Goal: Task Accomplishment & Management: Manage account settings

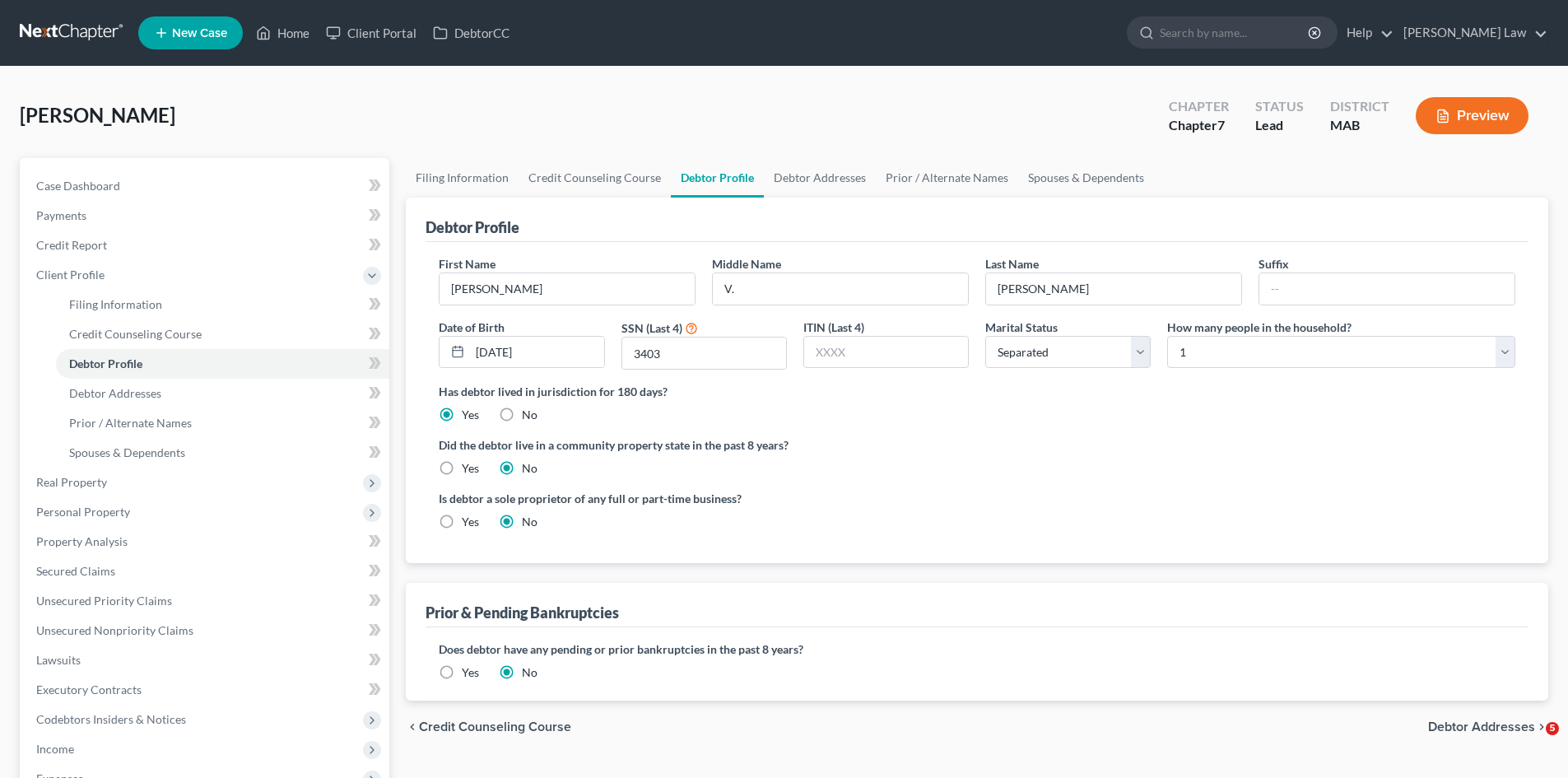
select select "2"
select select "0"
click at [100, 22] on link at bounding box center [72, 33] width 105 height 30
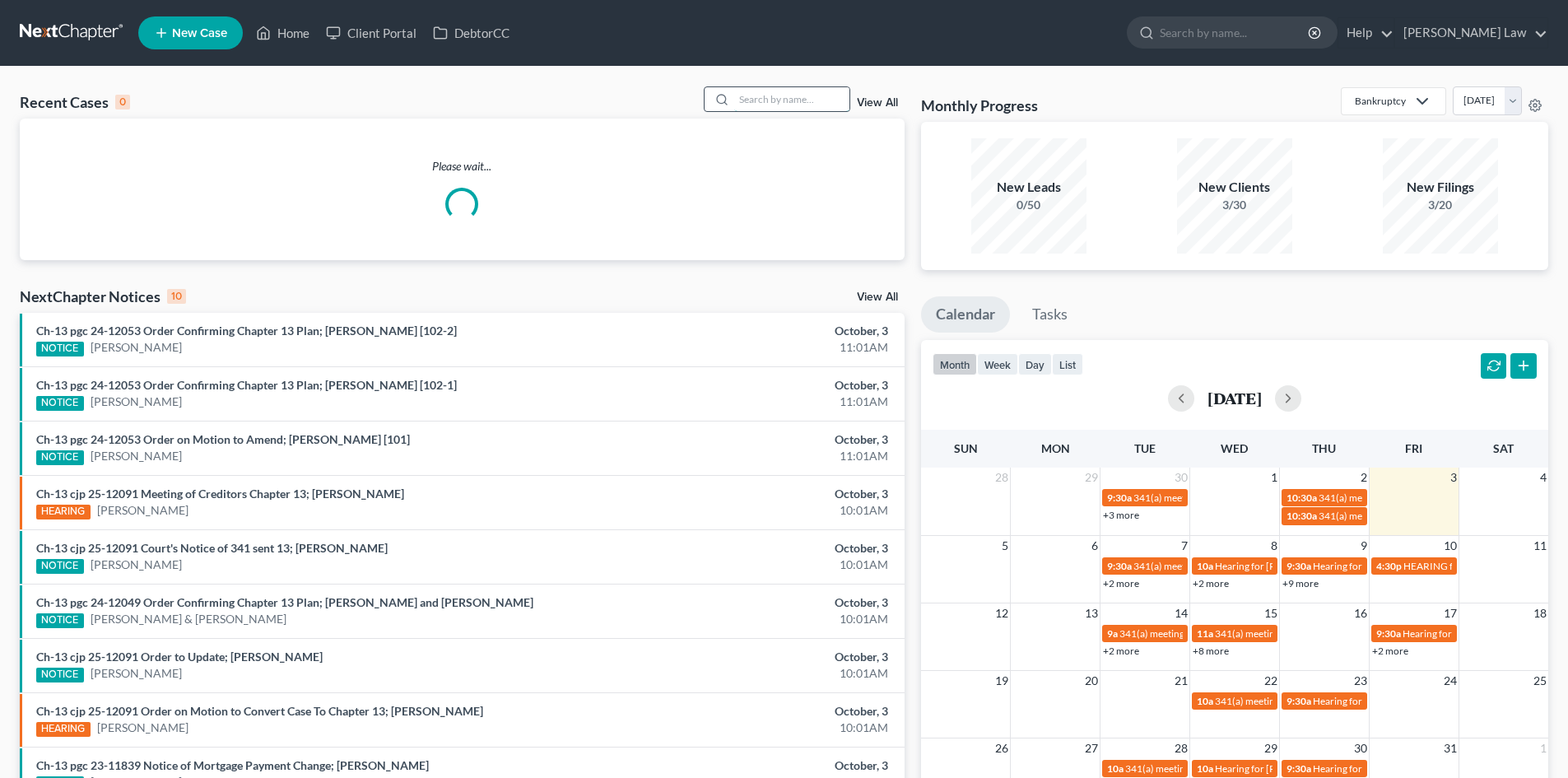
click at [751, 97] on input "search" at bounding box center [792, 99] width 115 height 24
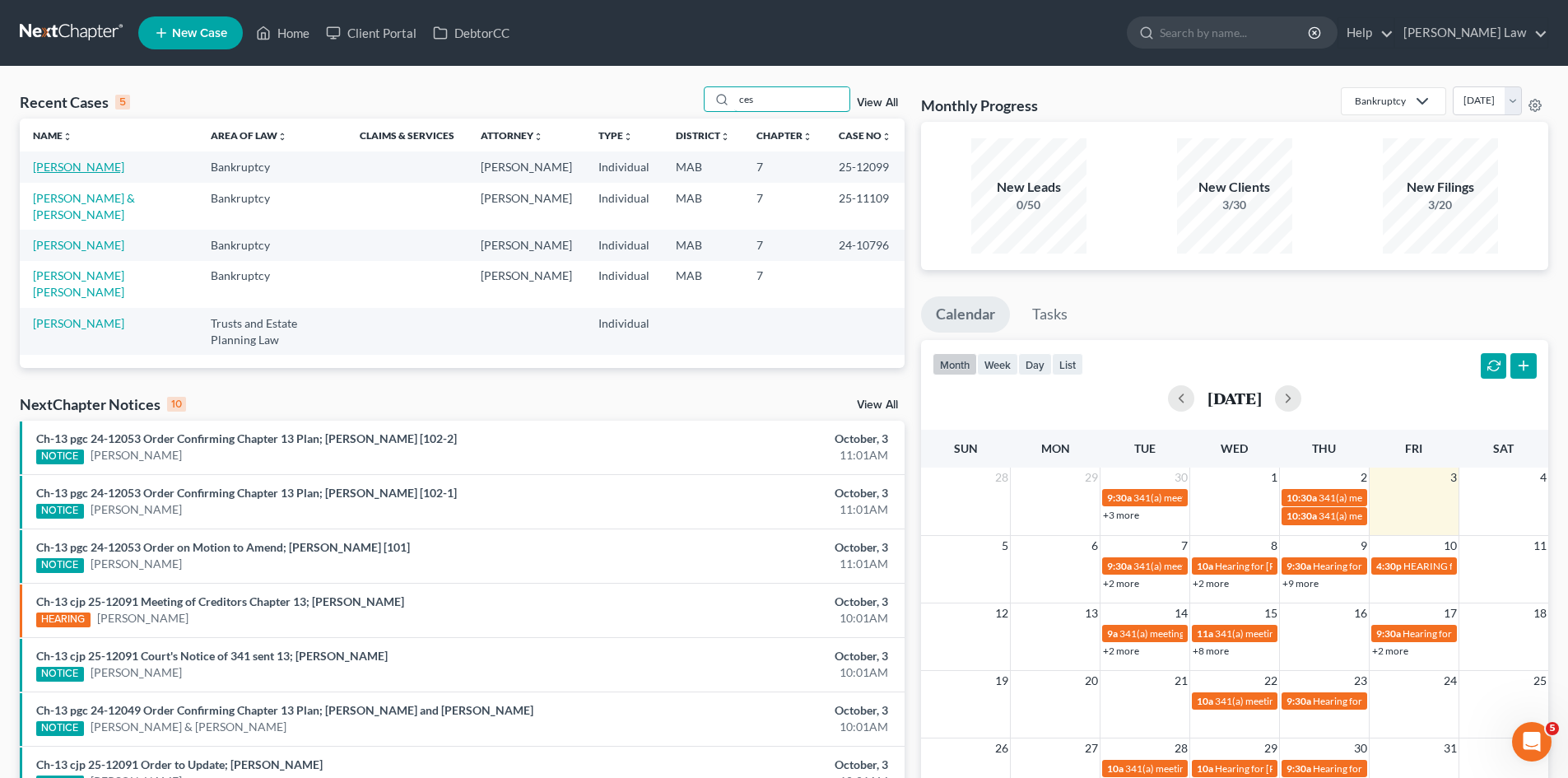
type input "ces"
click at [75, 169] on link "Cesero, Ashley" at bounding box center [78, 167] width 91 height 14
select select "6"
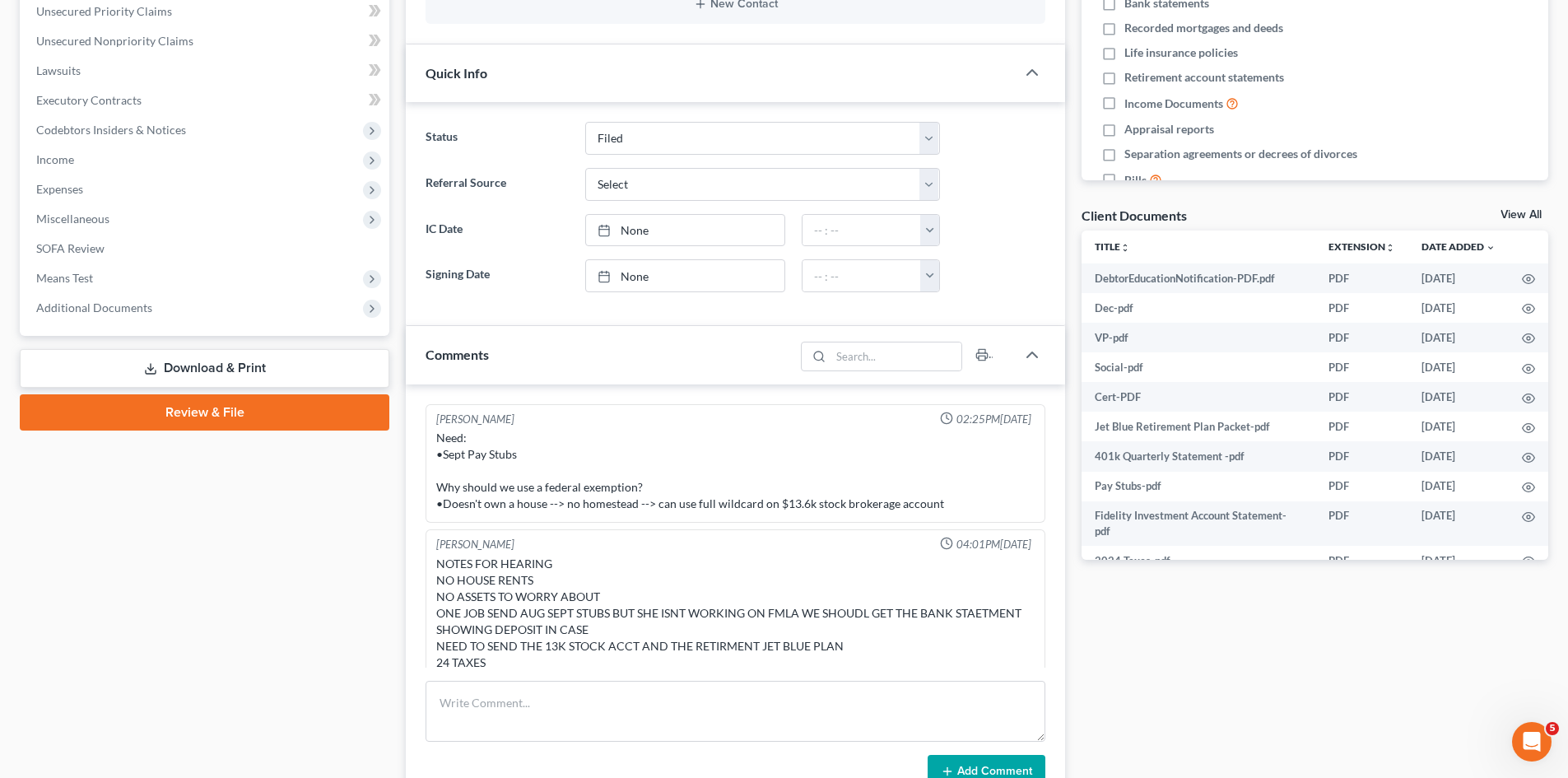
scroll to position [30, 0]
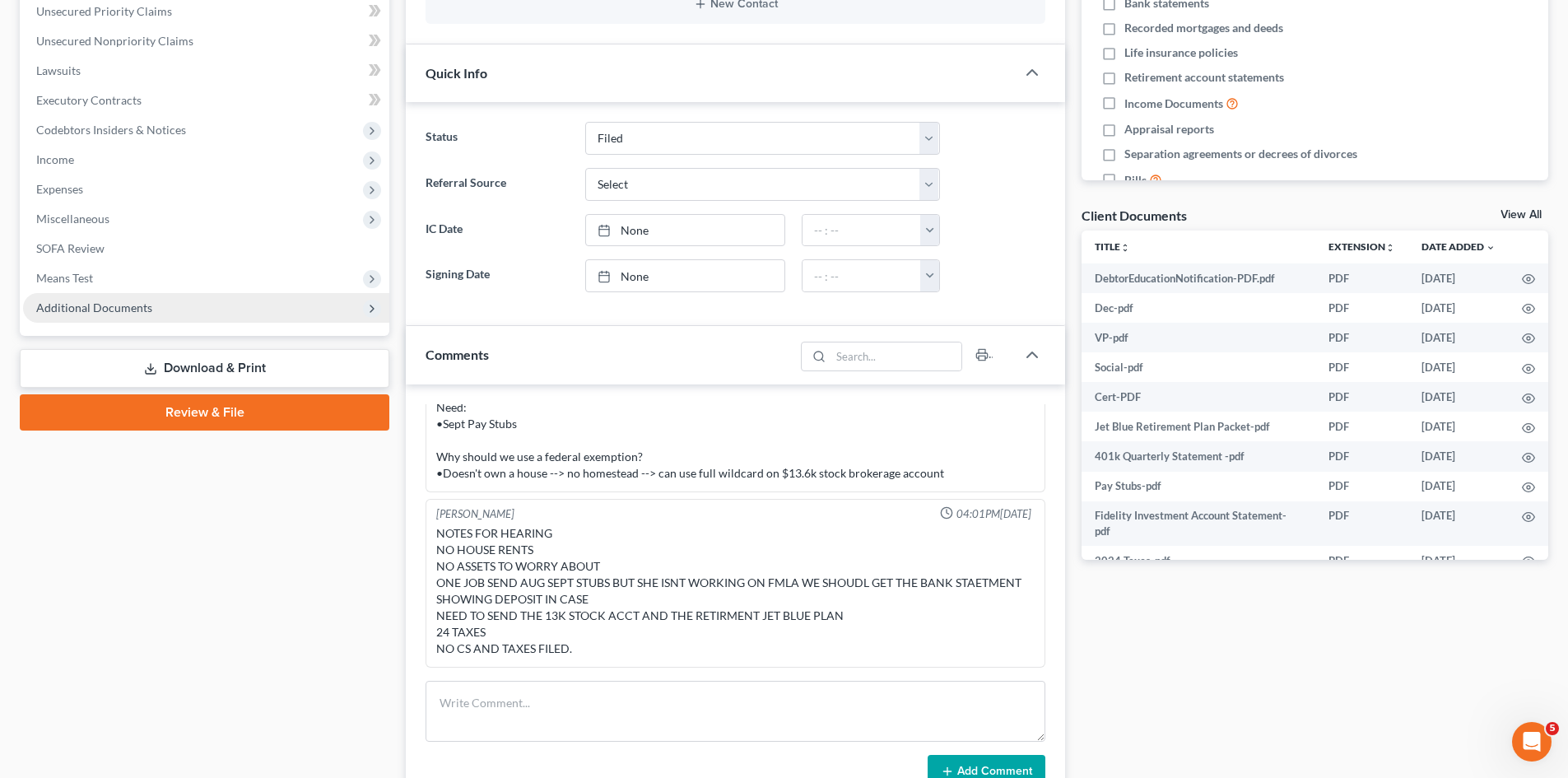
click at [103, 302] on span "Additional Documents" at bounding box center [94, 308] width 116 height 14
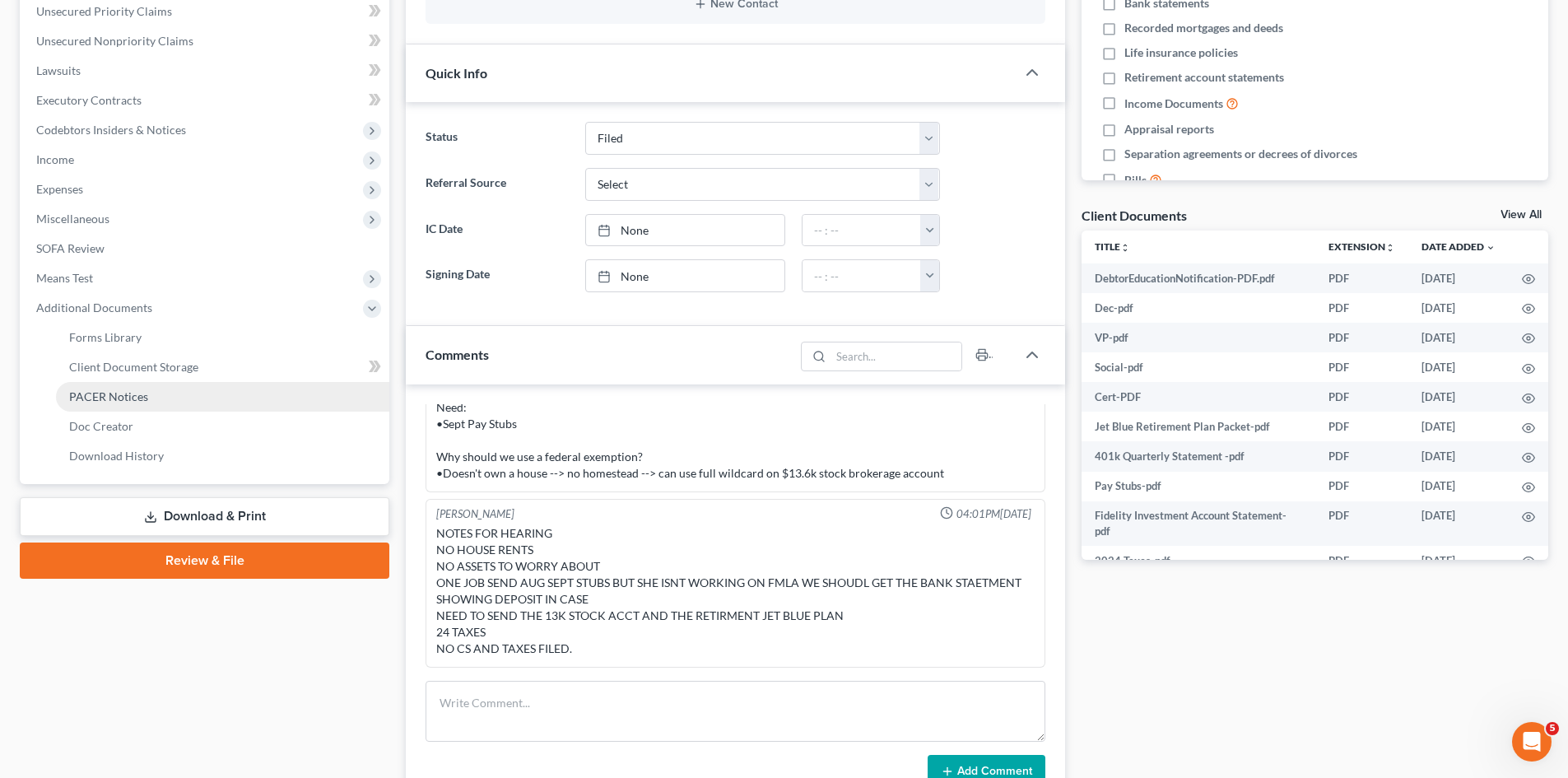
click at [126, 397] on span "PACER Notices" at bounding box center [108, 397] width 79 height 14
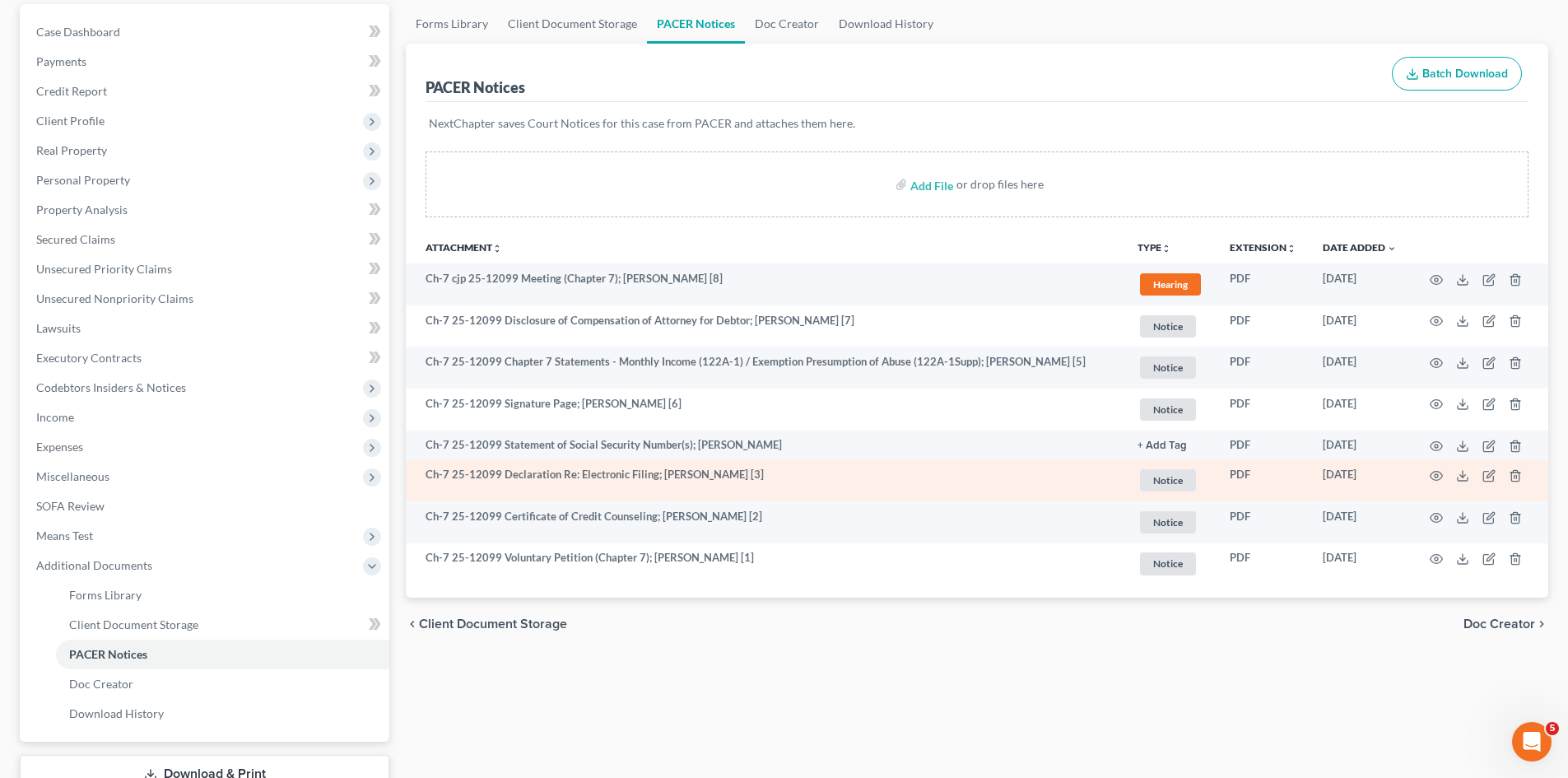
scroll to position [274, 0]
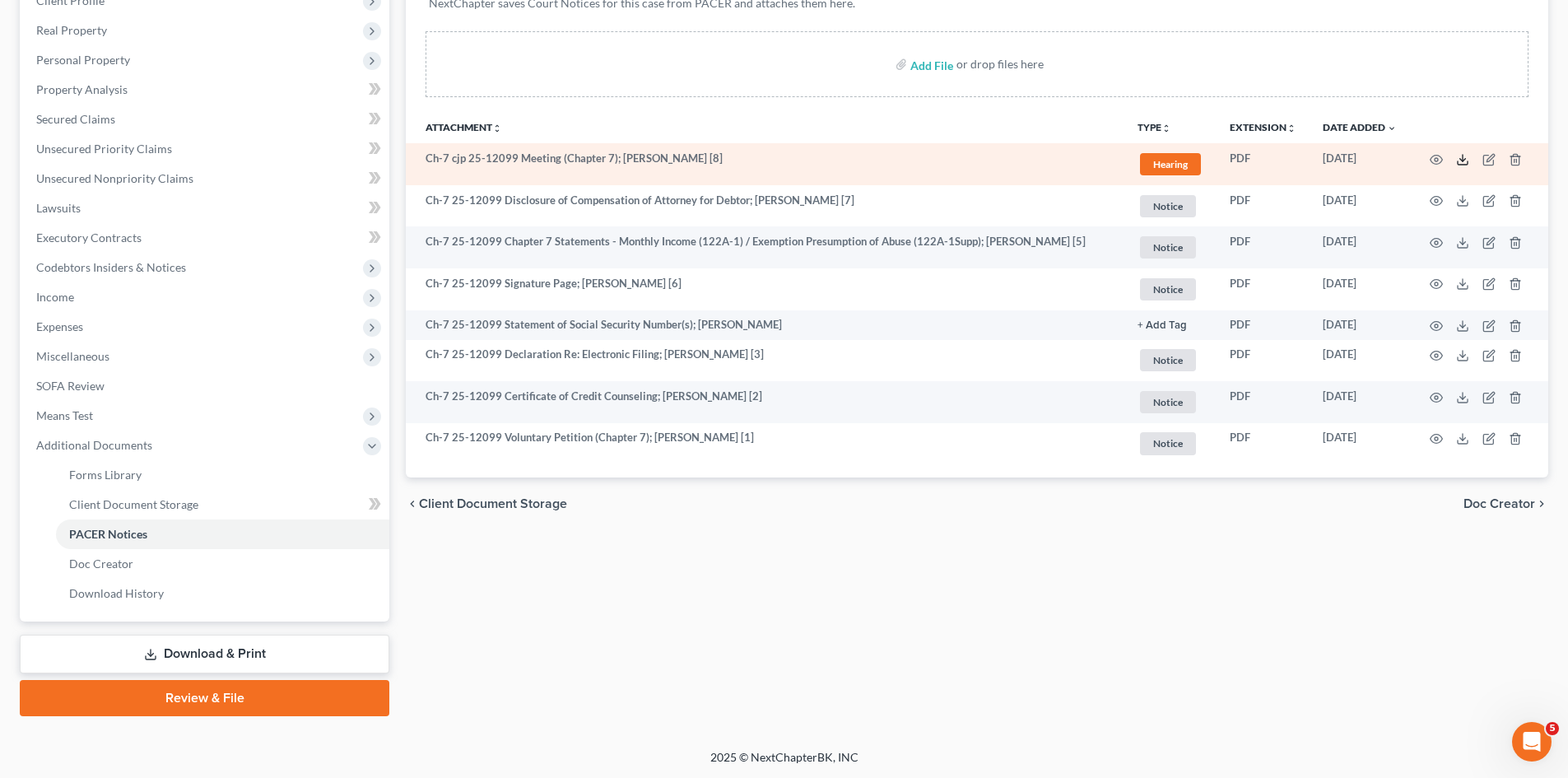
click at [1461, 155] on icon at bounding box center [1463, 159] width 13 height 13
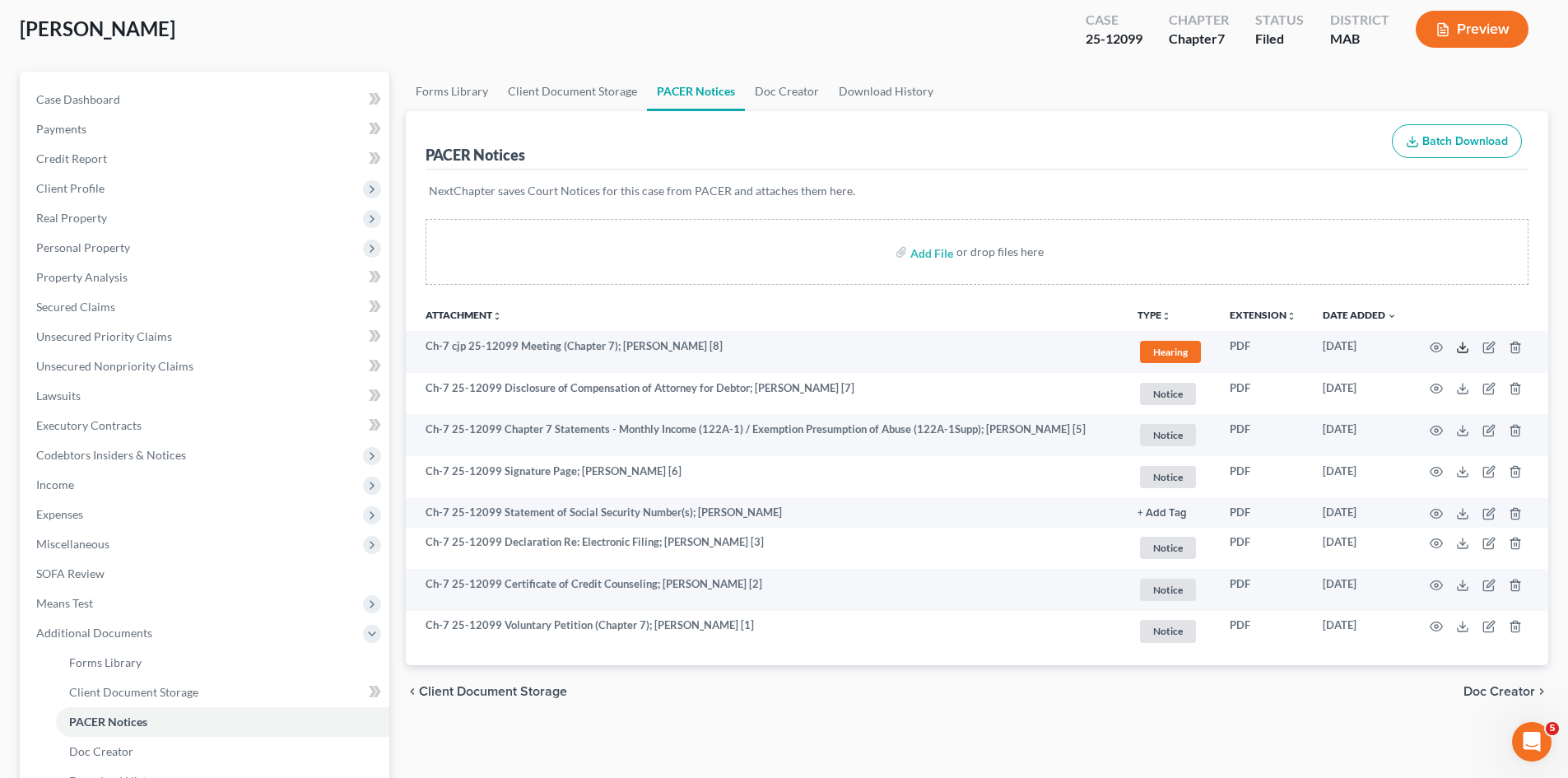
scroll to position [0, 0]
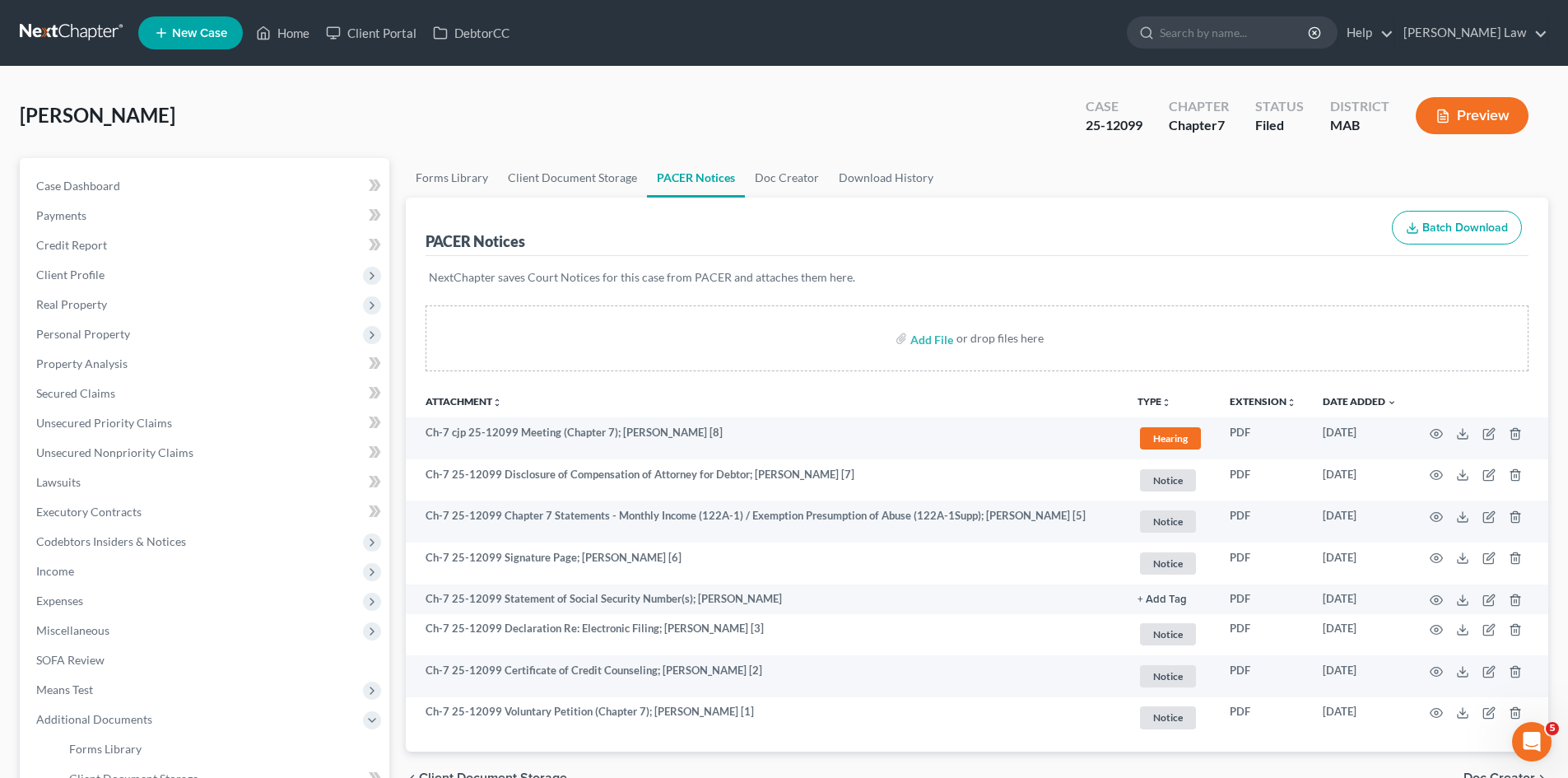
click at [49, 9] on nav "Home New Case Client Portal DebtorCC Benner Law mmanning@tbennerlaw.com My Acco…" at bounding box center [784, 33] width 1568 height 66
click at [59, 29] on link at bounding box center [72, 33] width 105 height 30
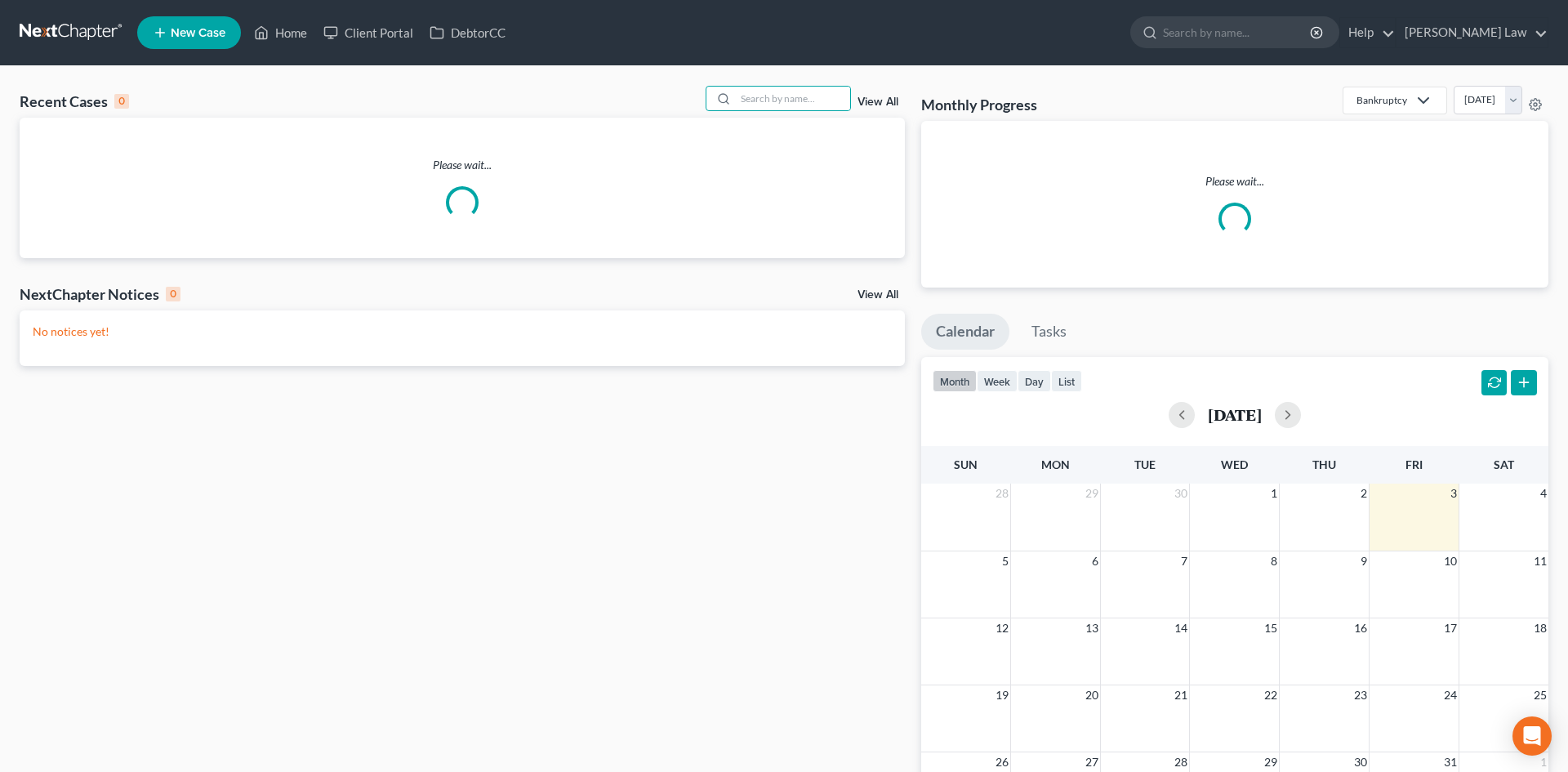
click at [788, 99] on input "search" at bounding box center [793, 98] width 114 height 24
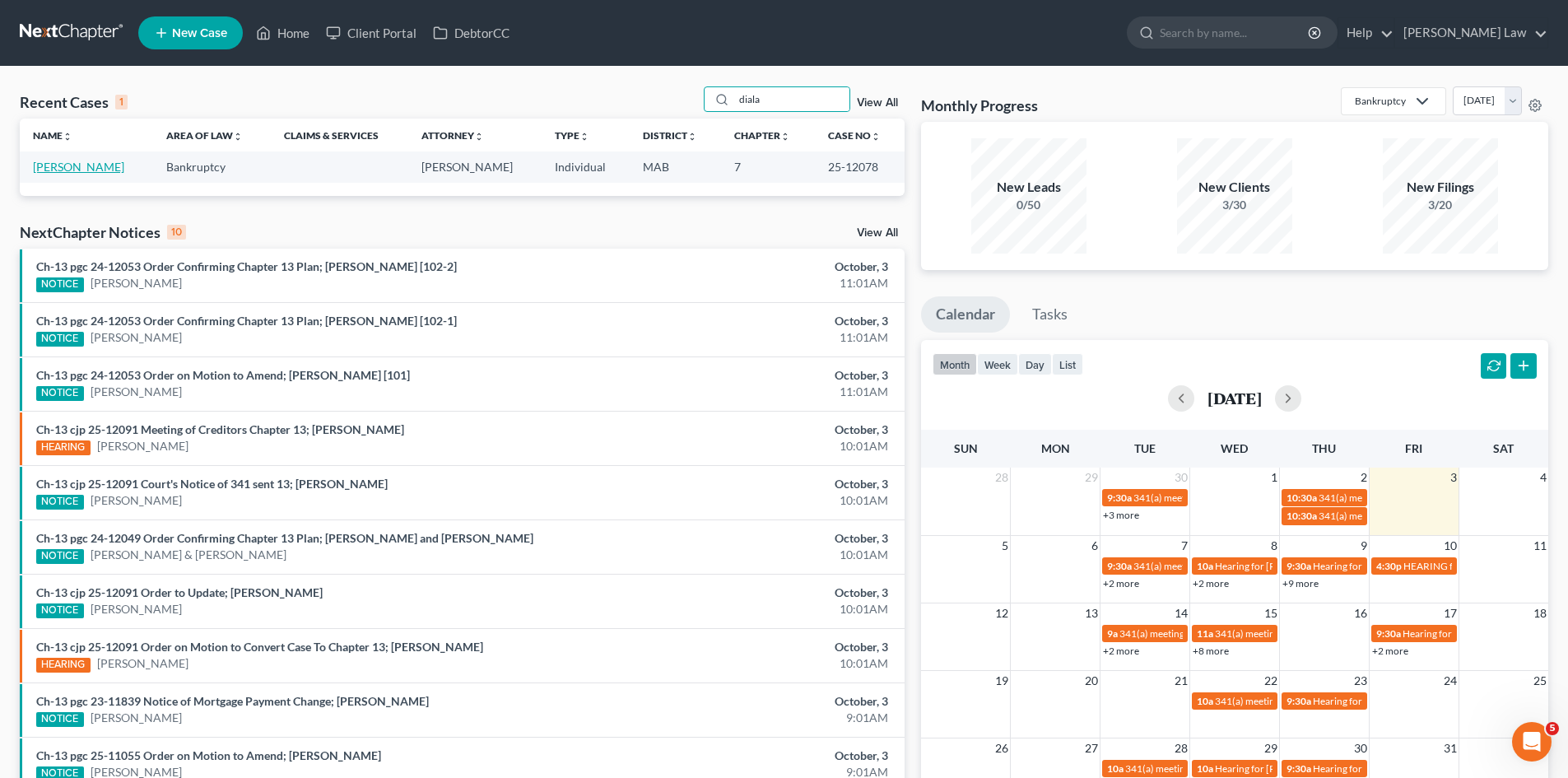
type input "diala"
click at [75, 164] on link "[PERSON_NAME]" at bounding box center [78, 167] width 91 height 14
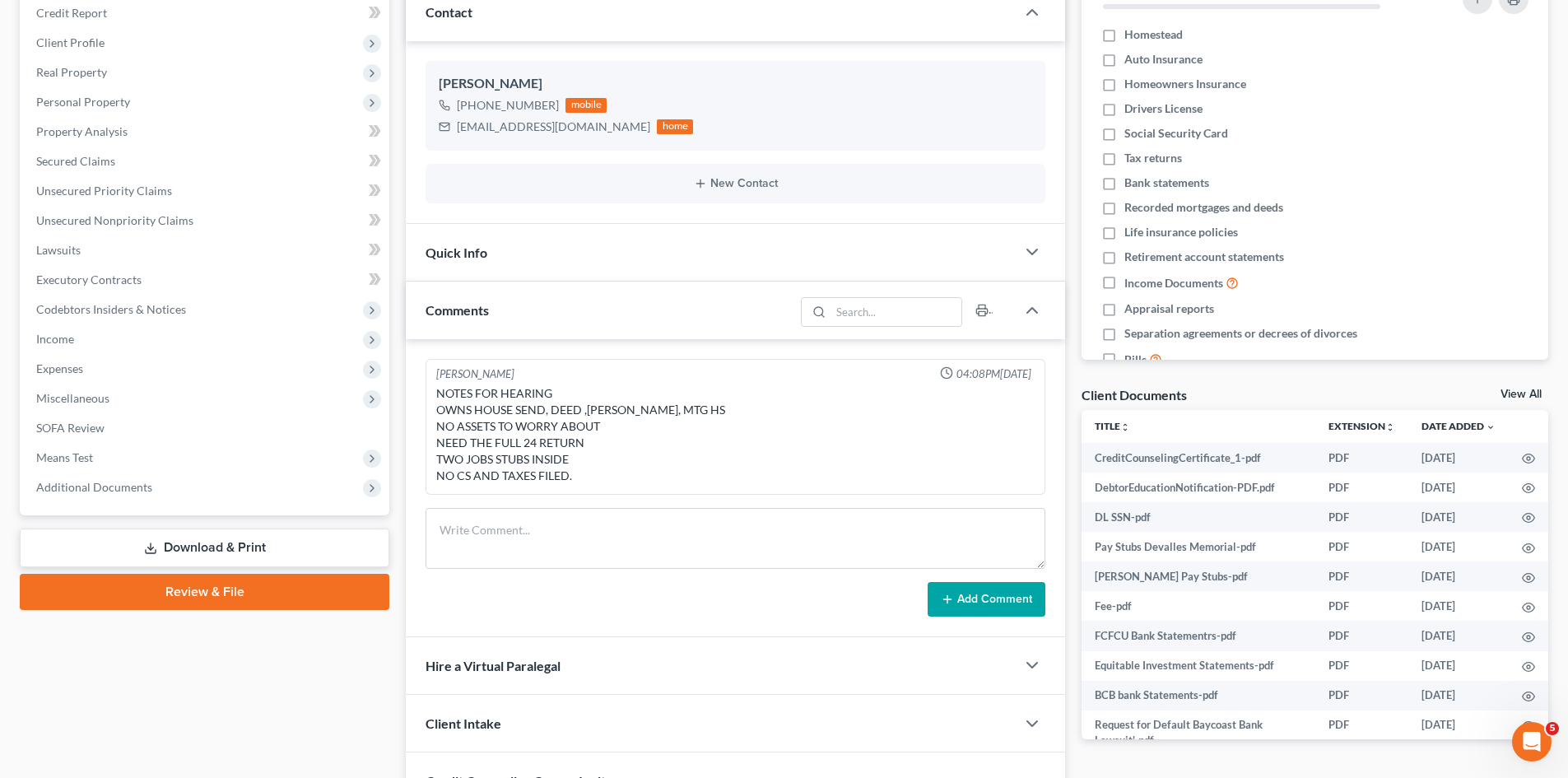
scroll to position [274, 0]
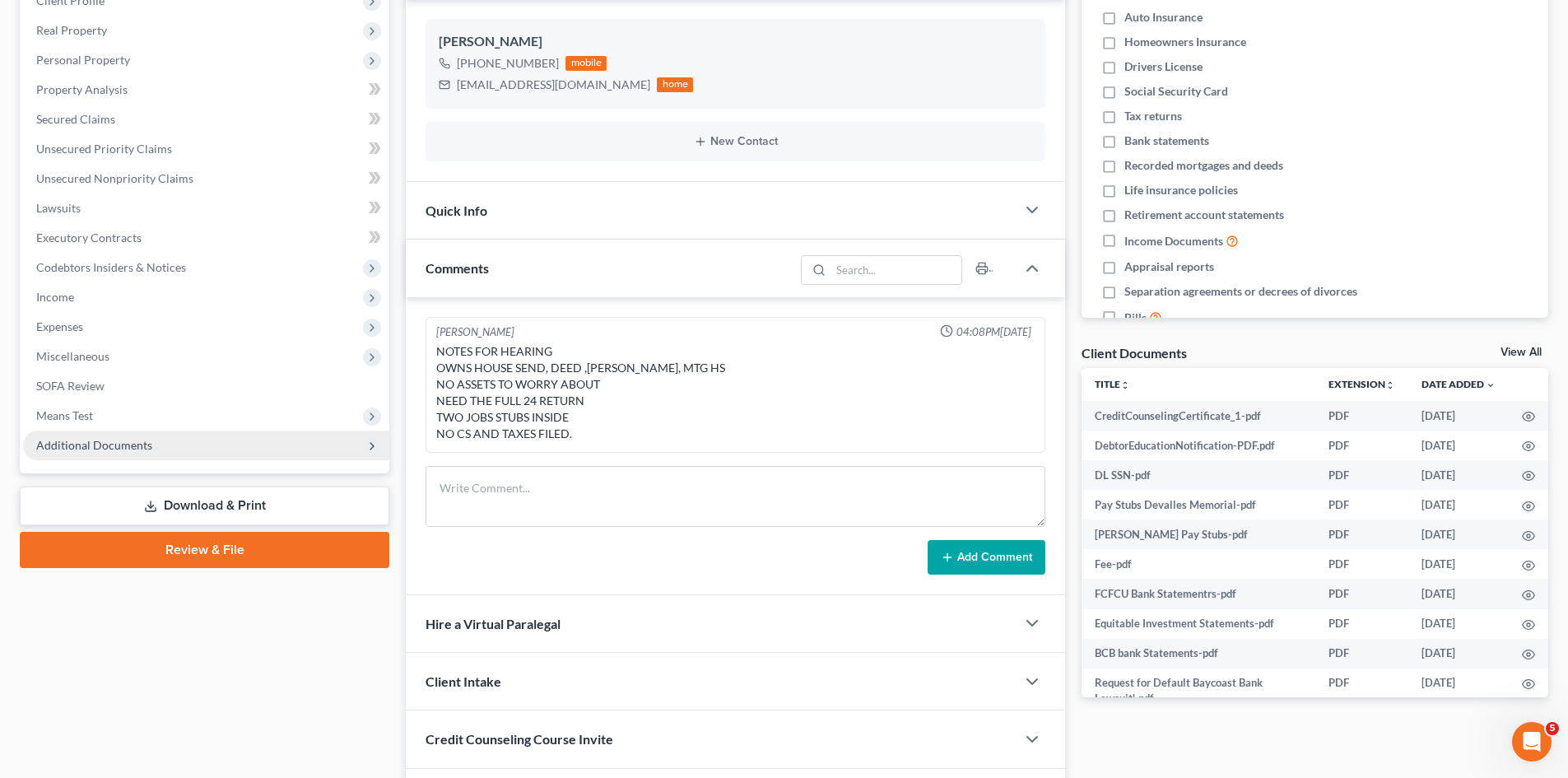
click at [109, 452] on span "Additional Documents" at bounding box center [206, 446] width 367 height 30
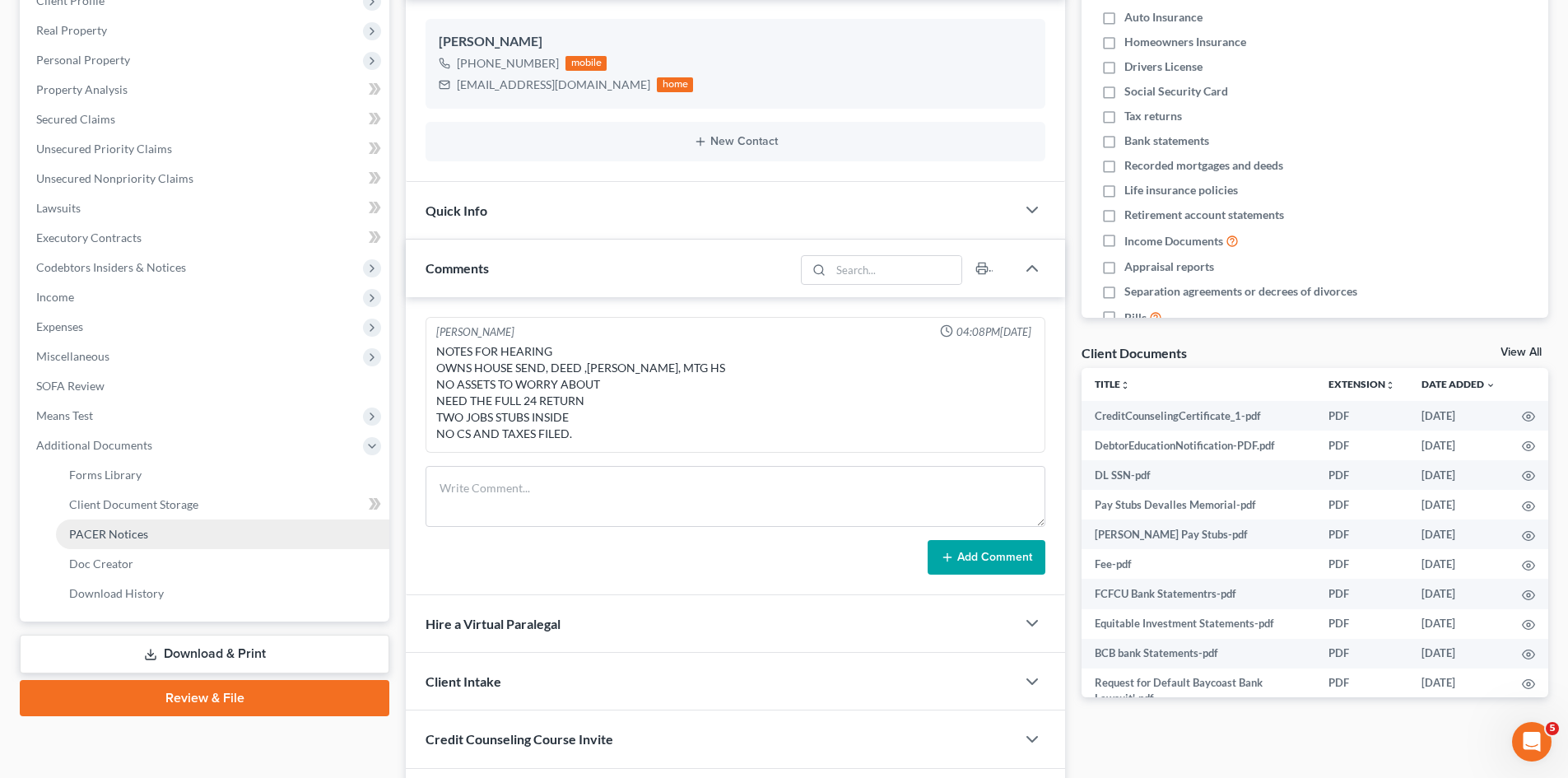
click at [138, 538] on span "PACER Notices" at bounding box center [108, 534] width 79 height 14
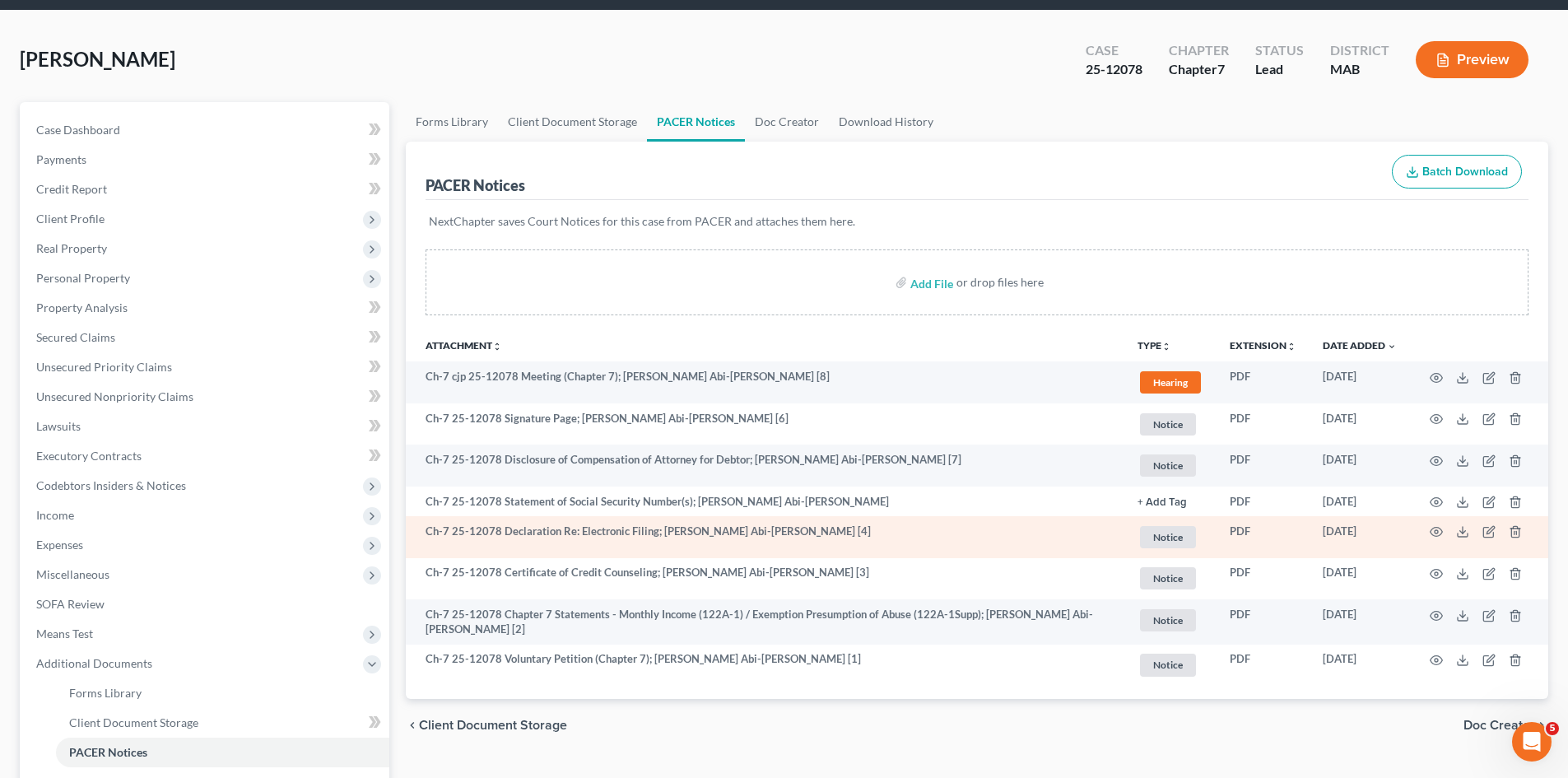
scroll to position [138, 0]
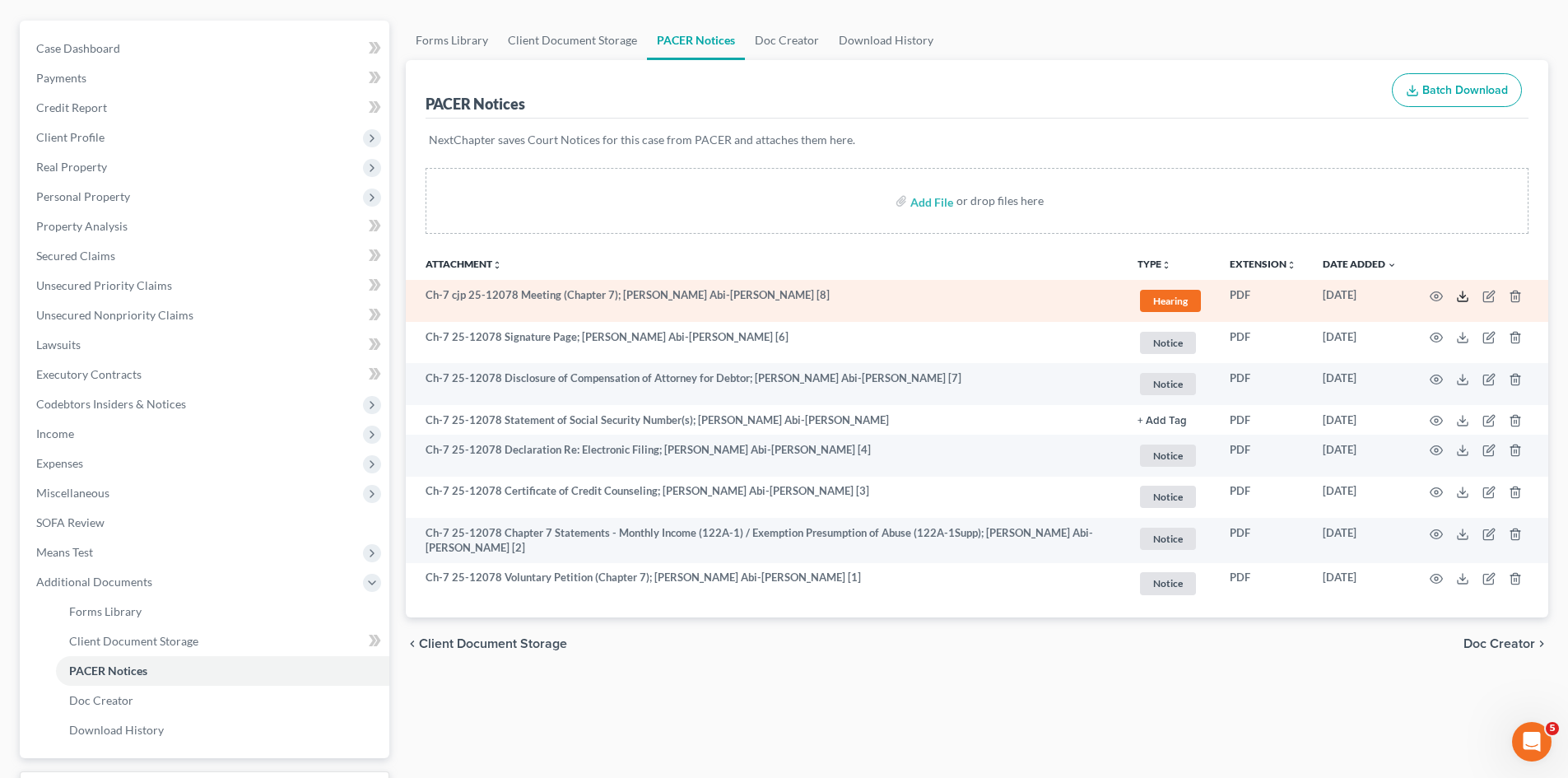
click at [1458, 301] on icon at bounding box center [1463, 300] width 10 height 4
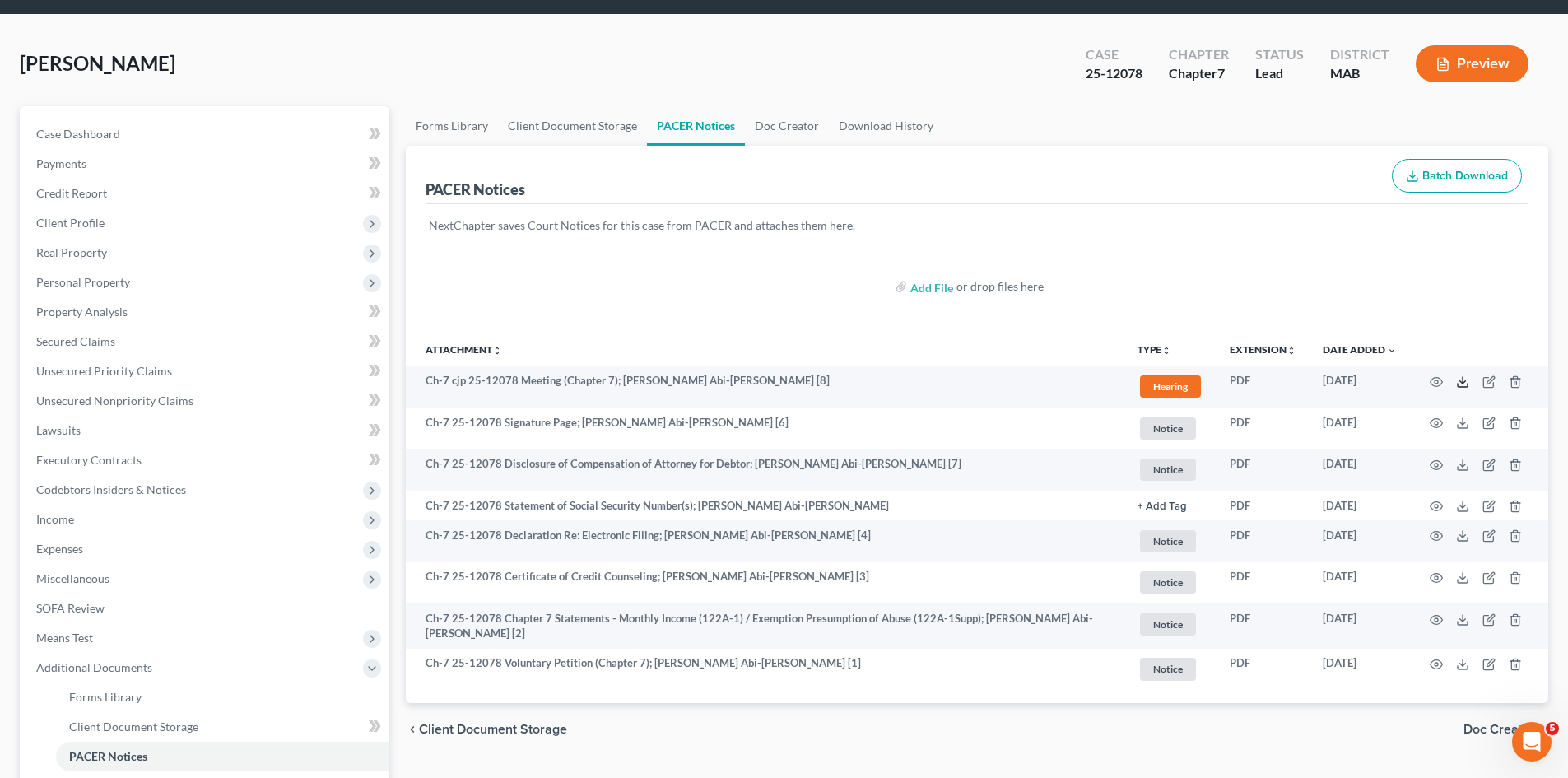
scroll to position [0, 0]
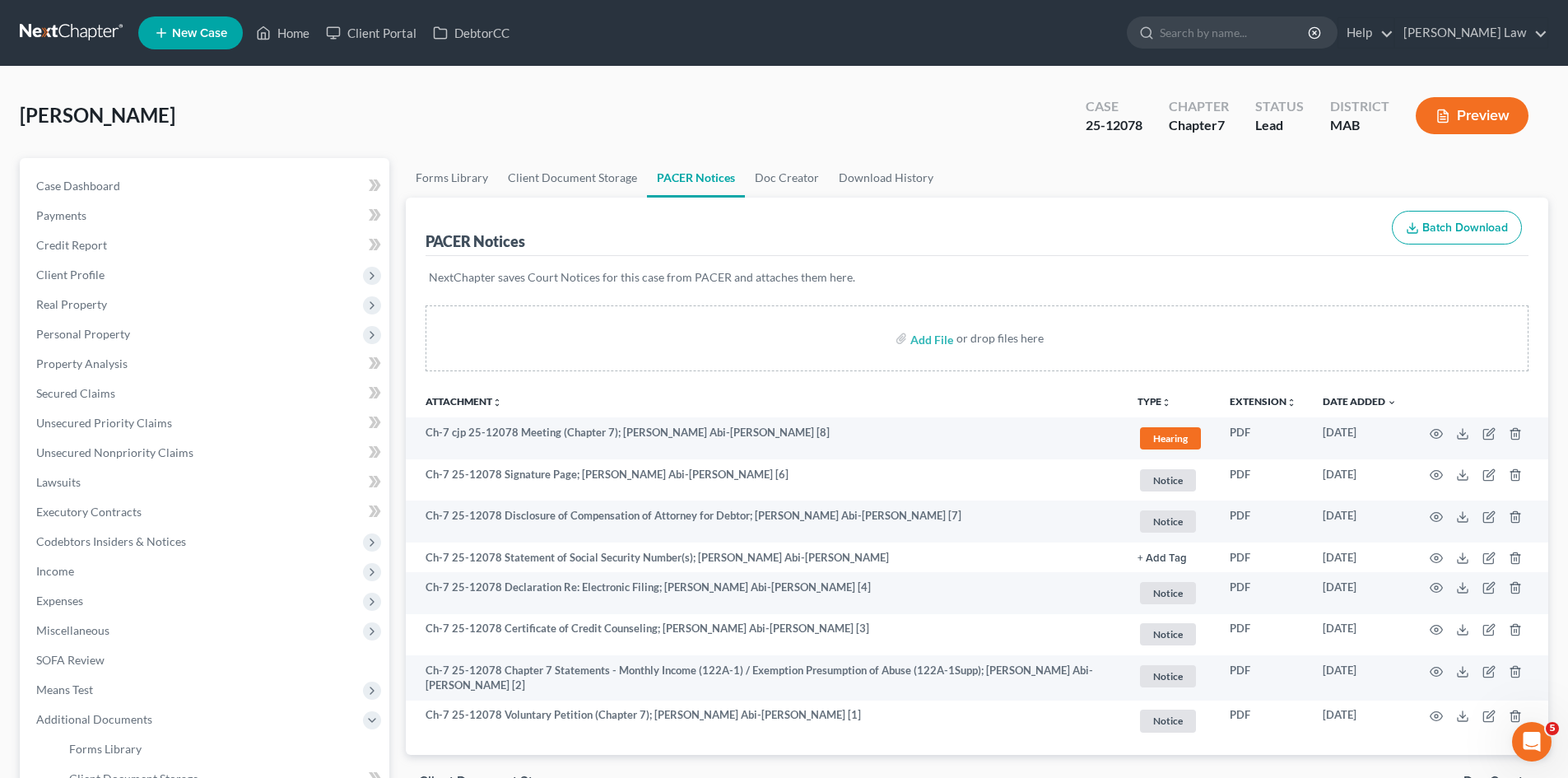
click at [91, 40] on link at bounding box center [72, 33] width 105 height 30
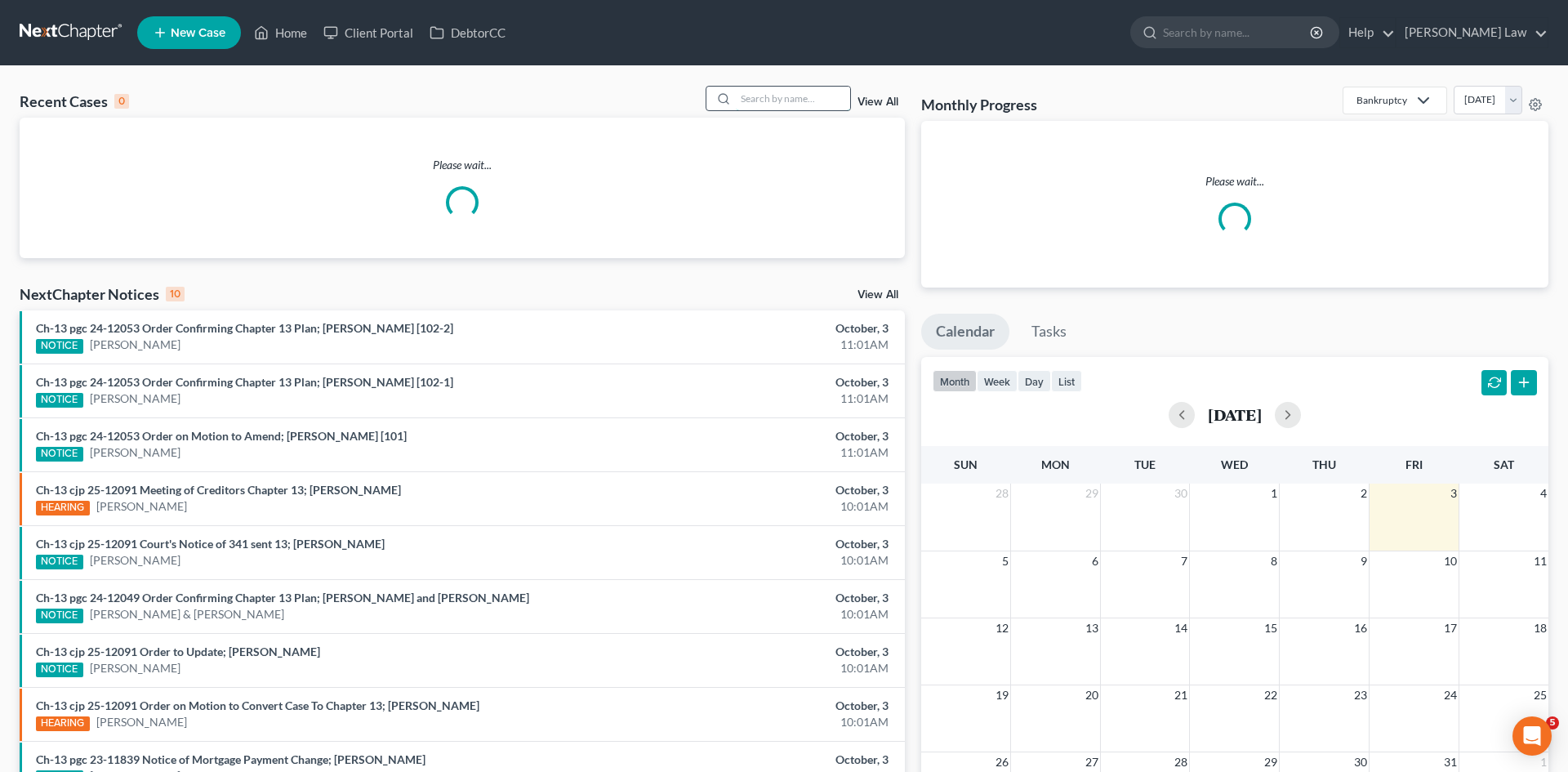
click at [744, 89] on input "search" at bounding box center [793, 98] width 114 height 24
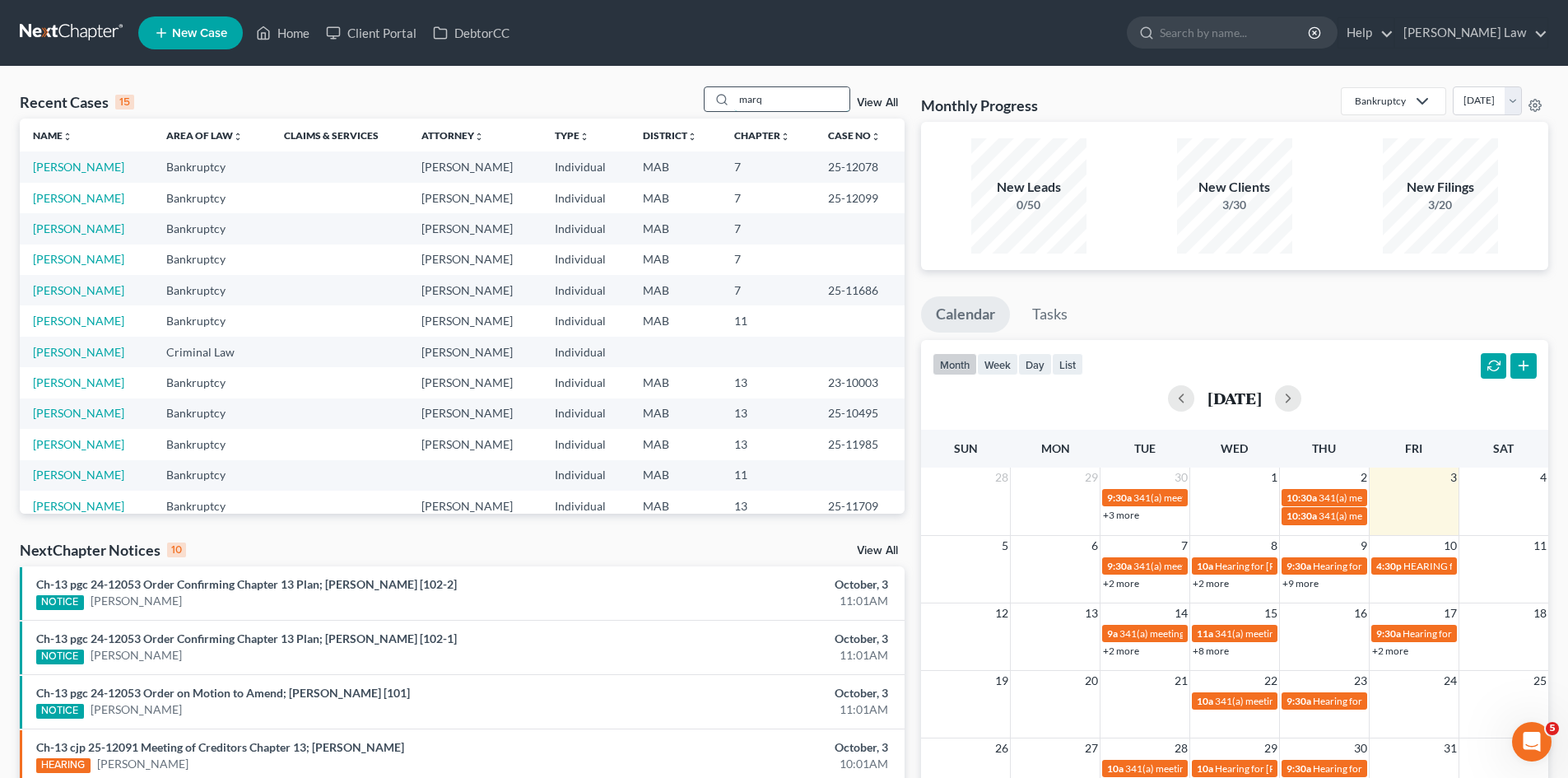
type input "marq"
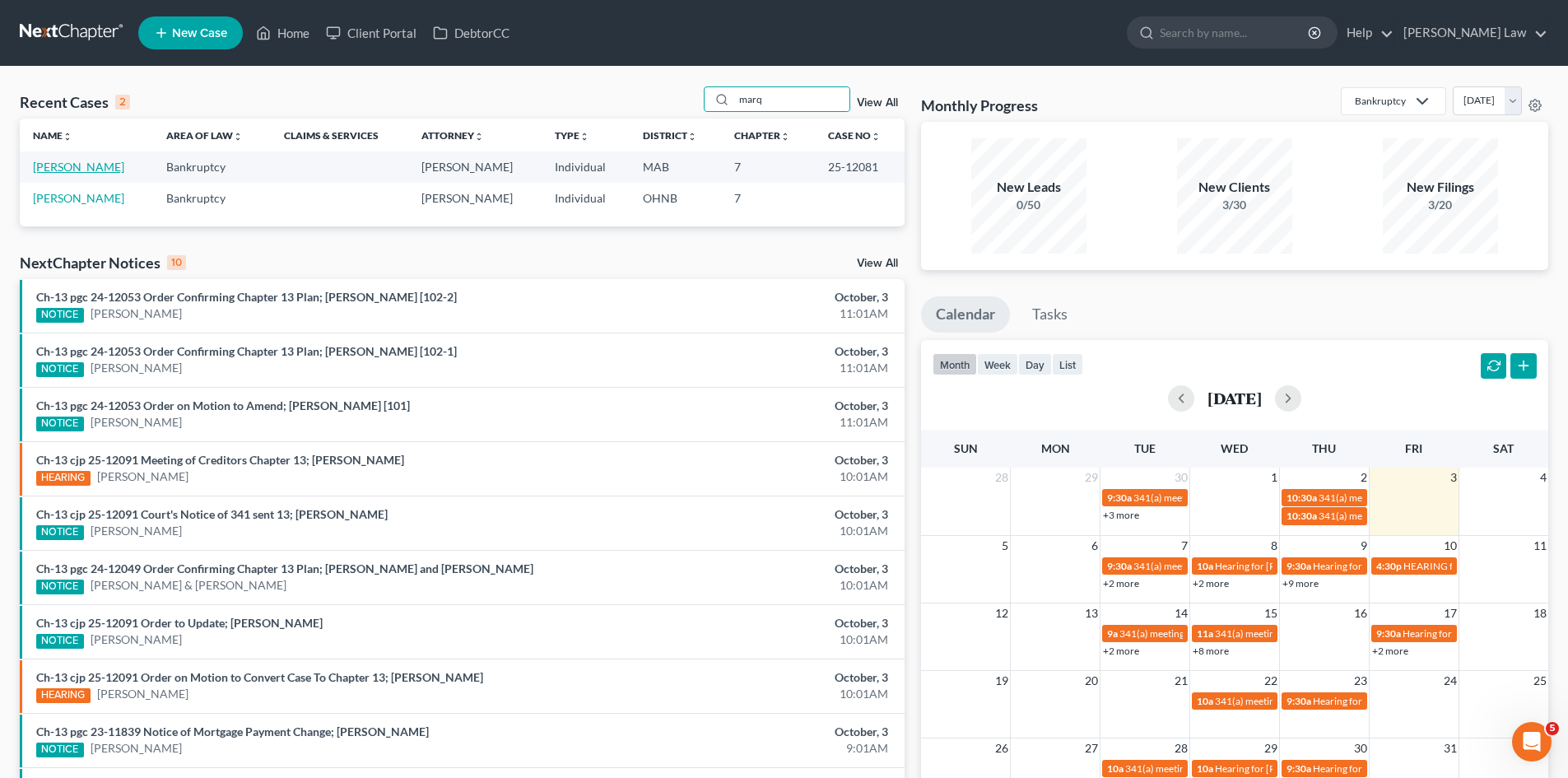
click at [96, 162] on link "Marques, Luzia" at bounding box center [78, 167] width 91 height 14
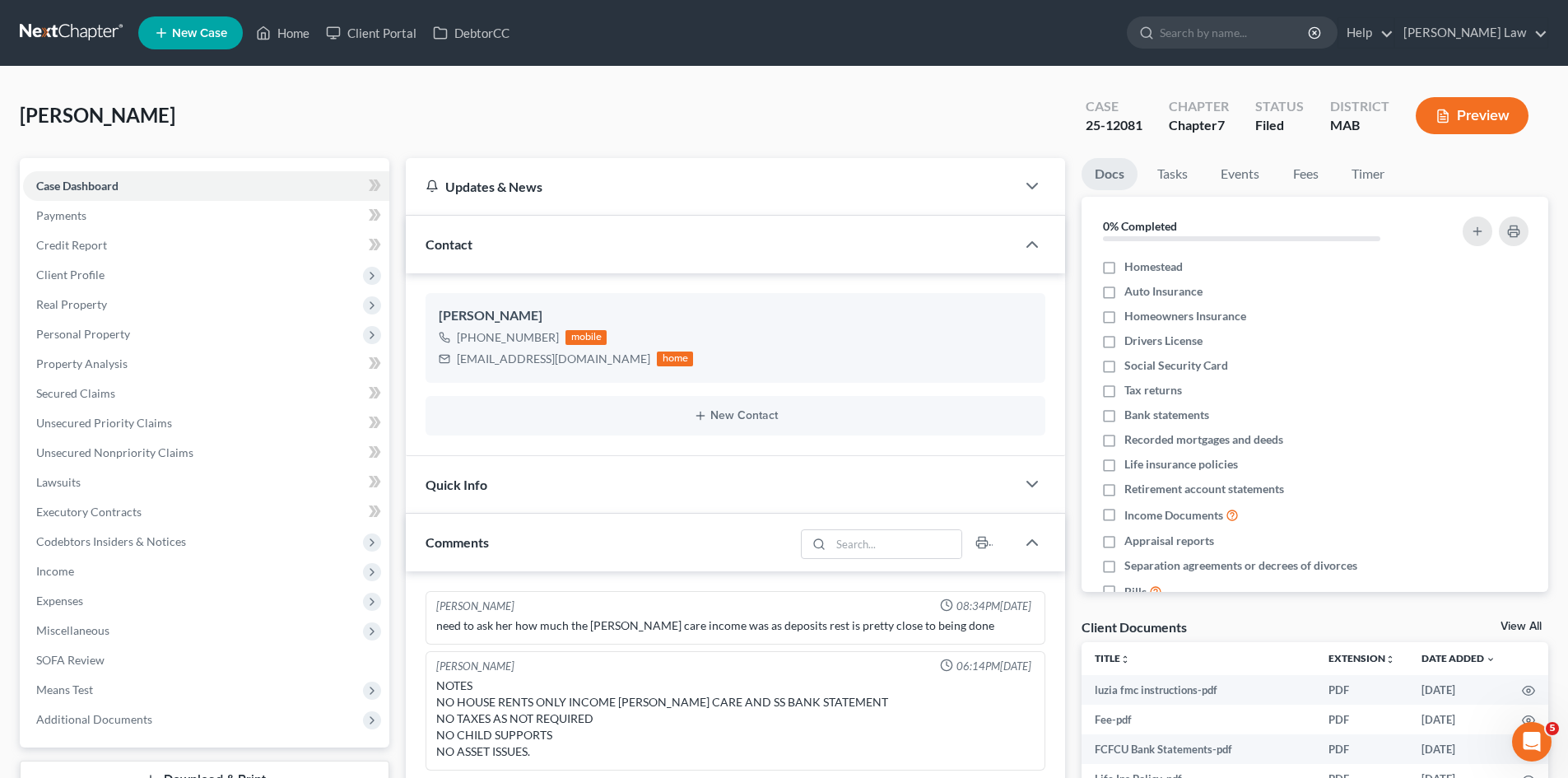
click at [139, 607] on div "Case Dashboard Payments Invoices Payments Payments Credit Report Client Profile…" at bounding box center [204, 453] width 369 height 590
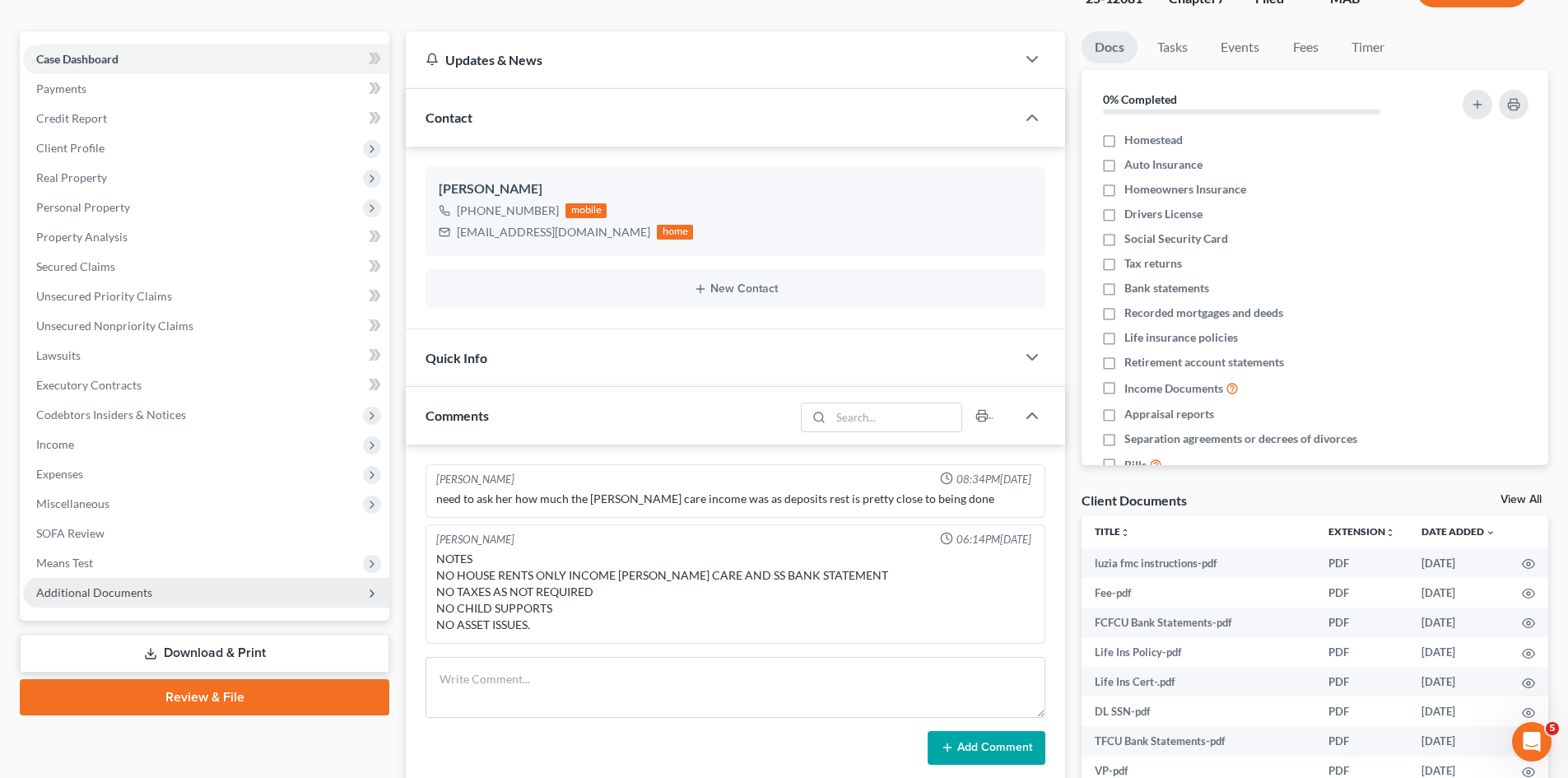
click at [138, 599] on span "Additional Documents" at bounding box center [206, 593] width 367 height 30
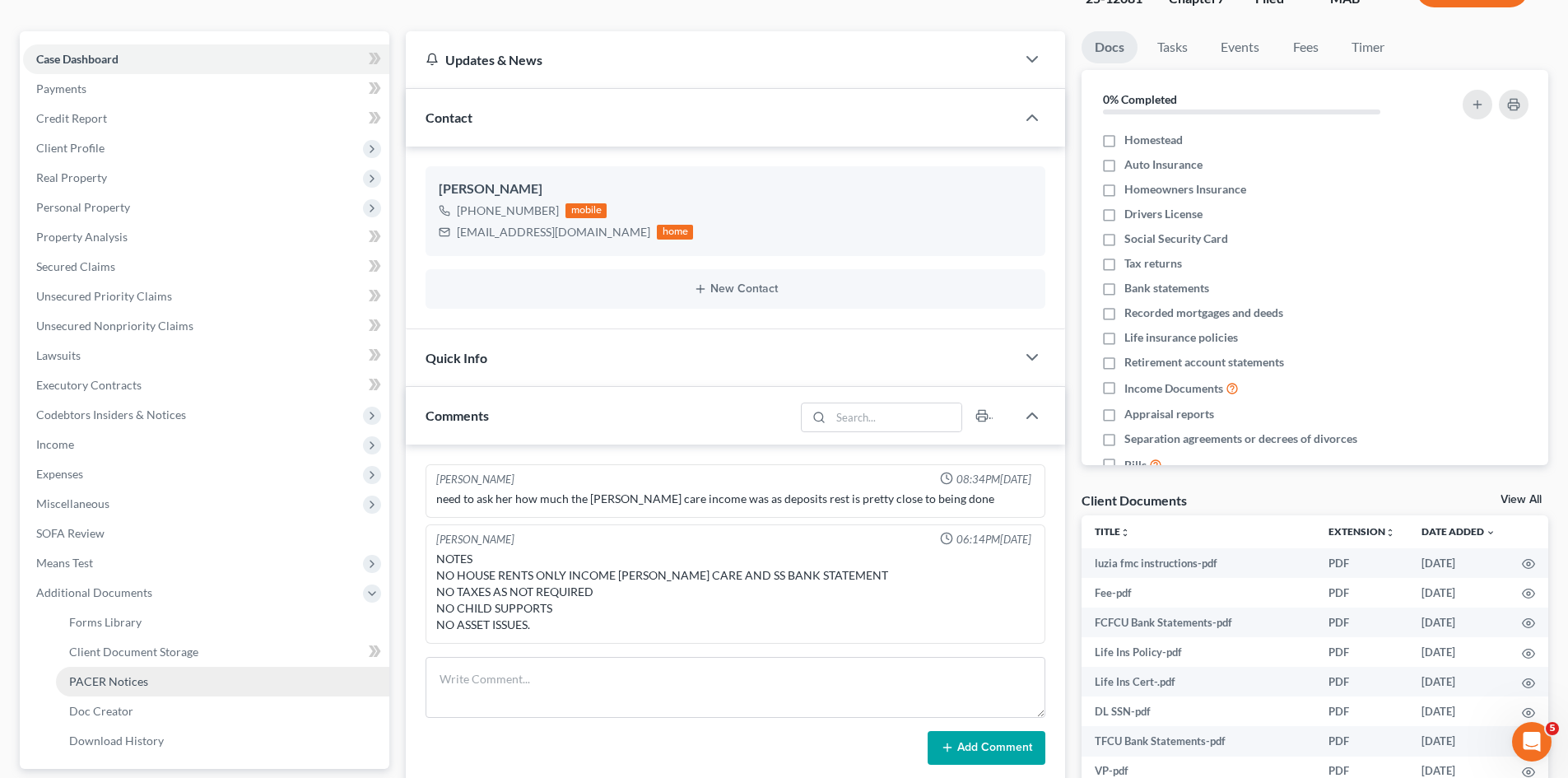
click at [163, 677] on link "PACER Notices" at bounding box center [222, 683] width 333 height 30
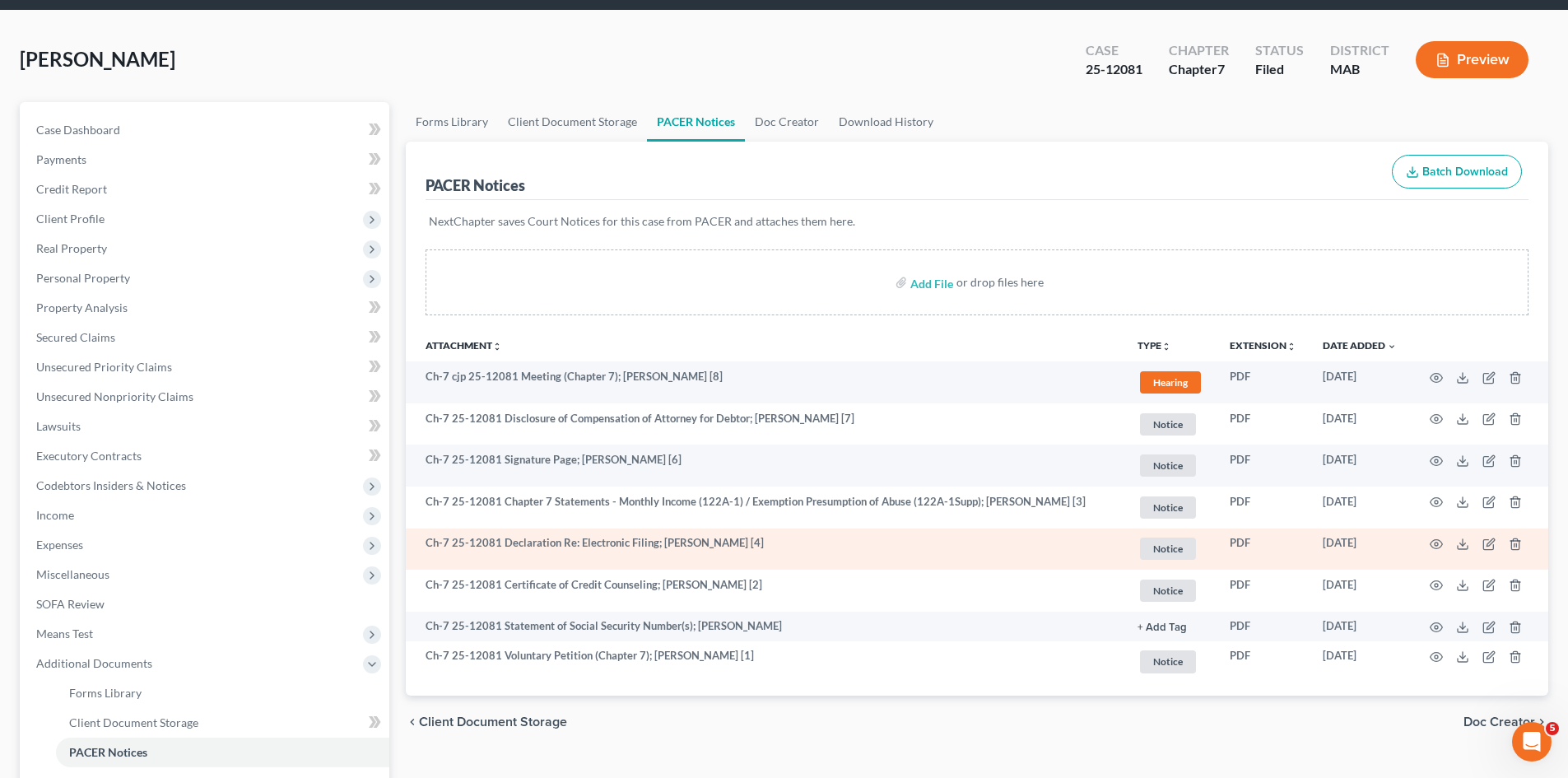
scroll to position [138, 0]
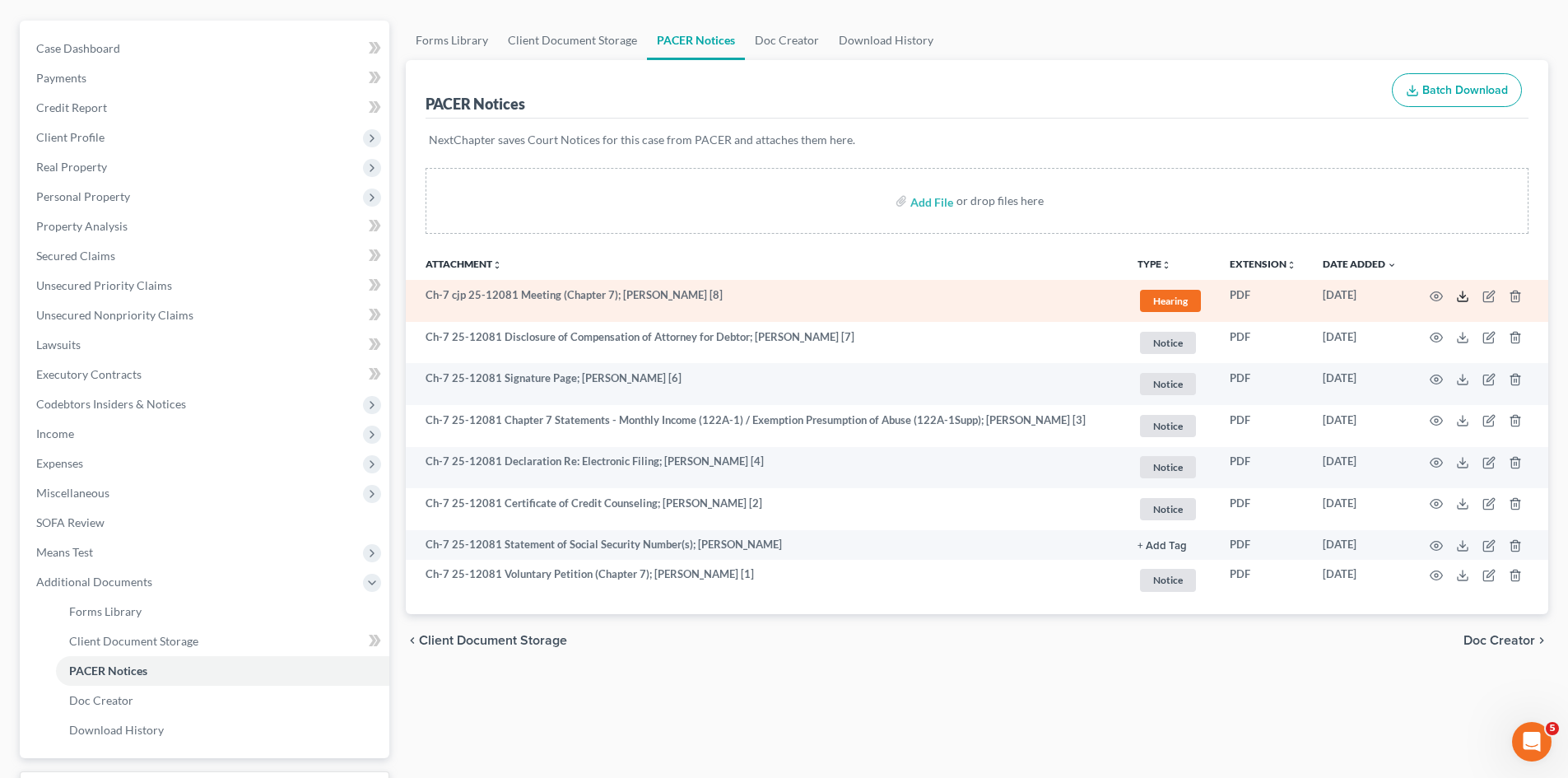
click at [1464, 293] on icon at bounding box center [1463, 296] width 13 height 13
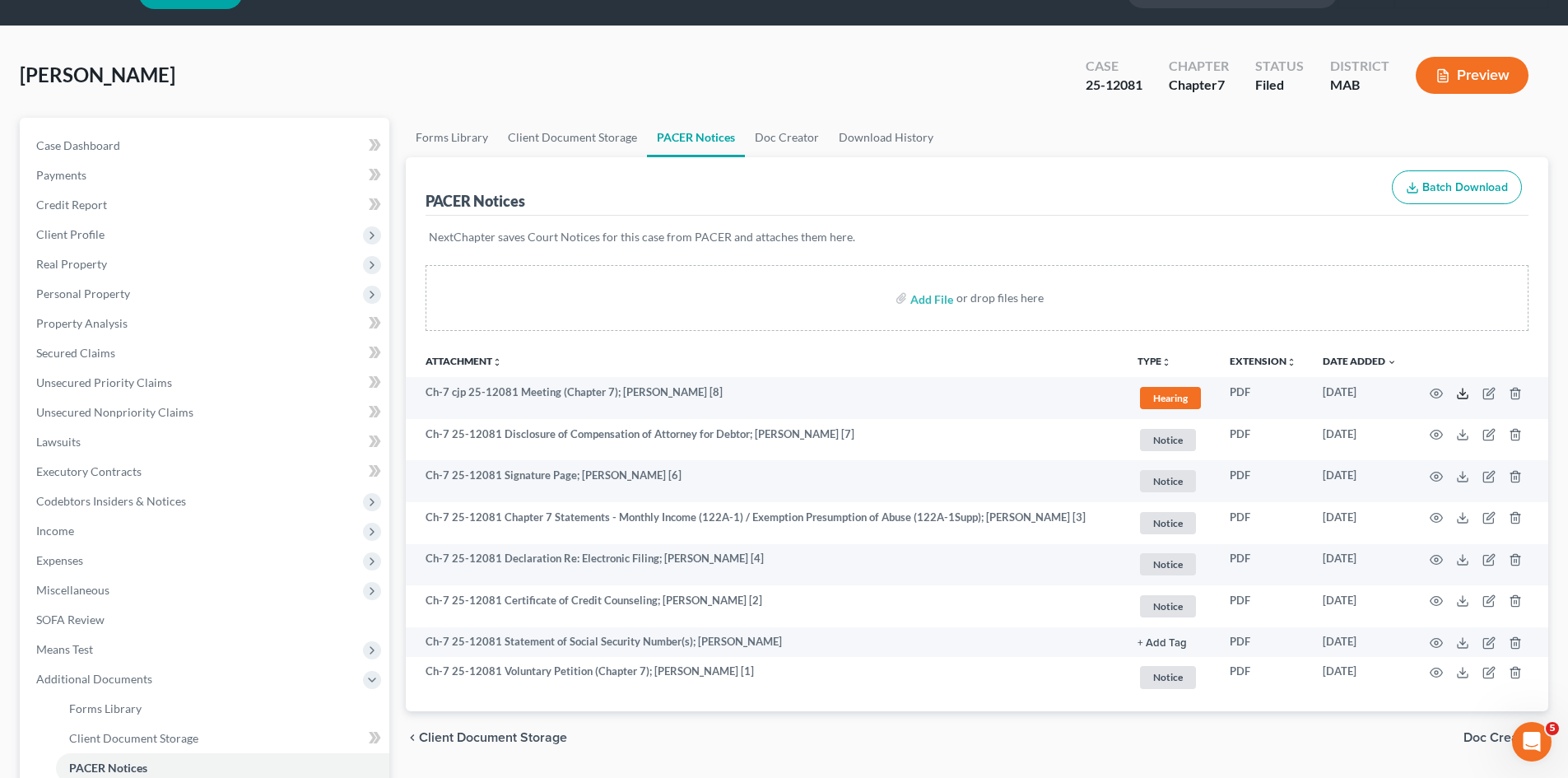
scroll to position [0, 0]
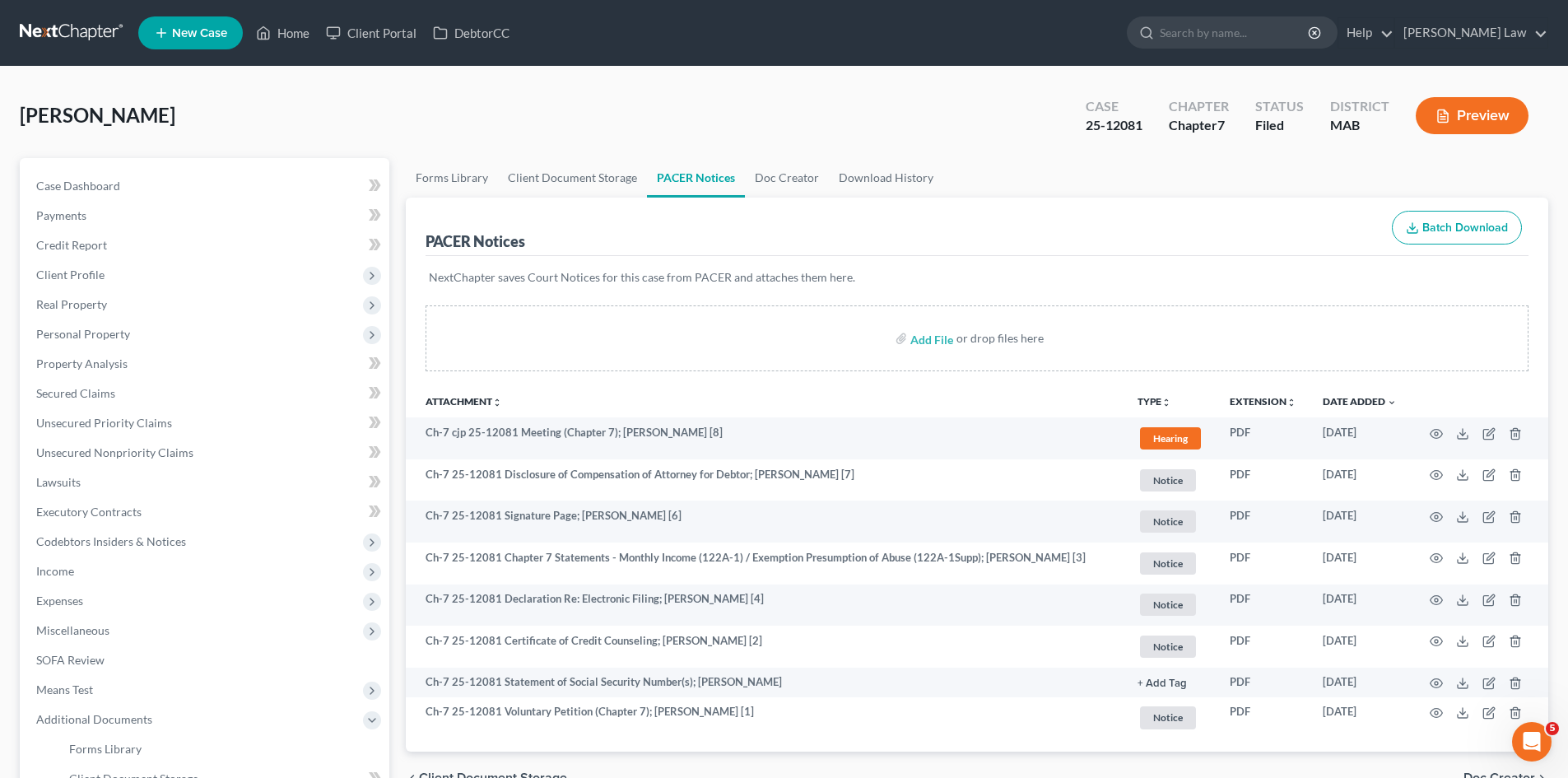
click at [57, 30] on link at bounding box center [72, 33] width 105 height 30
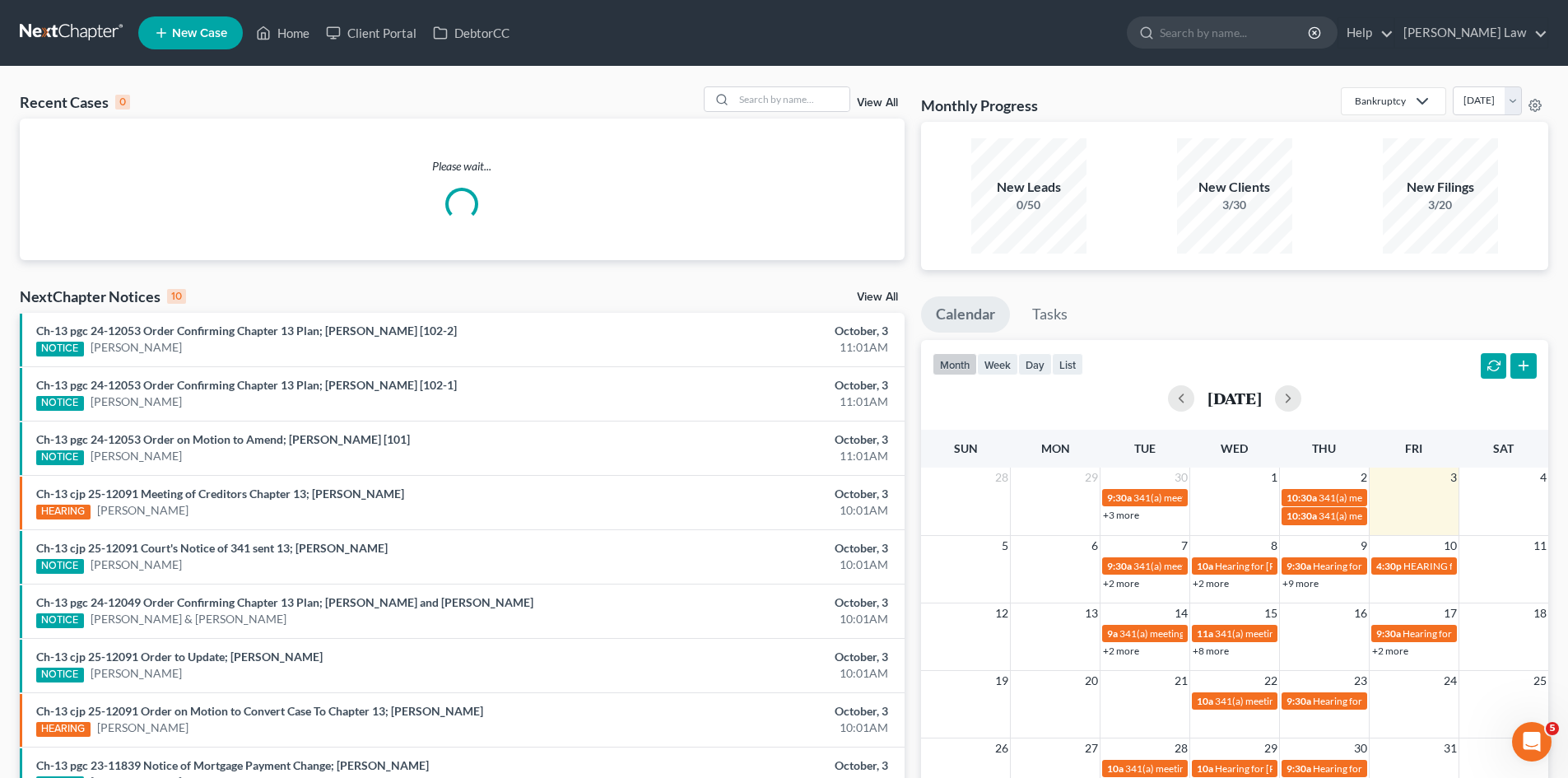
click at [788, 84] on div "Recent Cases 0 View All Please wait... NextChapter Notices 10 View All Ch-13 pg…" at bounding box center [784, 493] width 1568 height 855
click at [793, 89] on input "search" at bounding box center [792, 99] width 115 height 24
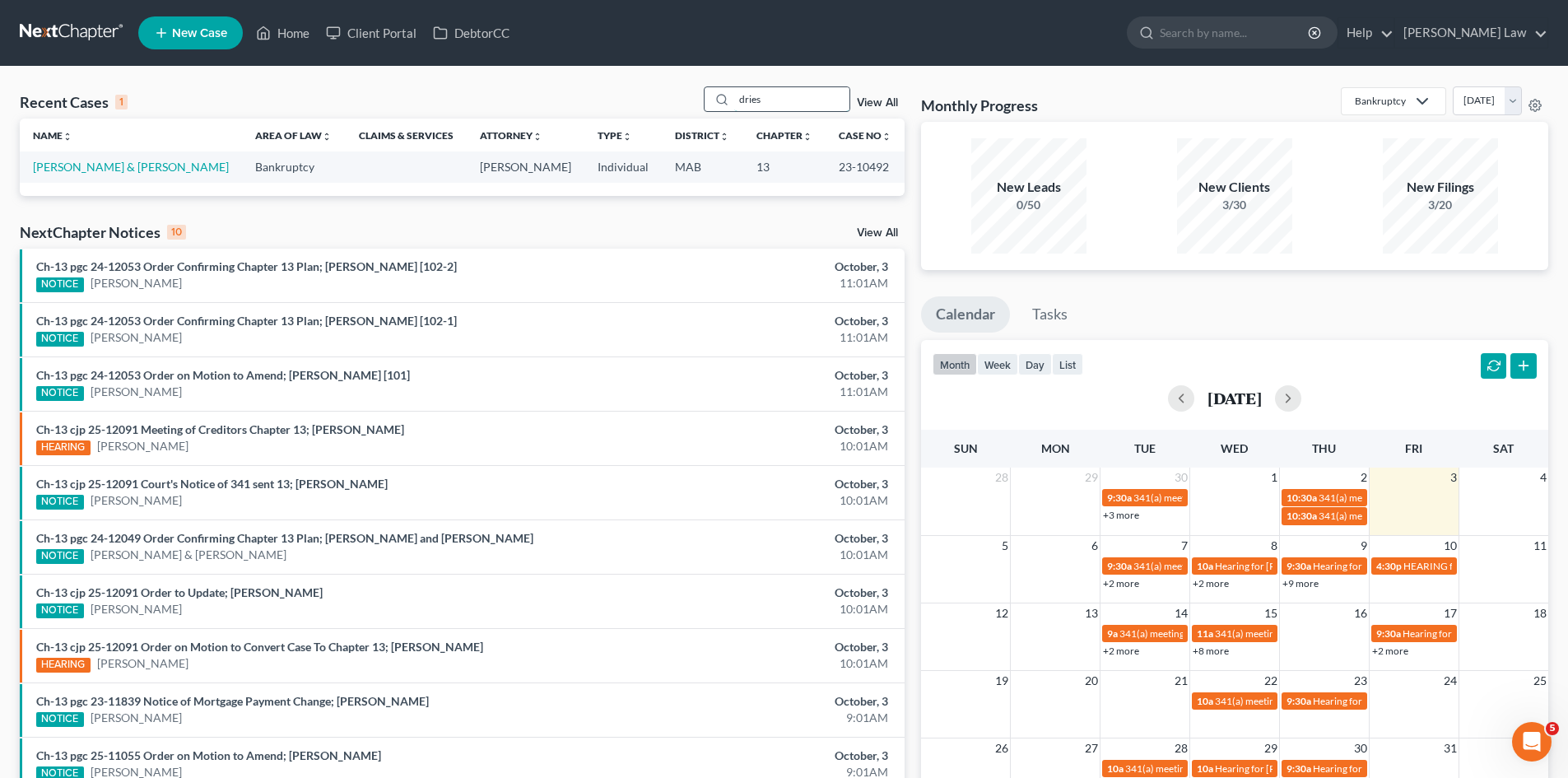
click at [805, 101] on input "dries" at bounding box center [792, 99] width 115 height 24
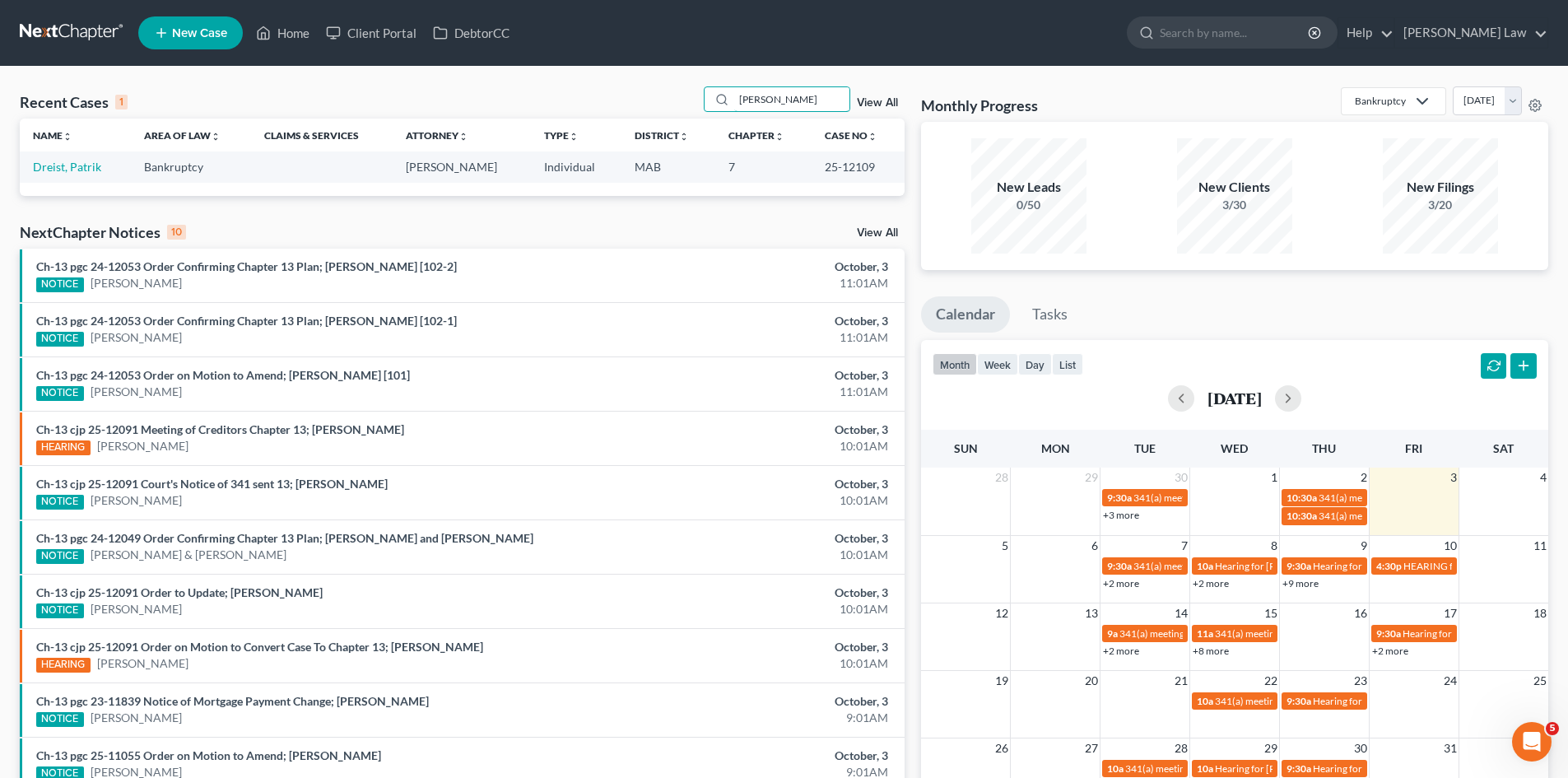
type input "[PERSON_NAME]"
click at [69, 167] on link "Dreist, Patrik" at bounding box center [66, 167] width 68 height 14
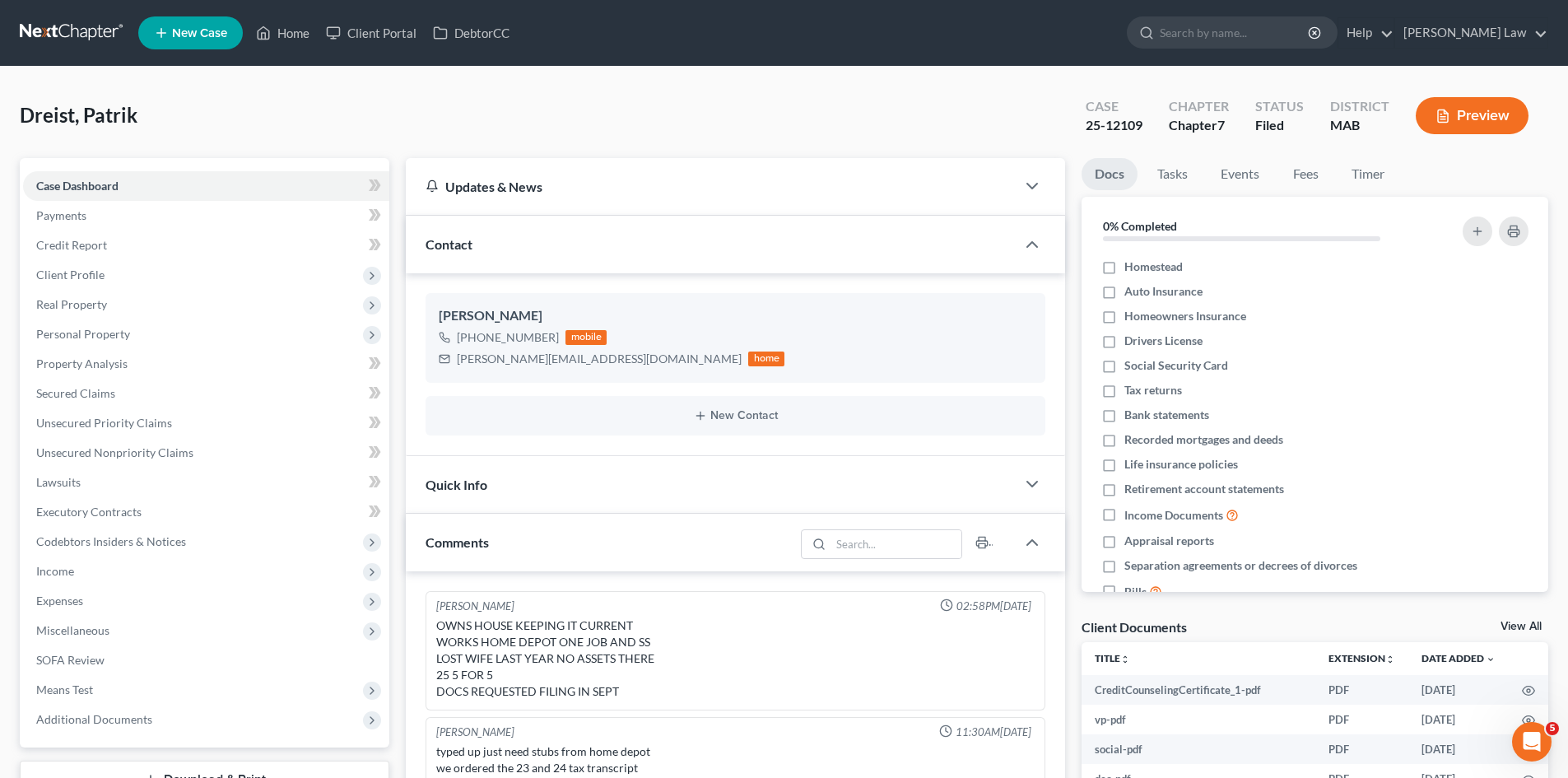
scroll to position [391, 0]
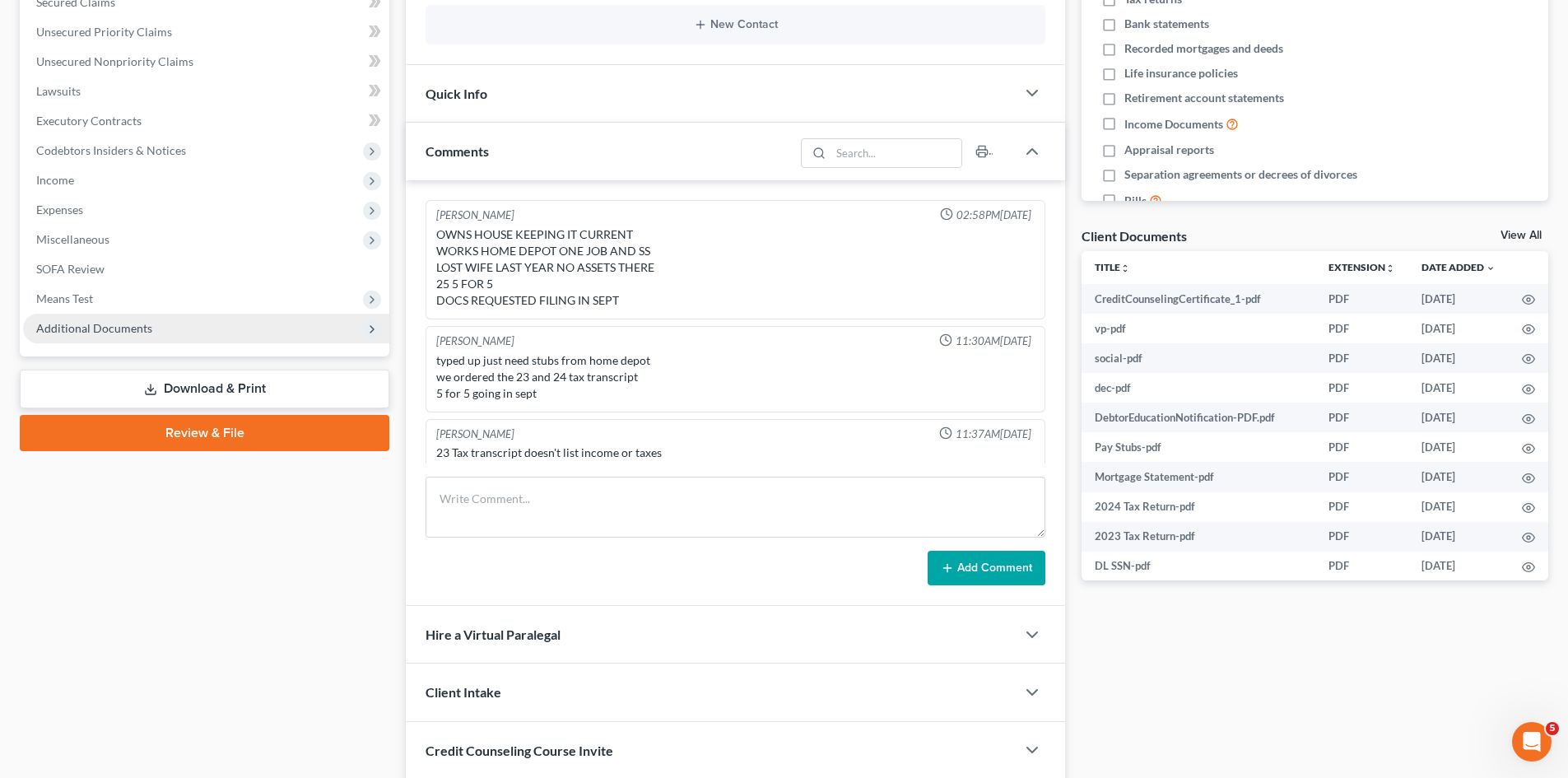
click at [93, 335] on span "Additional Documents" at bounding box center [206, 329] width 367 height 30
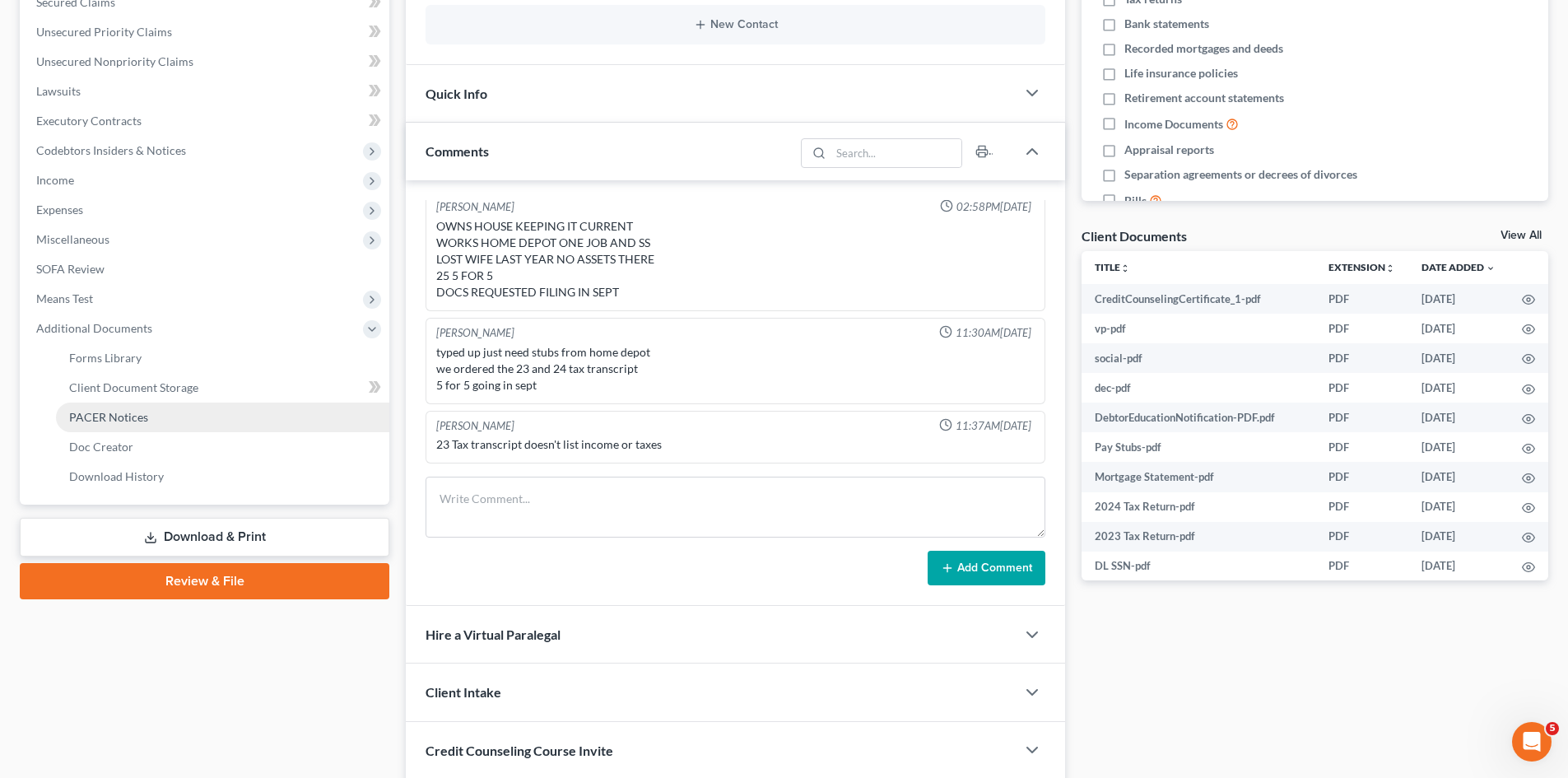
click at [110, 411] on span "PACER Notices" at bounding box center [108, 417] width 79 height 14
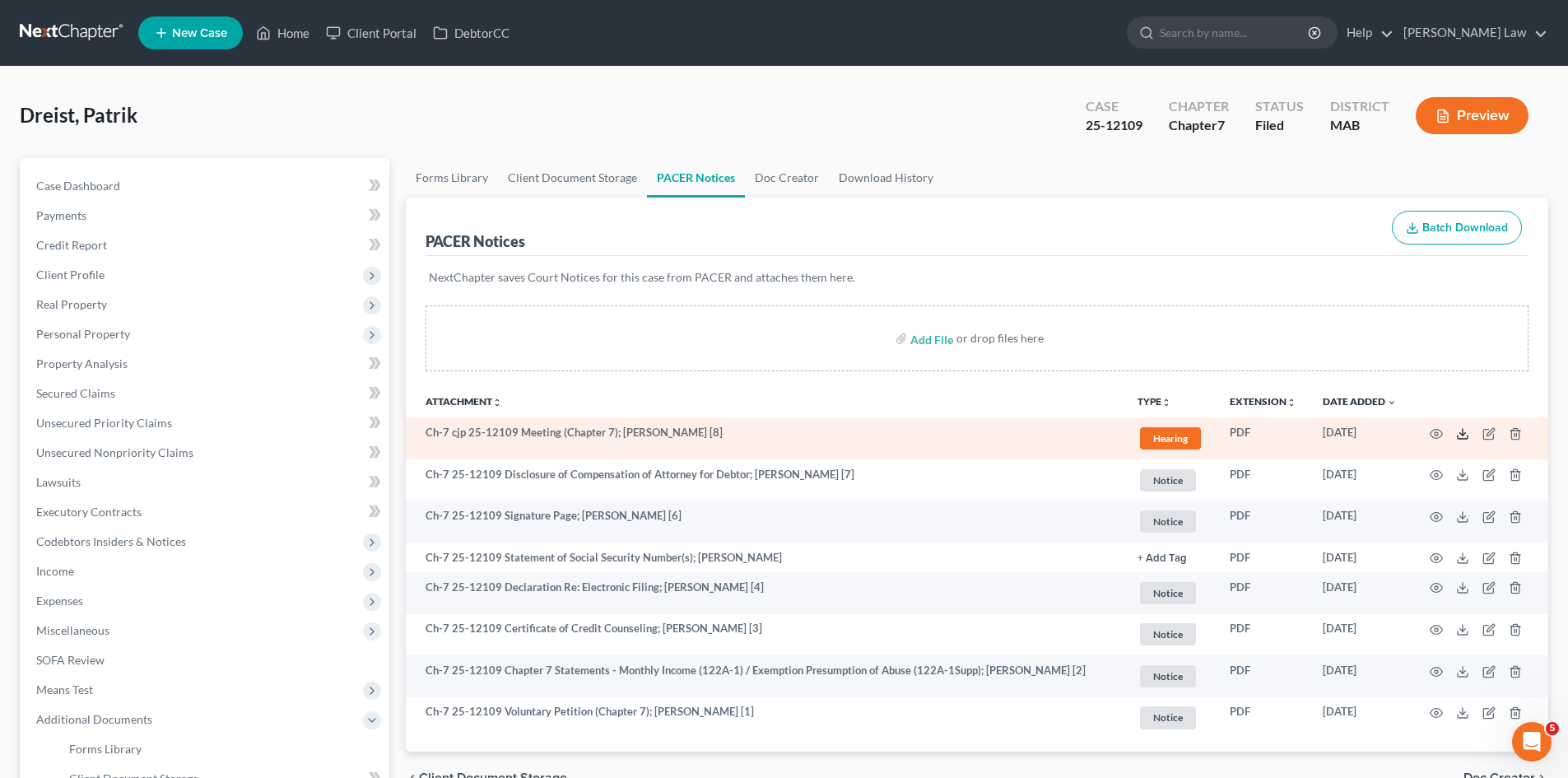
click at [1463, 433] on line at bounding box center [1463, 431] width 0 height 6
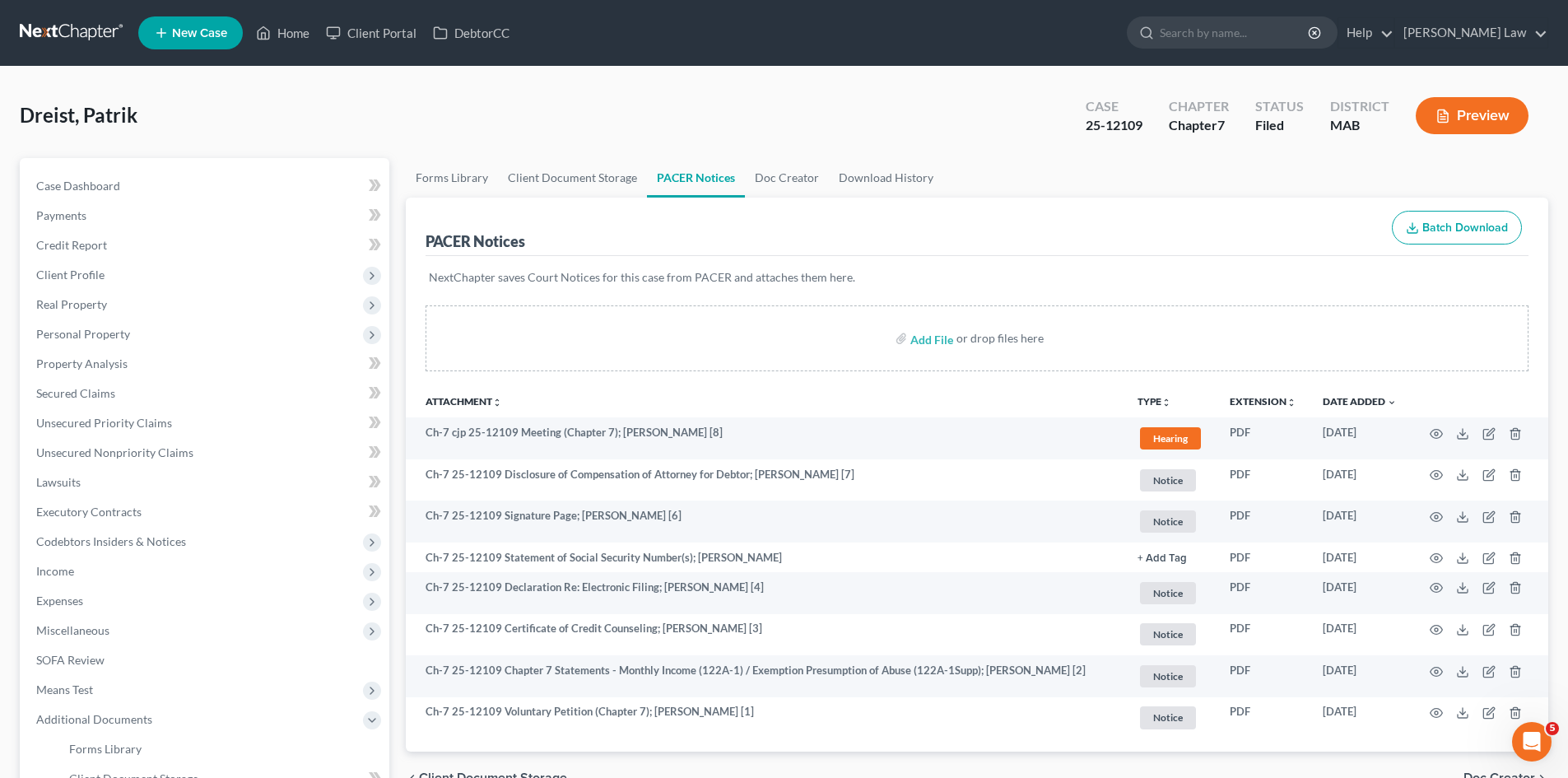
click at [34, 19] on link at bounding box center [72, 33] width 105 height 30
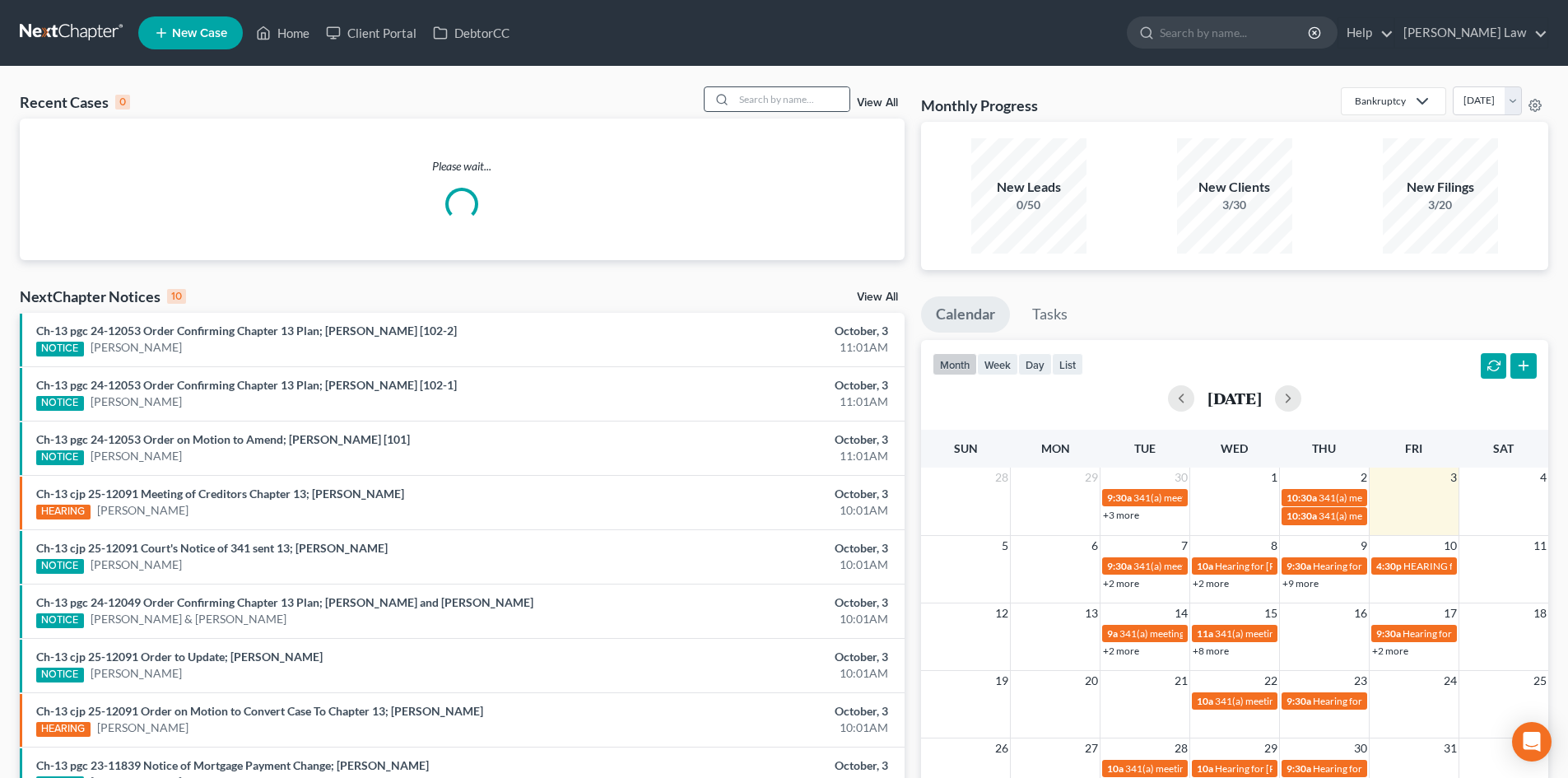
click at [767, 87] on div at bounding box center [777, 99] width 147 height 26
click at [775, 93] on input "search" at bounding box center [792, 99] width 115 height 24
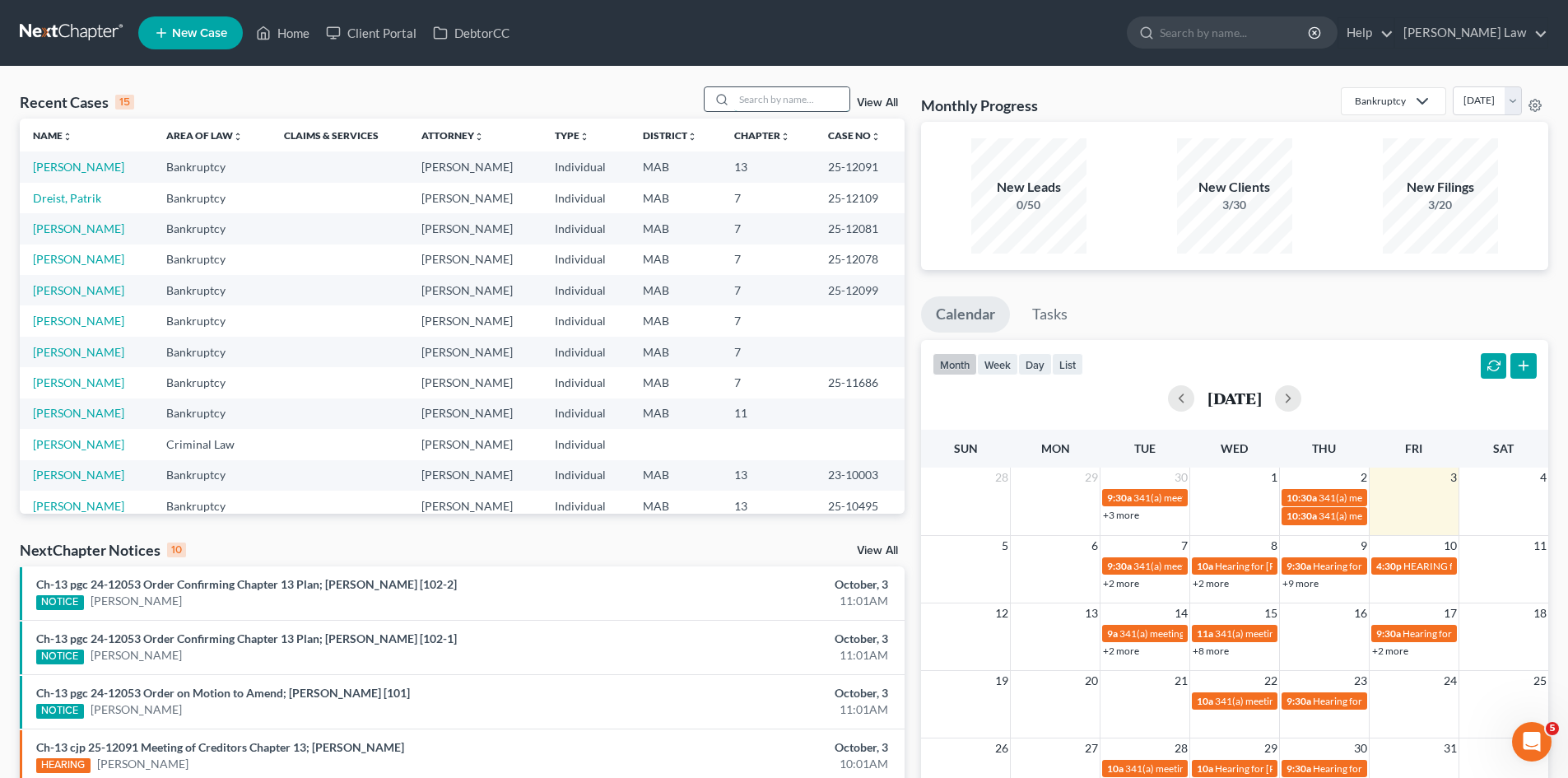
click at [795, 88] on input "search" at bounding box center [792, 99] width 115 height 24
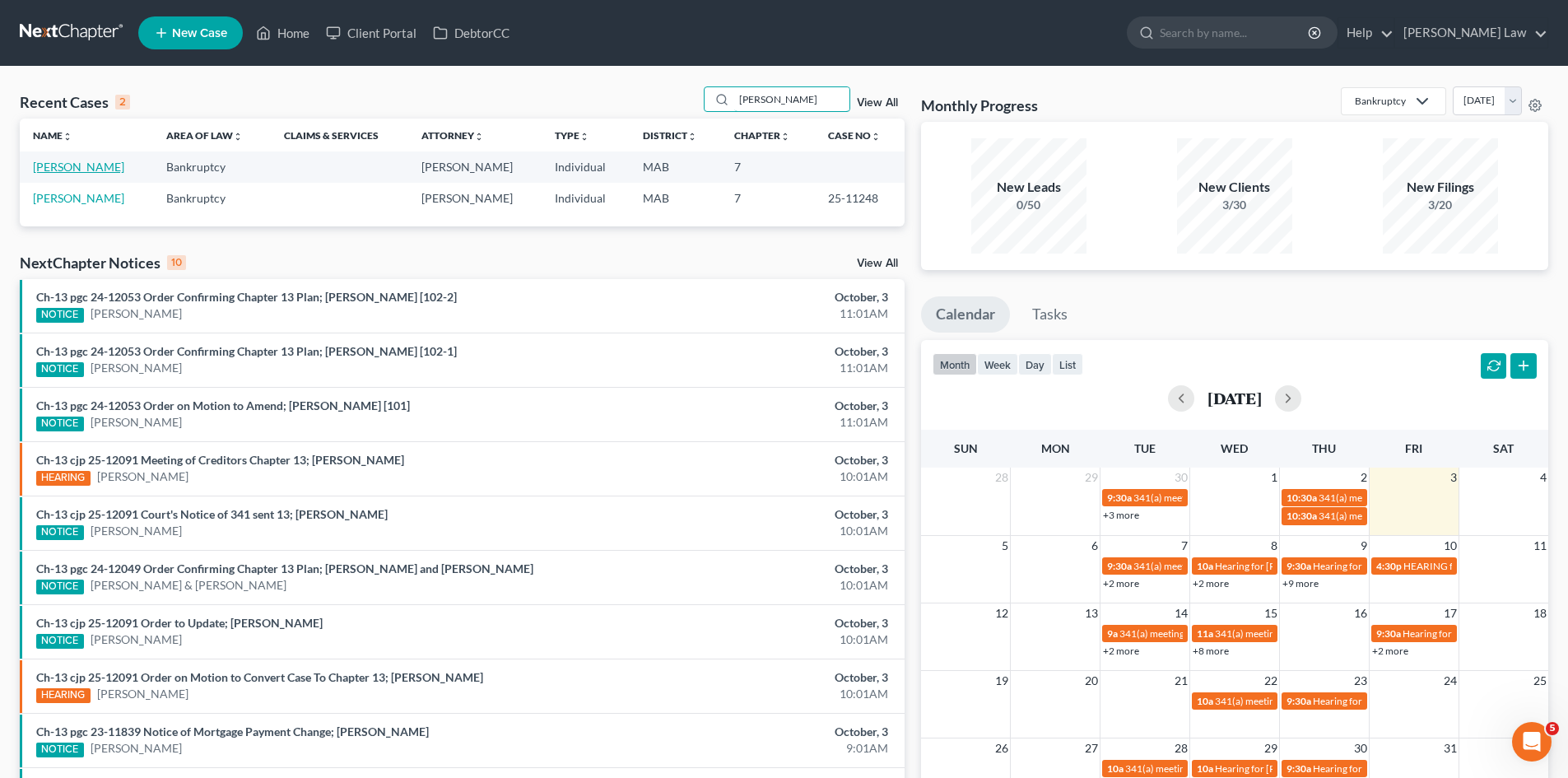
type input "lynda"
click at [103, 163] on link "[PERSON_NAME]" at bounding box center [78, 167] width 91 height 14
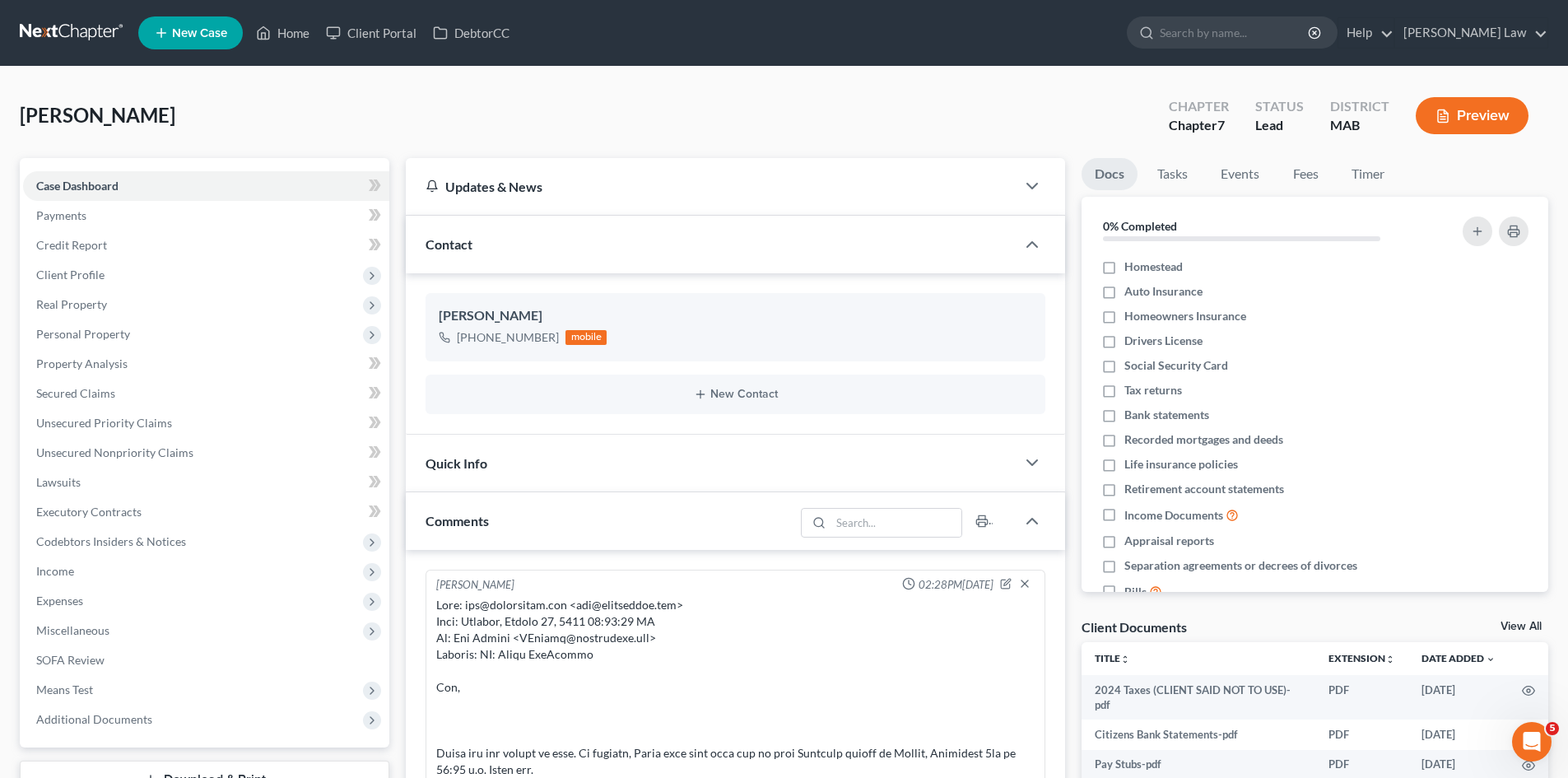
scroll to position [2206, 0]
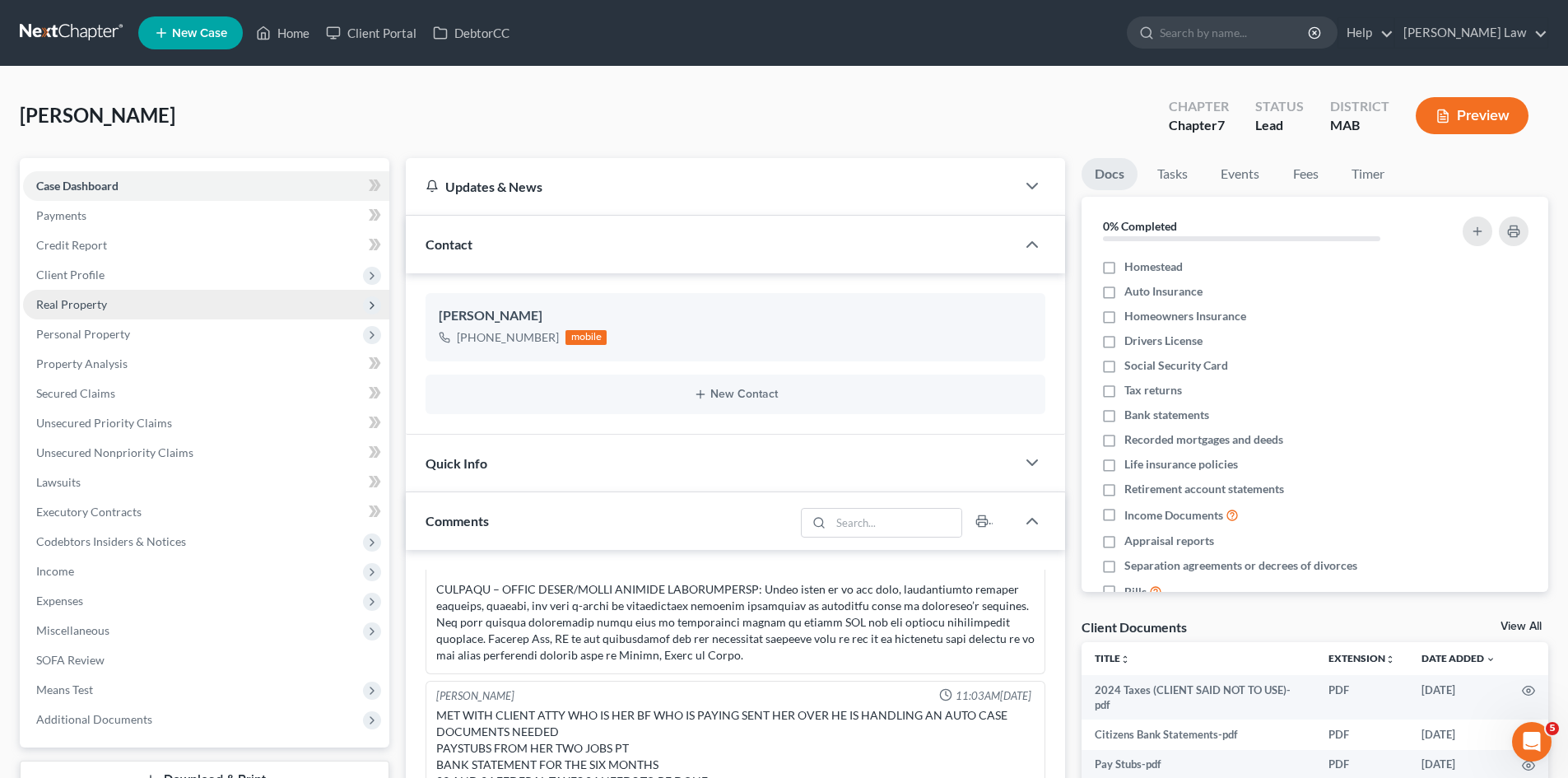
drag, startPoint x: 43, startPoint y: 276, endPoint x: 65, endPoint y: 295, distance: 29.1
click at [43, 276] on span "Client Profile" at bounding box center [70, 275] width 68 height 14
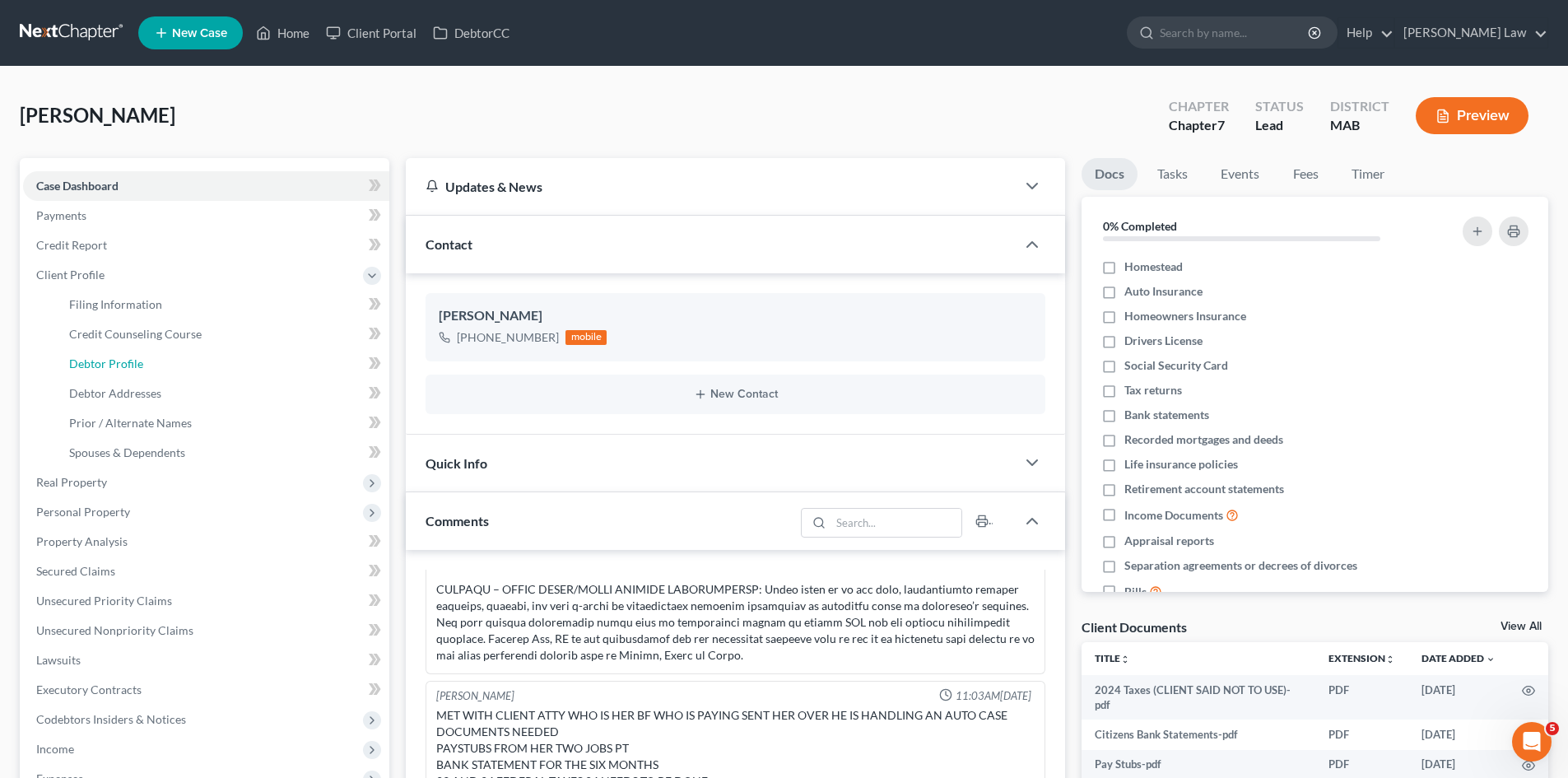
drag, startPoint x: 99, startPoint y: 365, endPoint x: 363, endPoint y: 387, distance: 264.9
click at [99, 365] on span "Debtor Profile" at bounding box center [106, 363] width 74 height 14
select select "4"
select select "0"
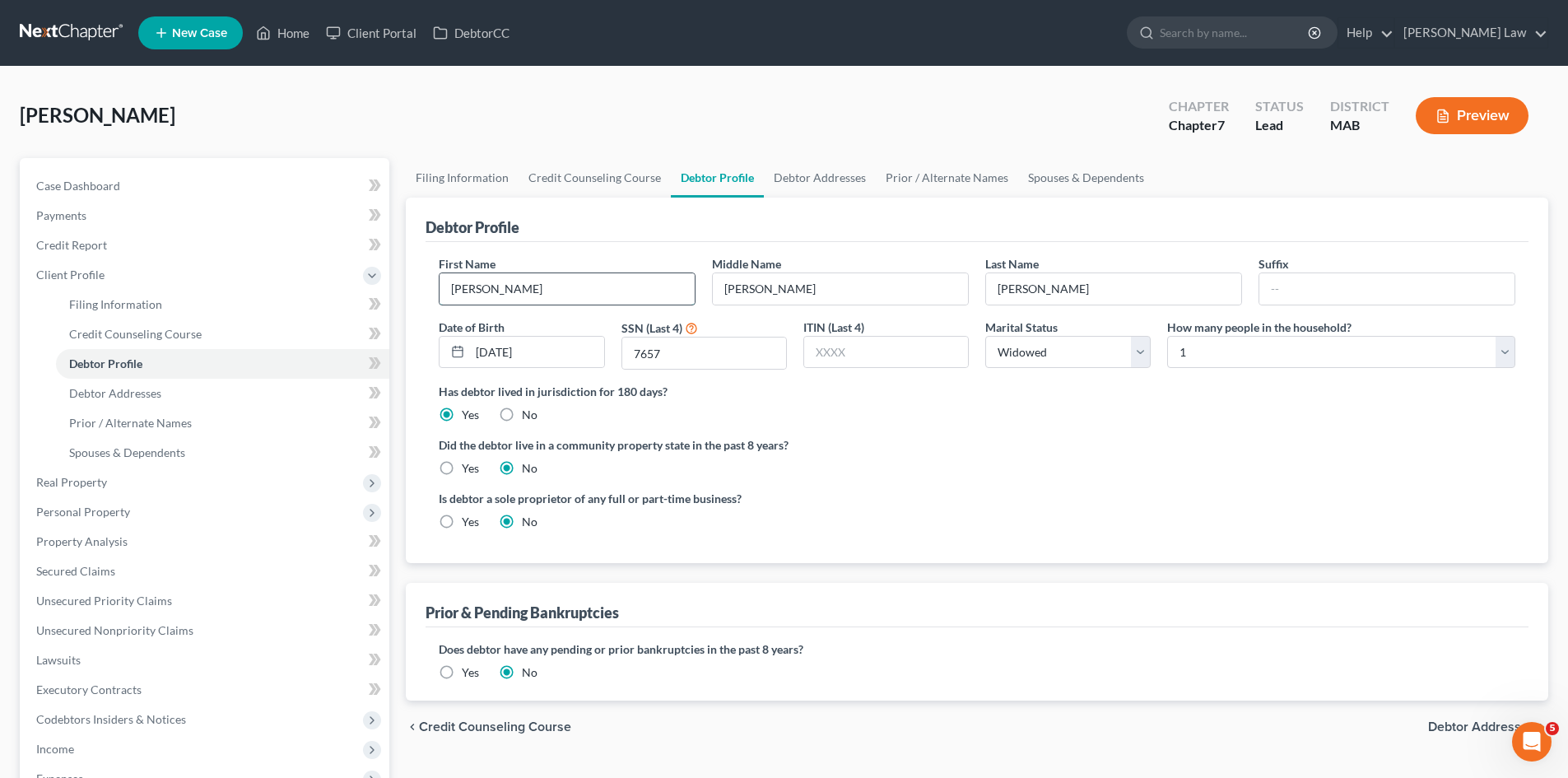
click at [520, 288] on input "Lynda" at bounding box center [567, 288] width 255 height 31
click at [789, 290] on input "J." at bounding box center [841, 288] width 255 height 31
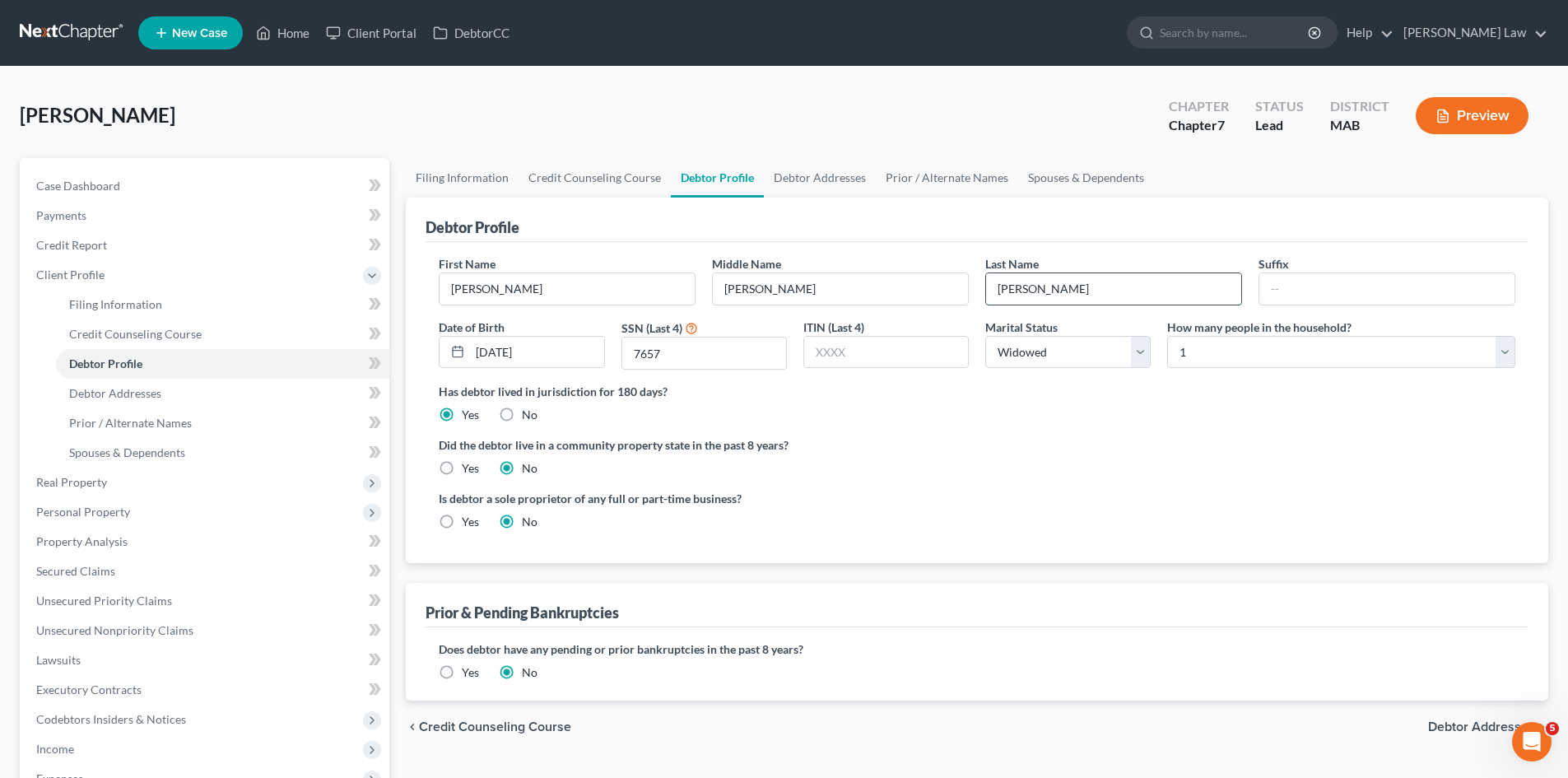
click at [1111, 291] on input "MacDonald" at bounding box center [1114, 288] width 255 height 31
click at [1119, 294] on input "MacDonald" at bounding box center [1114, 288] width 255 height 31
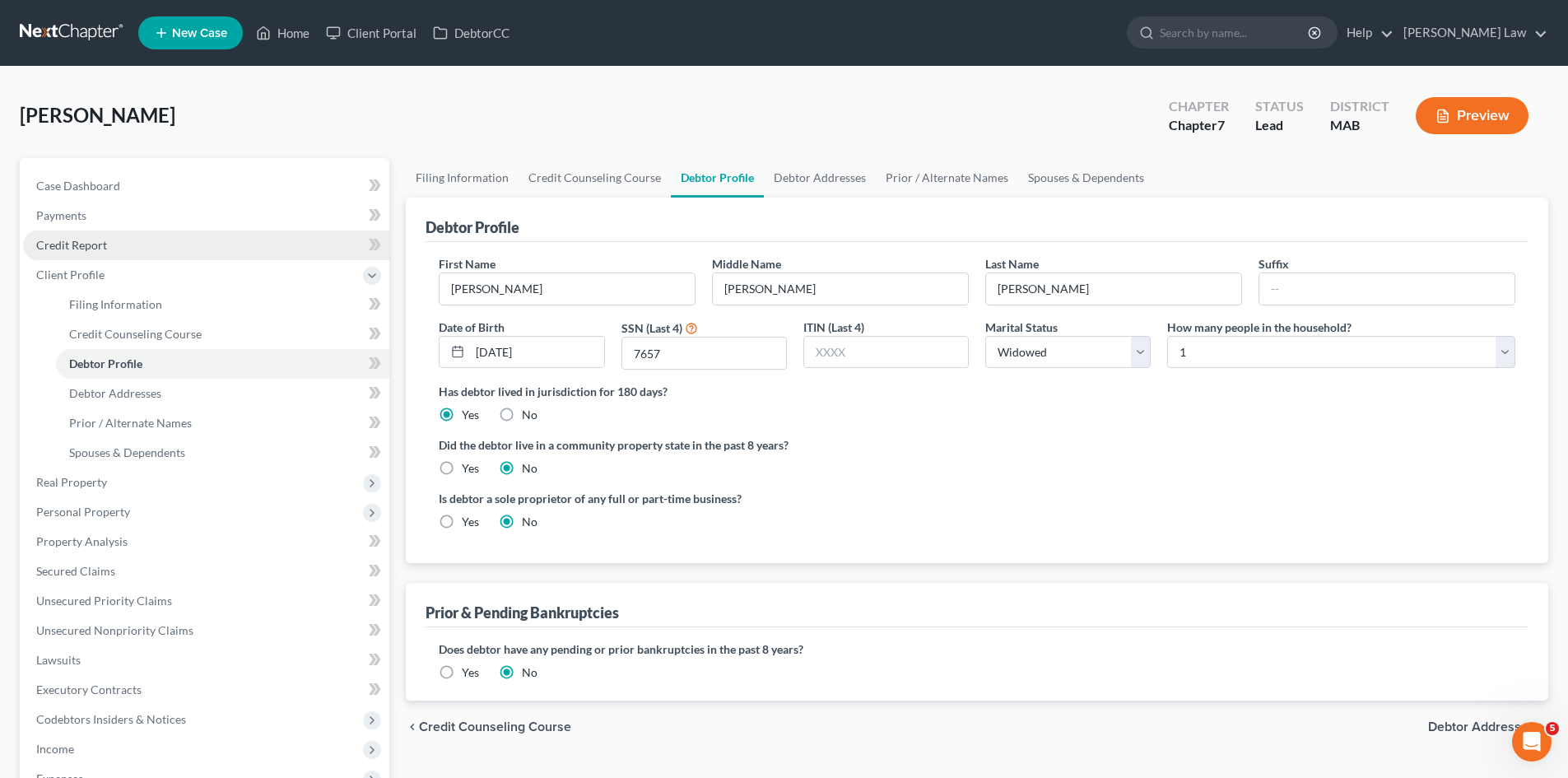
click at [90, 248] on span "Credit Report" at bounding box center [72, 245] width 71 height 14
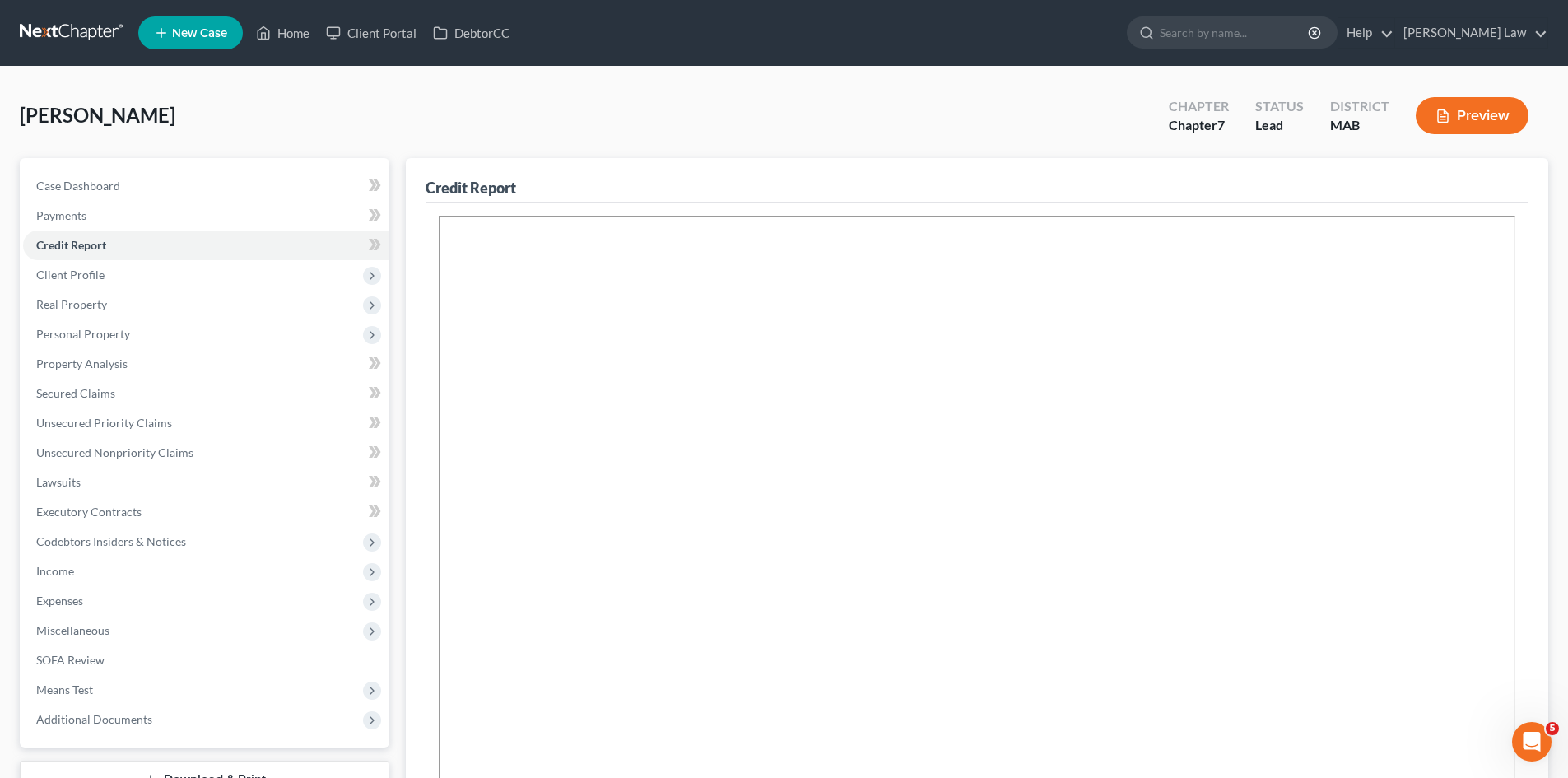
click at [100, 34] on link at bounding box center [72, 33] width 105 height 30
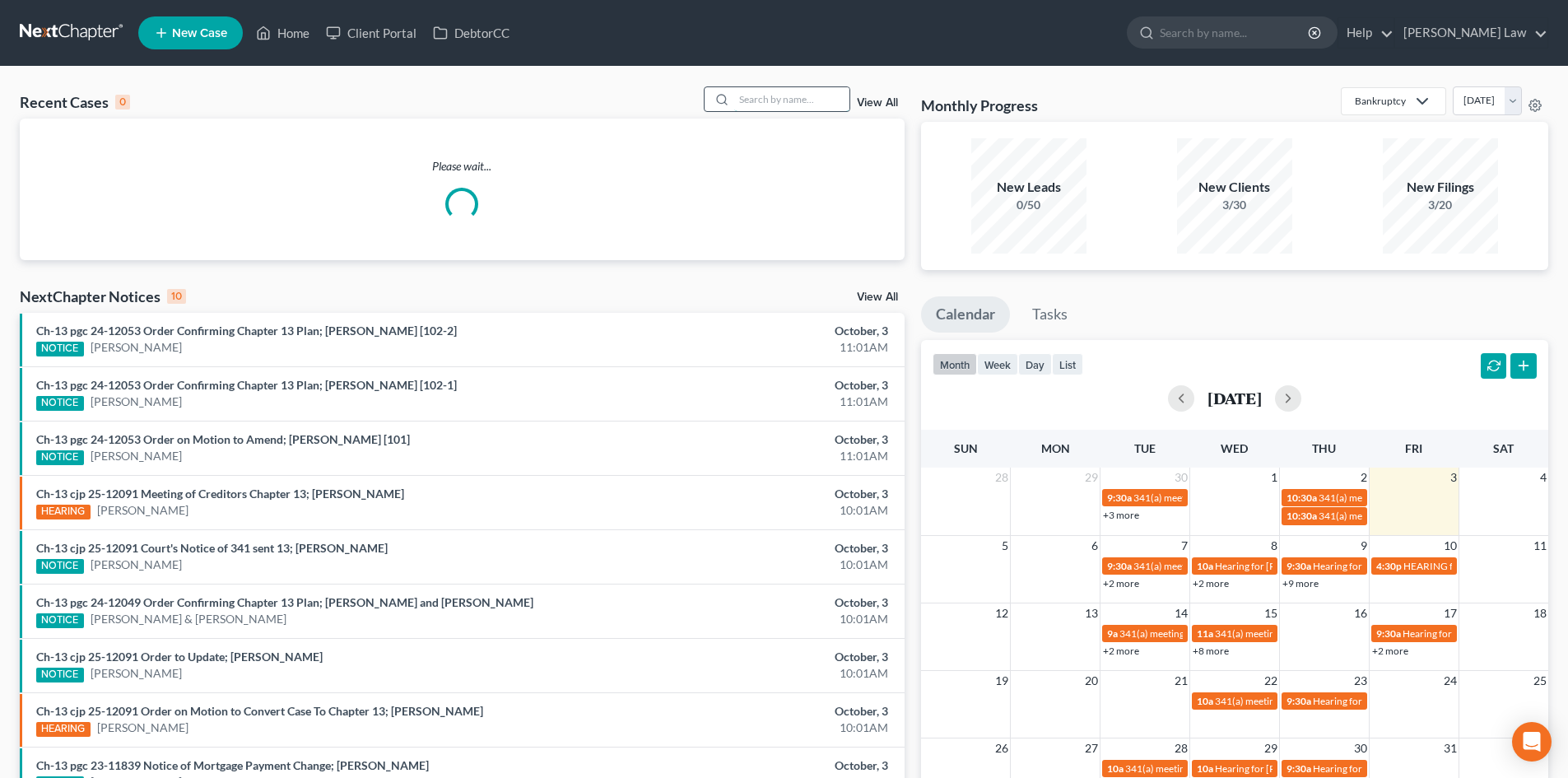
click at [799, 100] on input "search" at bounding box center [792, 99] width 115 height 24
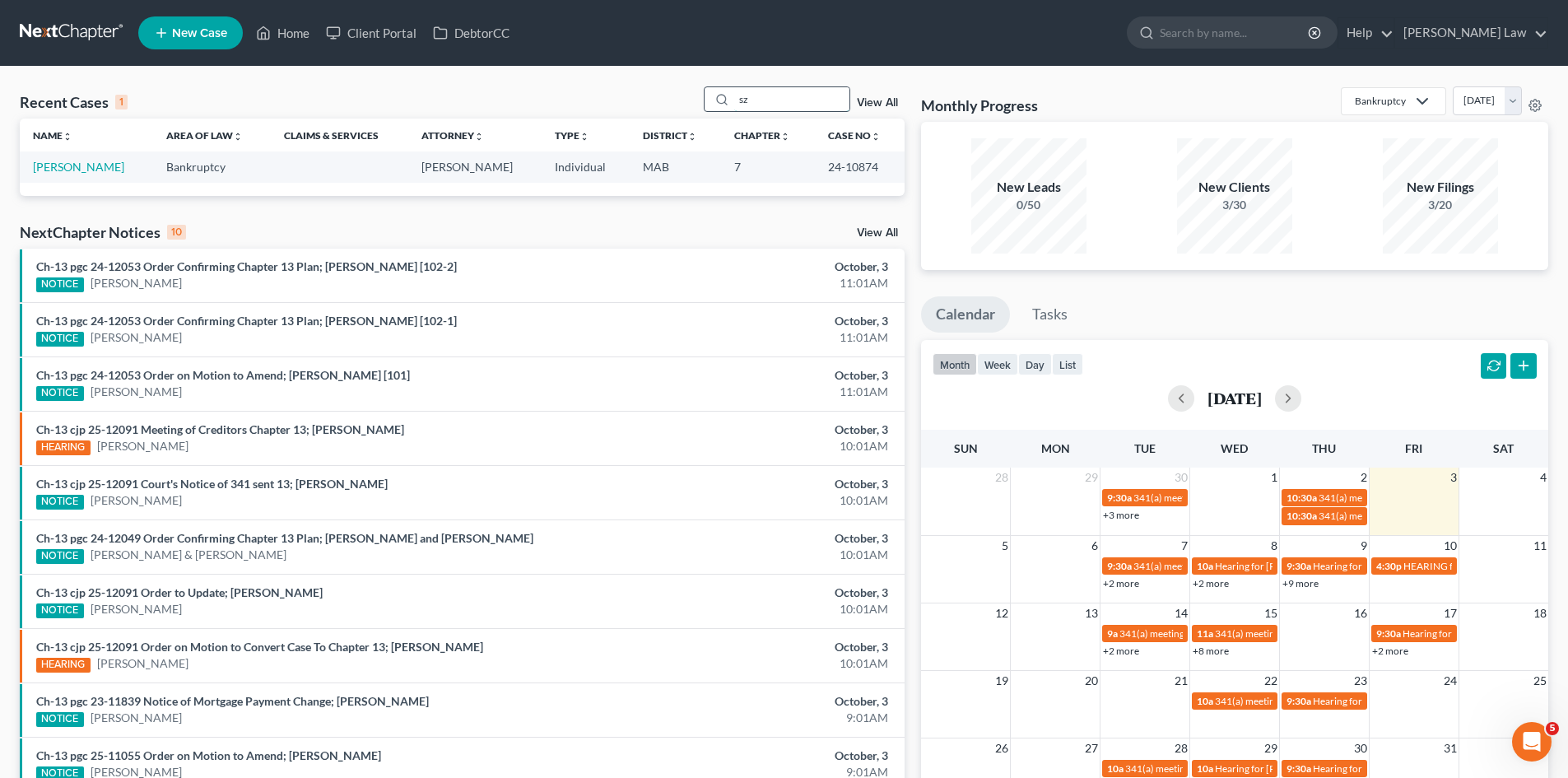
click at [772, 97] on input "sz" at bounding box center [792, 99] width 115 height 24
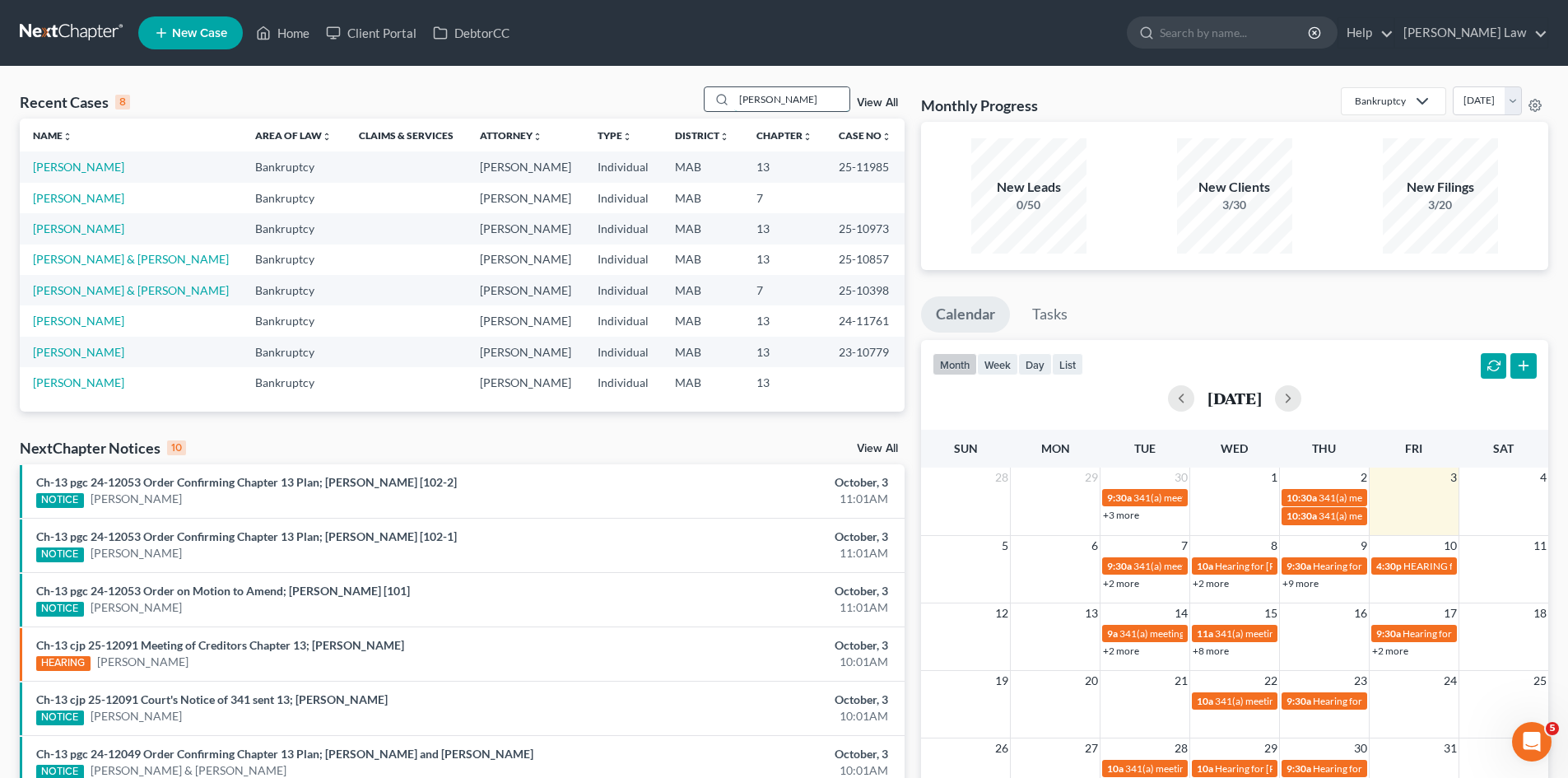
click at [772, 97] on input "[PERSON_NAME]" at bounding box center [792, 99] width 115 height 24
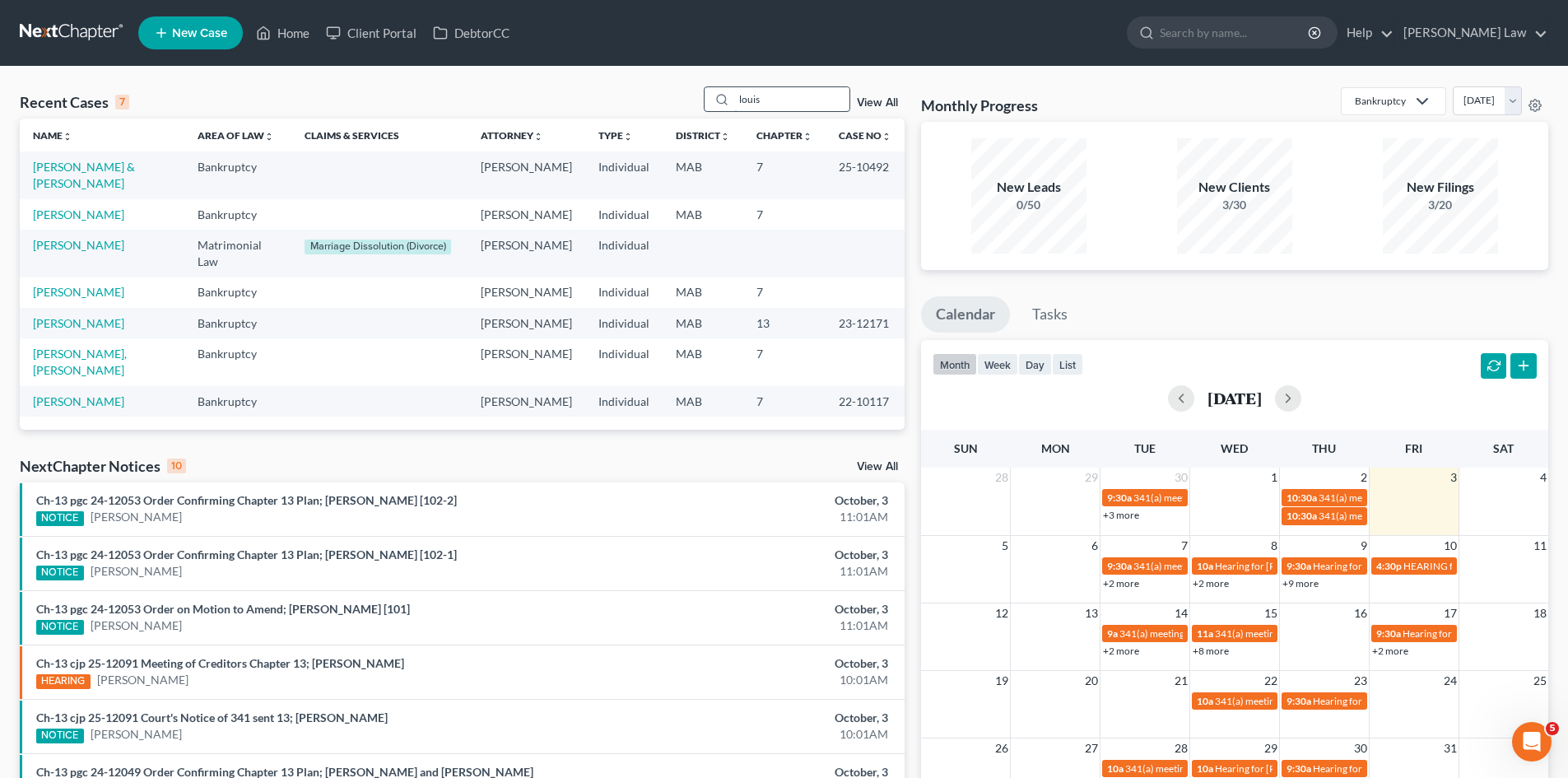
click at [804, 104] on input "louis" at bounding box center [792, 99] width 115 height 24
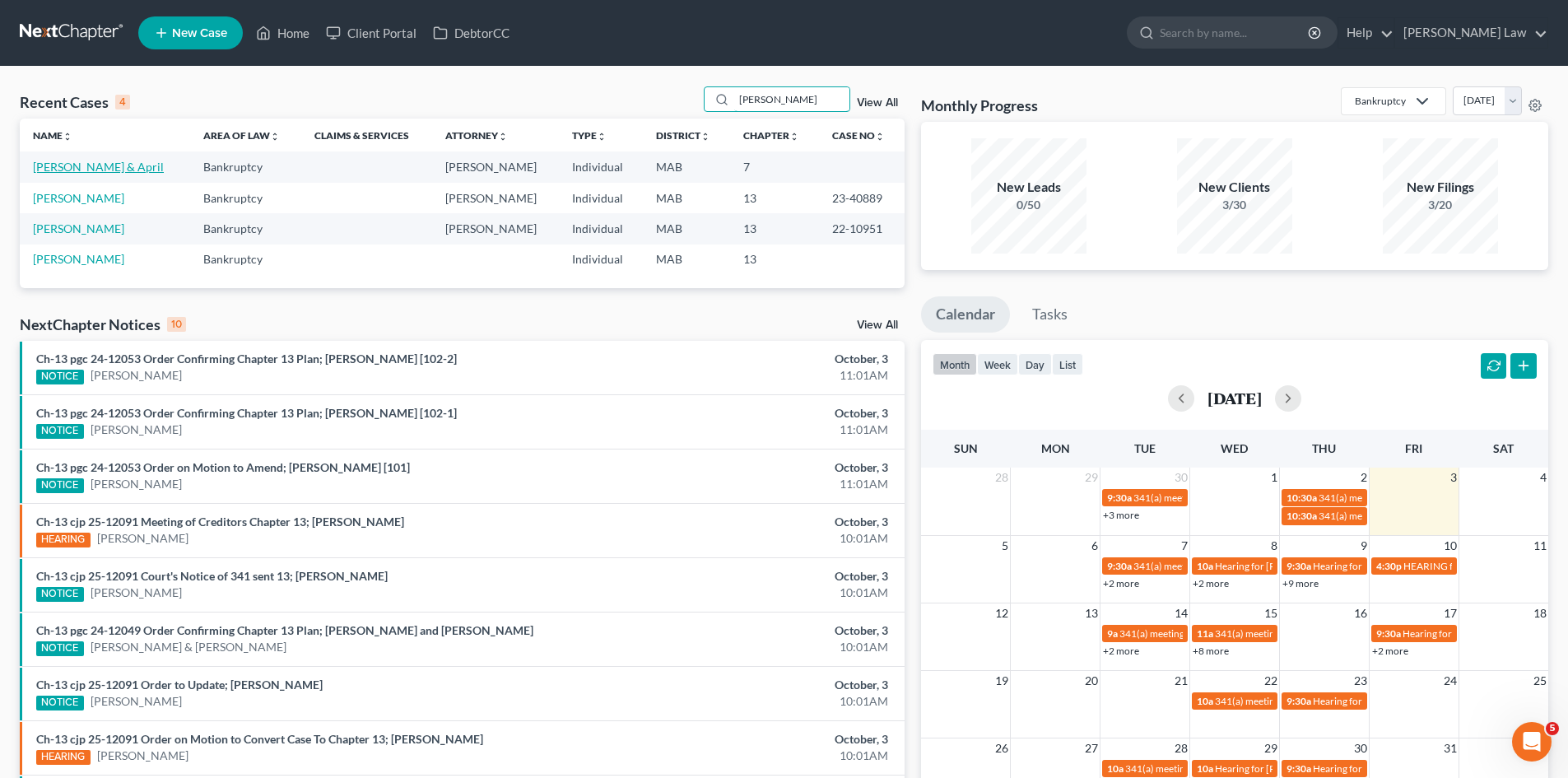
type input "[PERSON_NAME]"
click at [95, 172] on link "[PERSON_NAME] & April" at bounding box center [98, 167] width 131 height 14
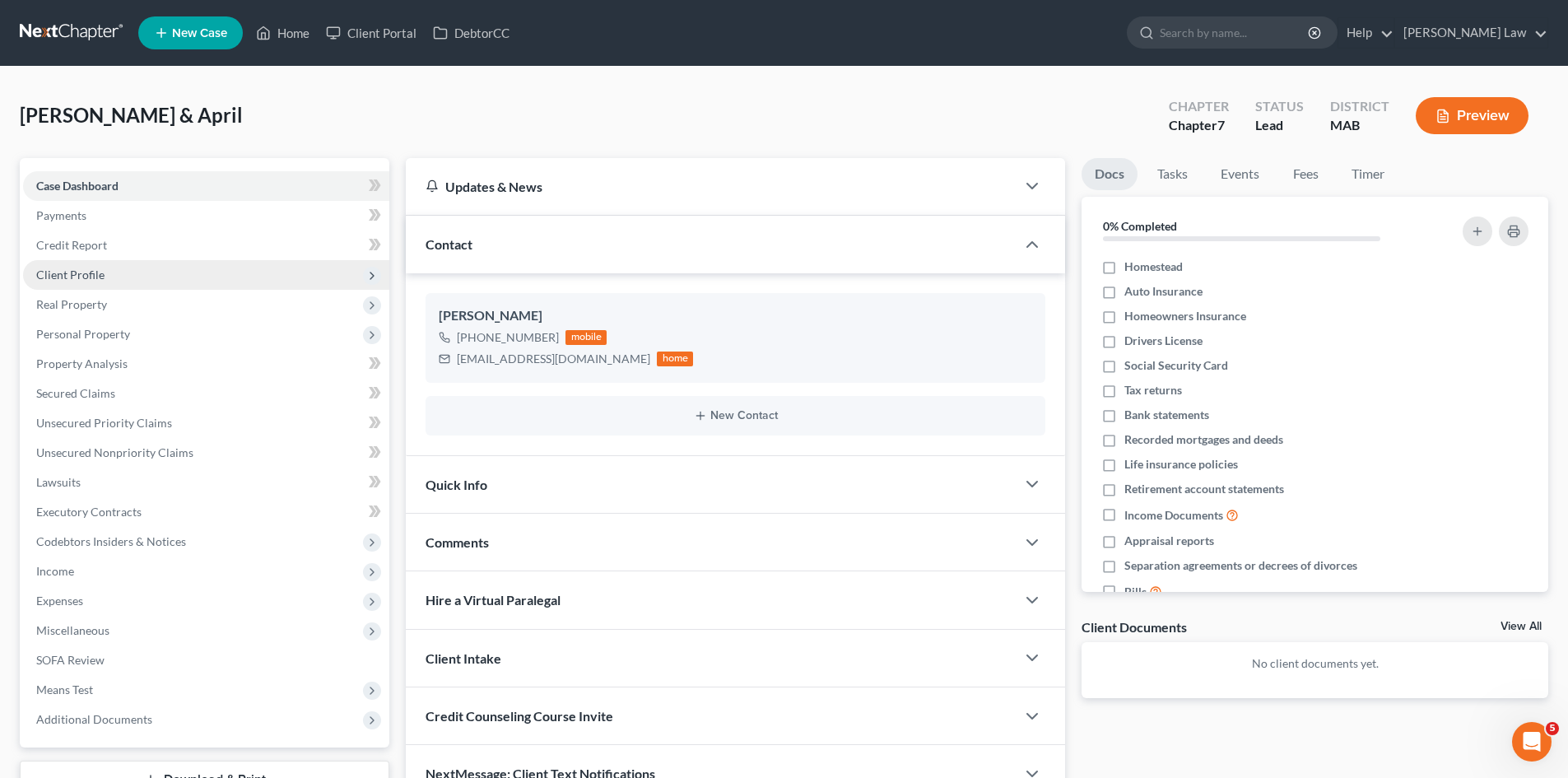
click at [83, 278] on span "Client Profile" at bounding box center [70, 275] width 68 height 14
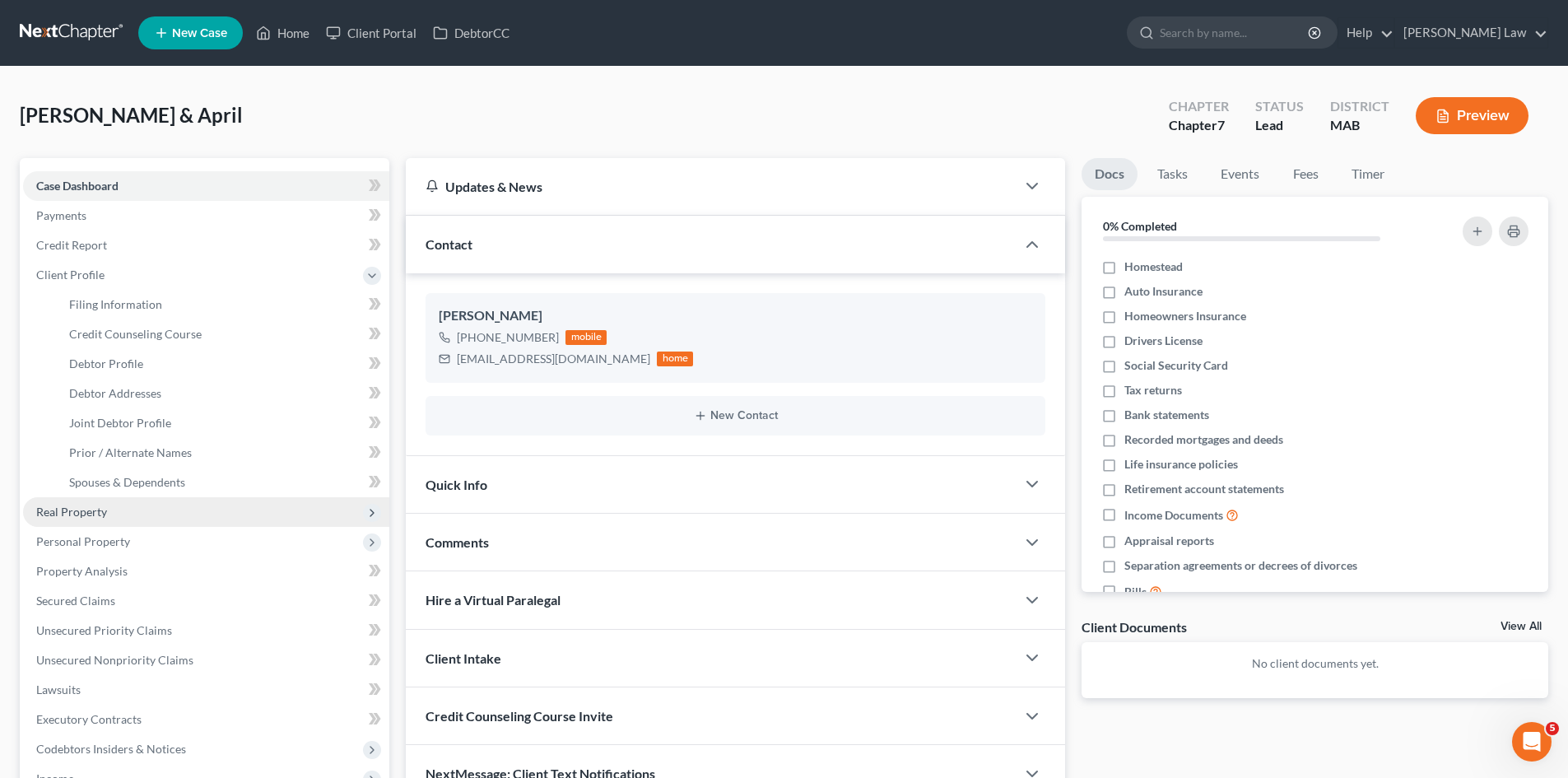
click at [131, 512] on span "Real Property" at bounding box center [206, 513] width 367 height 30
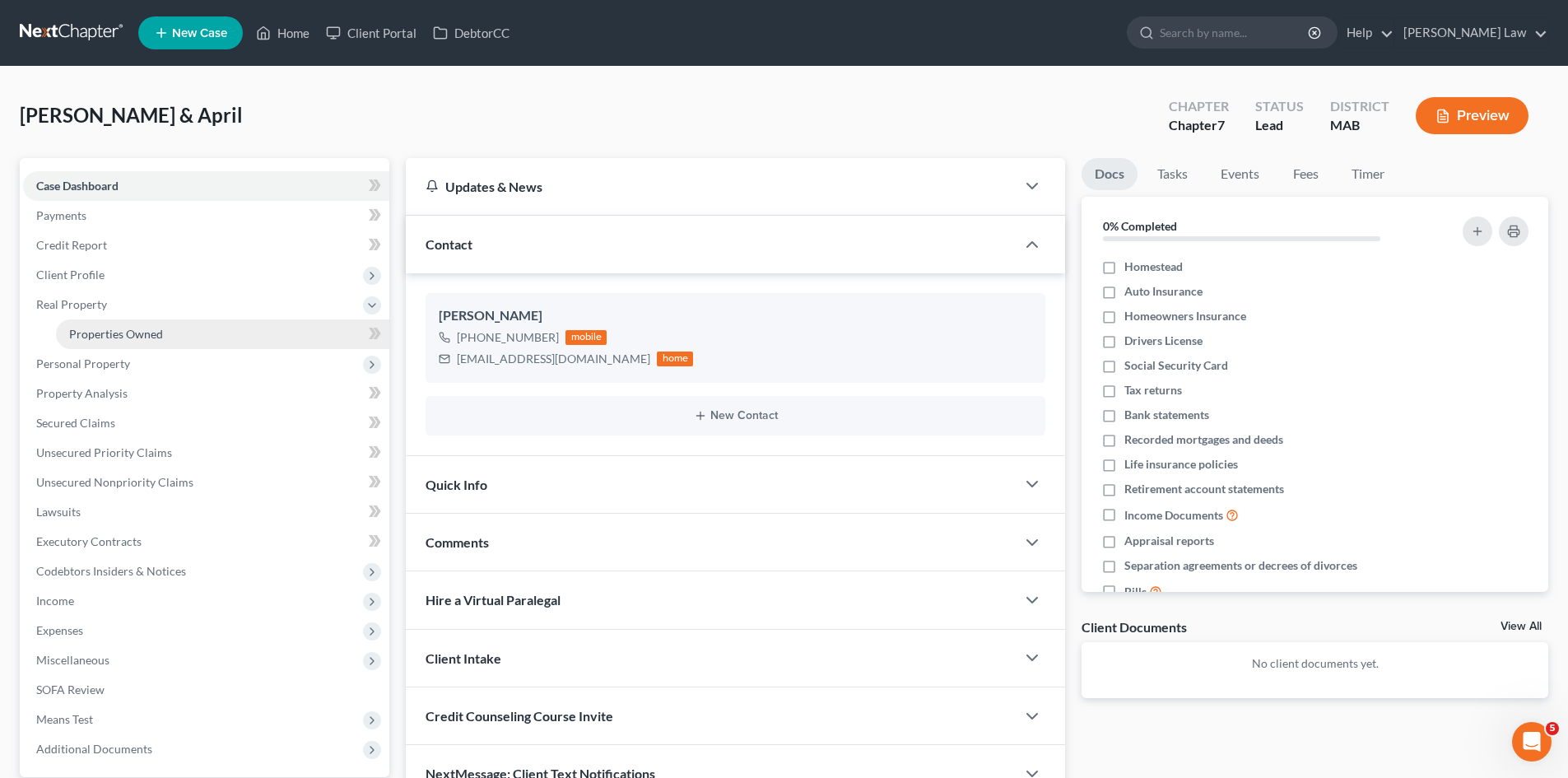
click at [112, 345] on link "Properties Owned" at bounding box center [222, 334] width 333 height 30
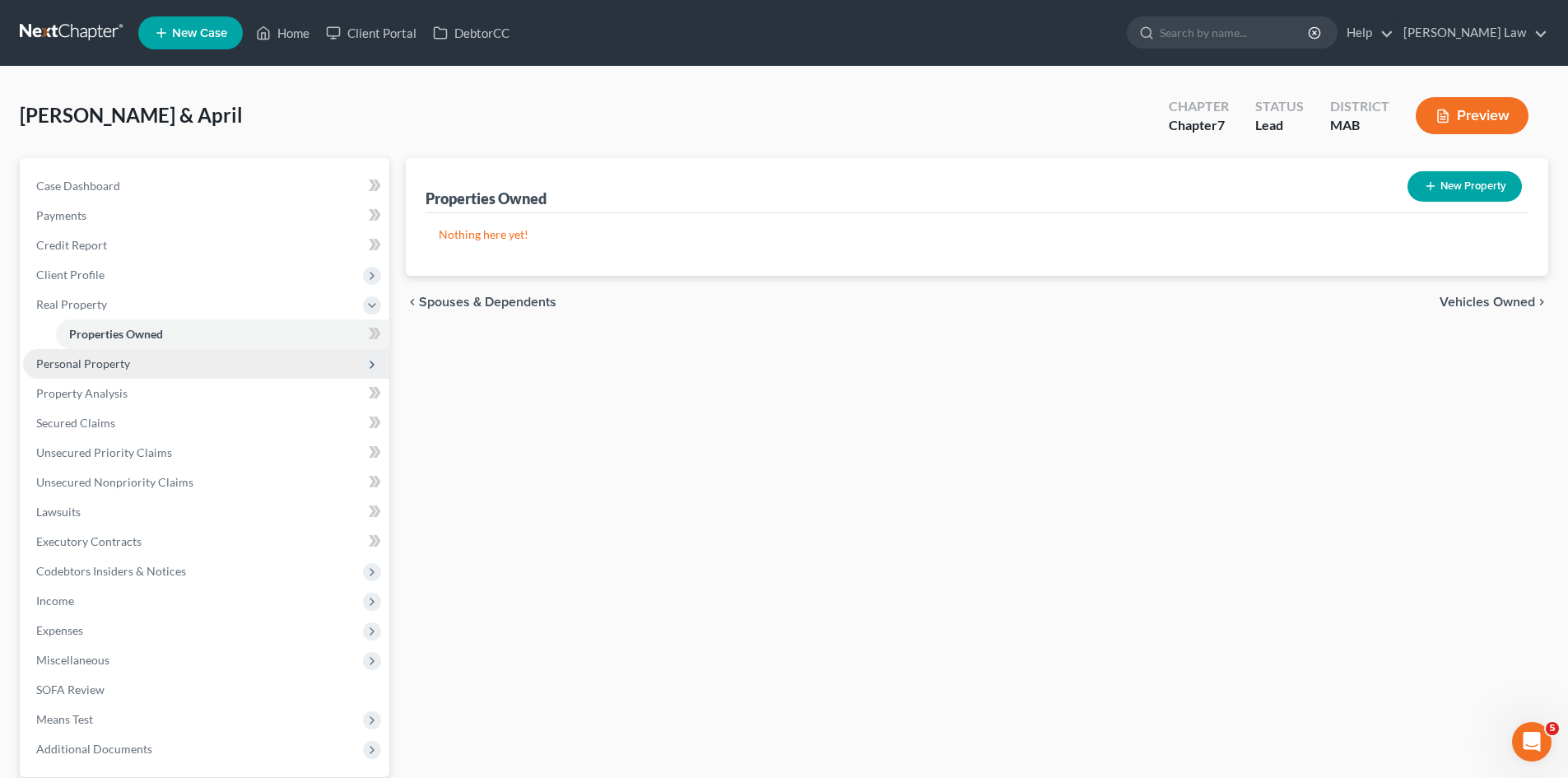
click at [139, 359] on span "Personal Property" at bounding box center [206, 364] width 367 height 30
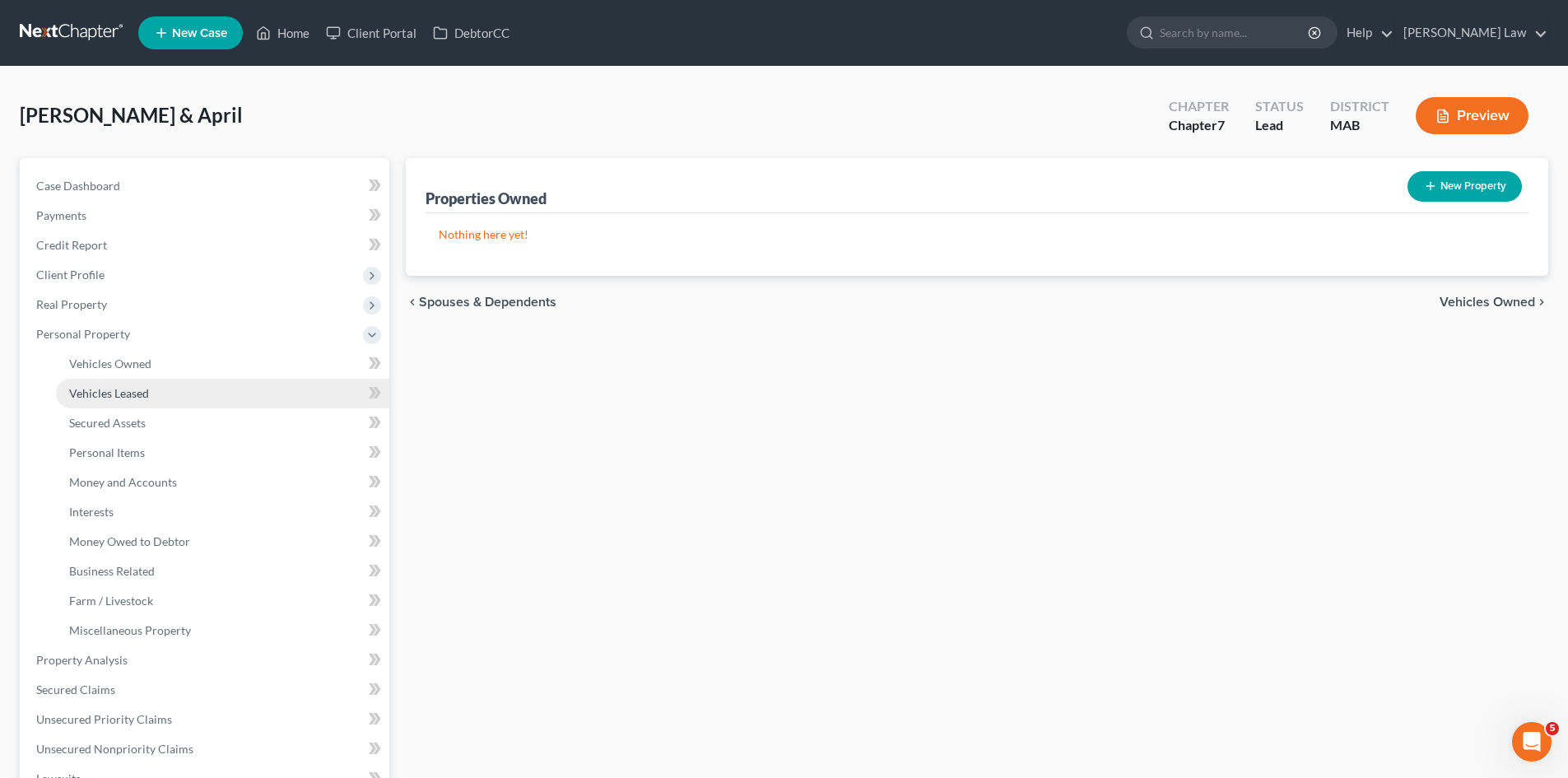
click at [142, 382] on link "Vehicles Leased" at bounding box center [222, 393] width 333 height 30
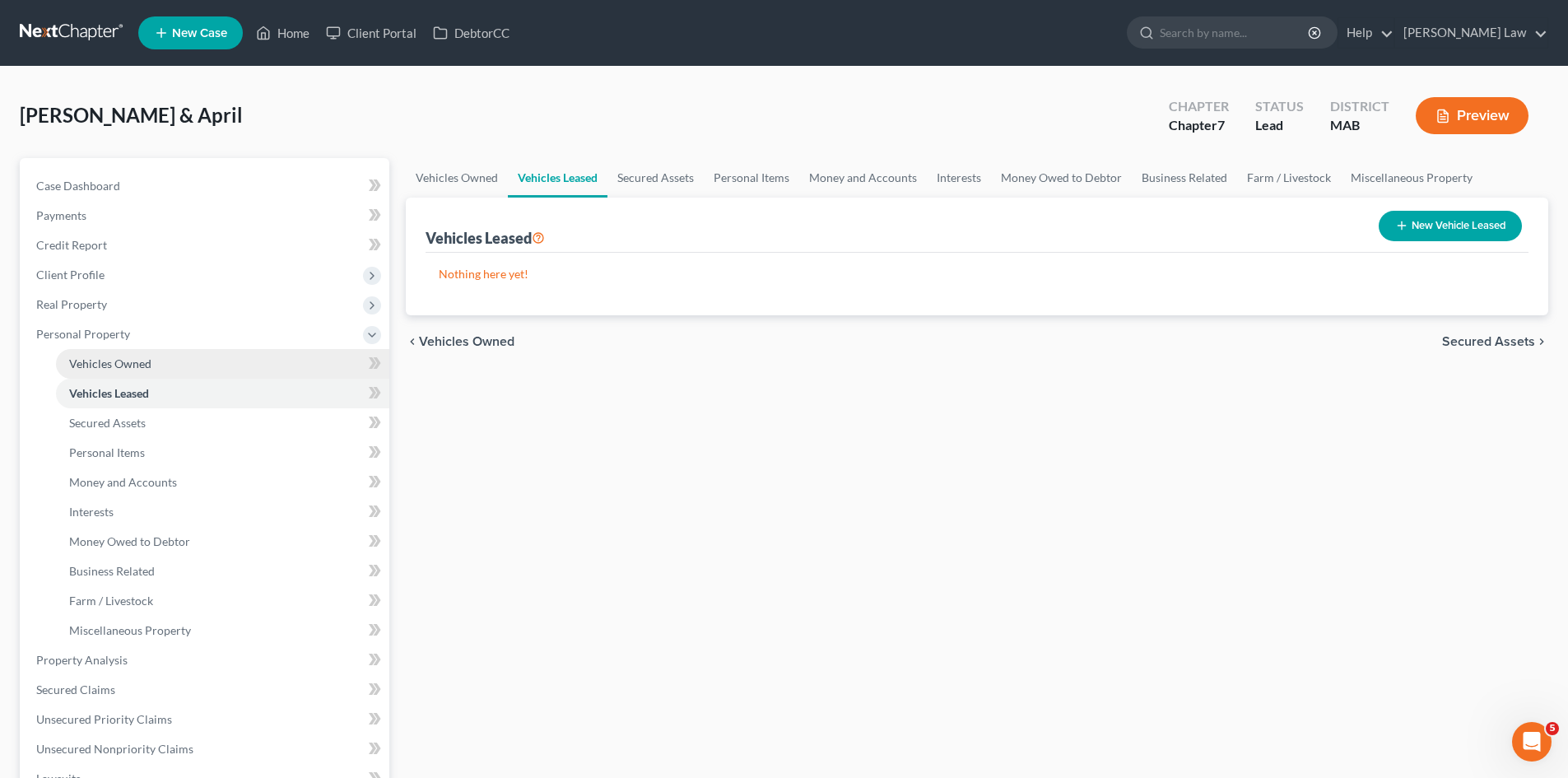
click at [138, 377] on link "Vehicles Owned" at bounding box center [222, 364] width 333 height 30
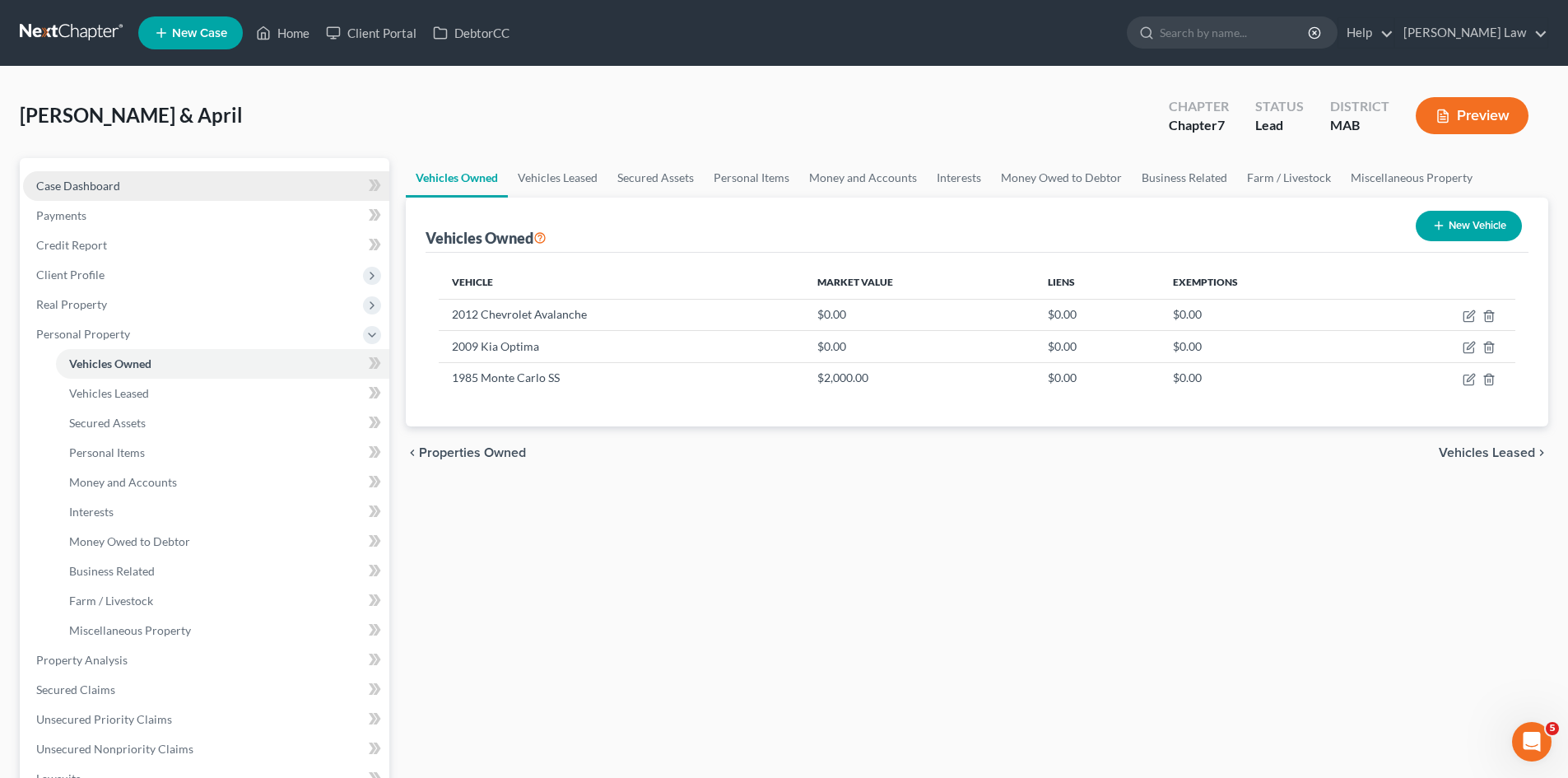
click at [117, 181] on span "Case Dashboard" at bounding box center [78, 186] width 84 height 14
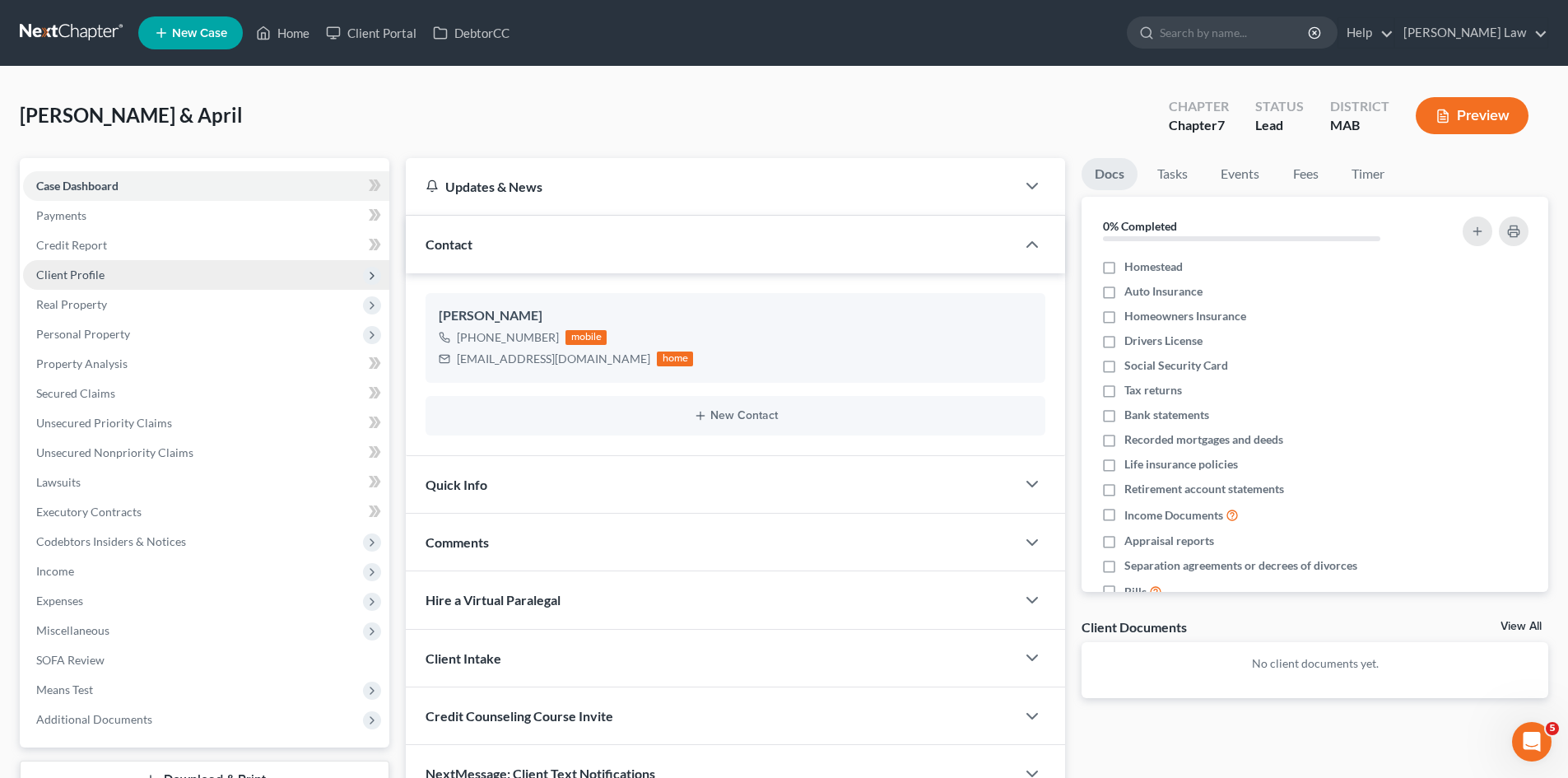
click at [90, 275] on span "Client Profile" at bounding box center [70, 275] width 68 height 14
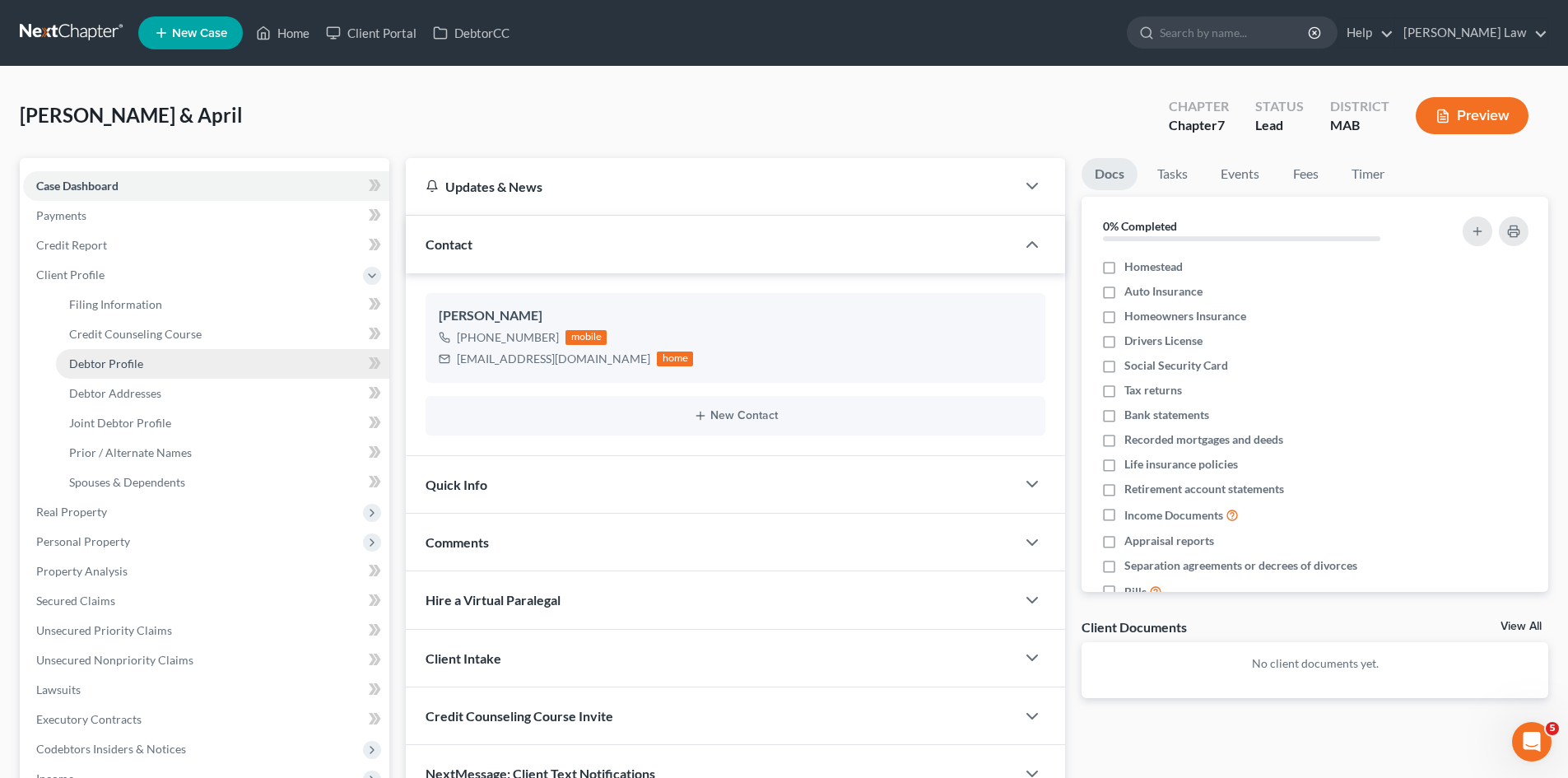
click at [120, 374] on link "Debtor Profile" at bounding box center [222, 364] width 333 height 30
select select "1"
select select "0"
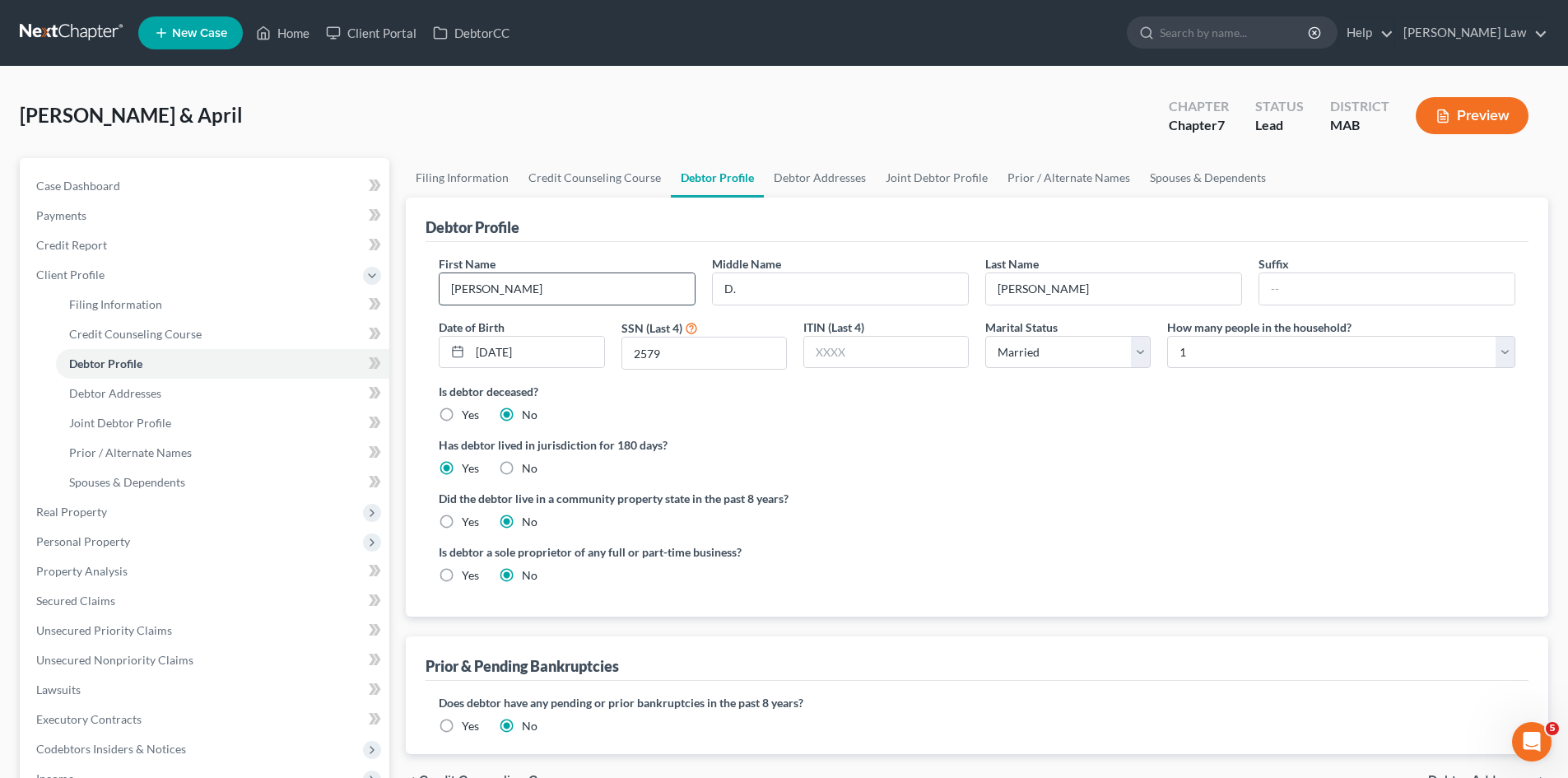
click at [608, 287] on input "Wayne" at bounding box center [567, 288] width 255 height 31
click at [607, 287] on input "Wayne" at bounding box center [567, 288] width 255 height 31
click at [842, 283] on input "D." at bounding box center [841, 288] width 255 height 31
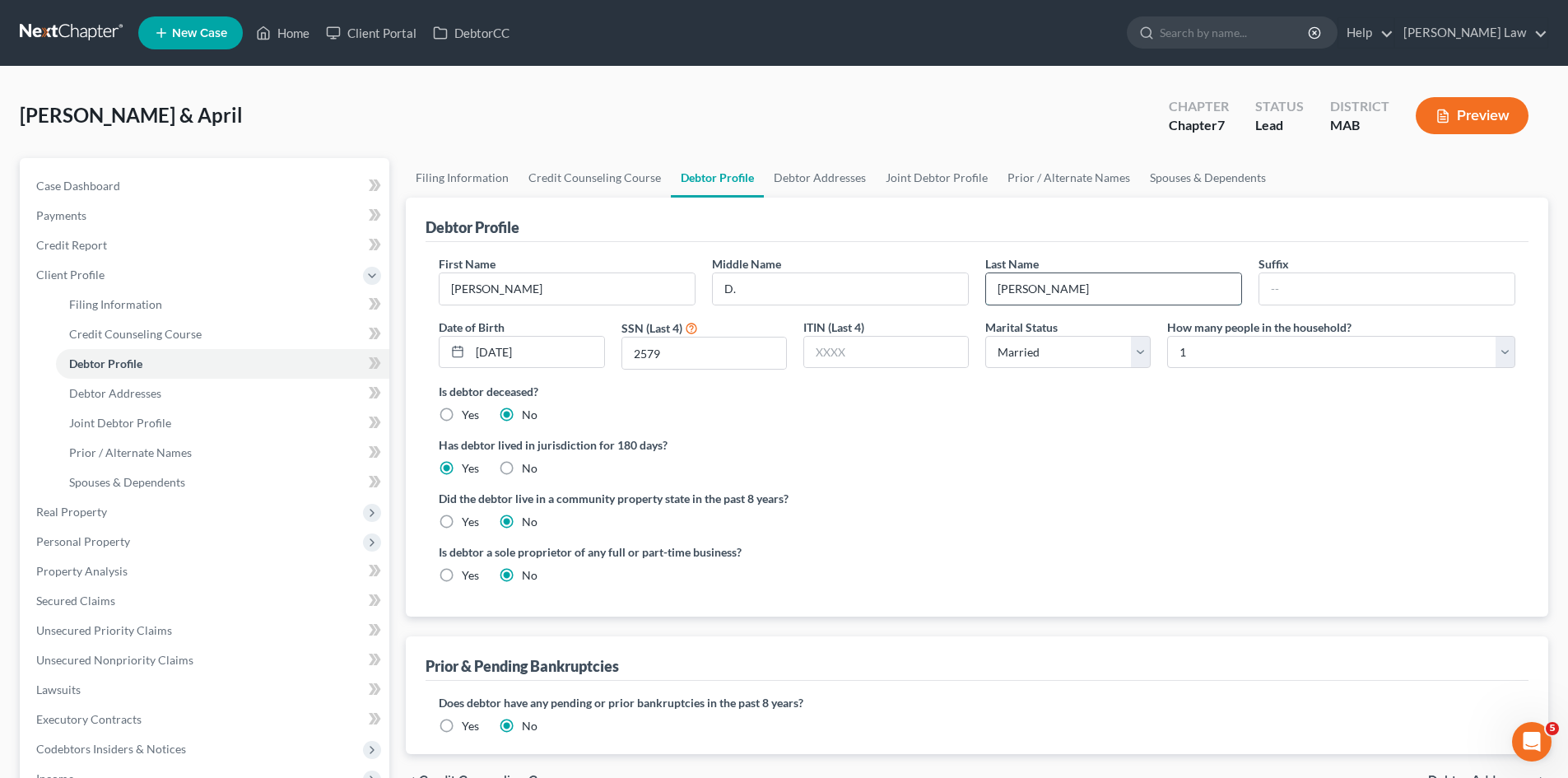
click at [1150, 285] on input "Parker" at bounding box center [1114, 288] width 255 height 31
click at [545, 288] on input "Wayne" at bounding box center [567, 288] width 255 height 31
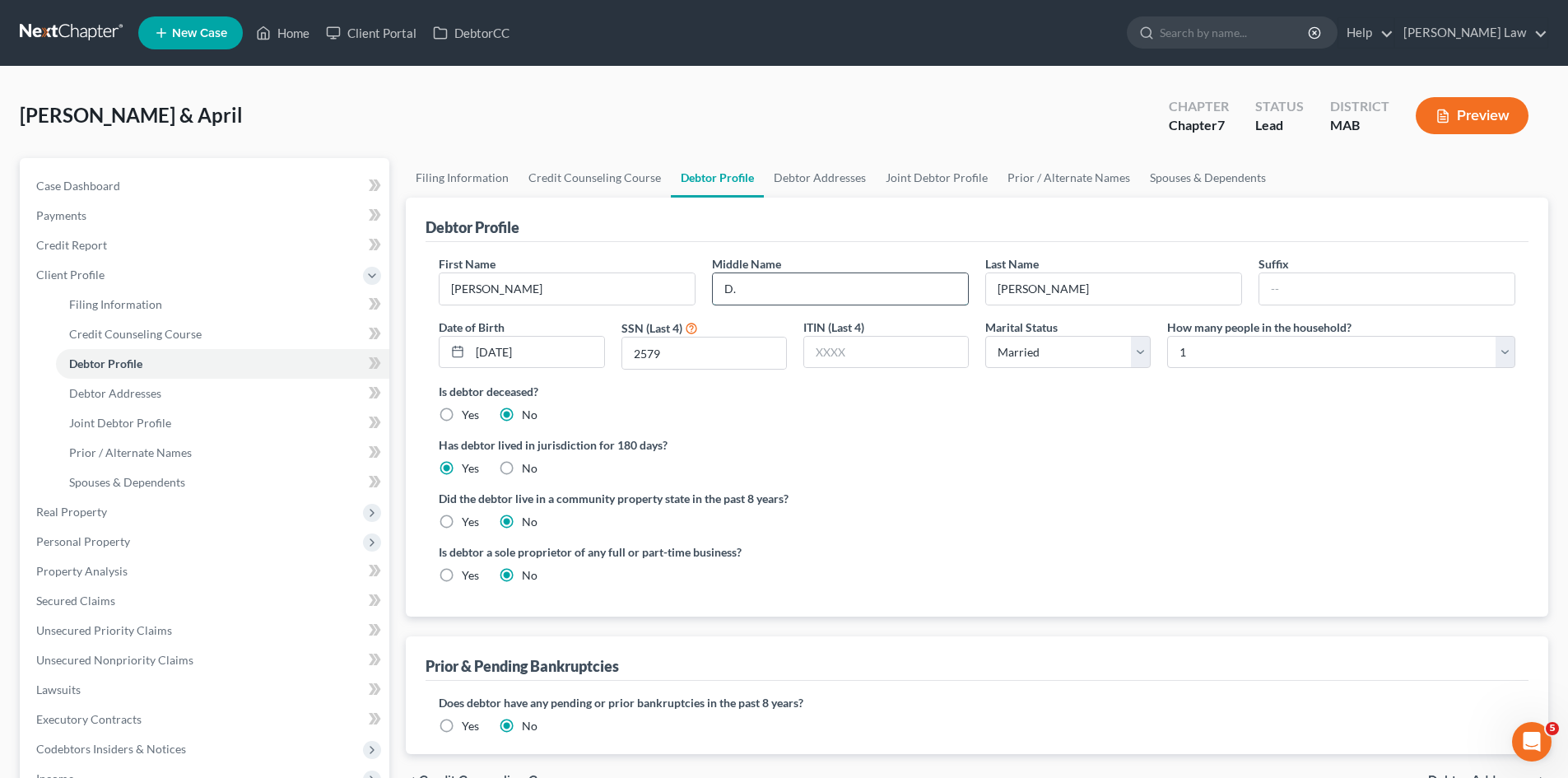
click at [844, 286] on input "D." at bounding box center [841, 288] width 255 height 31
click at [1070, 295] on input "Parker" at bounding box center [1114, 288] width 255 height 31
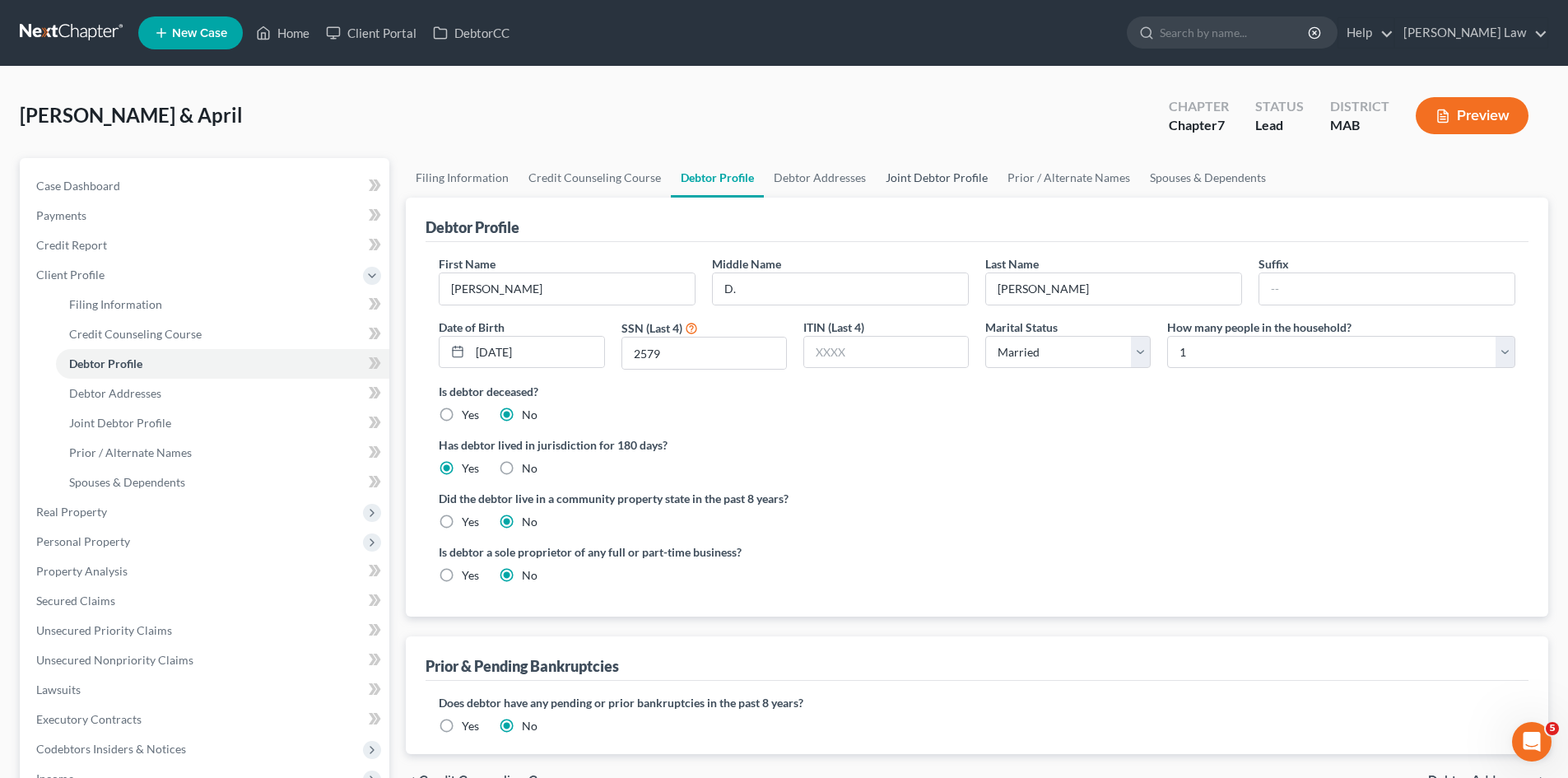
click at [908, 187] on link "Joint Debtor Profile" at bounding box center [937, 178] width 122 height 40
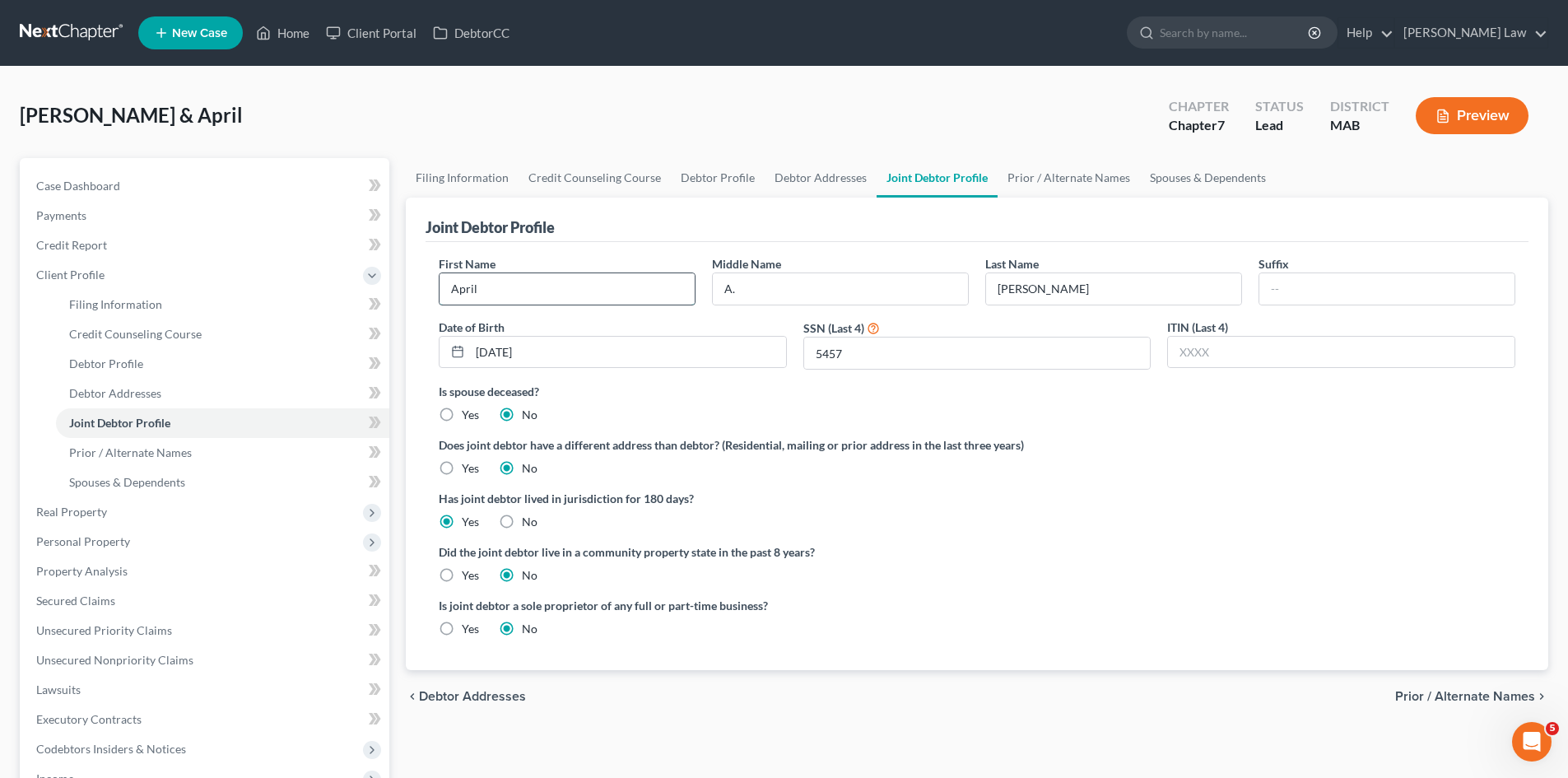
click at [633, 302] on input "April" at bounding box center [567, 288] width 255 height 31
click at [902, 296] on input "A." at bounding box center [841, 288] width 255 height 31
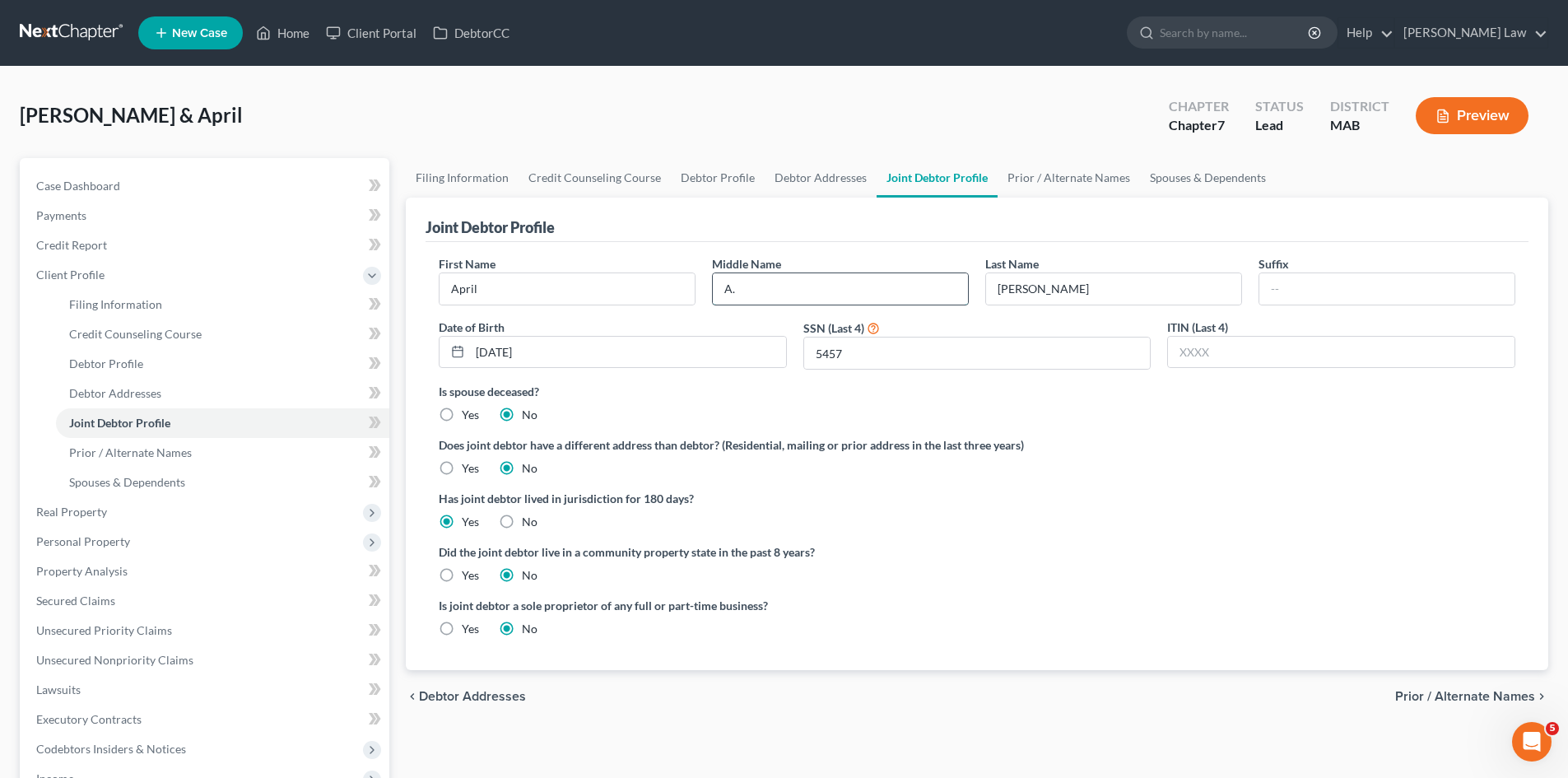
click at [902, 296] on input "A." at bounding box center [841, 288] width 255 height 31
click at [1099, 292] on input "Parker" at bounding box center [1114, 288] width 255 height 31
drag, startPoint x: 129, startPoint y: 248, endPoint x: 148, endPoint y: 258, distance: 21.5
click at [129, 248] on link "Credit Report" at bounding box center [206, 246] width 367 height 30
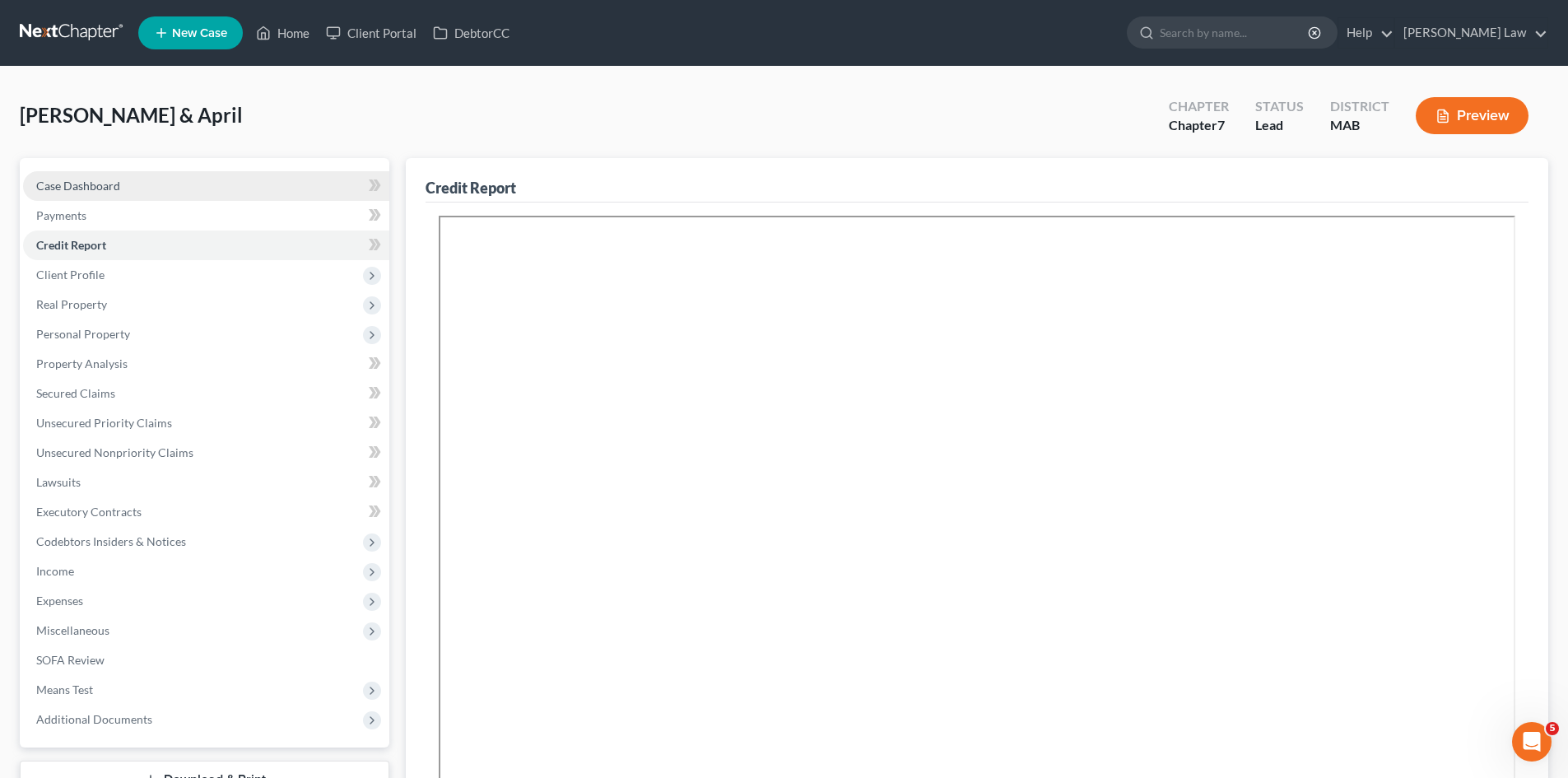
click at [278, 181] on link "Case Dashboard" at bounding box center [206, 187] width 367 height 30
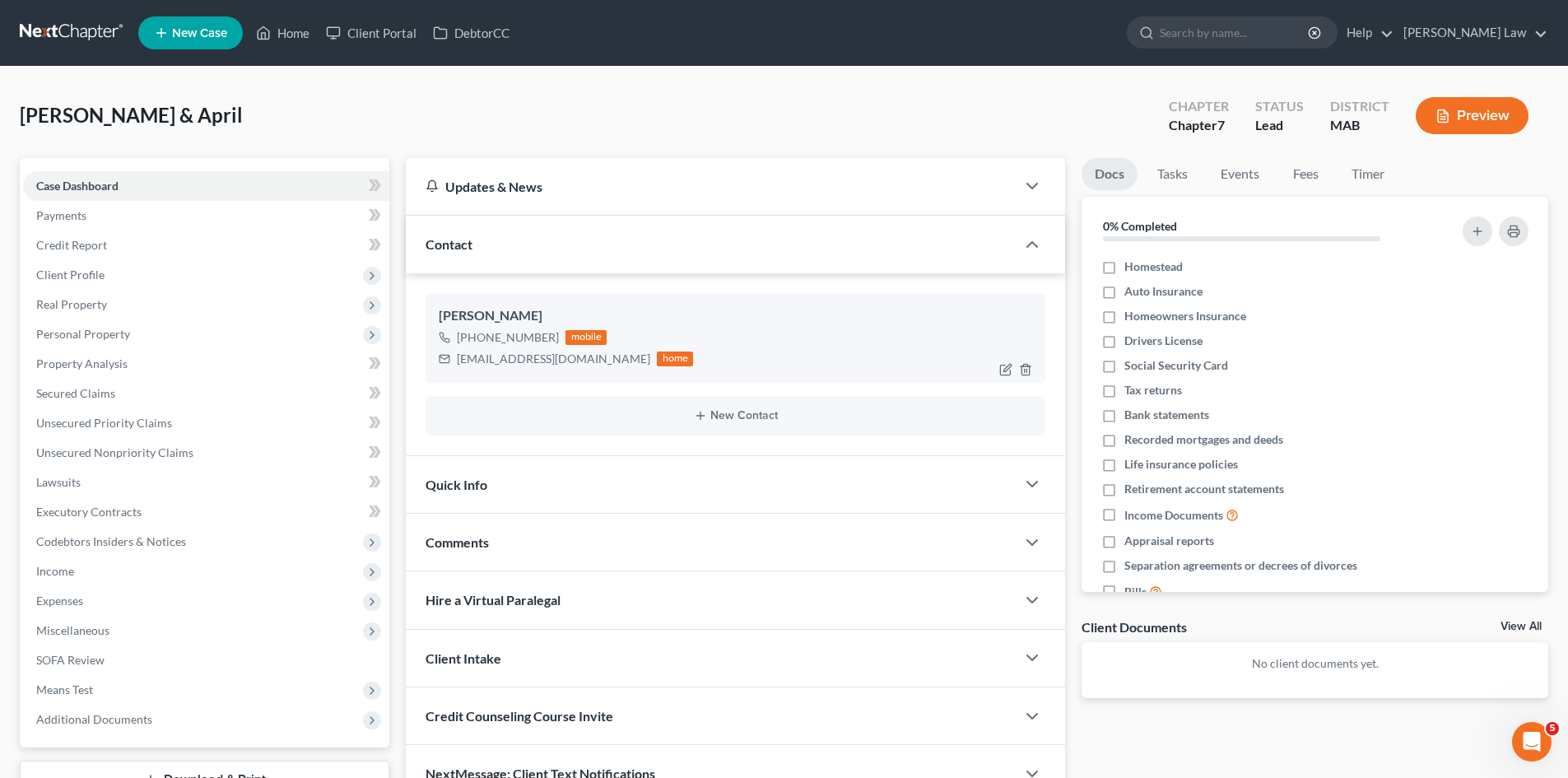
drag, startPoint x: 553, startPoint y: 340, endPoint x: 475, endPoint y: 337, distance: 78.1
click at [475, 337] on div "+1 (774) 504-4684 mobile" at bounding box center [566, 338] width 255 height 21
copy div "(774) 504-4684"
click at [526, 362] on div "wparker1126@yahoo.com" at bounding box center [553, 359] width 194 height 17
click at [527, 362] on div "wparker1126@yahoo.com" at bounding box center [553, 359] width 194 height 17
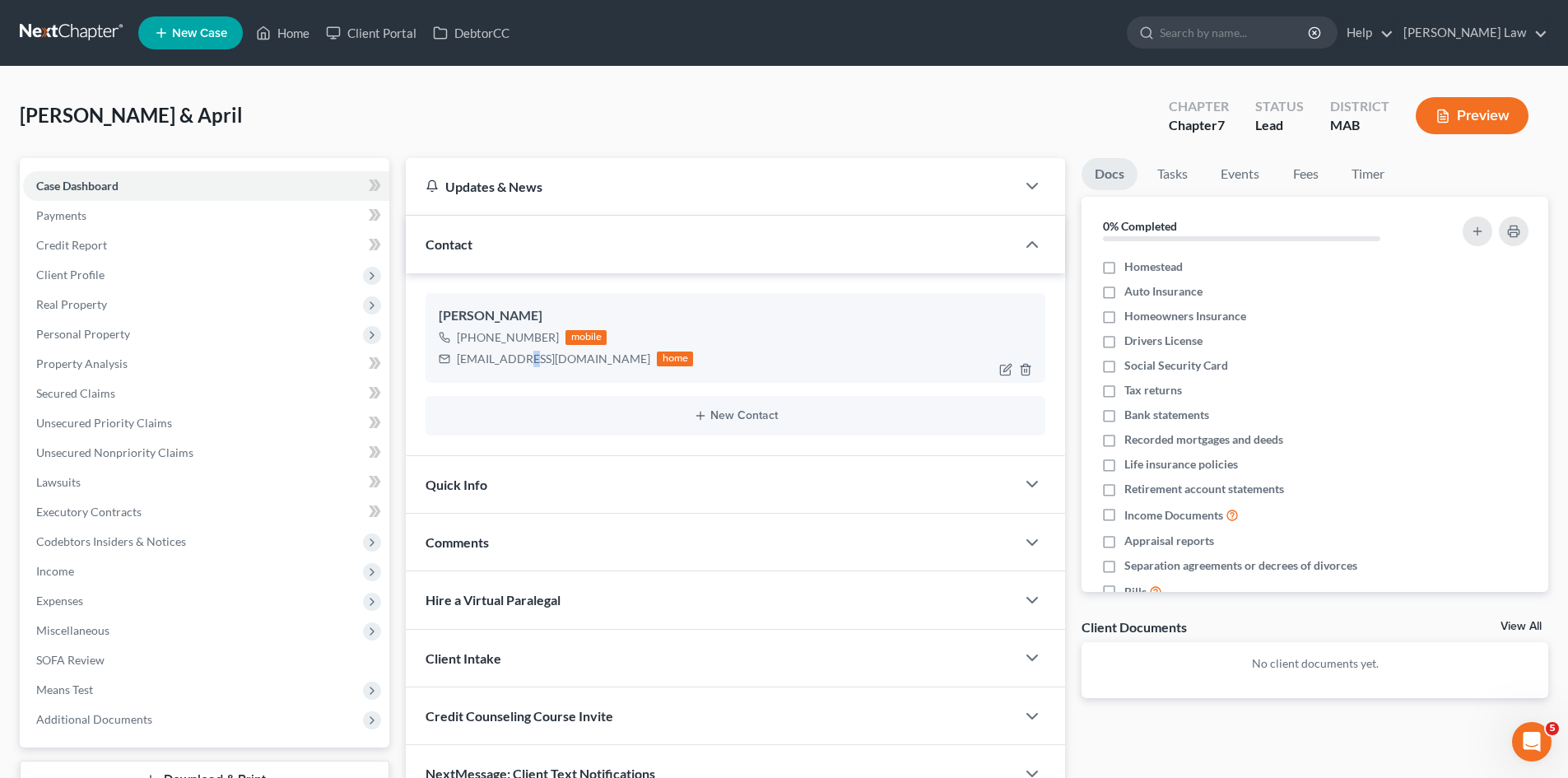
click at [527, 362] on div "wparker1126@yahoo.com" at bounding box center [553, 359] width 194 height 17
copy div "wparker1126@yahoo.com"
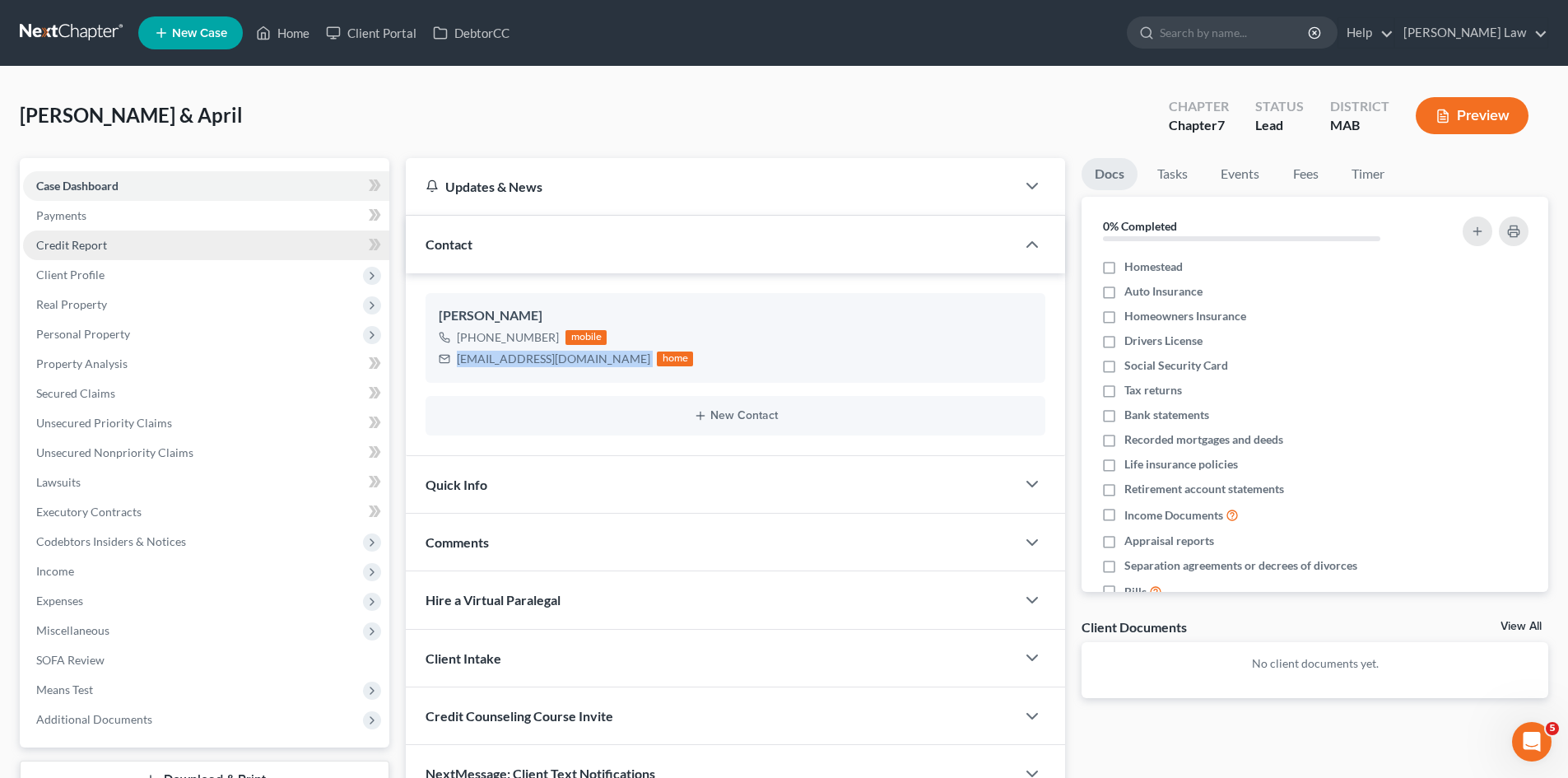
click at [89, 239] on span "Credit Report" at bounding box center [72, 245] width 71 height 14
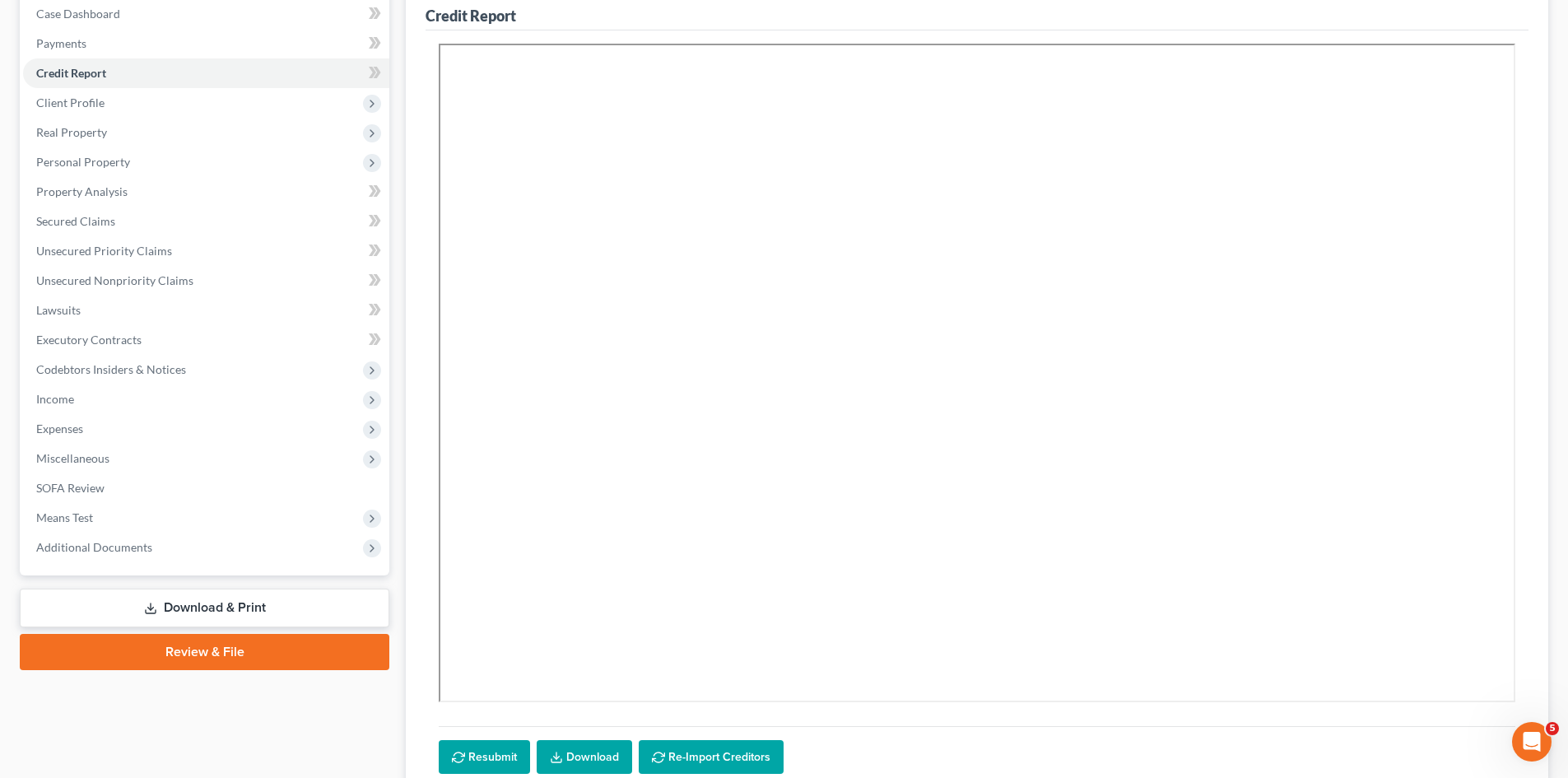
scroll to position [274, 0]
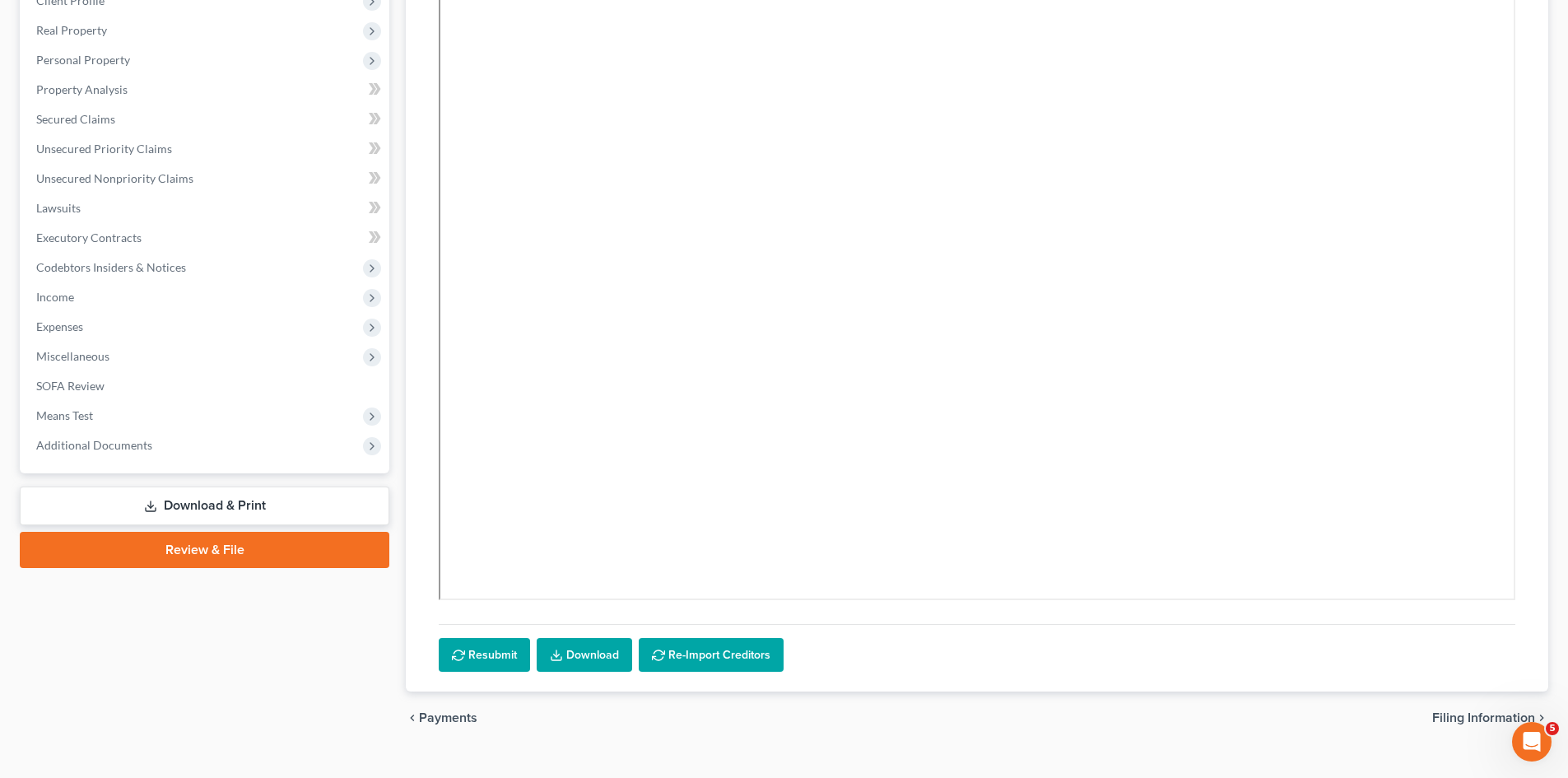
click at [539, 650] on link "Download" at bounding box center [584, 655] width 95 height 34
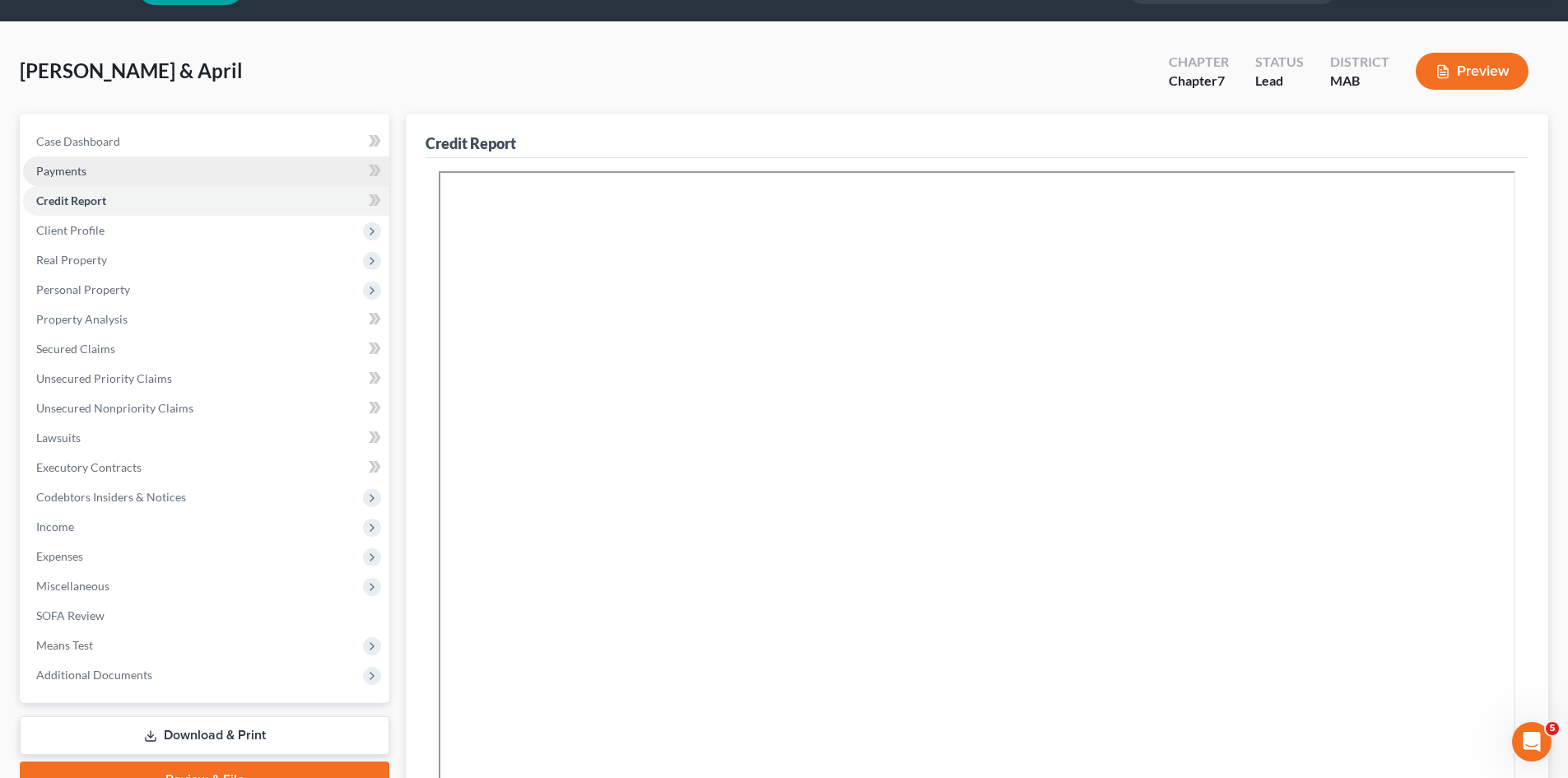
scroll to position [0, 0]
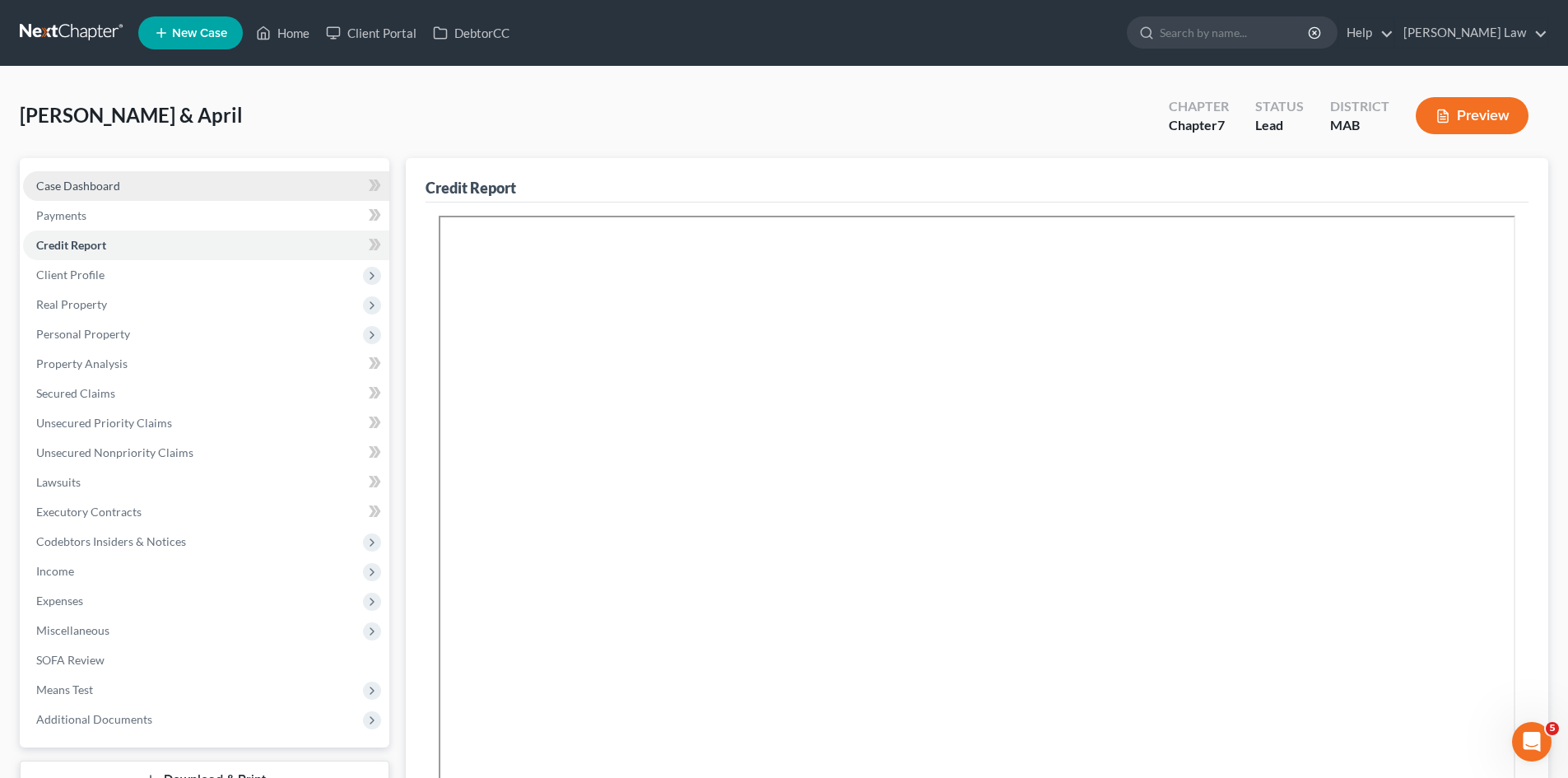
click at [81, 190] on span "Case Dashboard" at bounding box center [78, 186] width 84 height 14
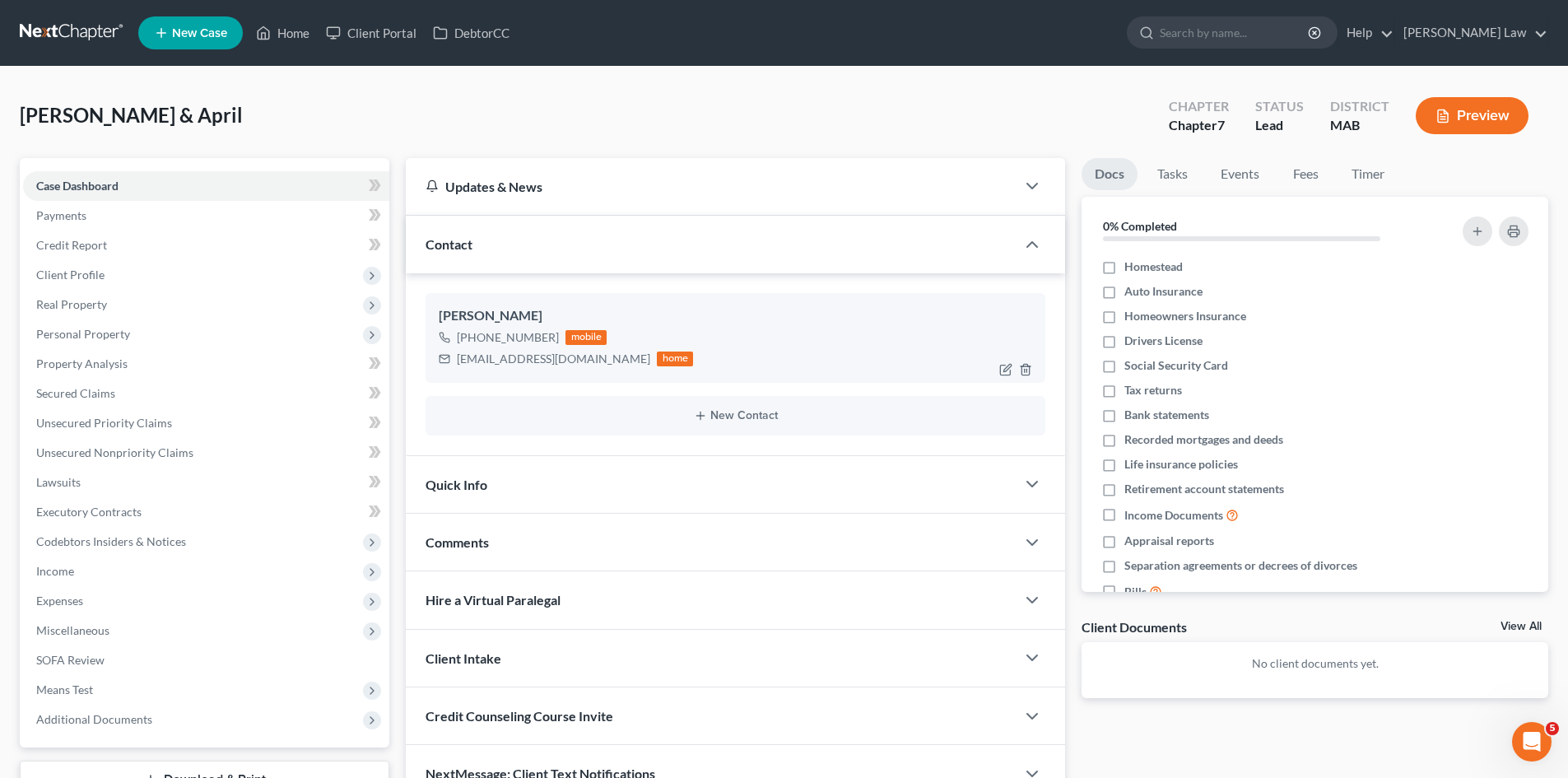
drag, startPoint x: 551, startPoint y: 335, endPoint x: 474, endPoint y: 339, distance: 77.1
click at [474, 339] on div "+1 (774) 504-4684" at bounding box center [508, 338] width 103 height 17
copy div "(774) 504-4684"
drag, startPoint x: 88, startPoint y: 42, endPoint x: 168, endPoint y: 40, distance: 80.0
click at [88, 42] on link at bounding box center [72, 33] width 105 height 30
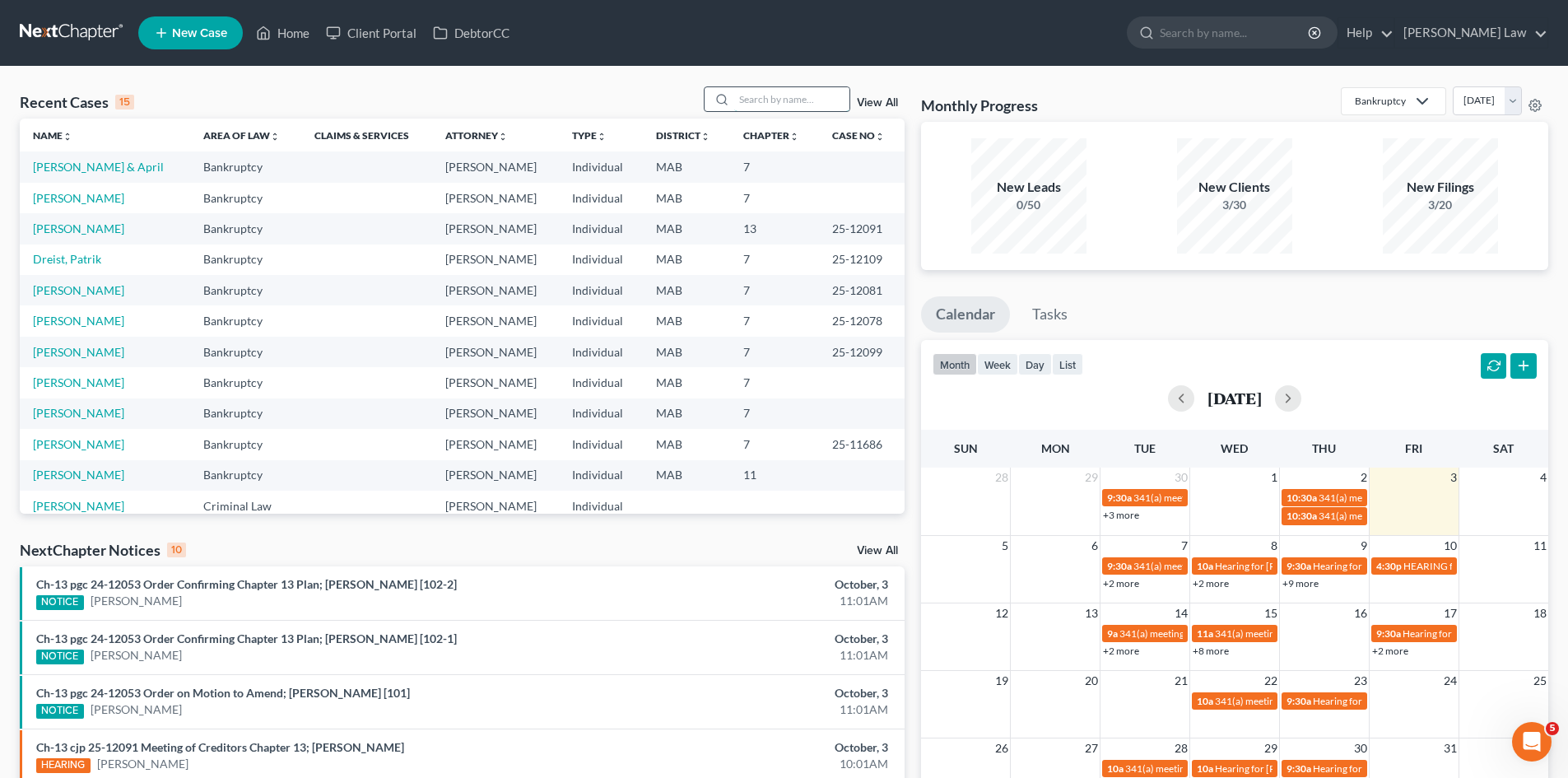
click at [799, 90] on input "search" at bounding box center [792, 99] width 115 height 24
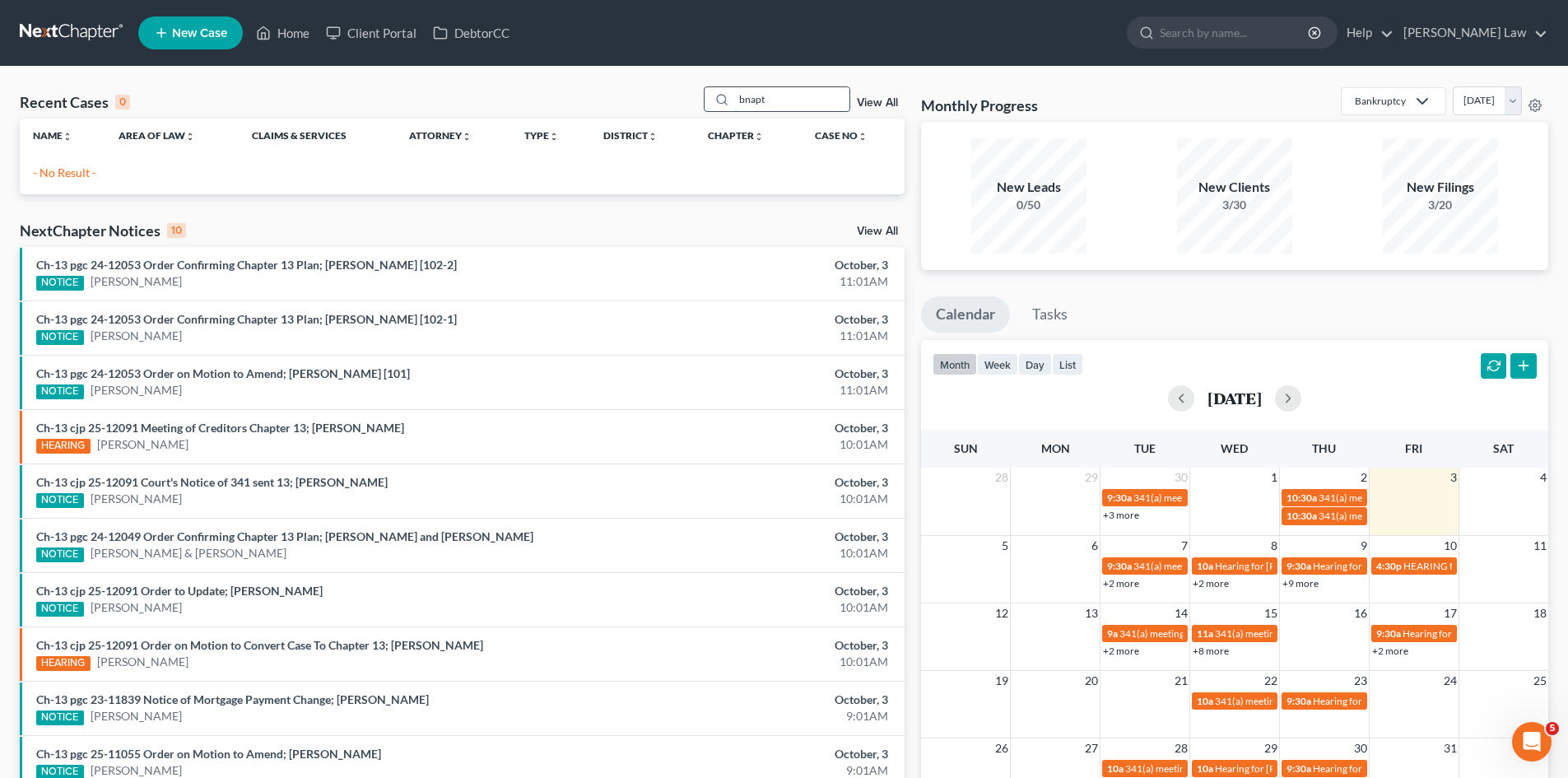
click at [797, 98] on input "bnapt" at bounding box center [792, 99] width 115 height 24
type input "bapti"
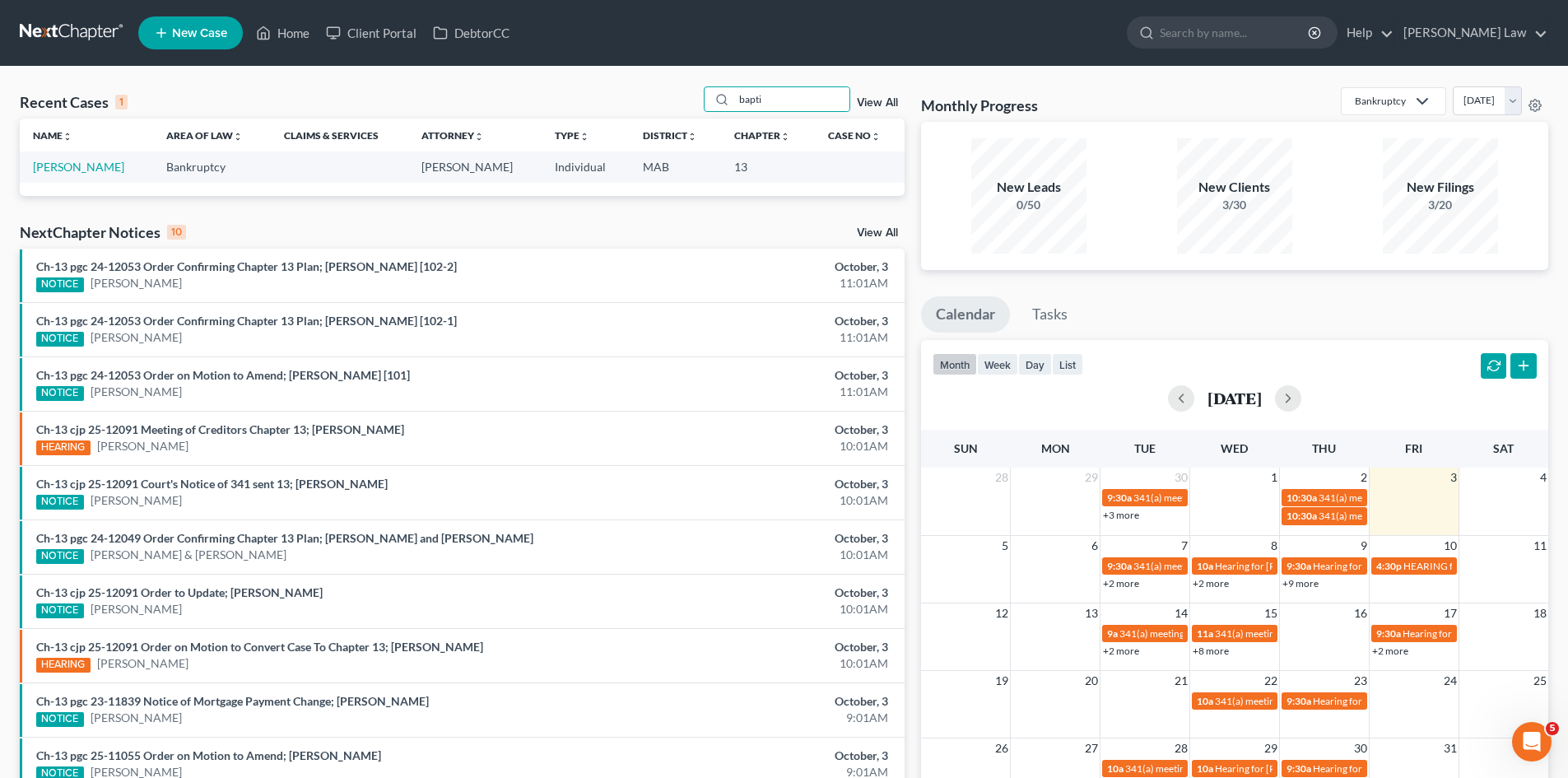
click at [63, 158] on td "[PERSON_NAME]" at bounding box center [86, 166] width 133 height 30
click at [114, 161] on link "[PERSON_NAME]" at bounding box center [78, 167] width 91 height 14
select select "10"
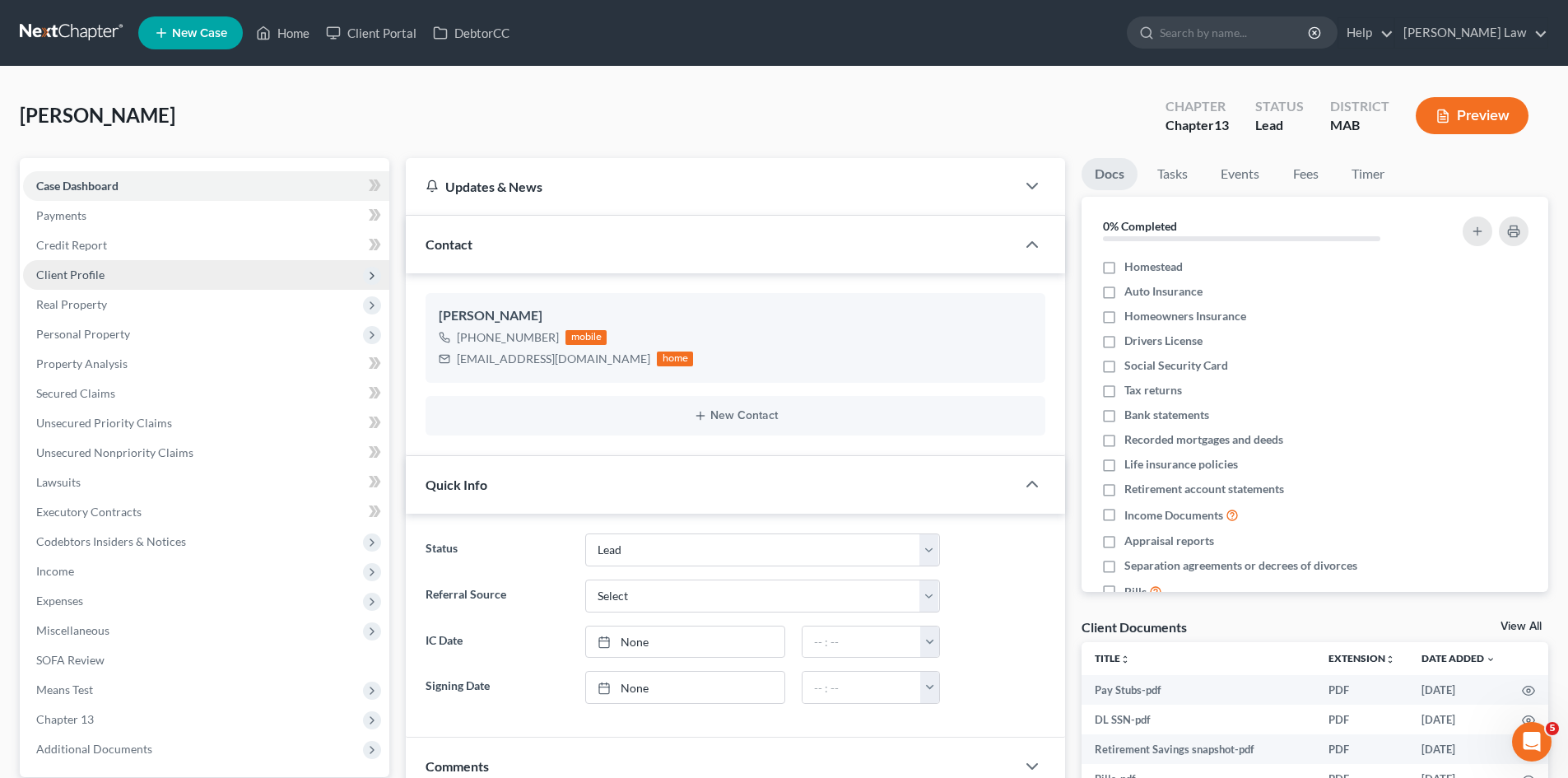
click at [156, 282] on span "Client Profile" at bounding box center [206, 275] width 367 height 30
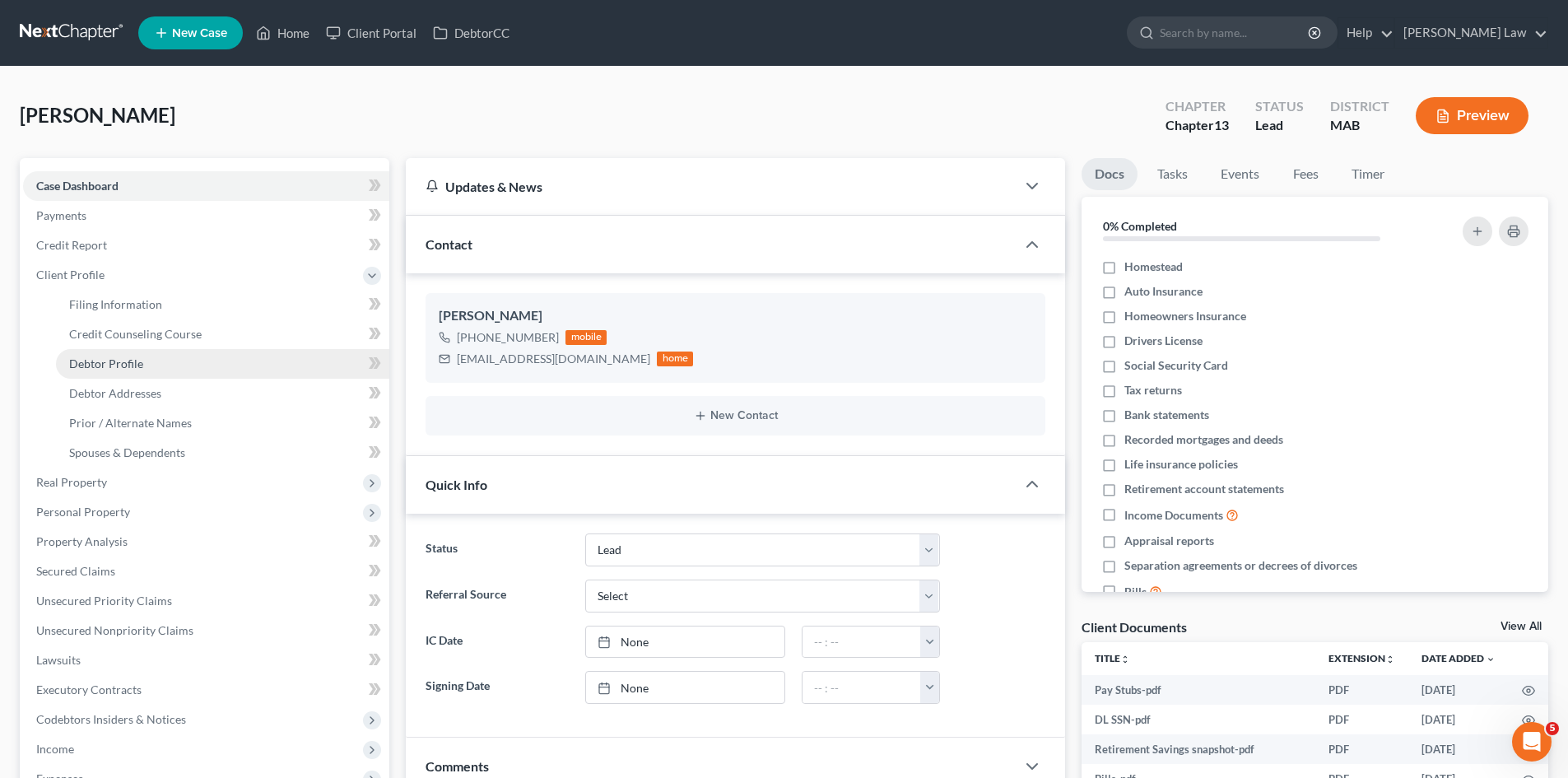
click at [148, 366] on link "Debtor Profile" at bounding box center [222, 364] width 333 height 30
select select "3"
select select "0"
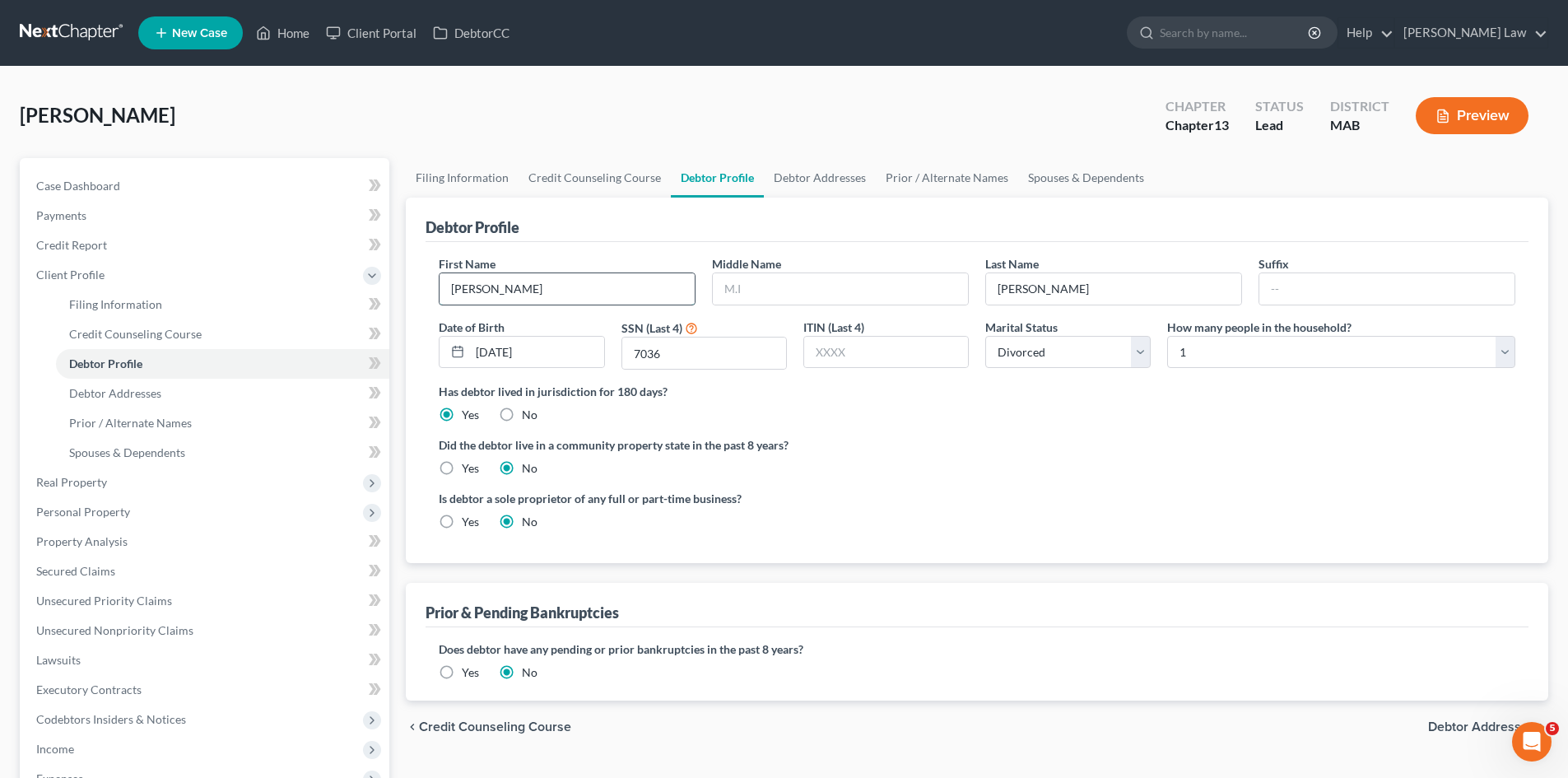
click at [537, 286] on input "[PERSON_NAME]" at bounding box center [567, 288] width 255 height 31
click at [1124, 289] on input "[PERSON_NAME]" at bounding box center [1114, 288] width 255 height 31
drag, startPoint x: 103, startPoint y: 248, endPoint x: 130, endPoint y: 263, distance: 30.9
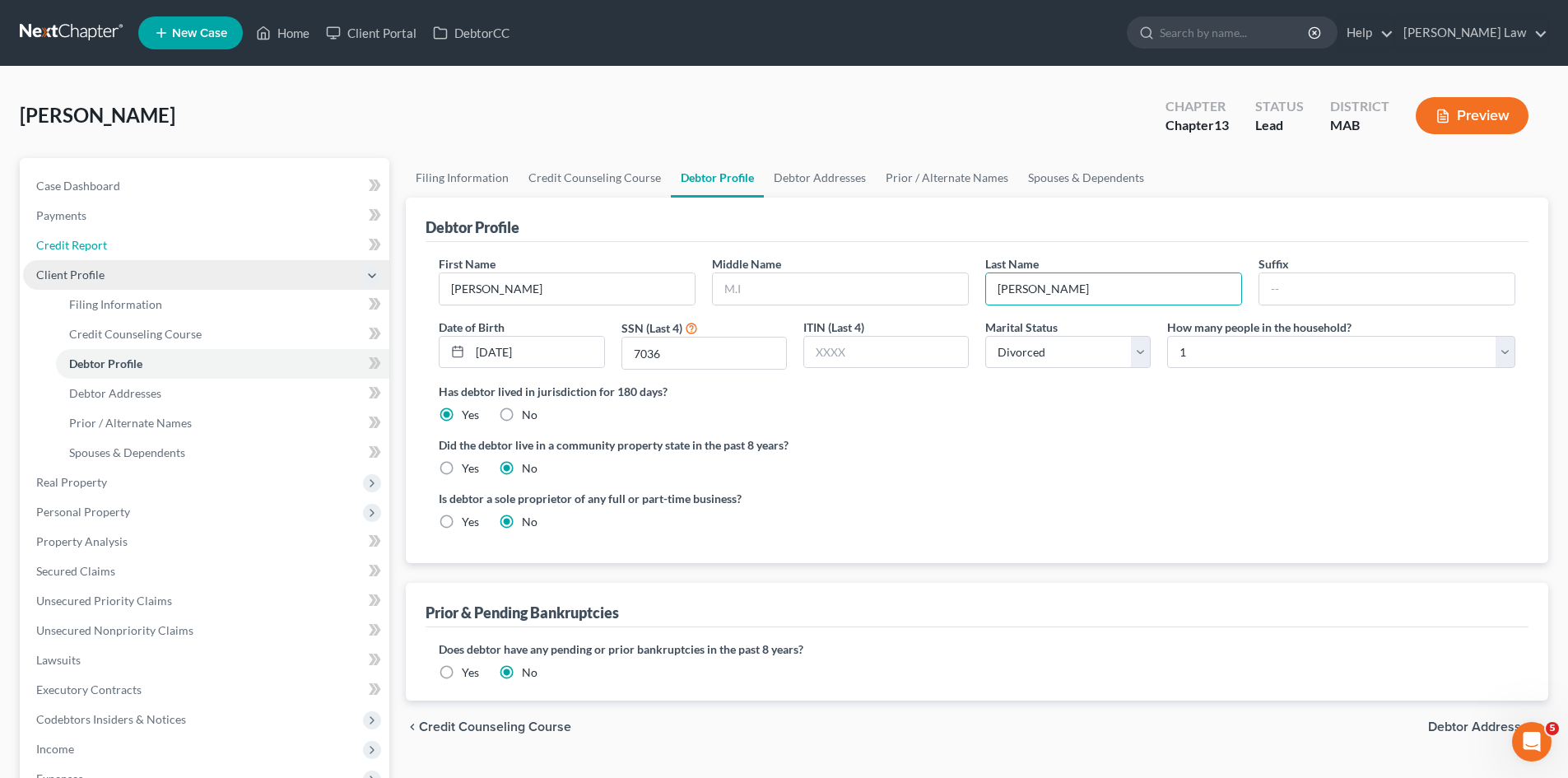
click at [103, 248] on span "Credit Report" at bounding box center [72, 245] width 71 height 14
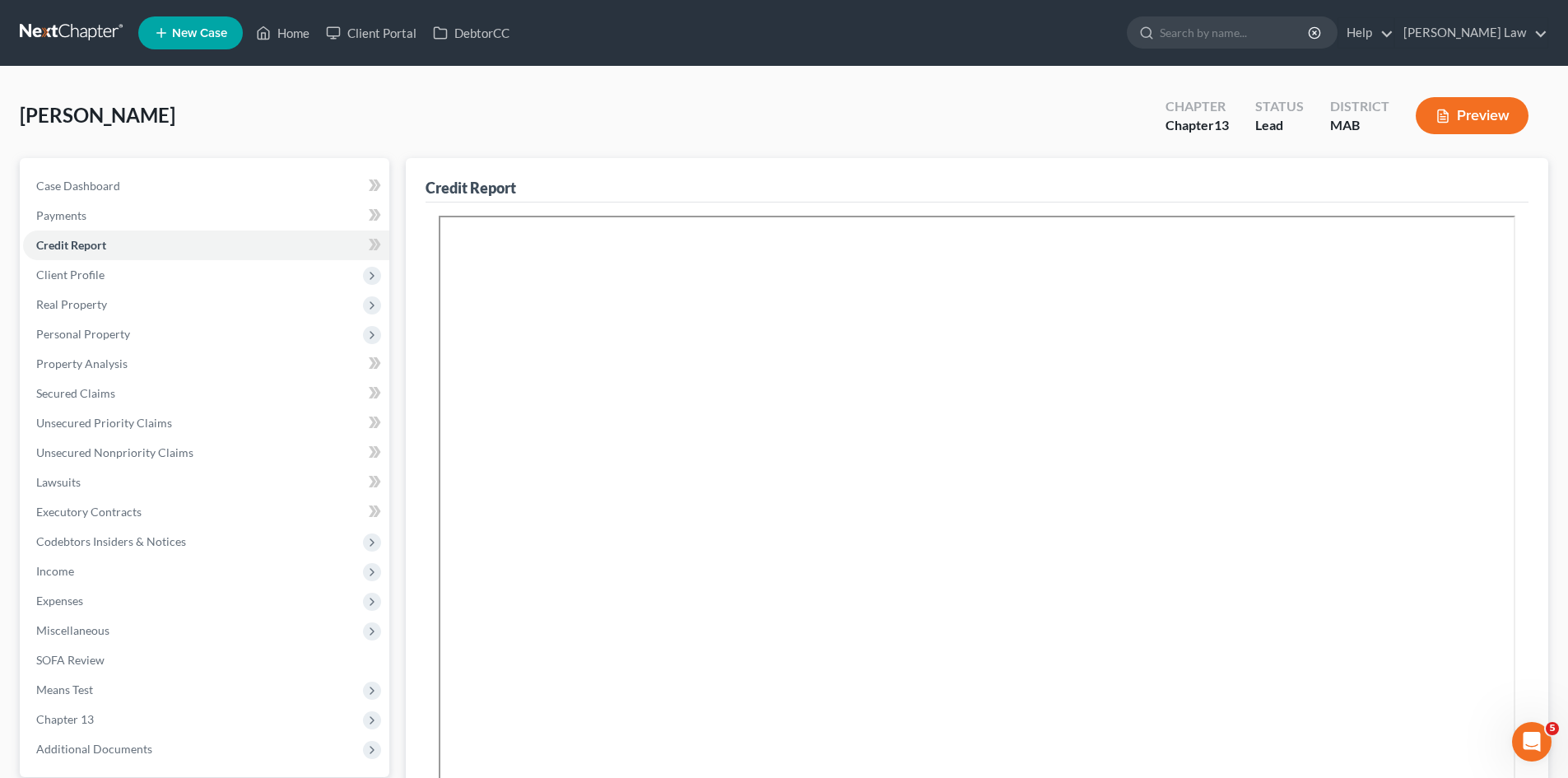
click at [94, 34] on link at bounding box center [72, 33] width 105 height 30
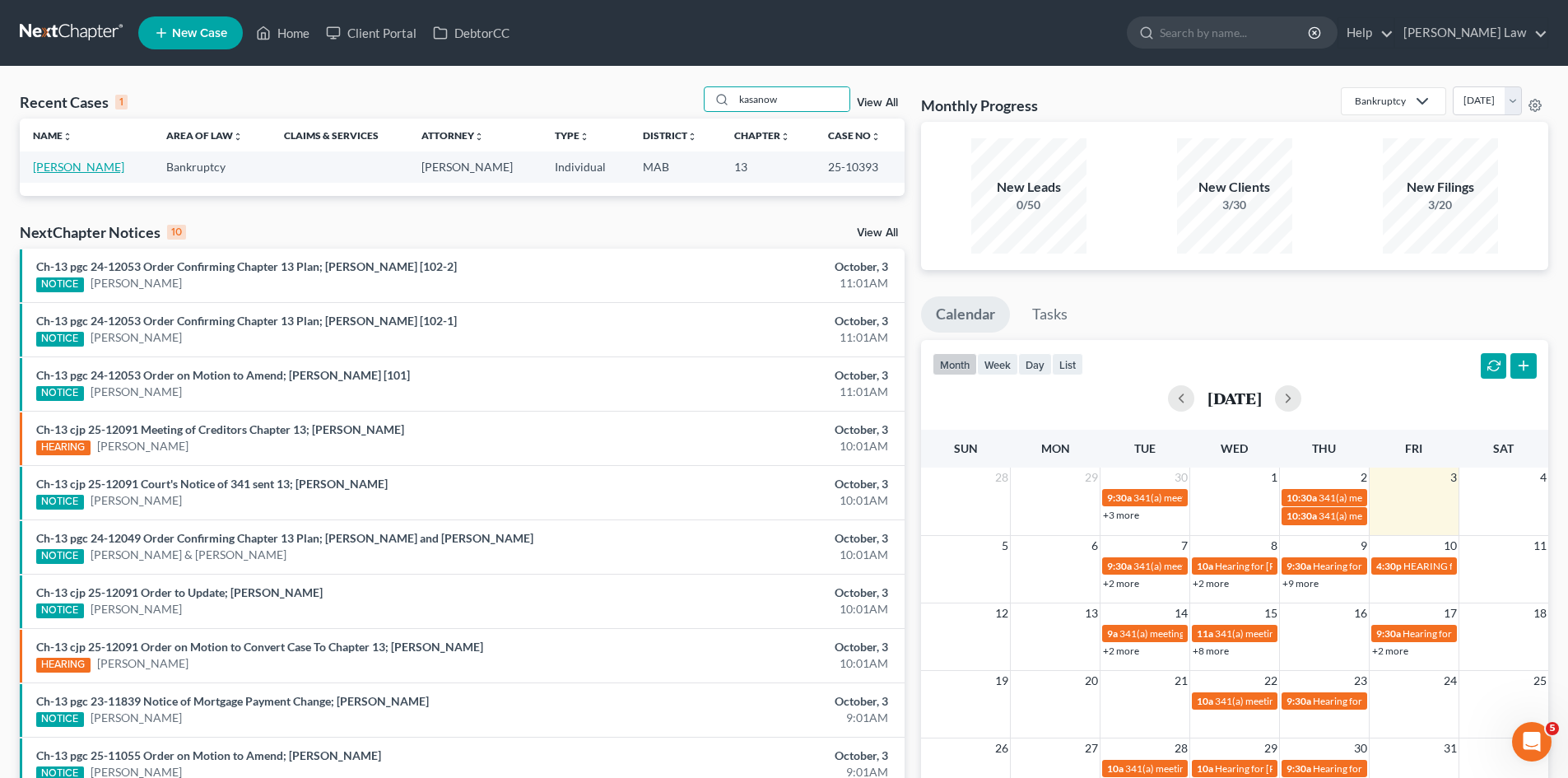
type input "kasanow"
click at [69, 171] on link "[PERSON_NAME]" at bounding box center [78, 167] width 91 height 14
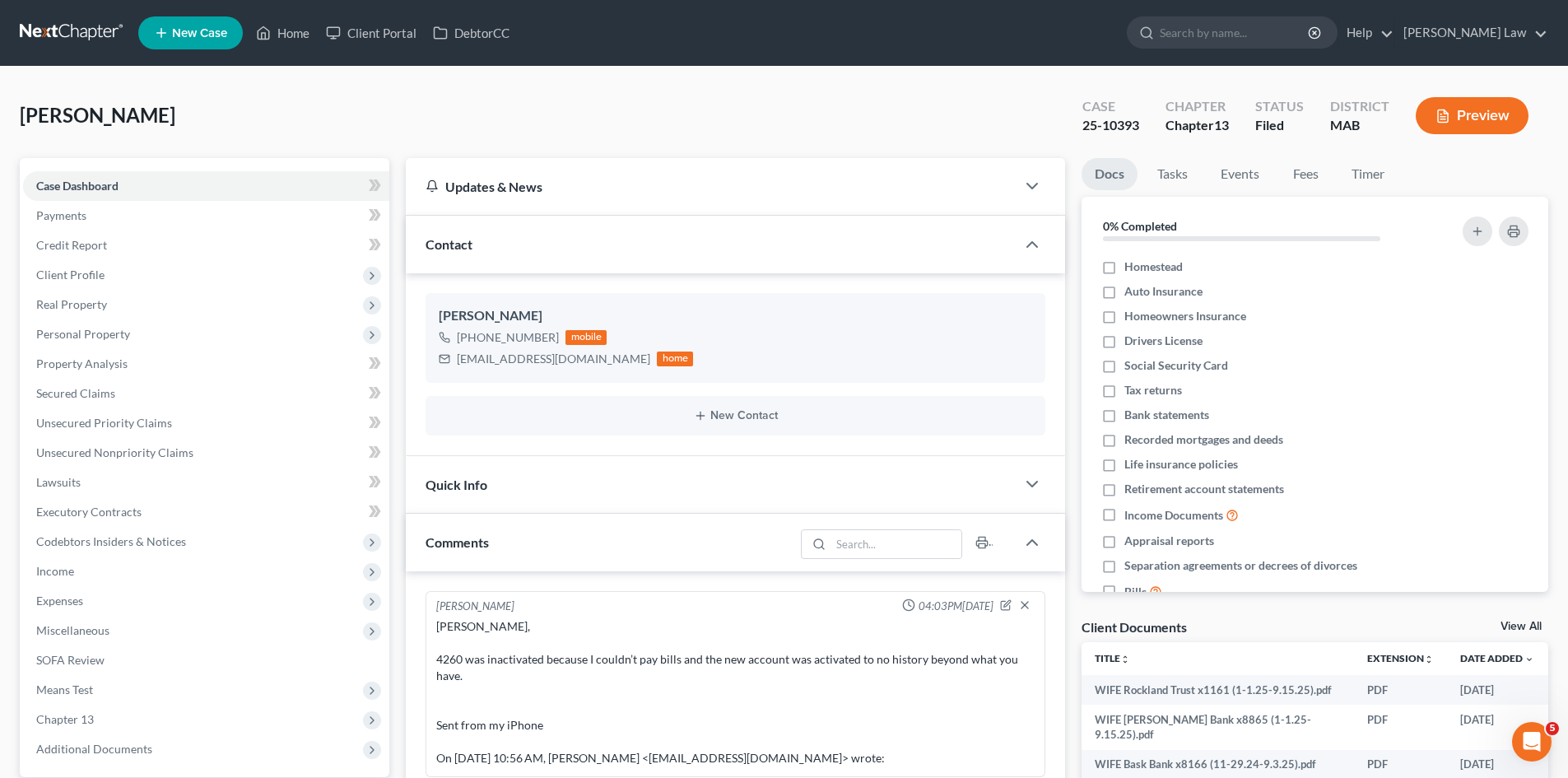
scroll to position [2975, 0]
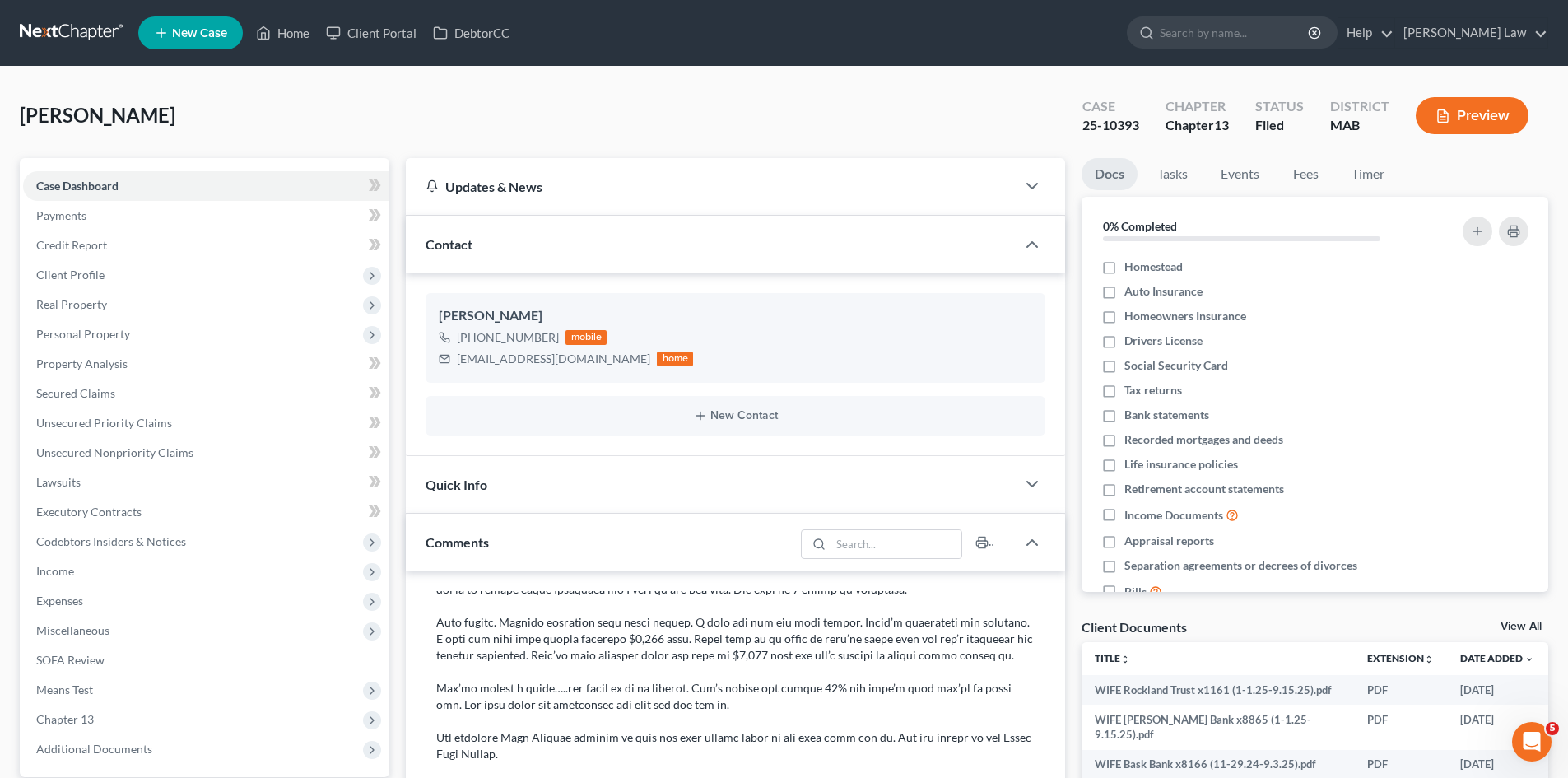
click at [1523, 619] on div "Client Documents View All" at bounding box center [1315, 630] width 467 height 24
click at [1524, 621] on link "View All" at bounding box center [1521, 626] width 42 height 11
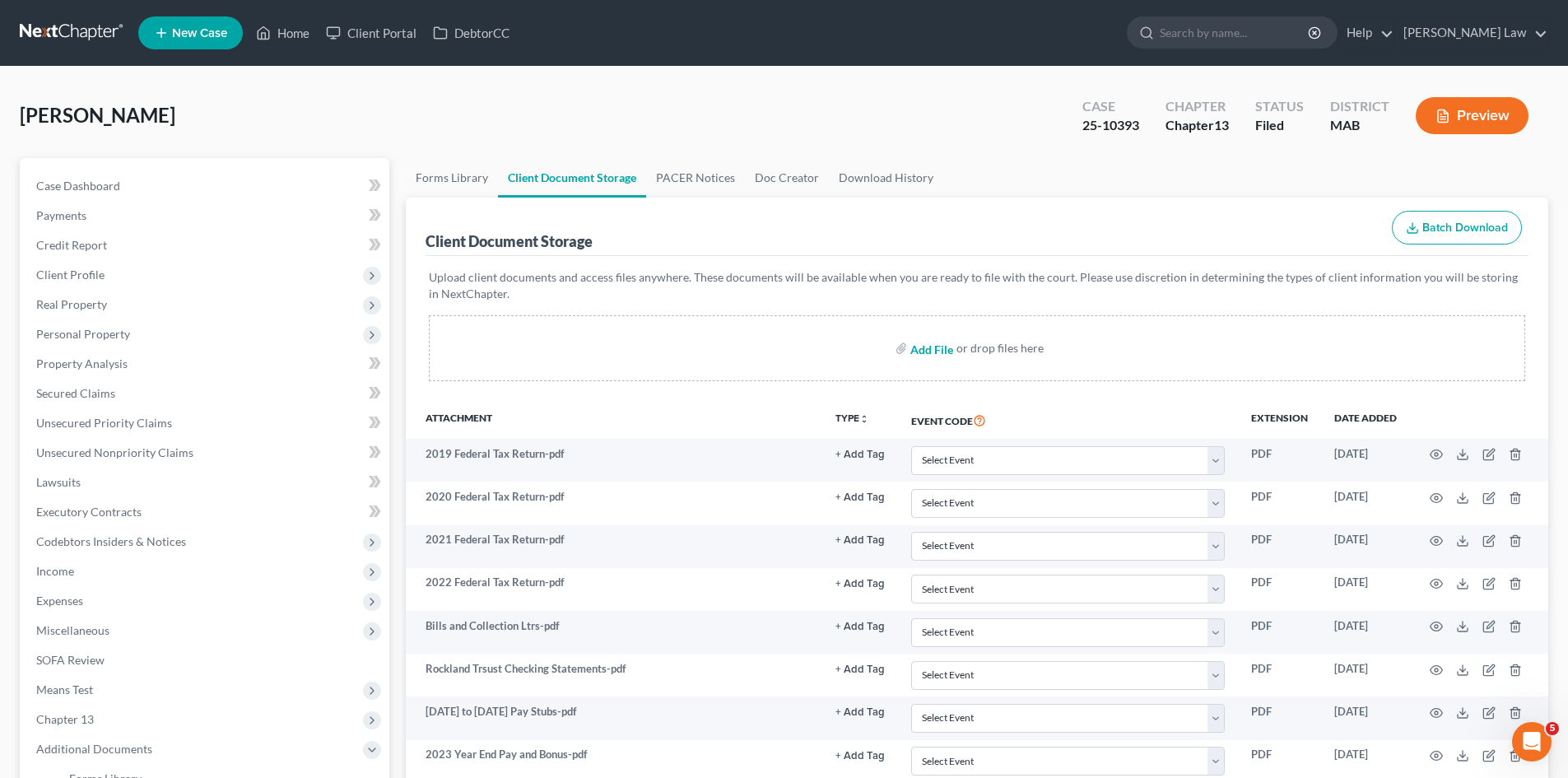
click at [927, 342] on input "file" at bounding box center [930, 348] width 40 height 30
type input "C:\fakepath\25.10.01 Assented to Motion to Cont Pathways.pdf"
click at [52, 30] on link at bounding box center [72, 33] width 105 height 30
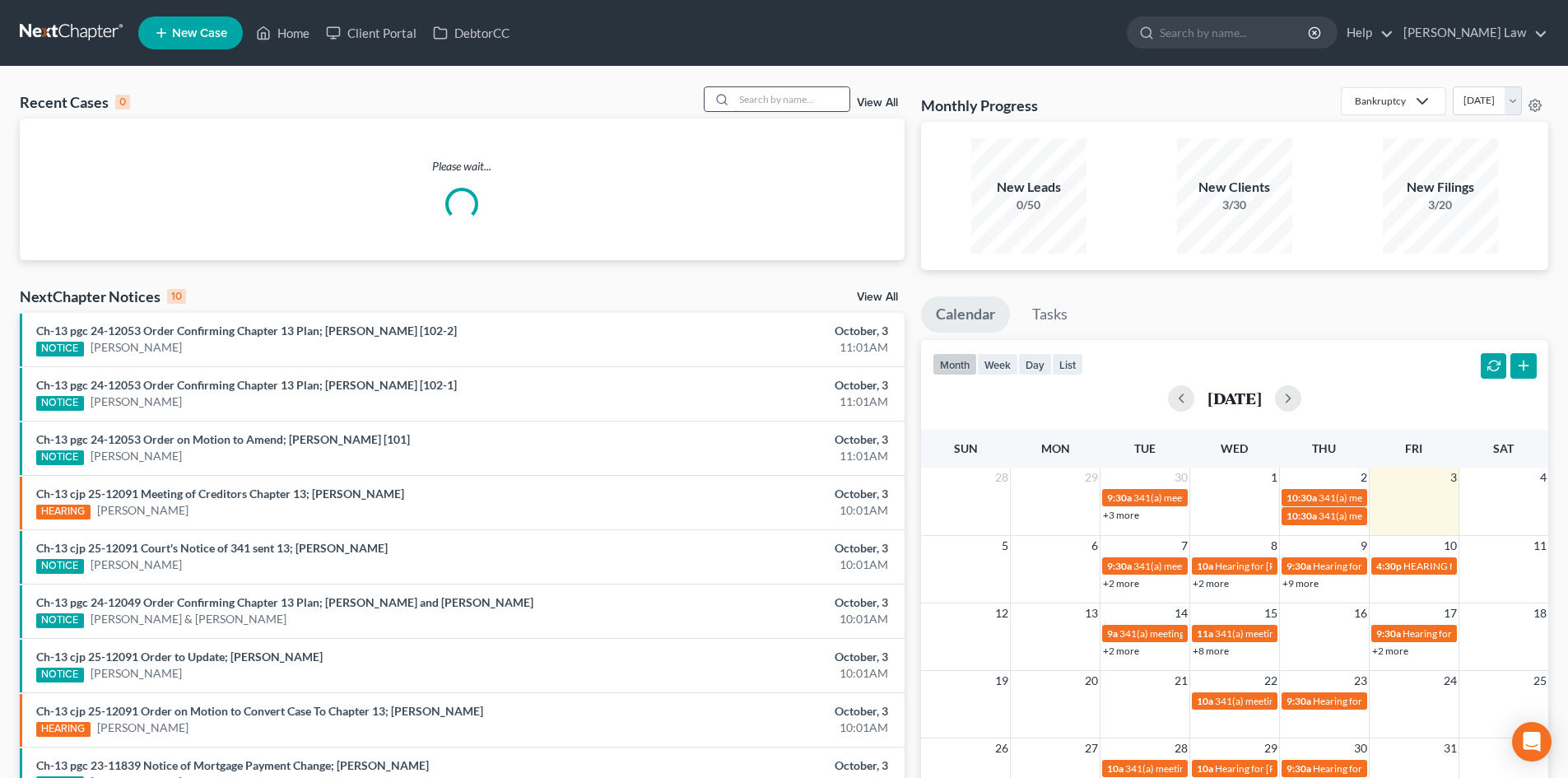
click at [833, 92] on input "search" at bounding box center [792, 99] width 115 height 24
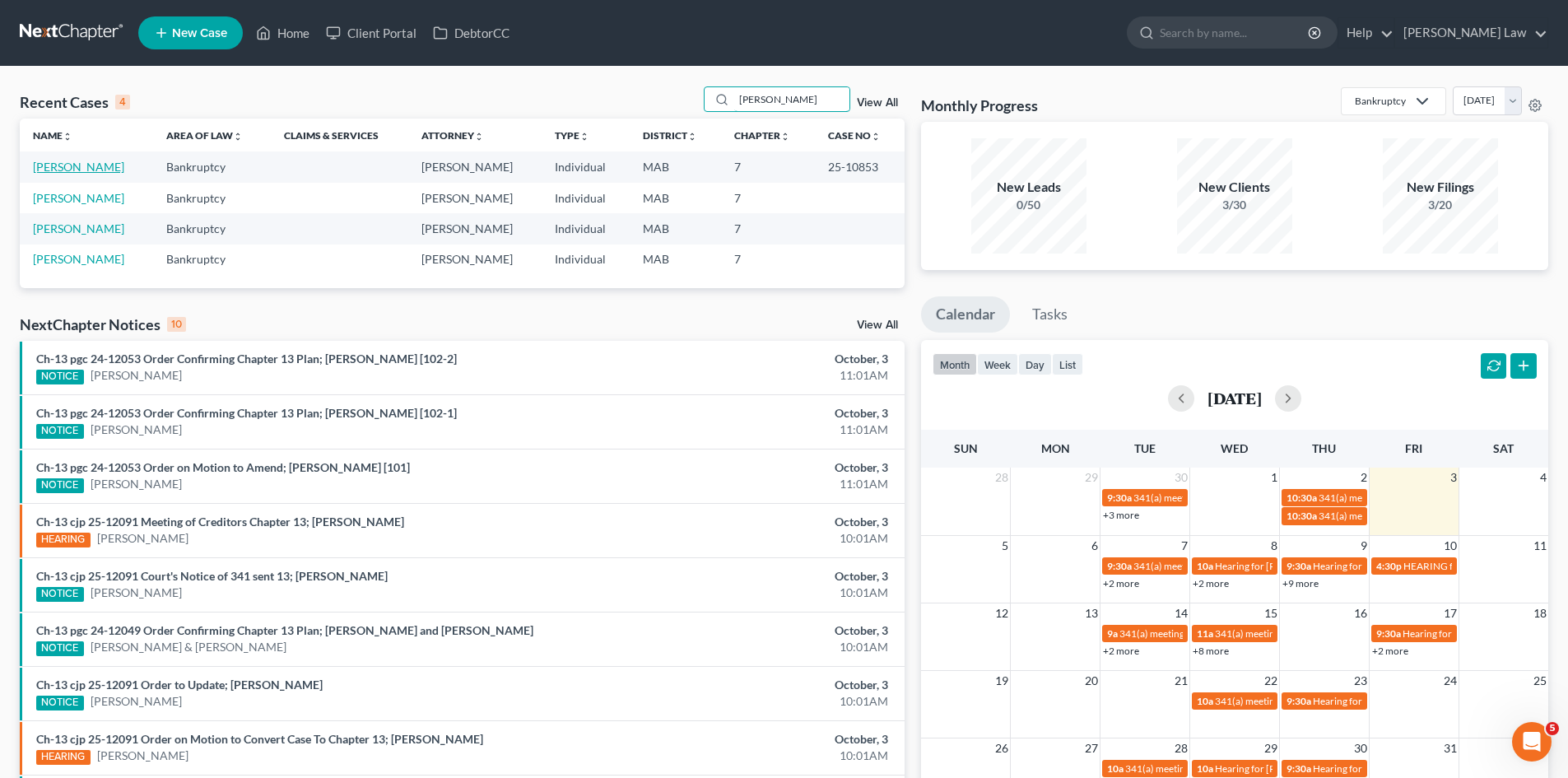
type input "[PERSON_NAME]"
click at [114, 228] on link "[PERSON_NAME]" at bounding box center [78, 229] width 91 height 14
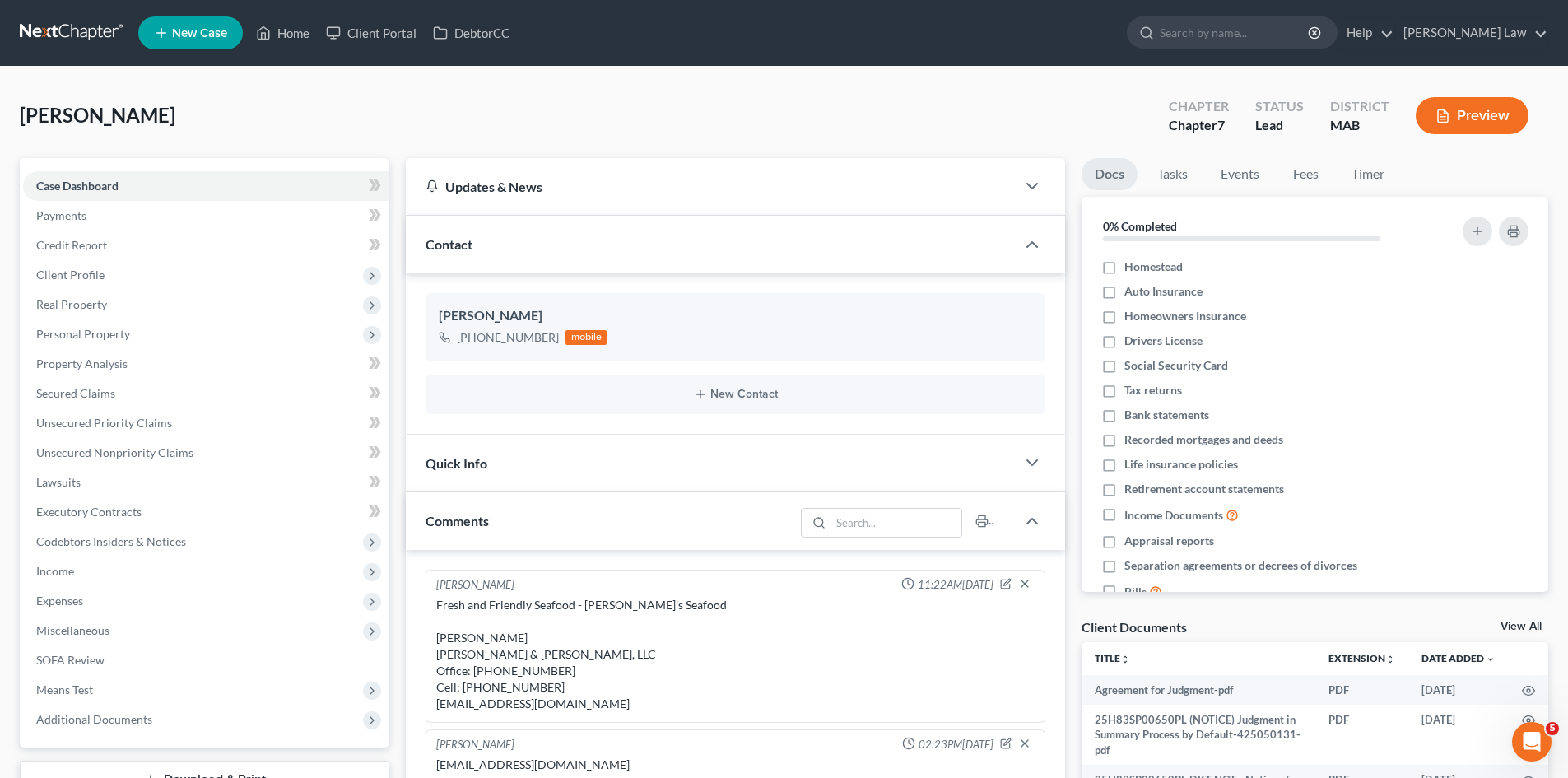
click at [1503, 633] on div "View All" at bounding box center [1525, 628] width 48 height 15
click at [1518, 634] on div "View All" at bounding box center [1525, 628] width 48 height 15
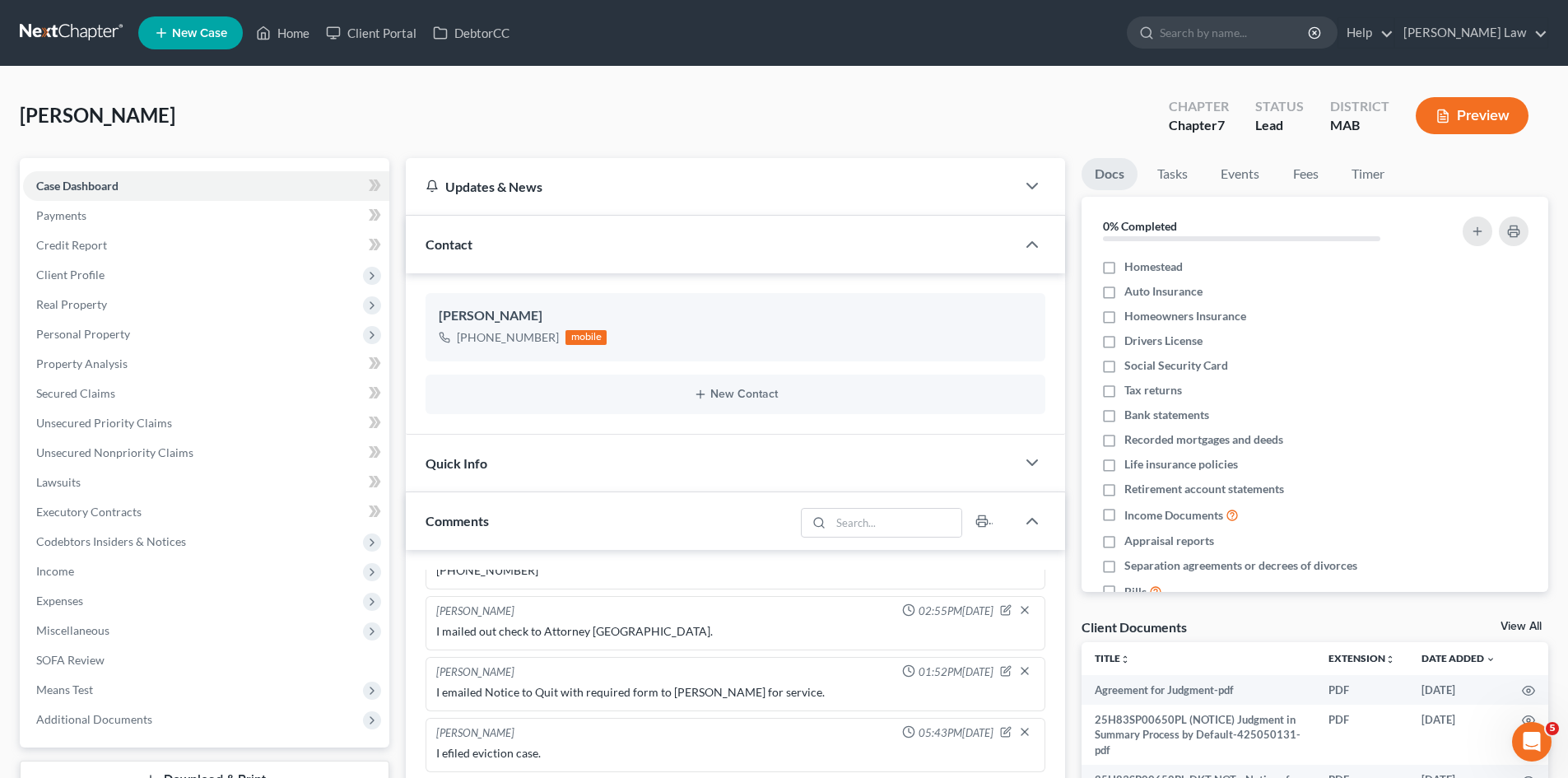
click at [1515, 627] on link "View All" at bounding box center [1521, 626] width 42 height 11
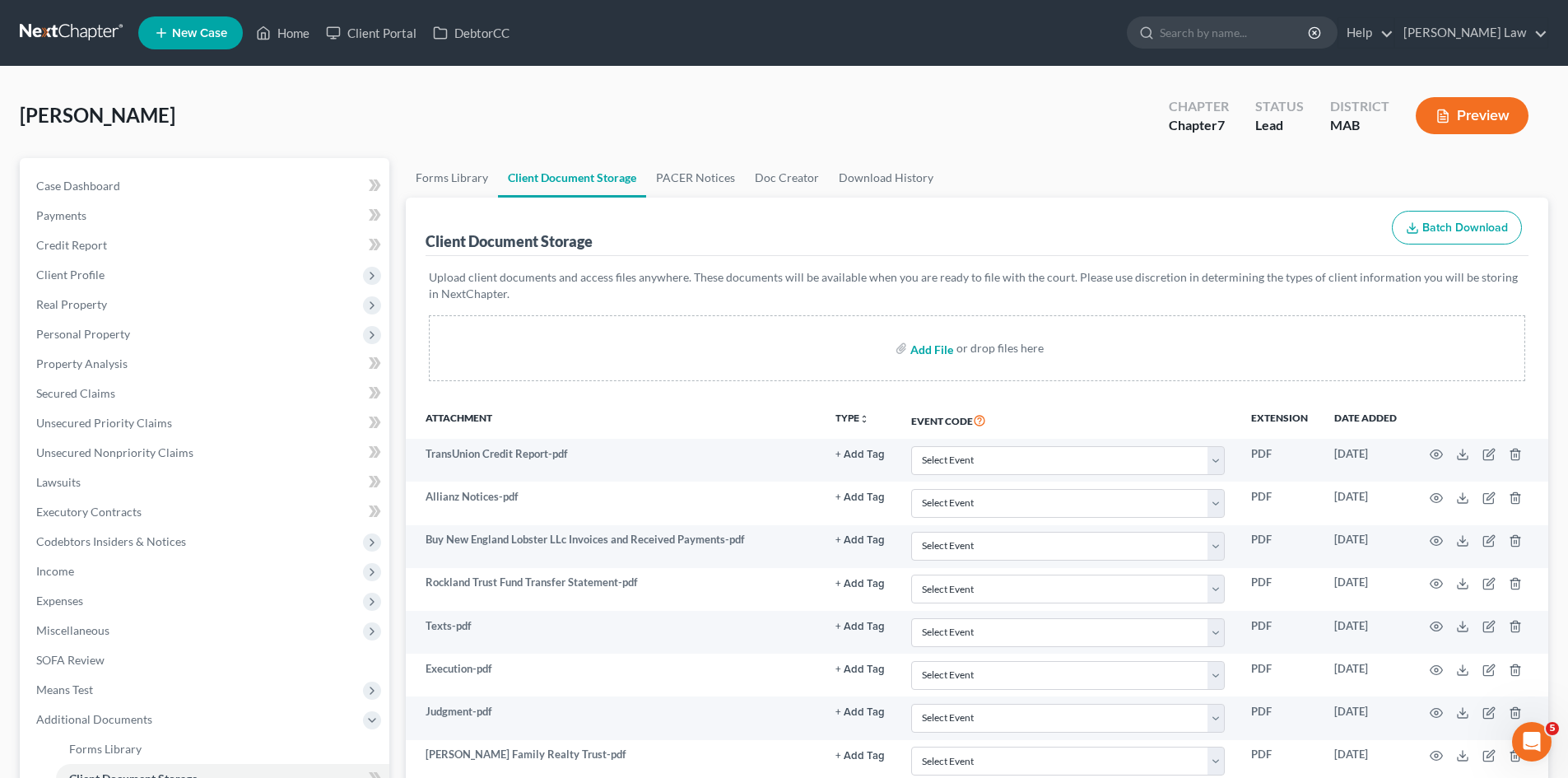
click at [947, 353] on input "file" at bounding box center [930, 348] width 40 height 30
type input "C:\fakepath\25H83SP00650PL EVNT NOT - Notice of (Event Description)-435386739.p…"
click at [65, 27] on link at bounding box center [72, 33] width 105 height 30
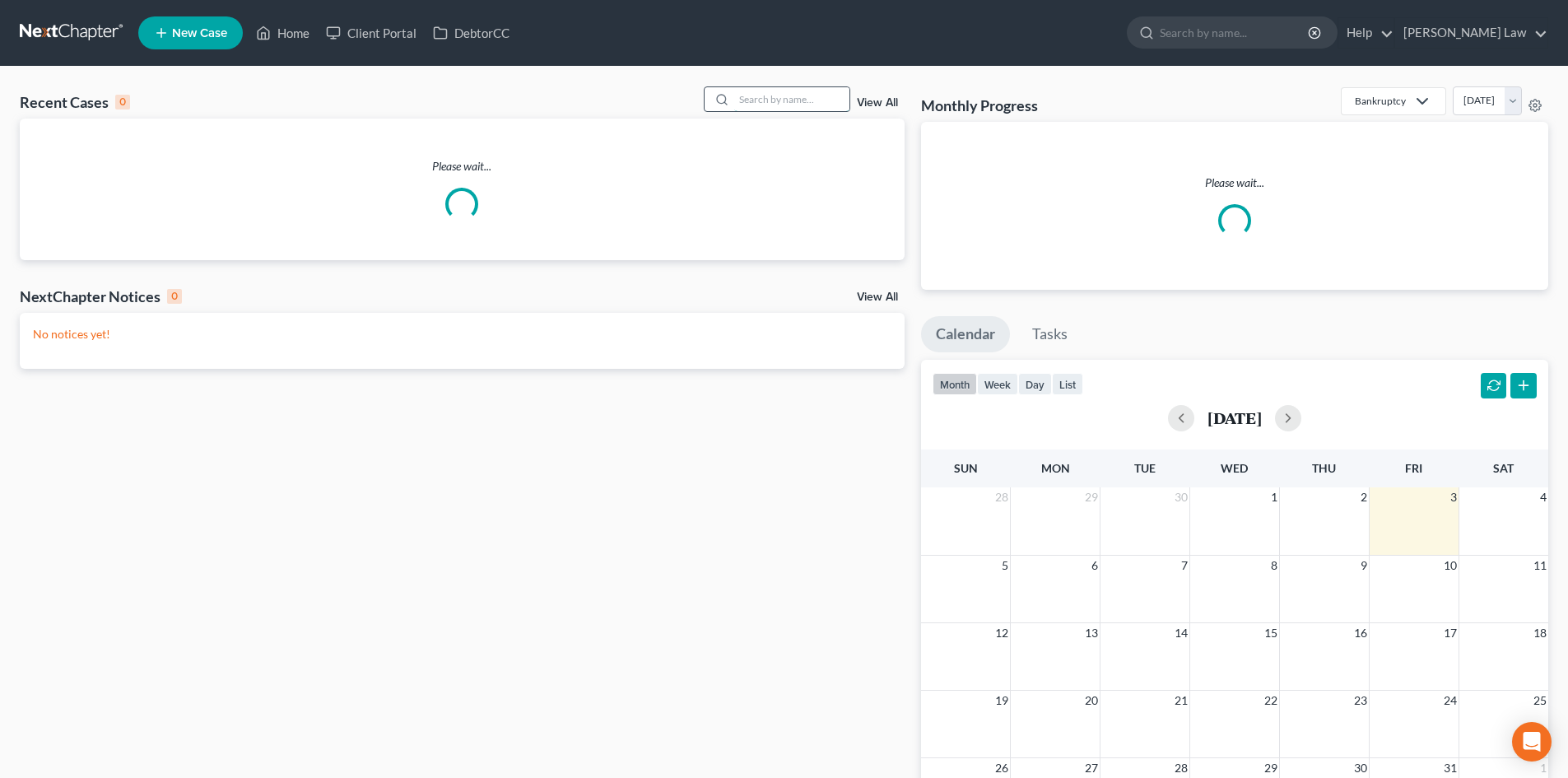
click at [791, 100] on input "search" at bounding box center [792, 99] width 115 height 24
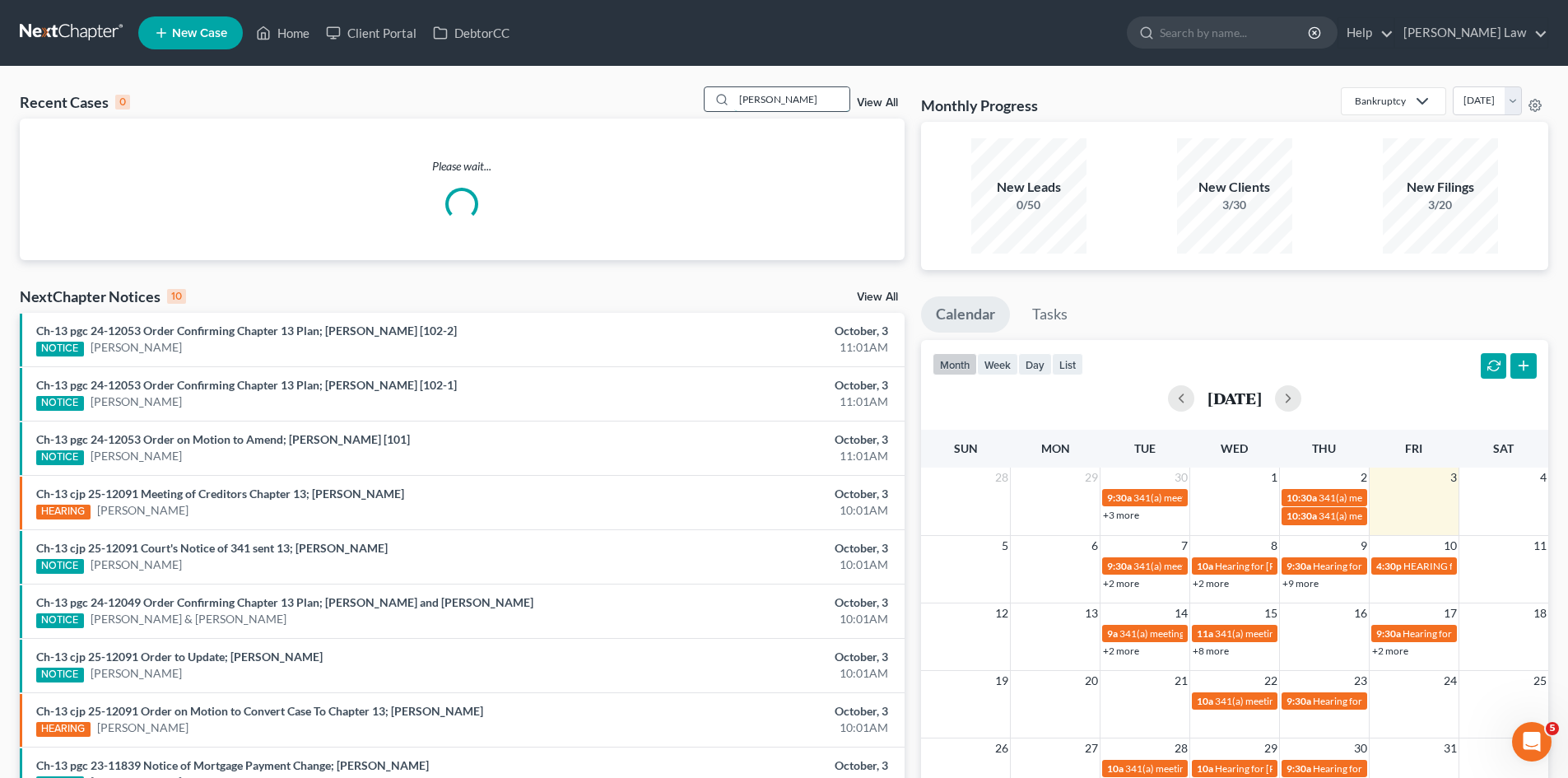
type input "[PERSON_NAME]"
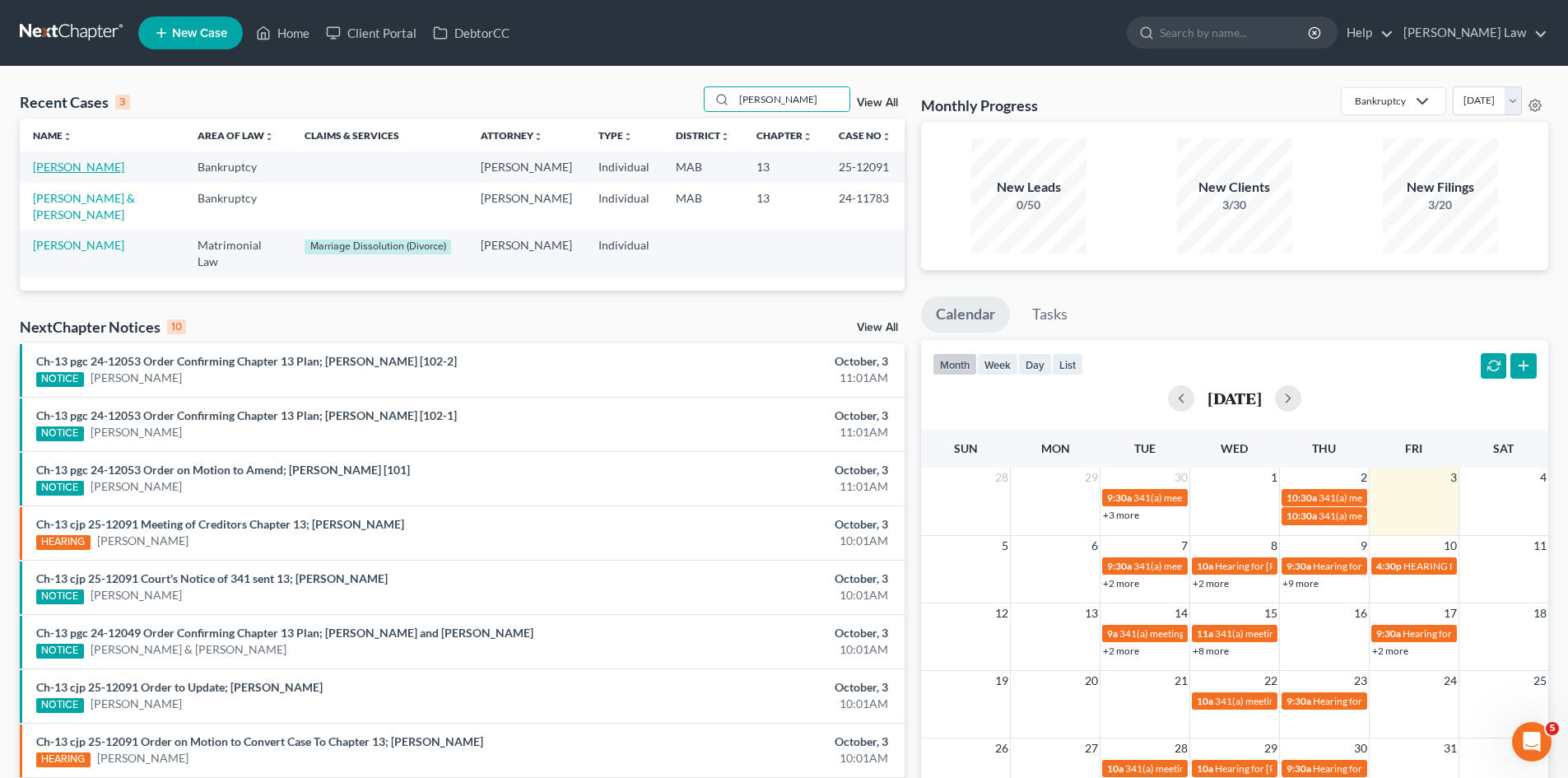
click at [56, 168] on link "[PERSON_NAME]" at bounding box center [78, 167] width 91 height 14
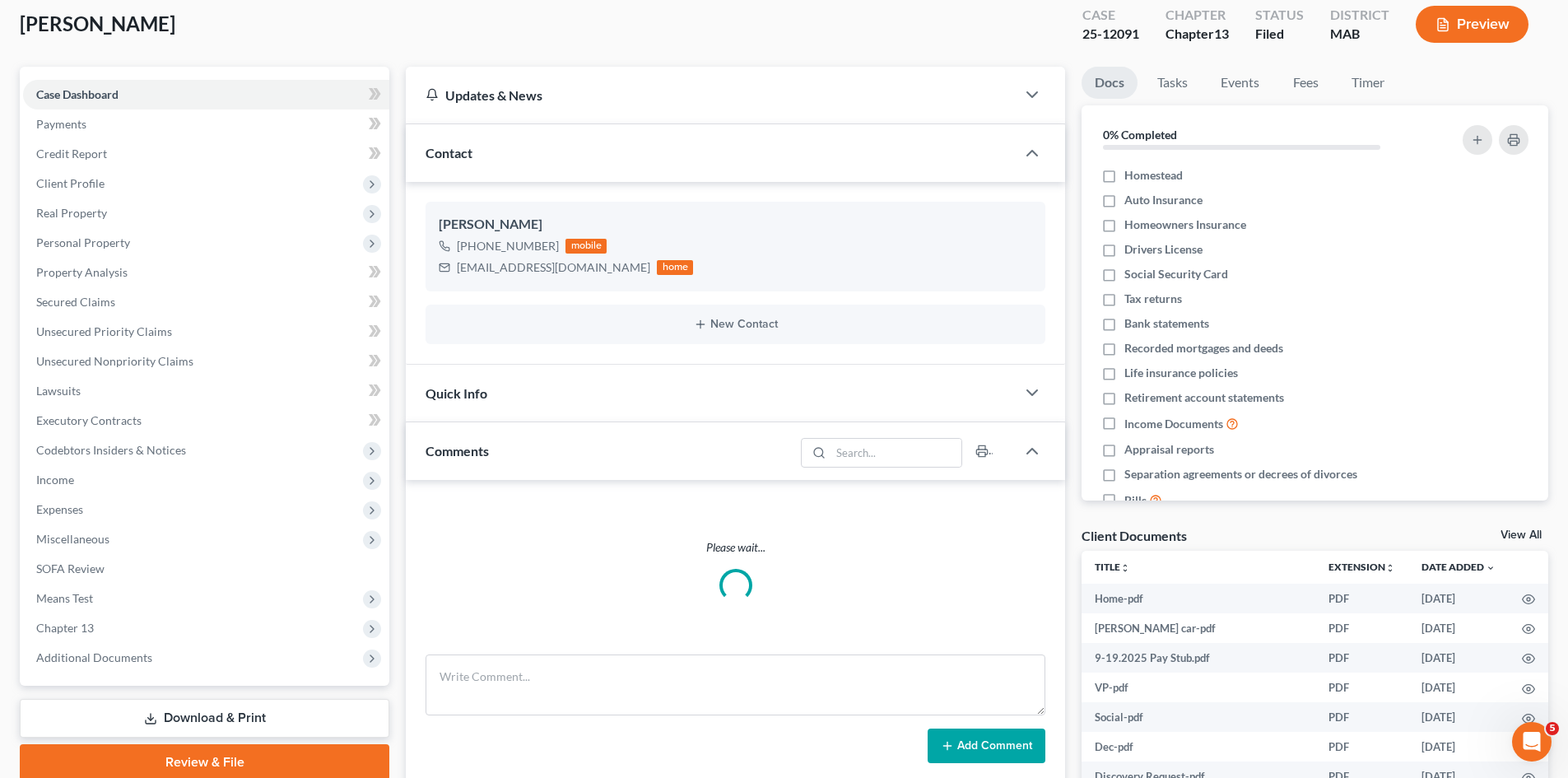
scroll to position [156, 0]
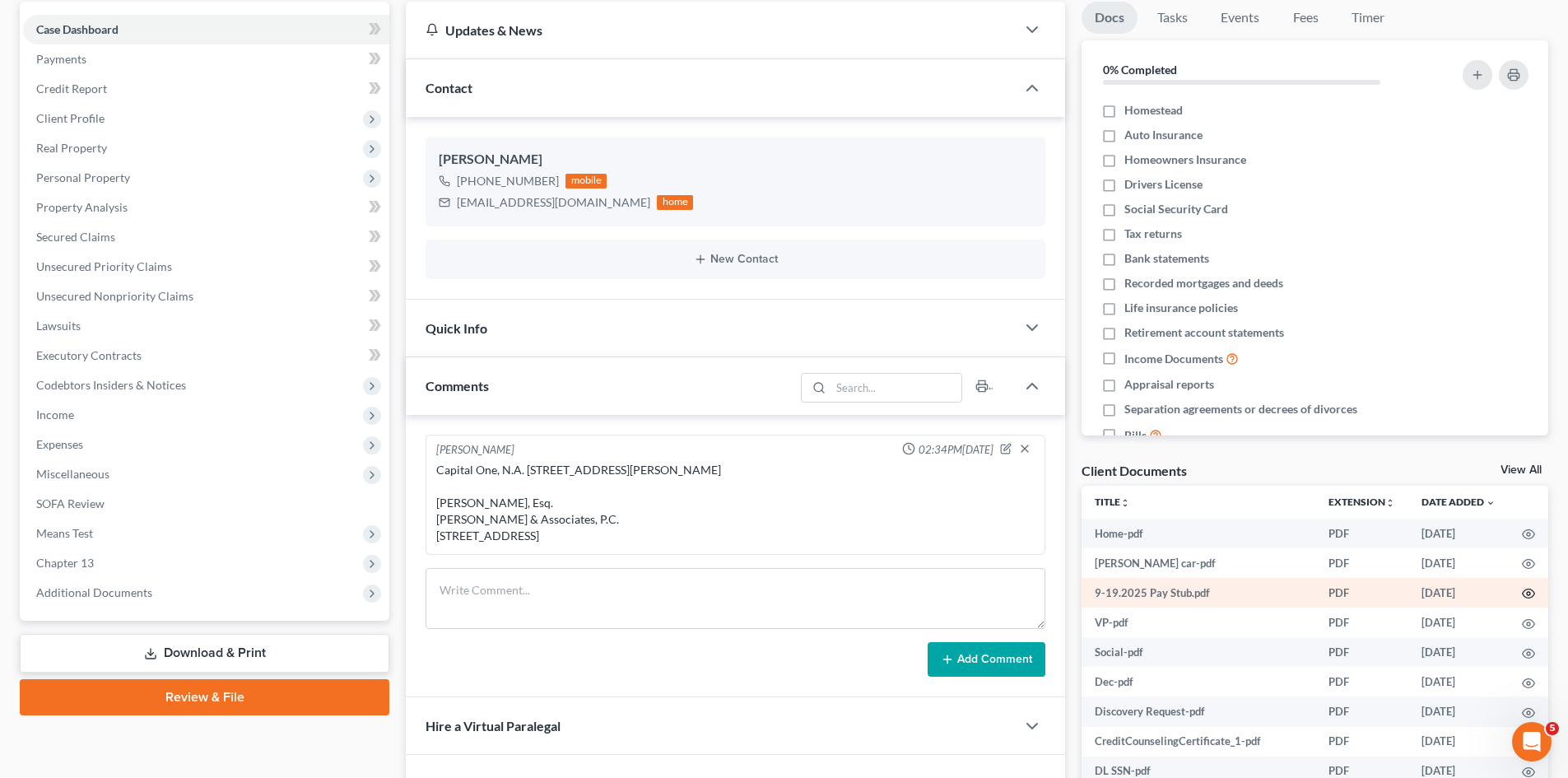
click at [1523, 591] on icon "button" at bounding box center [1529, 594] width 12 height 9
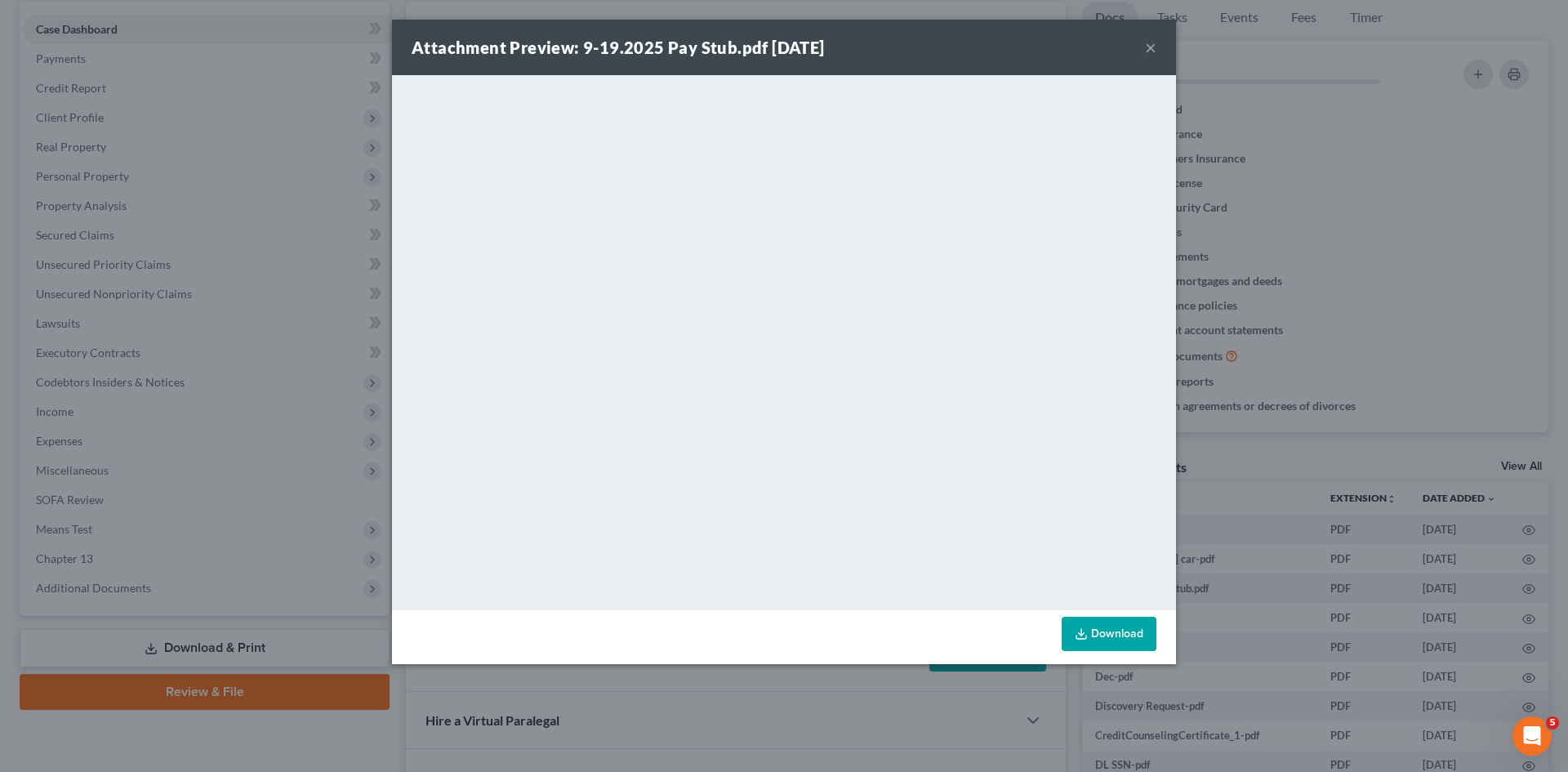
click at [1522, 456] on div "Attachment Preview: 9-19.2025 Pay Stub.pdf [DATE] × <object ng-attr-data='[URL]…" at bounding box center [784, 386] width 1568 height 772
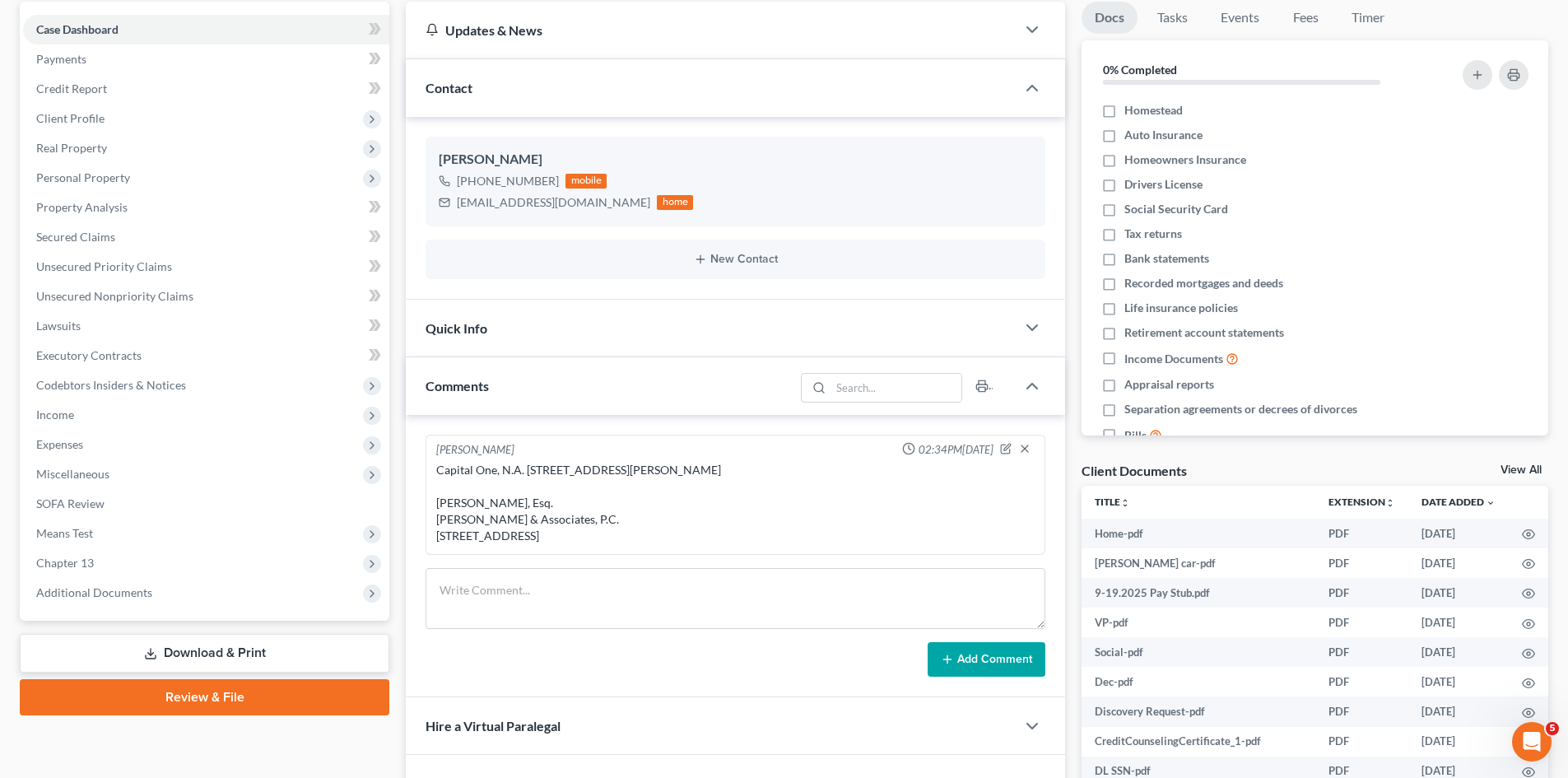
click at [1526, 469] on link "View All" at bounding box center [1521, 469] width 42 height 11
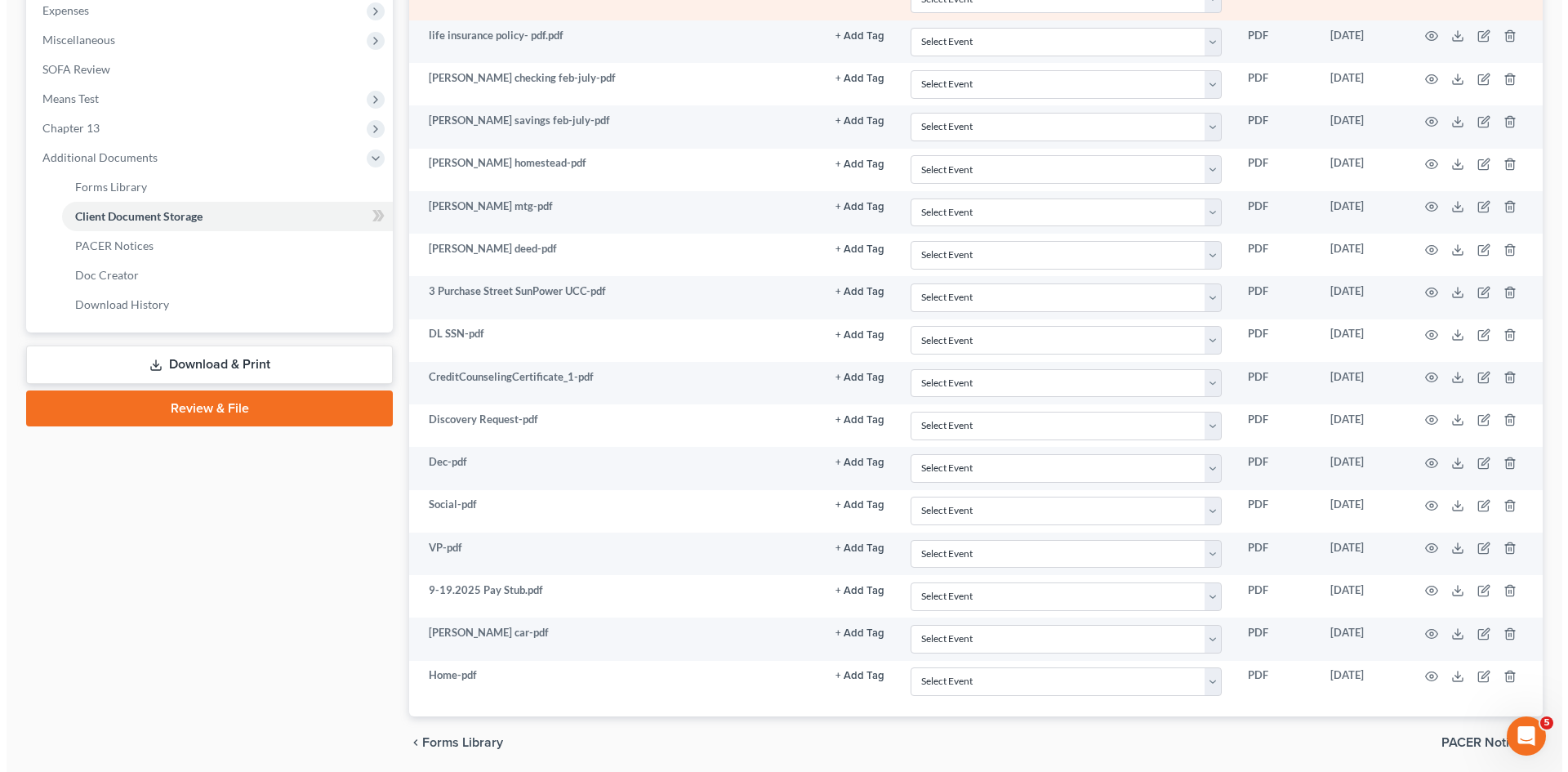
scroll to position [645, 0]
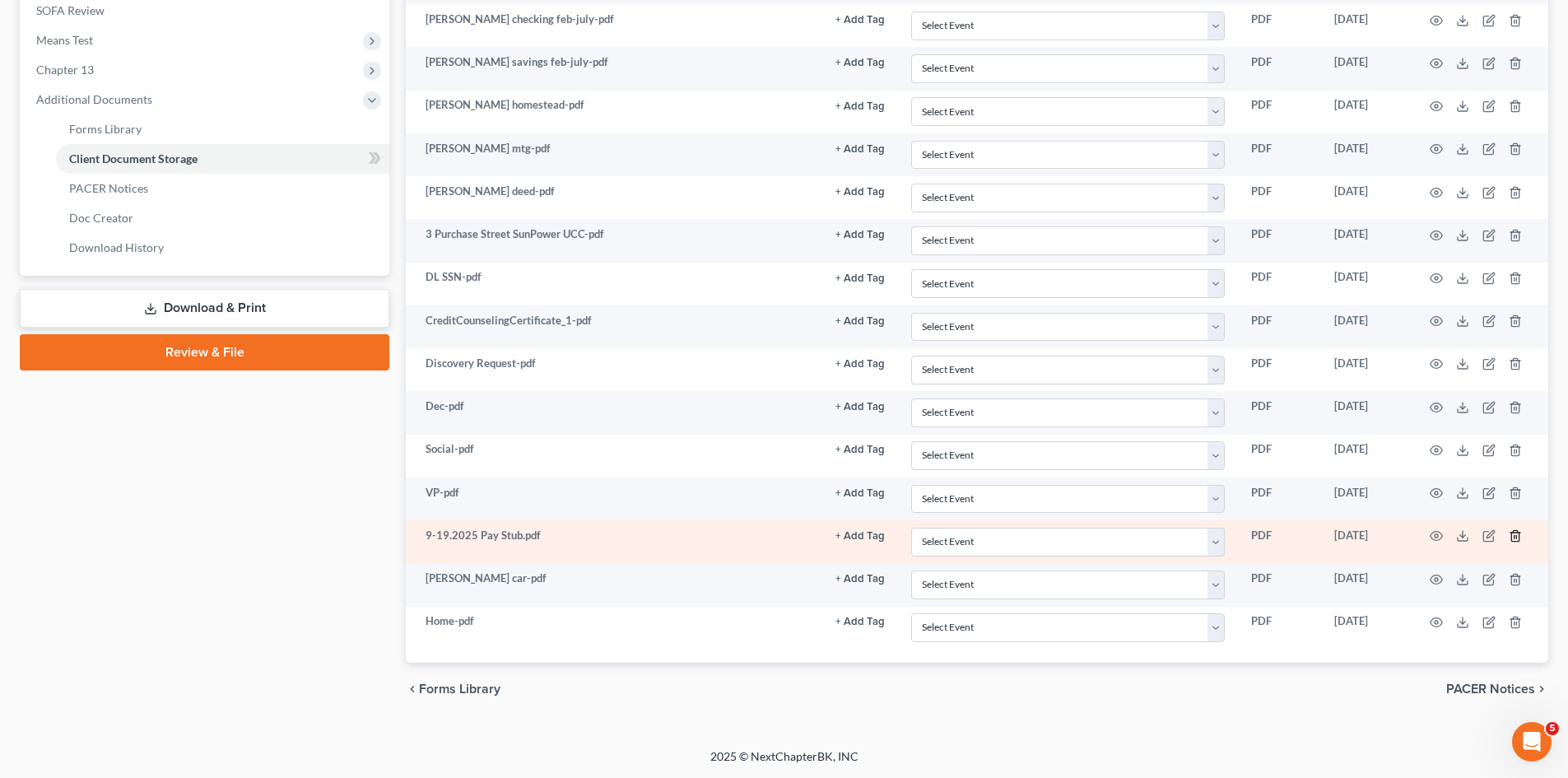
click at [1512, 534] on icon "button" at bounding box center [1515, 537] width 7 height 11
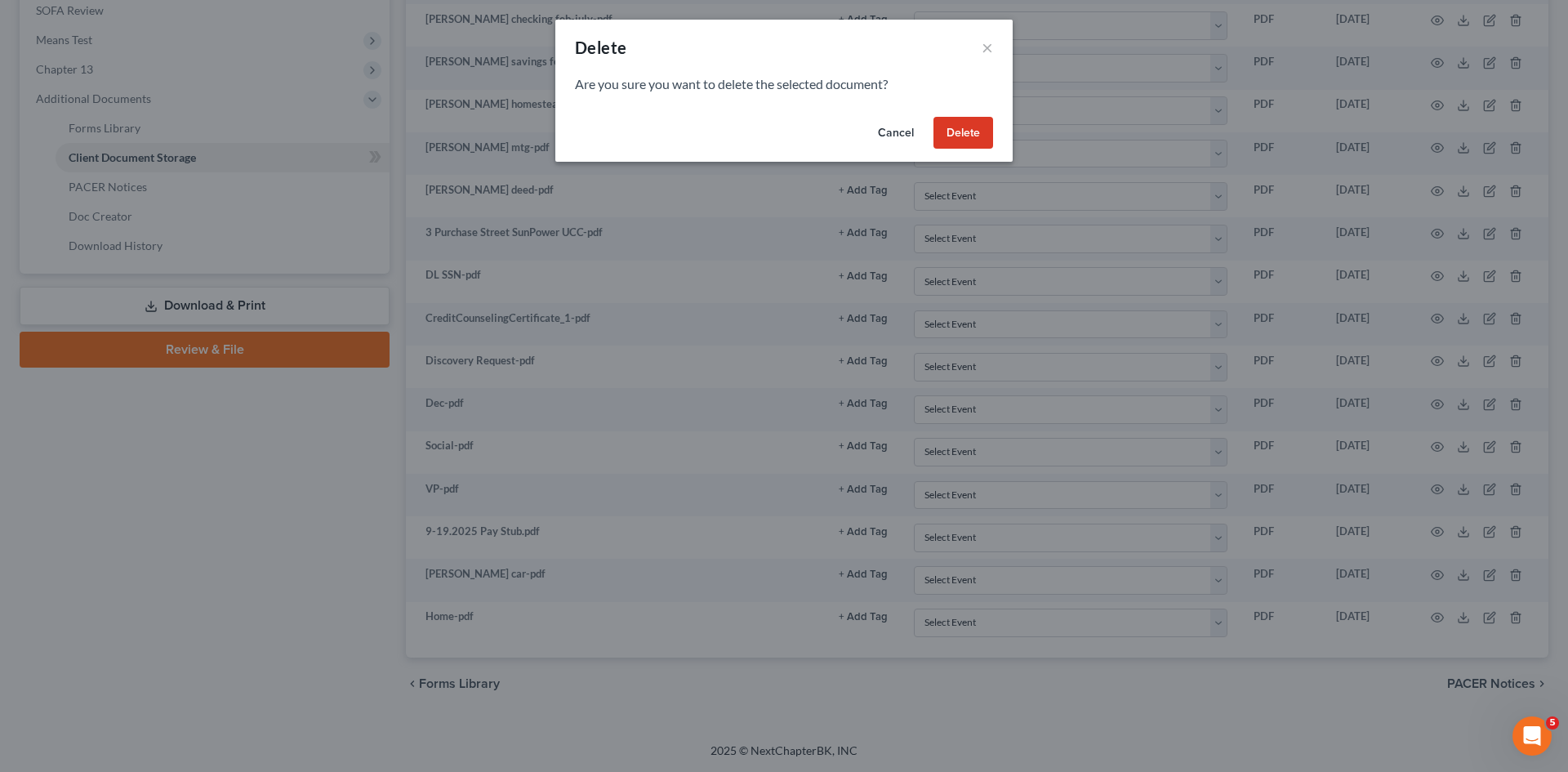
click at [951, 131] on button "Delete" at bounding box center [964, 132] width 60 height 32
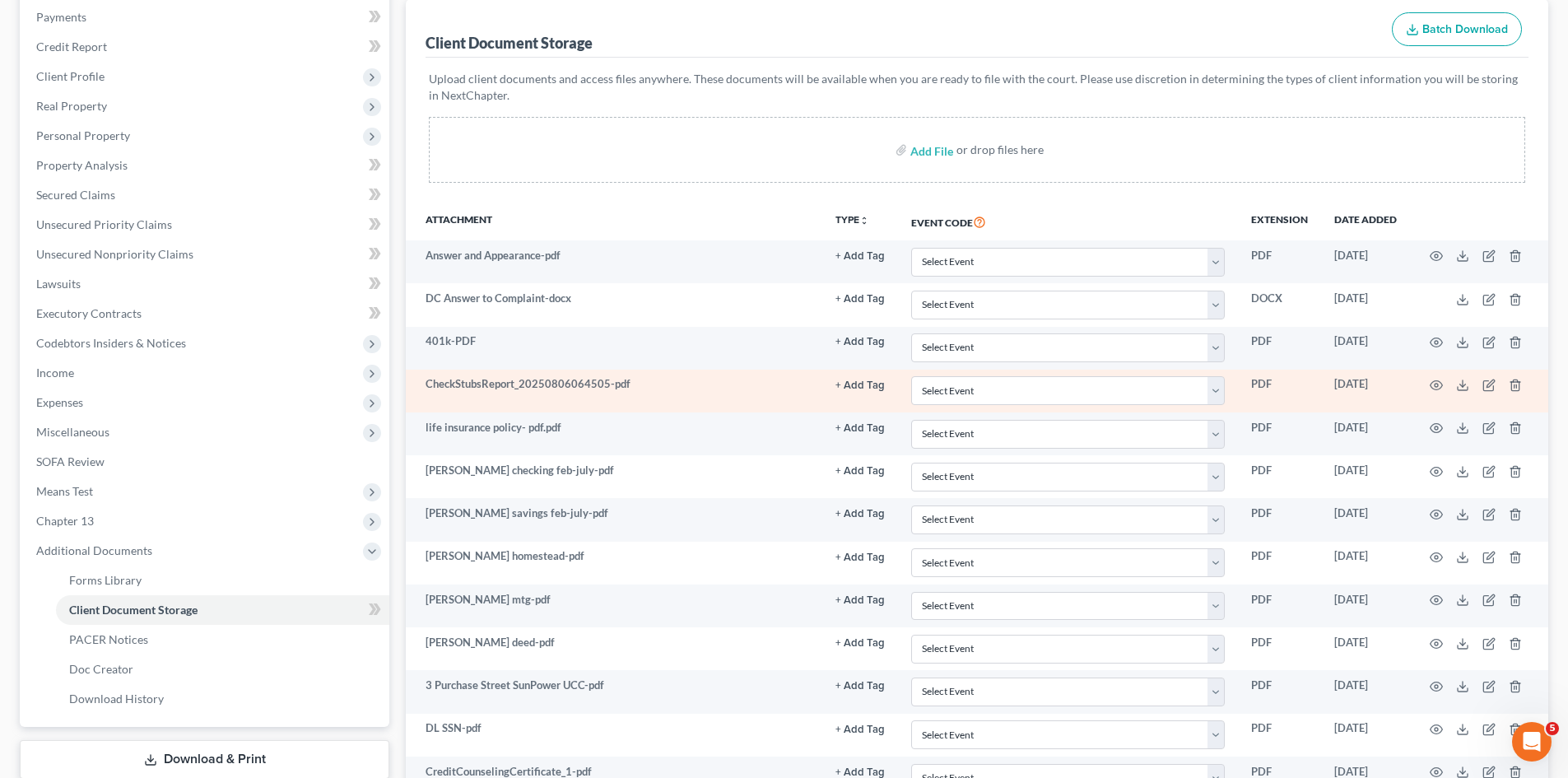
scroll to position [0, 0]
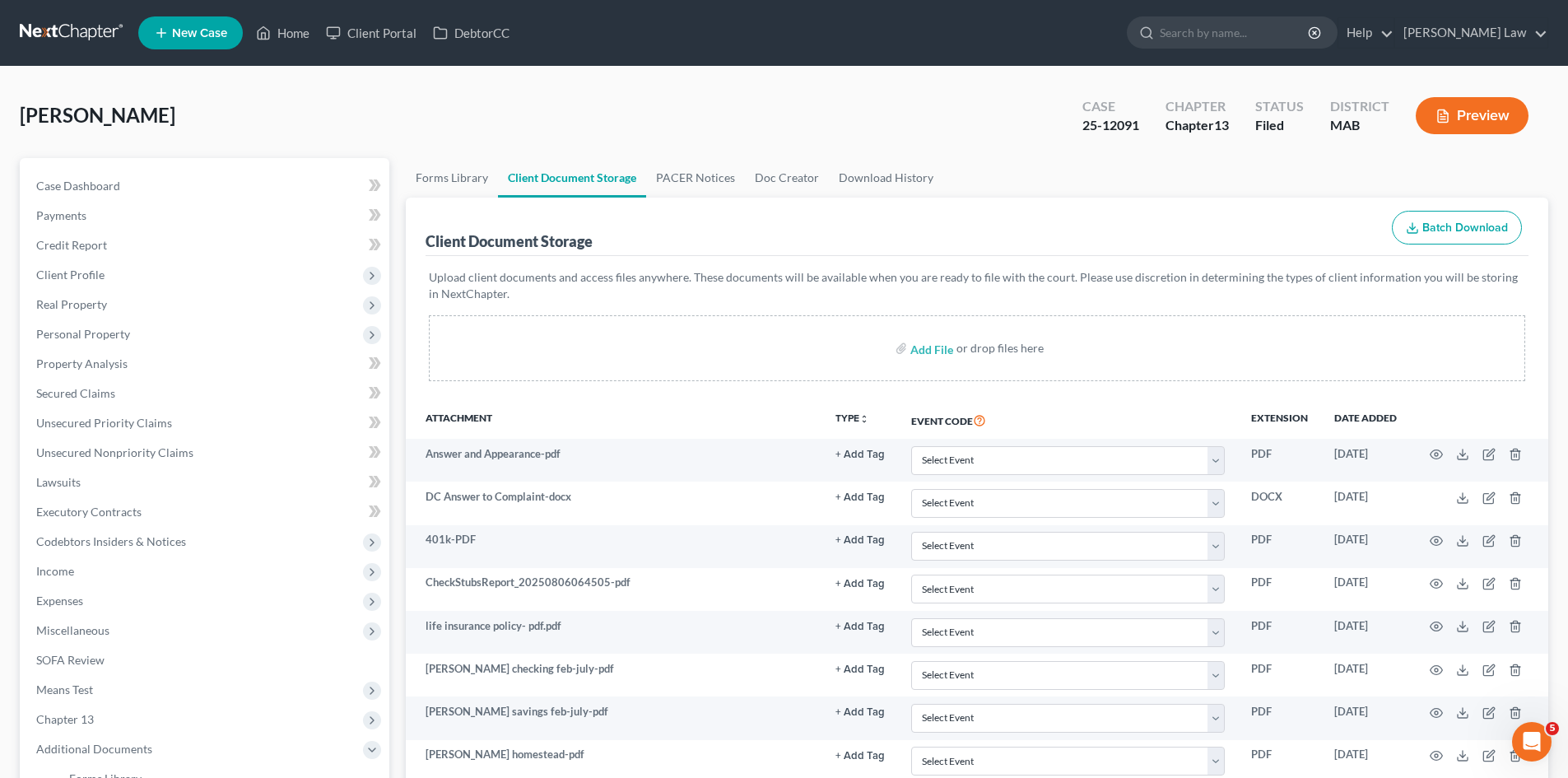
click at [27, 26] on link at bounding box center [72, 33] width 105 height 30
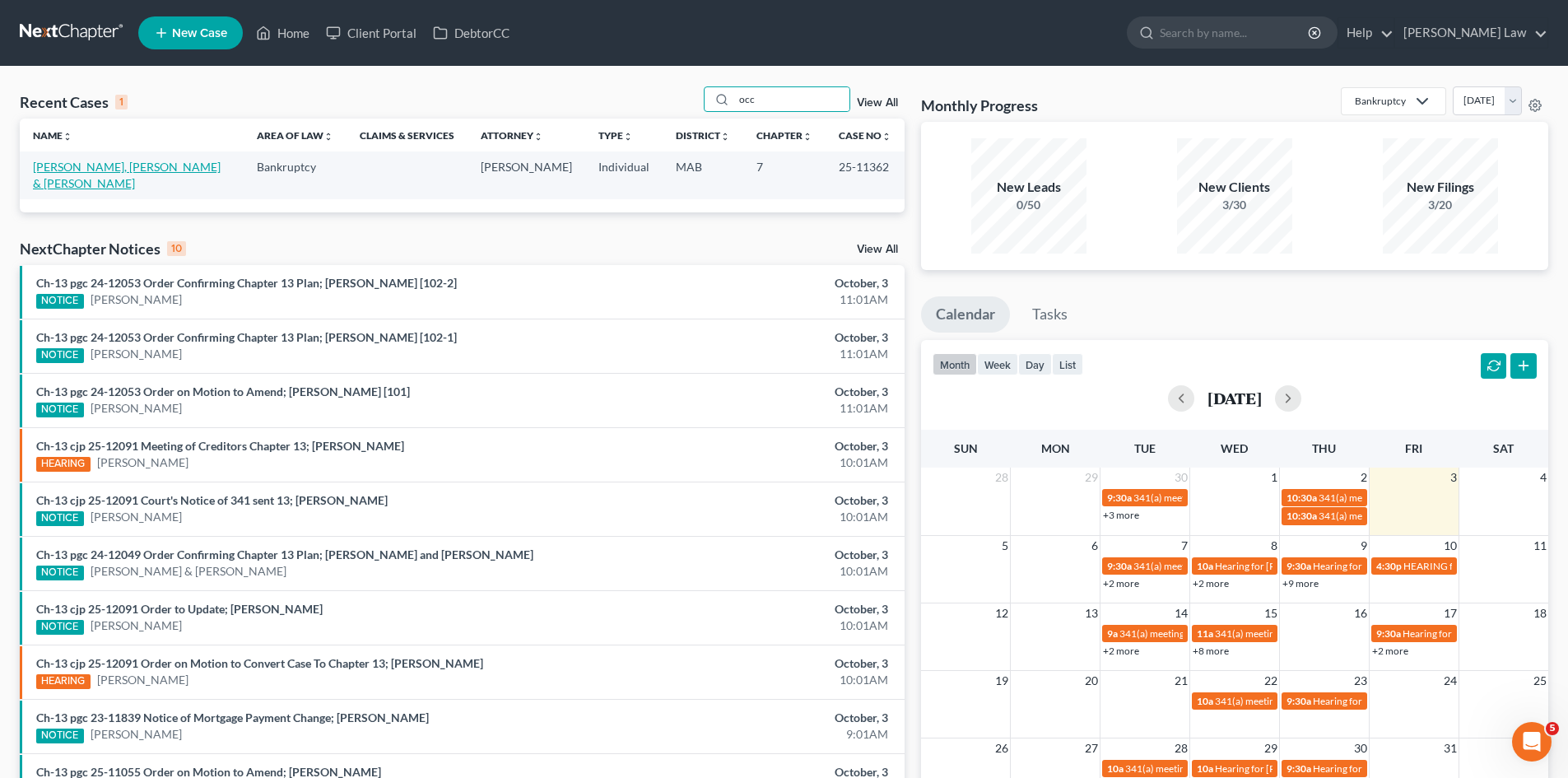
type input "occ"
click at [66, 170] on link "[PERSON_NAME], [PERSON_NAME] & [PERSON_NAME]" at bounding box center [126, 175] width 187 height 30
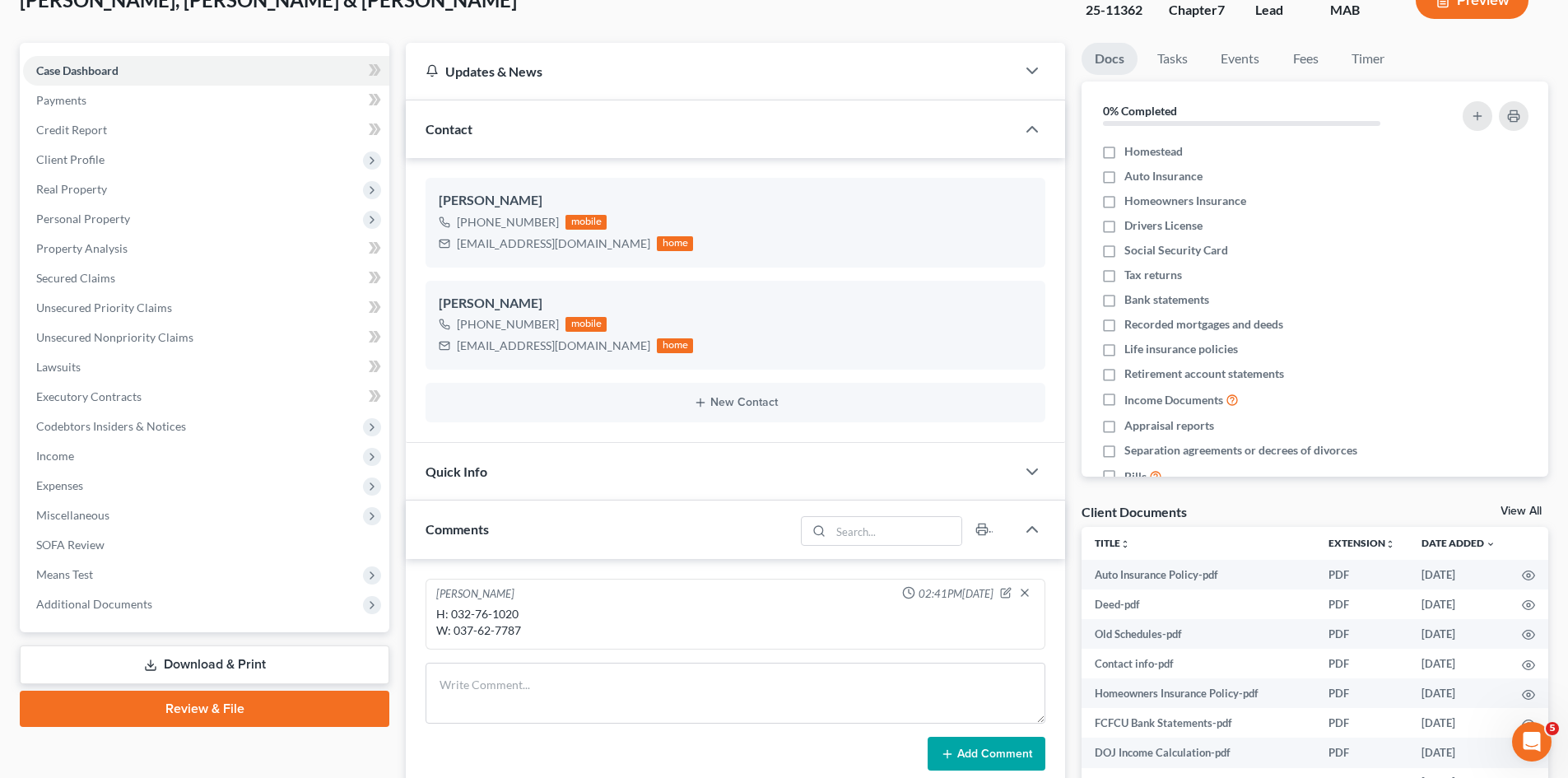
scroll to position [126, 0]
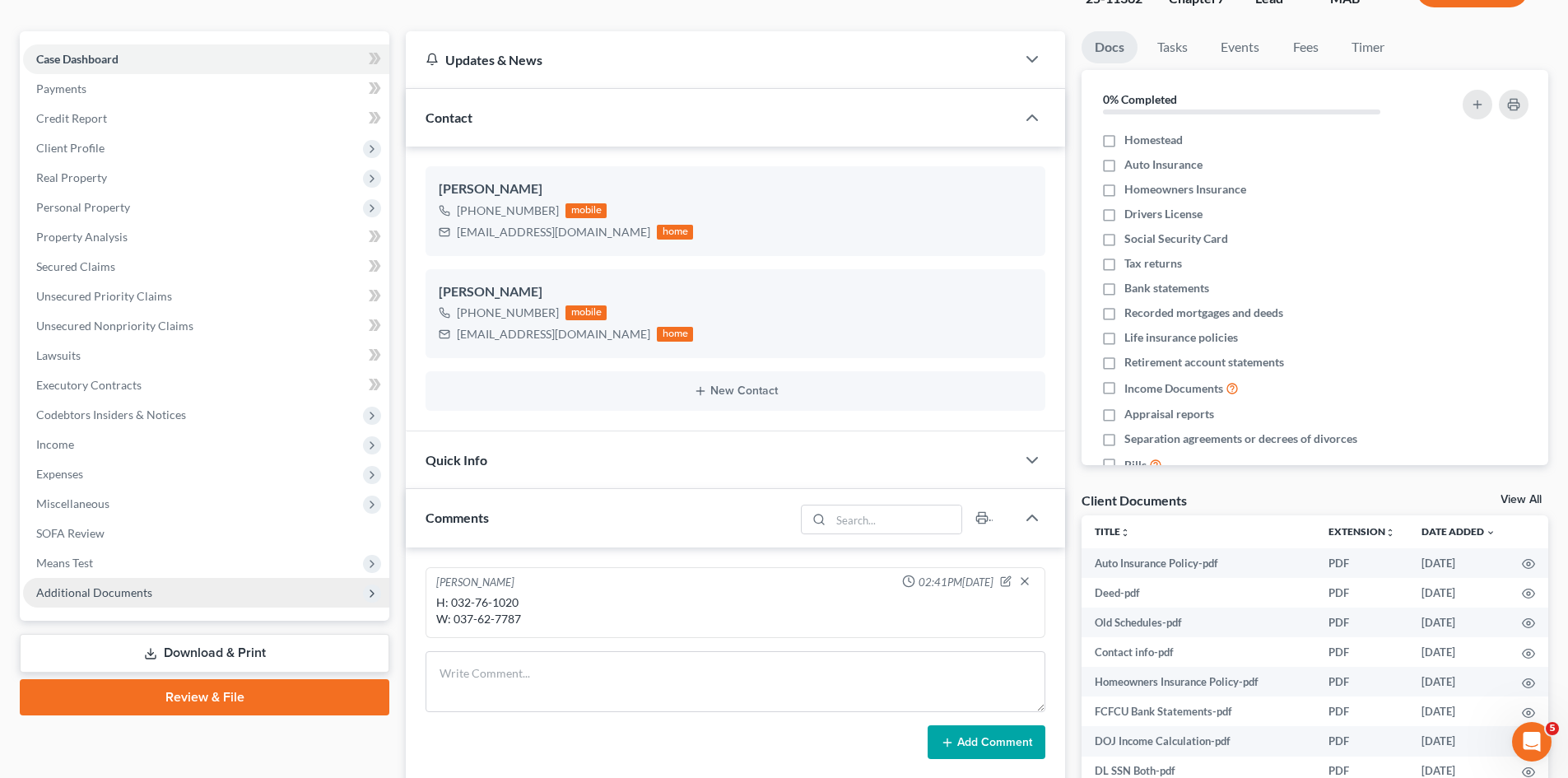
click at [148, 596] on span "Additional Documents" at bounding box center [94, 592] width 116 height 14
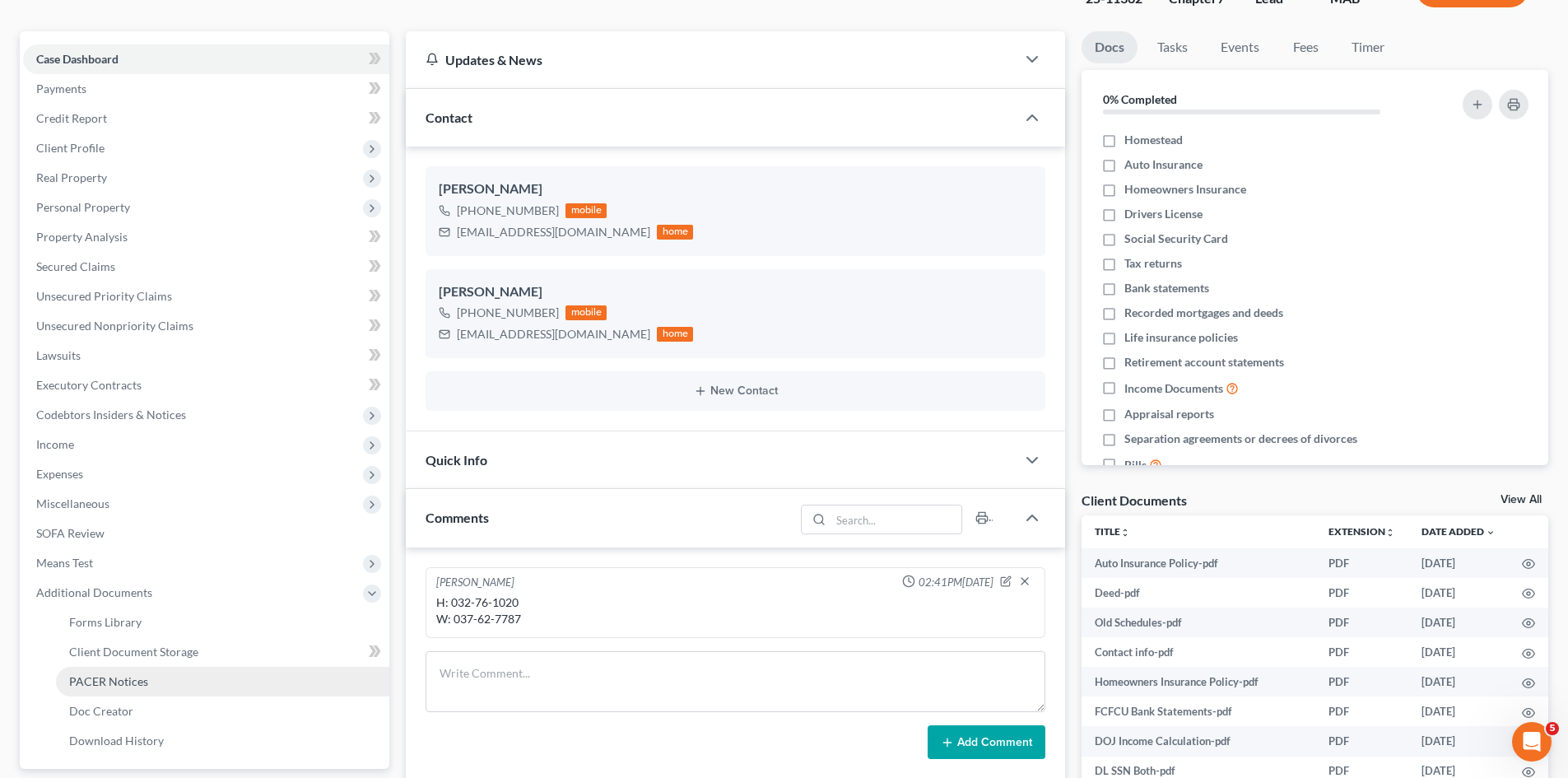
click at [114, 687] on span "PACER Notices" at bounding box center [108, 682] width 79 height 14
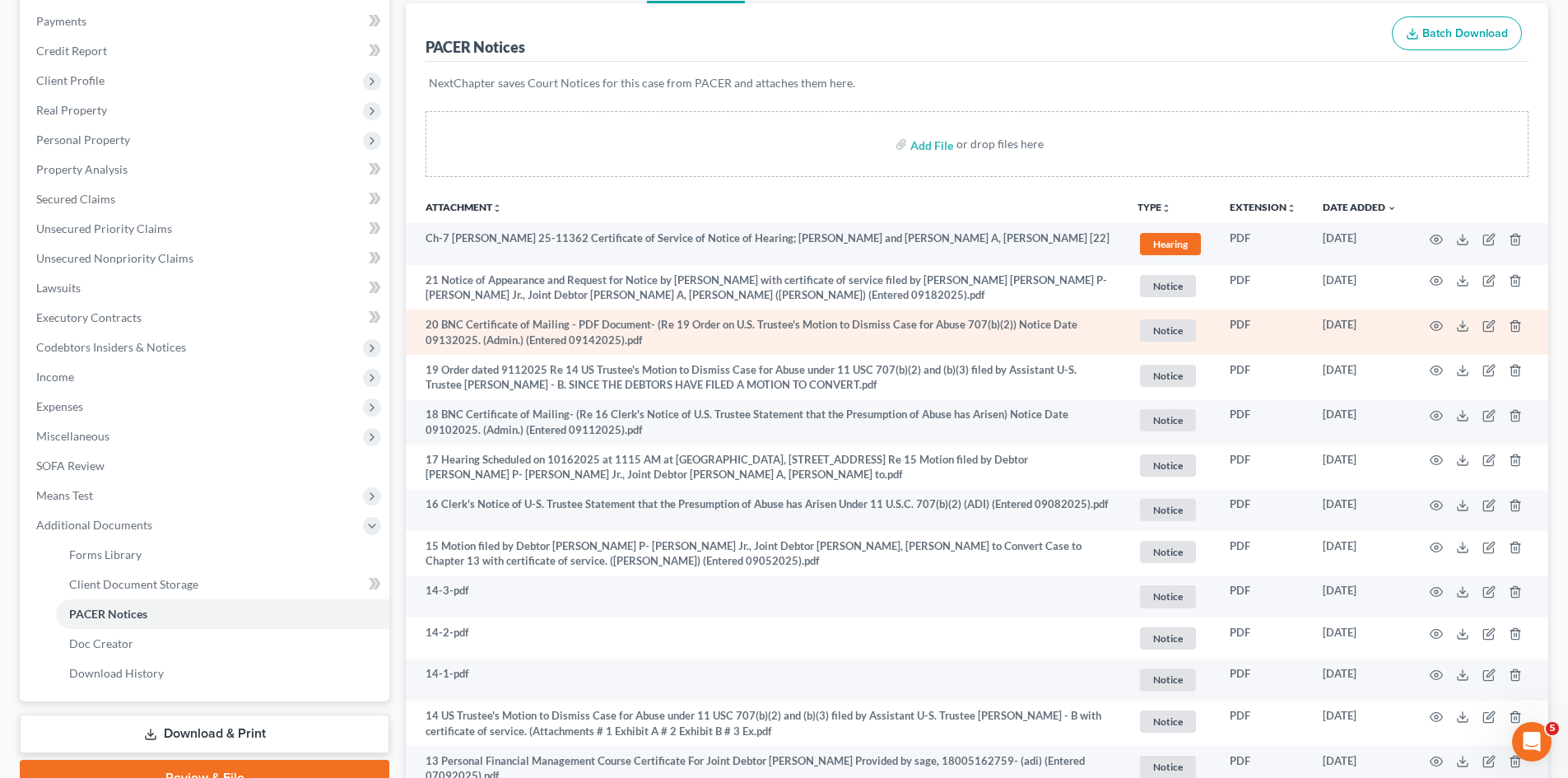
scroll to position [274, 0]
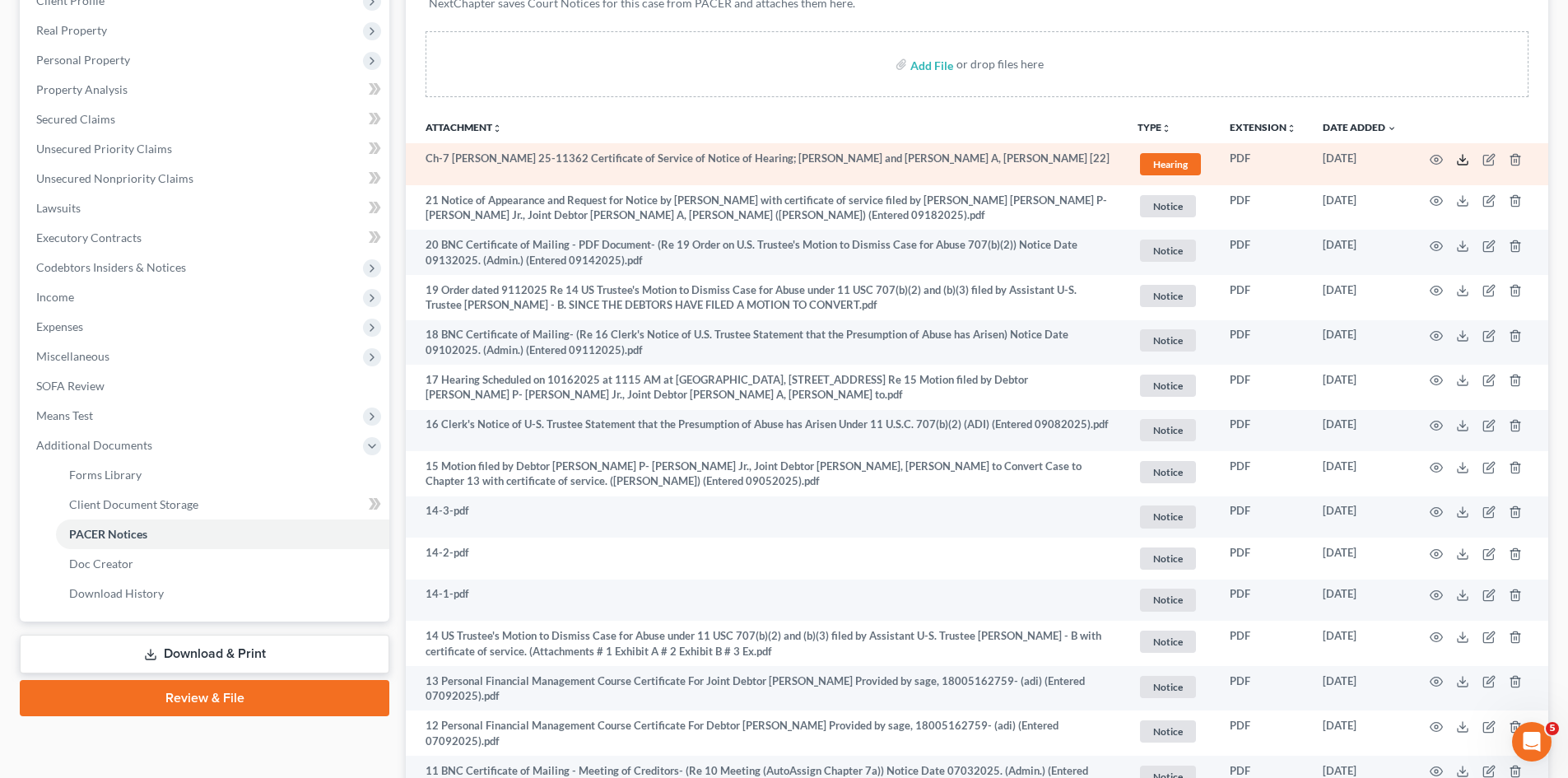
click at [1458, 158] on icon at bounding box center [1463, 159] width 13 height 13
click at [1432, 163] on icon "button" at bounding box center [1436, 159] width 13 height 13
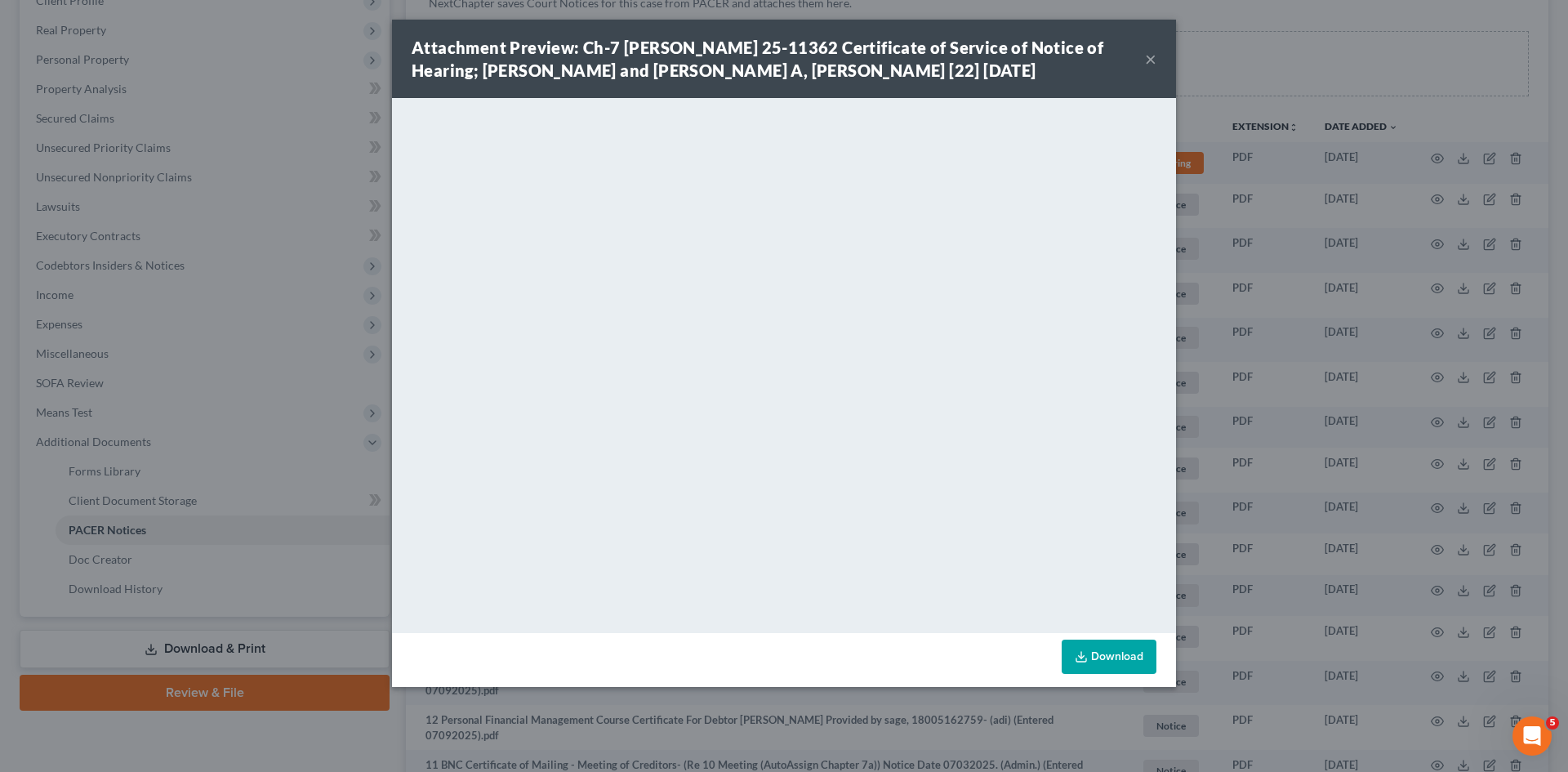
click at [153, 371] on div "Attachment Preview: Ch-7 jeb 25-11362 Certificate of Service of Notice of Heari…" at bounding box center [784, 386] width 1568 height 772
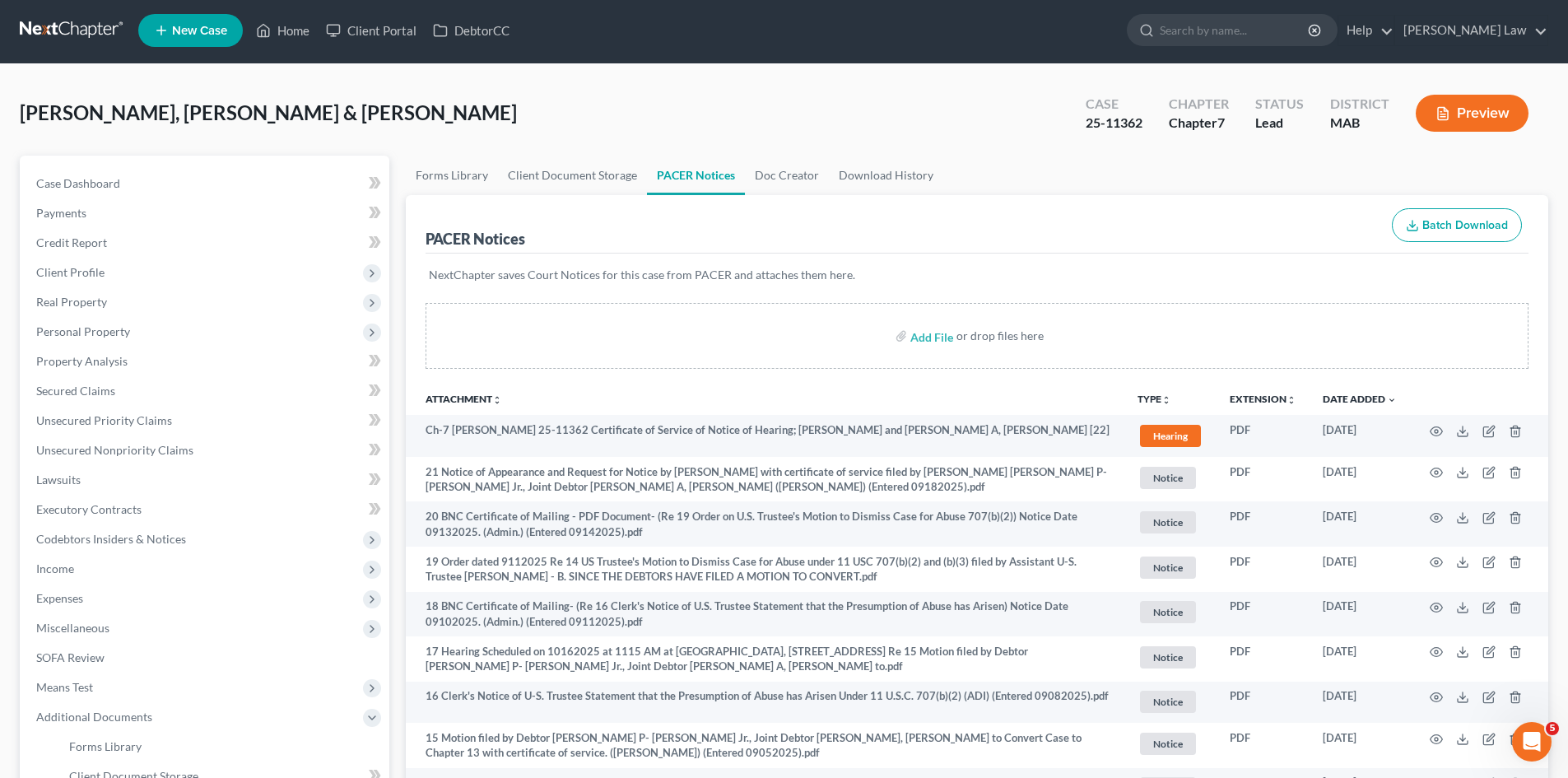
scroll to position [0, 0]
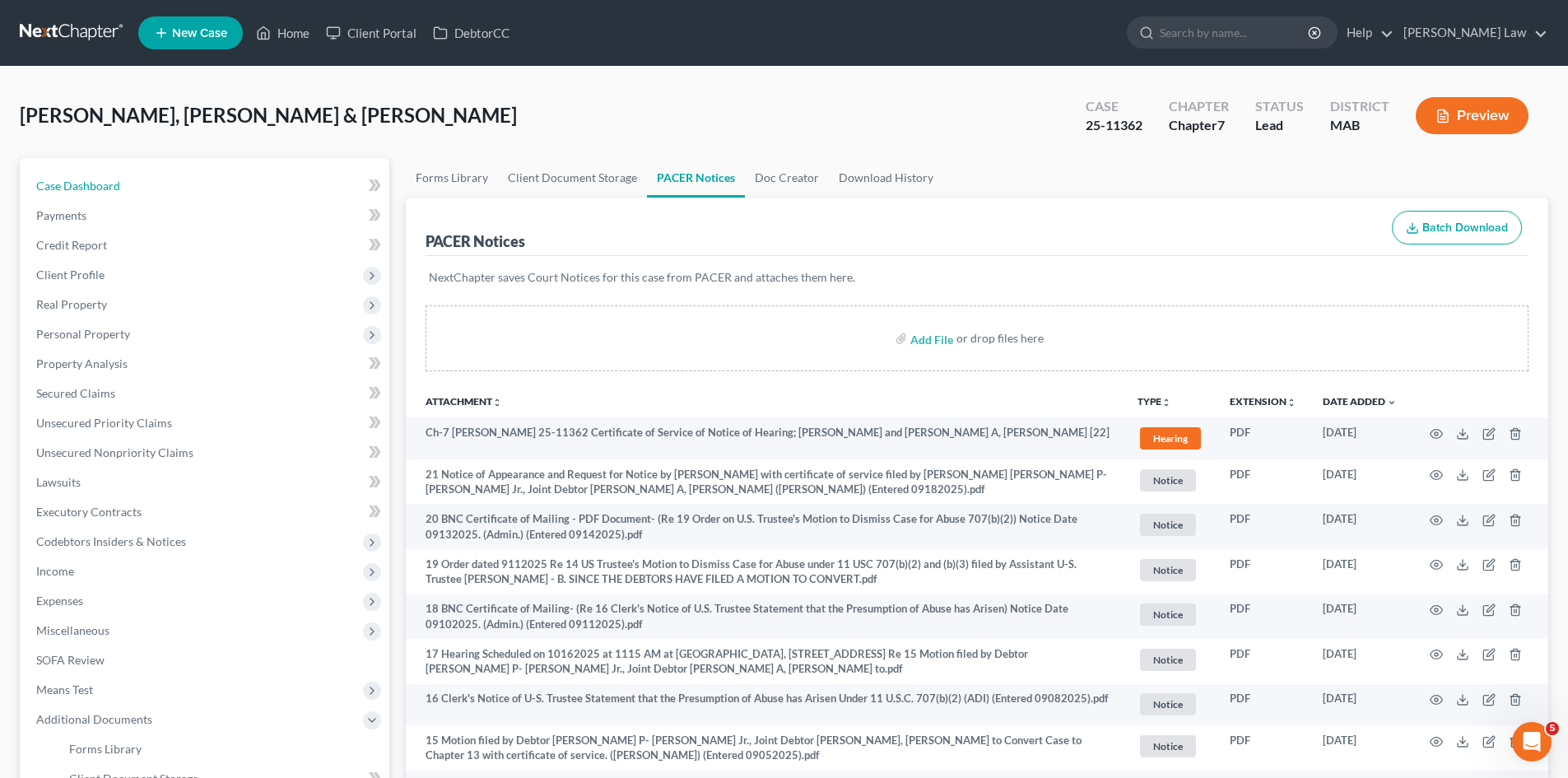
click at [101, 173] on link "Case Dashboard" at bounding box center [206, 187] width 367 height 30
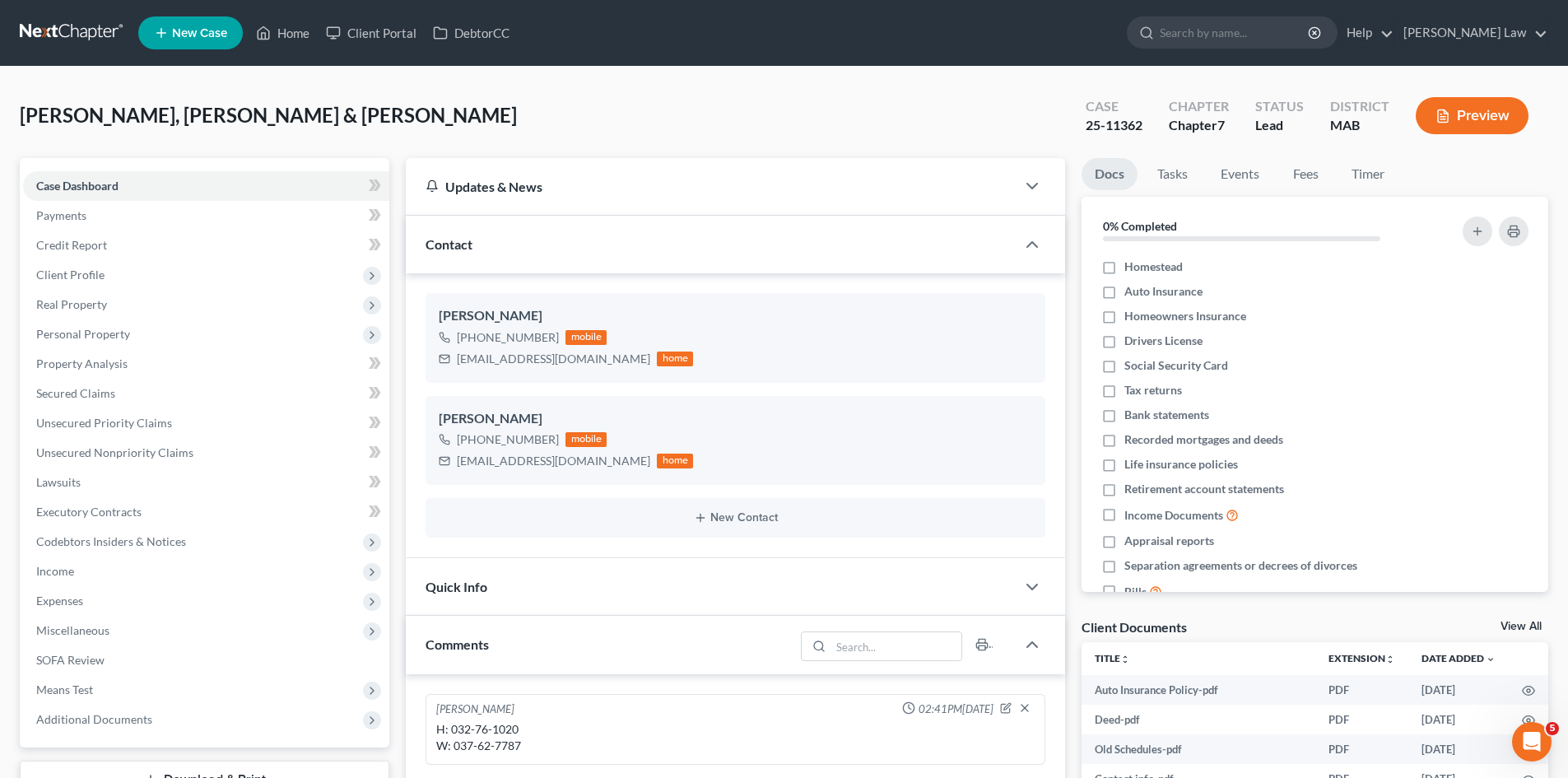
click at [59, 14] on nav "Home New Case Client Portal DebtorCC Benner Law mmanning@tbennerlaw.com My Acco…" at bounding box center [784, 33] width 1568 height 66
click at [72, 30] on link at bounding box center [72, 33] width 105 height 30
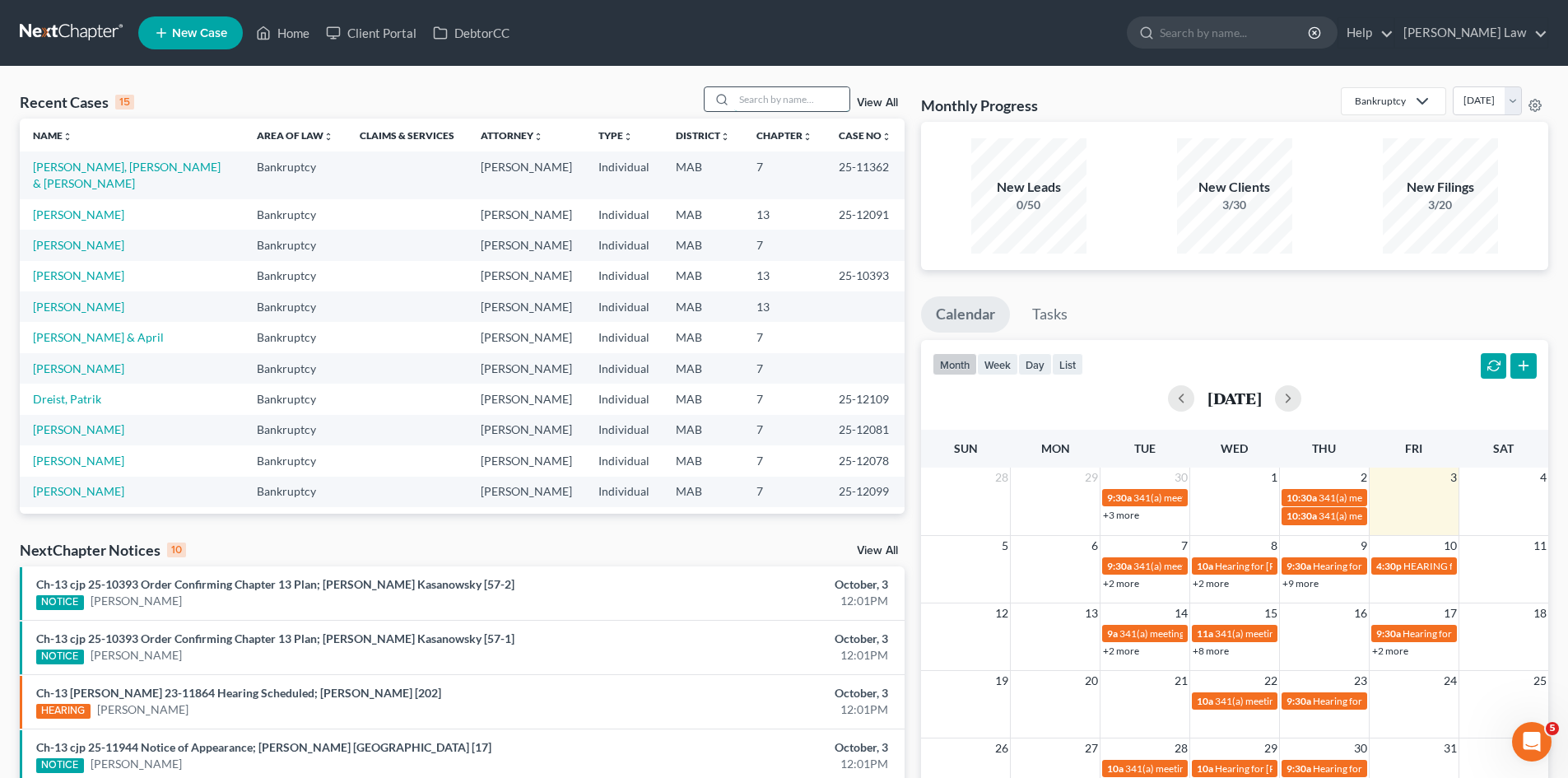
click at [803, 99] on input "search" at bounding box center [792, 99] width 115 height 24
click at [803, 109] on input "search" at bounding box center [792, 99] width 115 height 24
type input "[PERSON_NAME]"
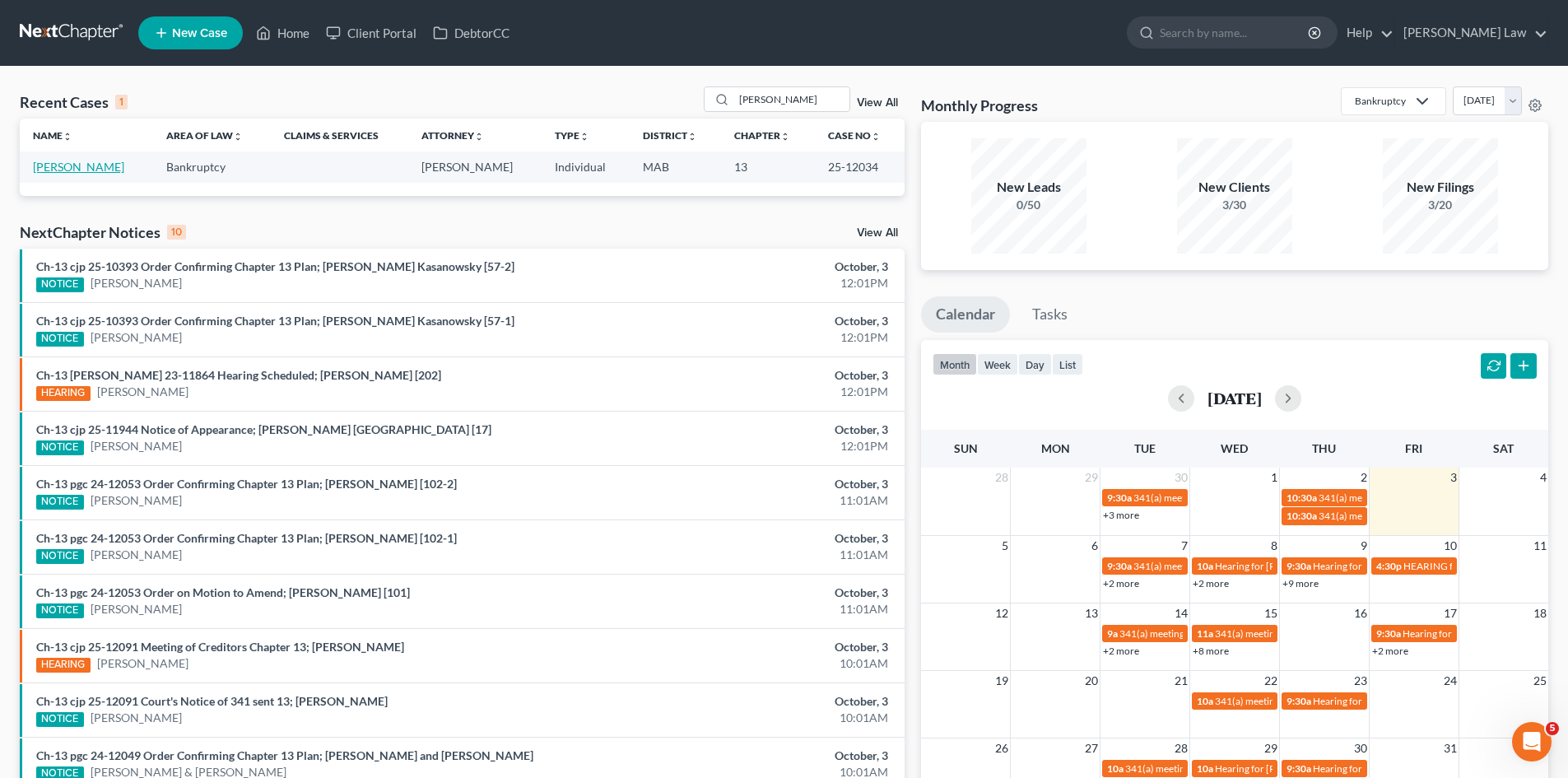
click at [60, 171] on link "[PERSON_NAME]" at bounding box center [78, 167] width 91 height 14
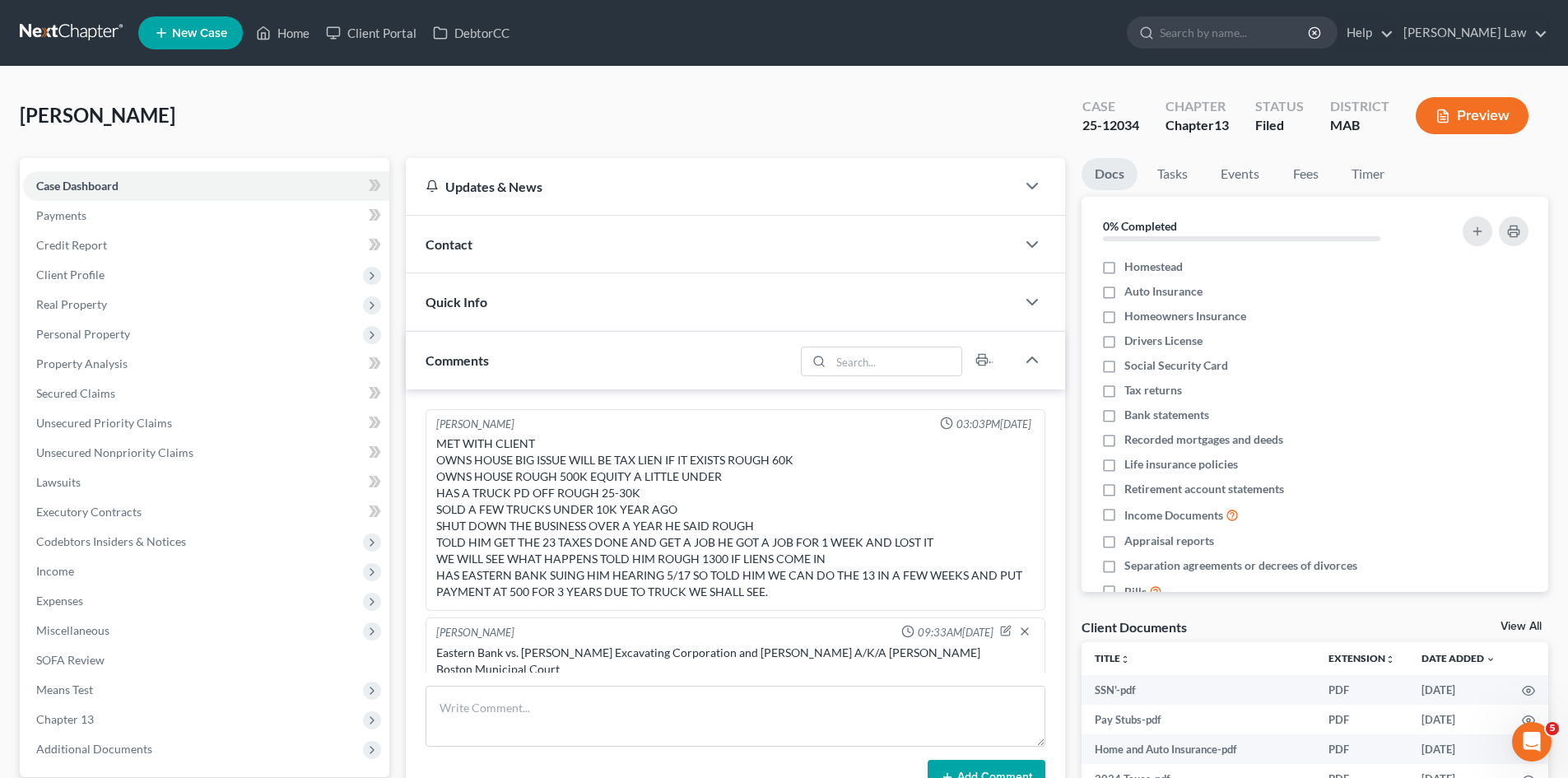
scroll to position [345, 0]
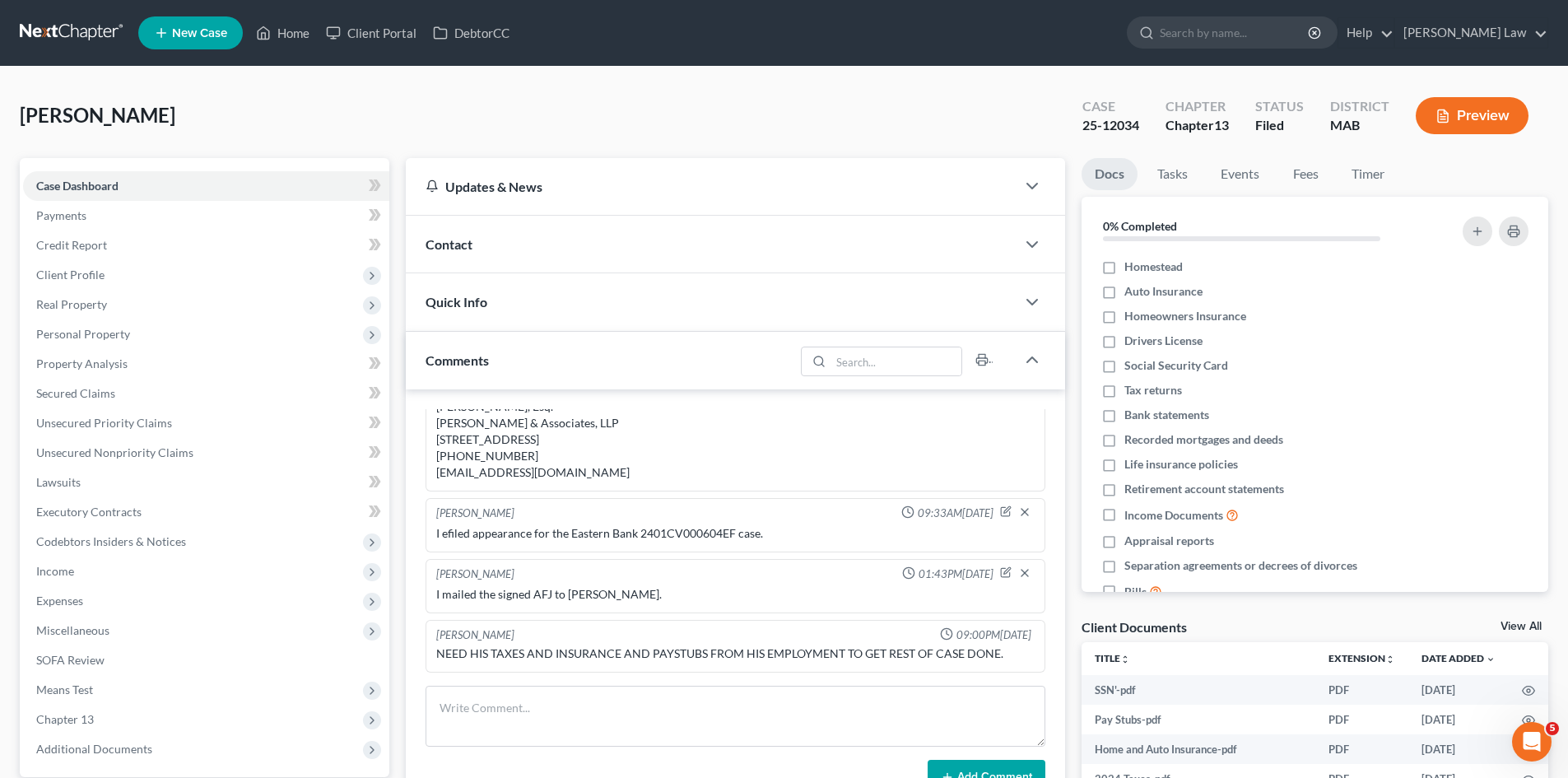
click at [492, 255] on div "Contact" at bounding box center [711, 244] width 610 height 57
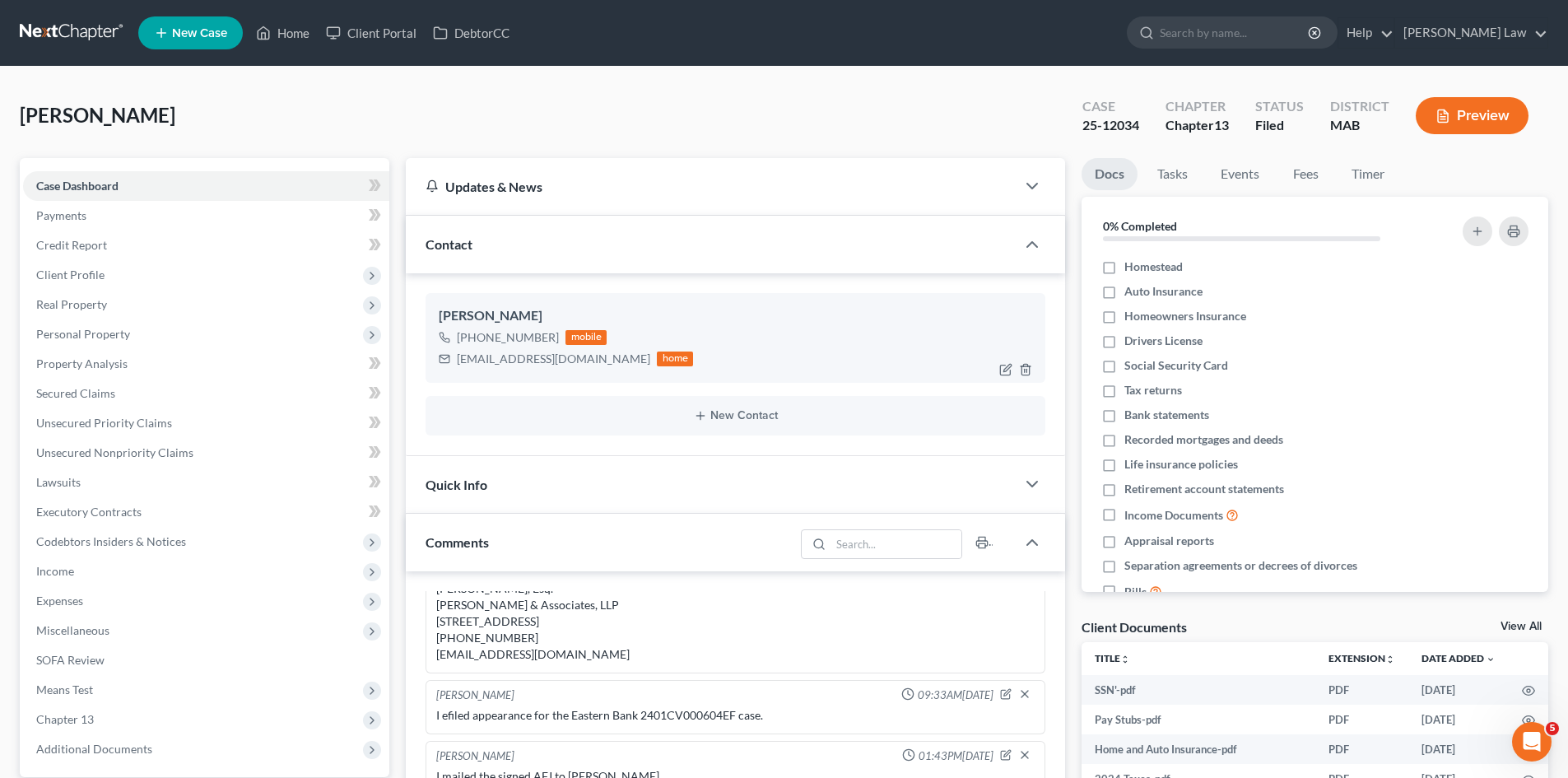
click at [499, 317] on div "John Pagliaro" at bounding box center [735, 317] width 594 height 19
click at [499, 317] on div "John Pagliaro" at bounding box center [735, 317] width 594 height 19
copy div "John Pagliaro"
click at [103, 275] on span "Client Profile" at bounding box center [206, 275] width 367 height 30
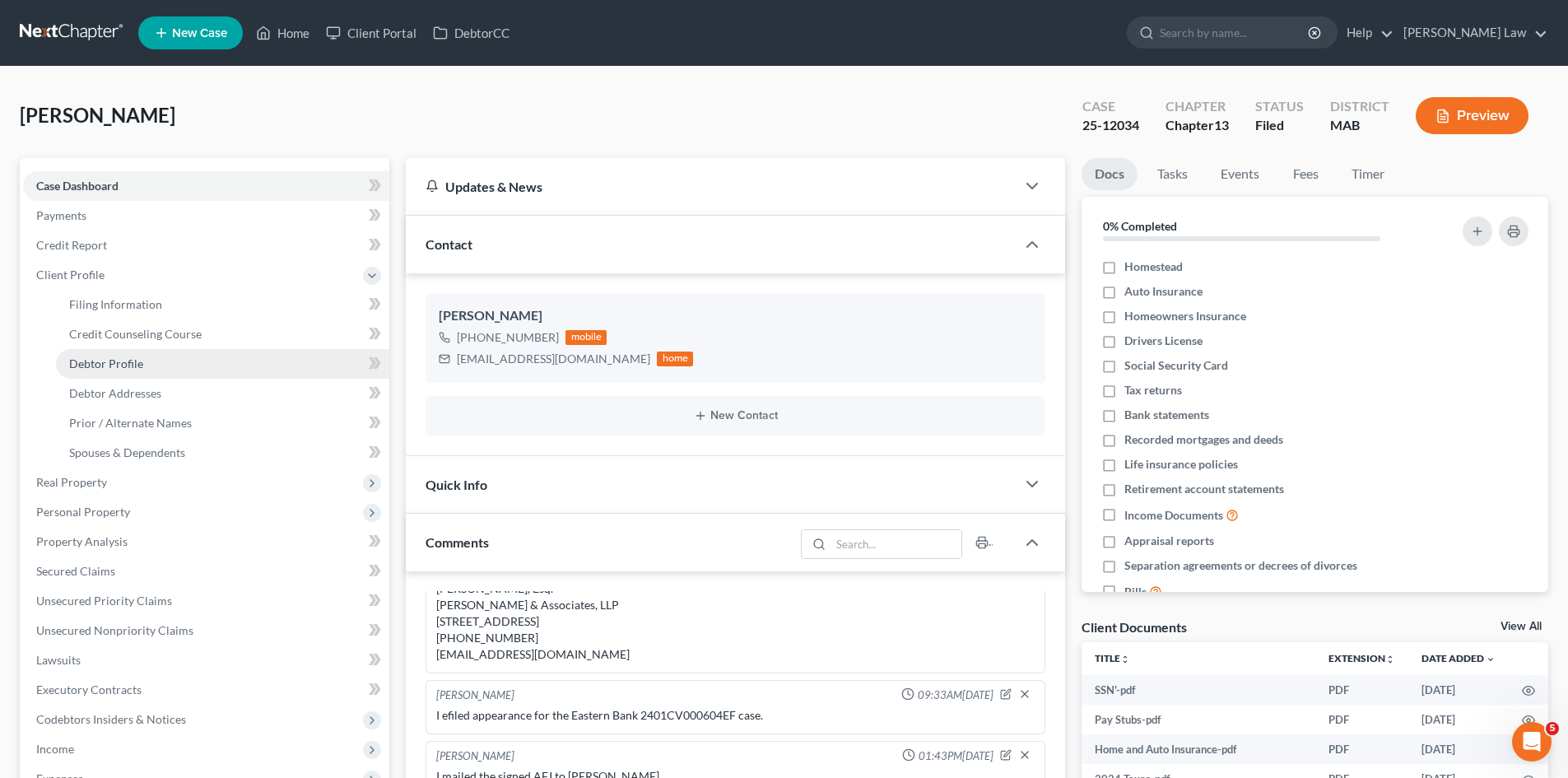
click at [121, 367] on span "Debtor Profile" at bounding box center [106, 363] width 74 height 14
select select "0"
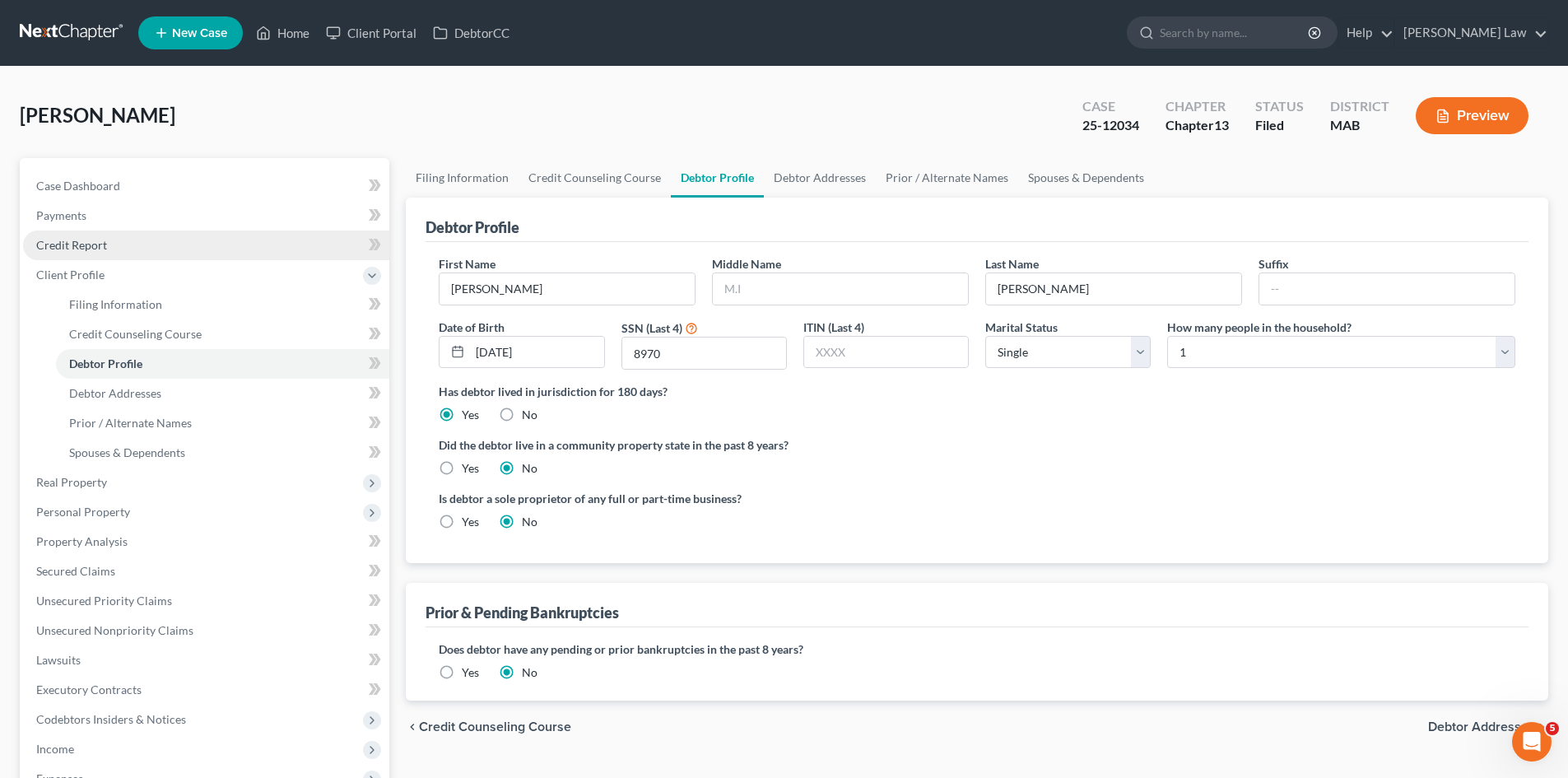
click at [107, 242] on link "Credit Report" at bounding box center [206, 246] width 367 height 30
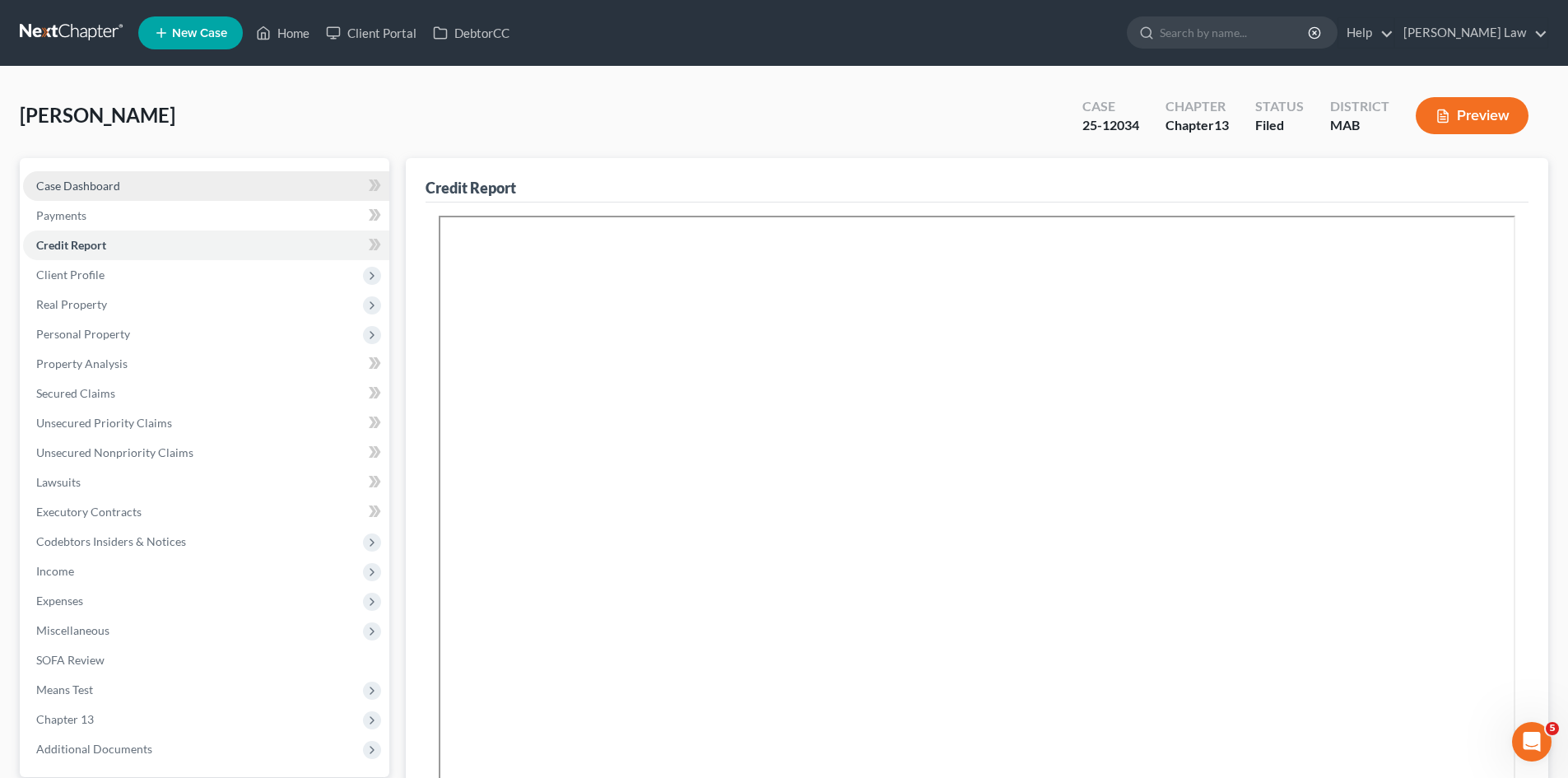
click at [141, 179] on link "Case Dashboard" at bounding box center [206, 187] width 367 height 30
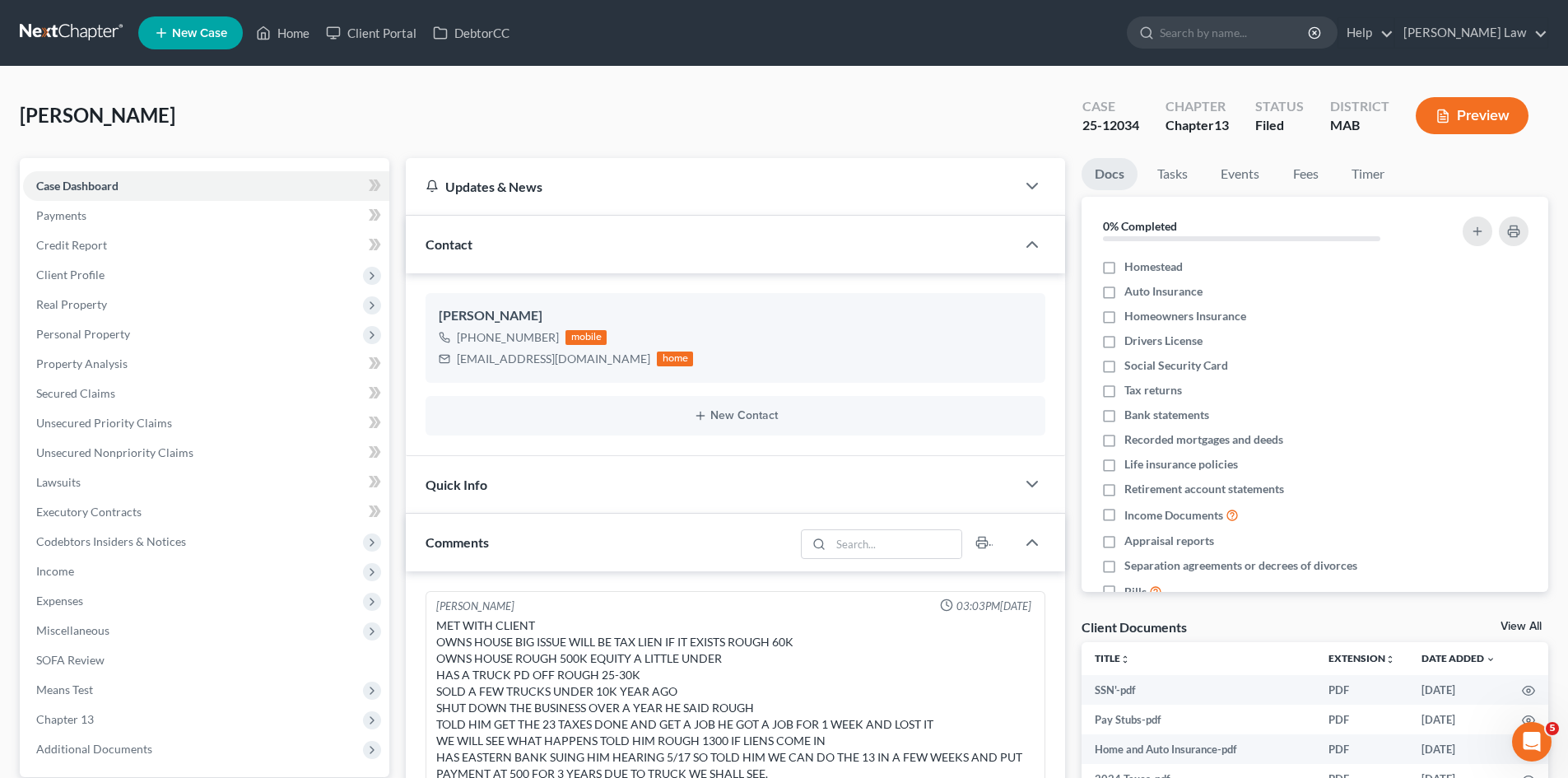
scroll to position [156, 0]
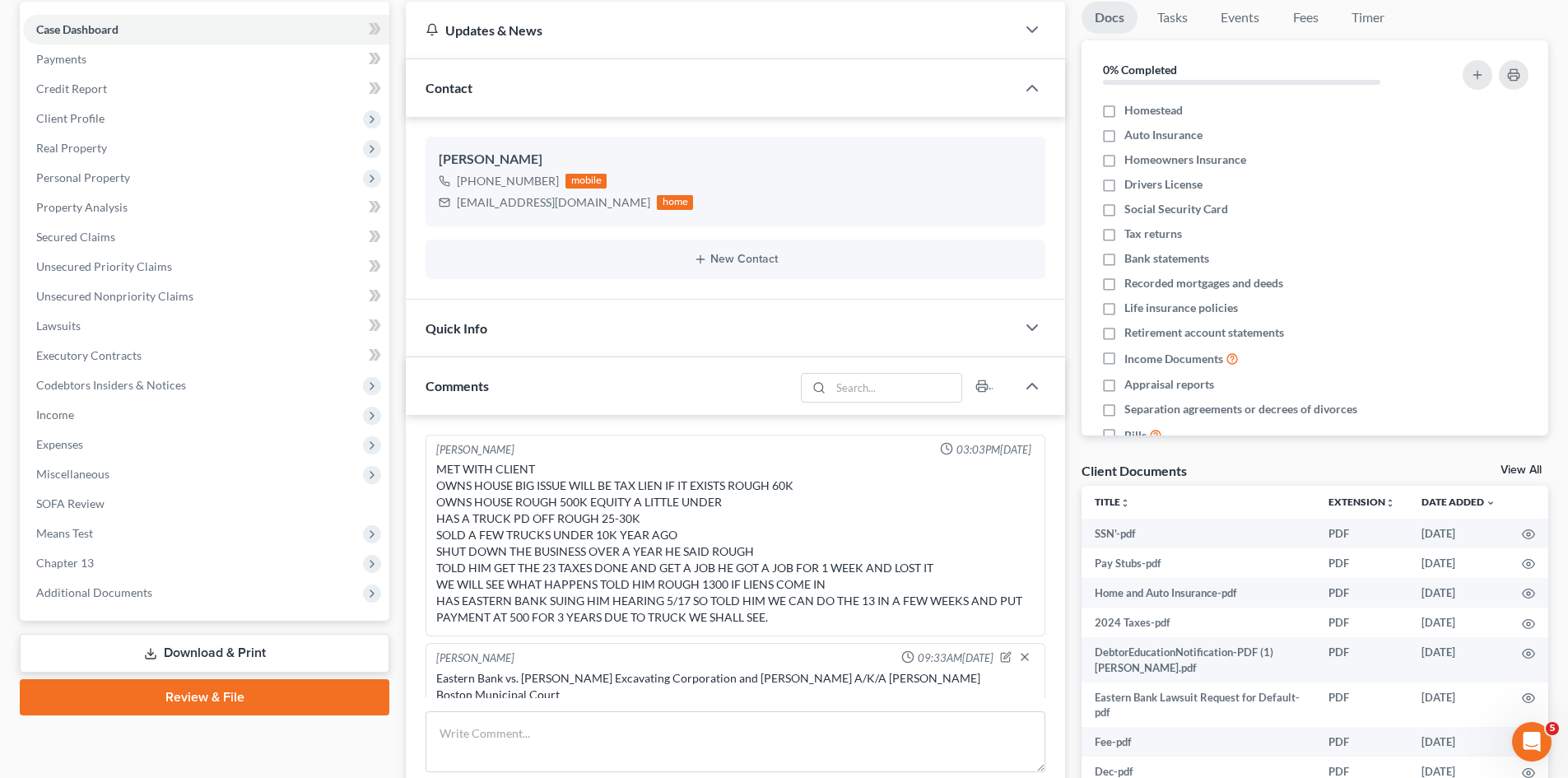
click at [1511, 468] on link "View All" at bounding box center [1521, 469] width 42 height 11
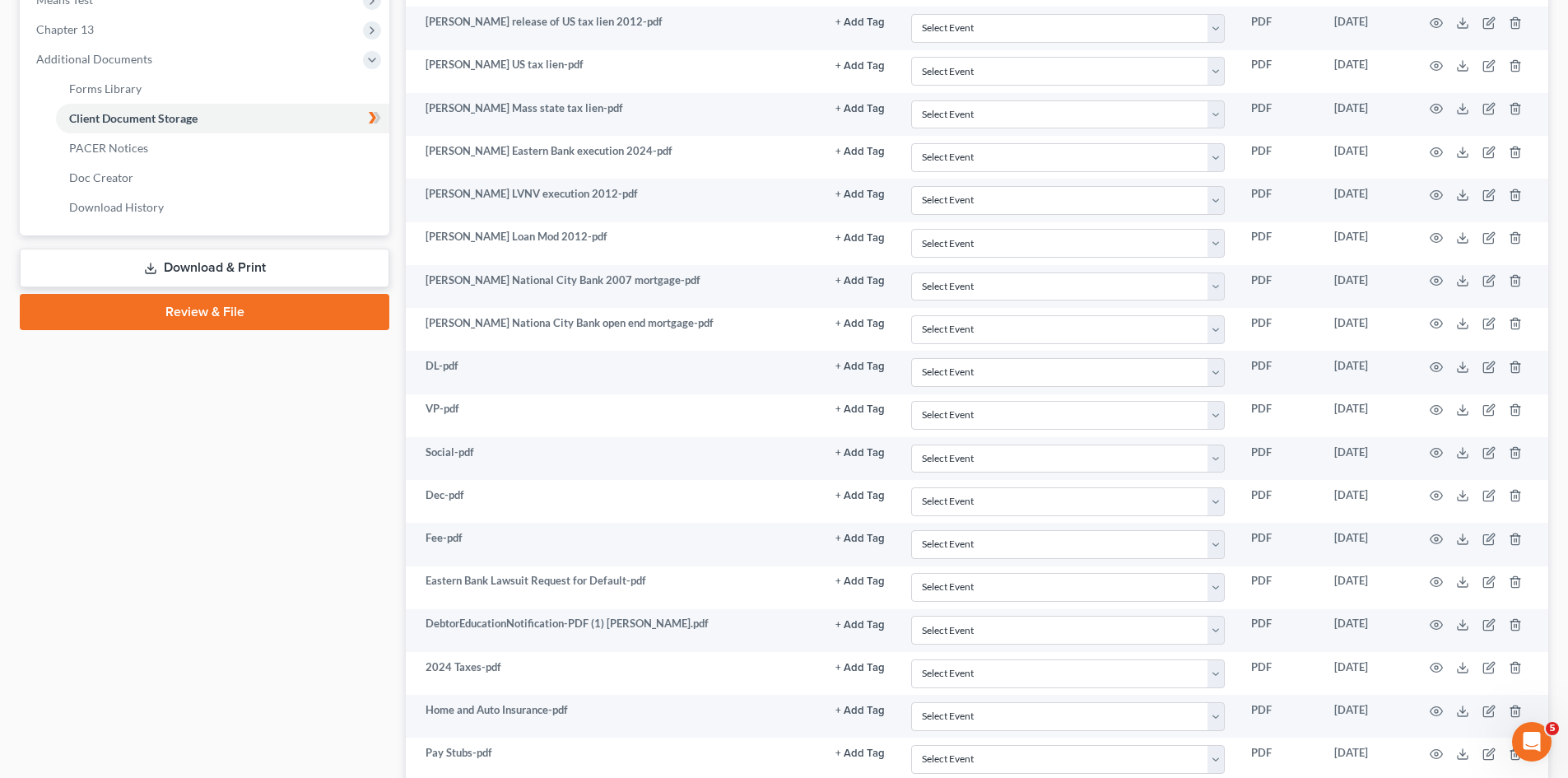
scroll to position [823, 0]
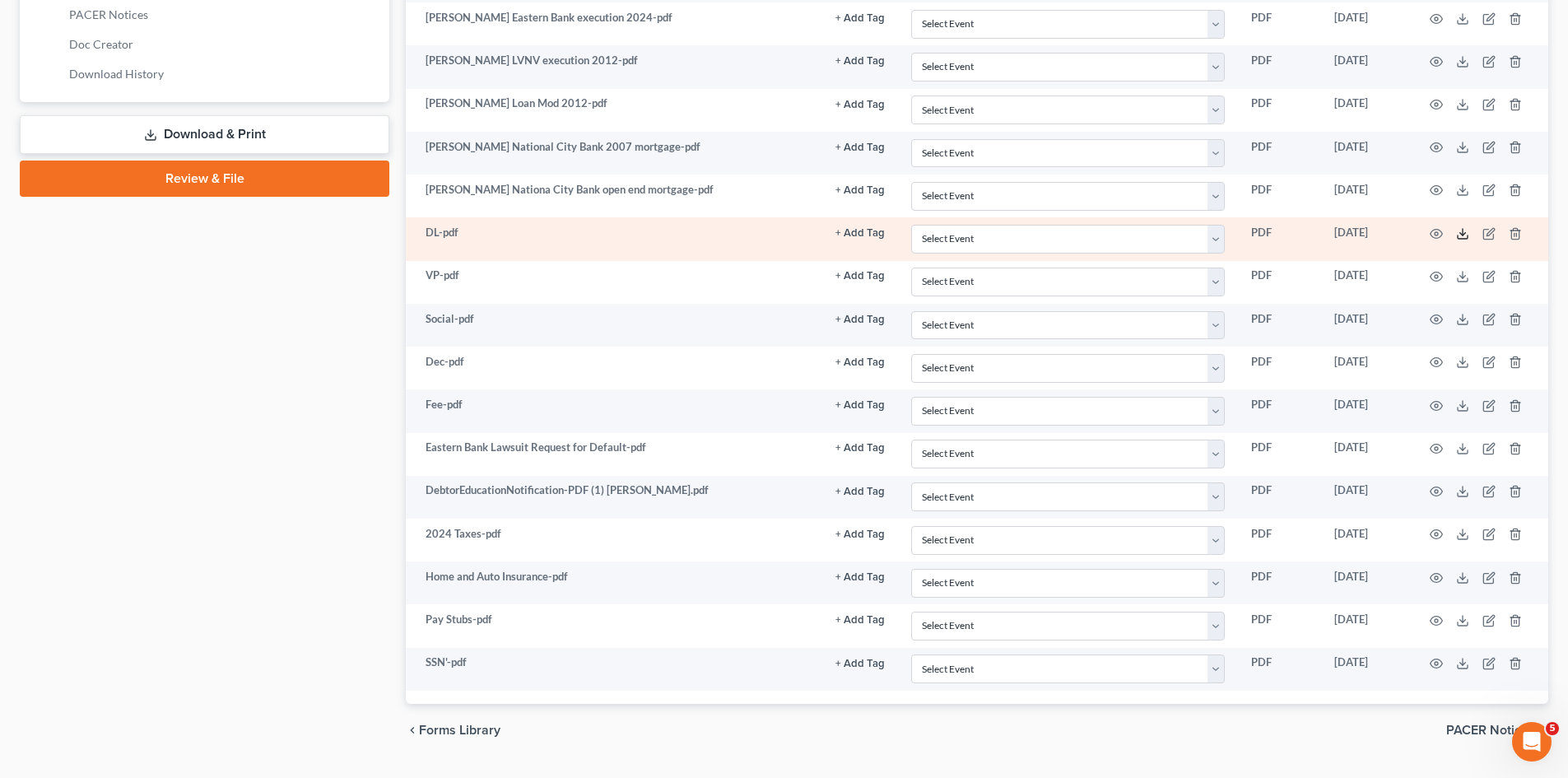
click at [1464, 233] on icon at bounding box center [1463, 233] width 13 height 13
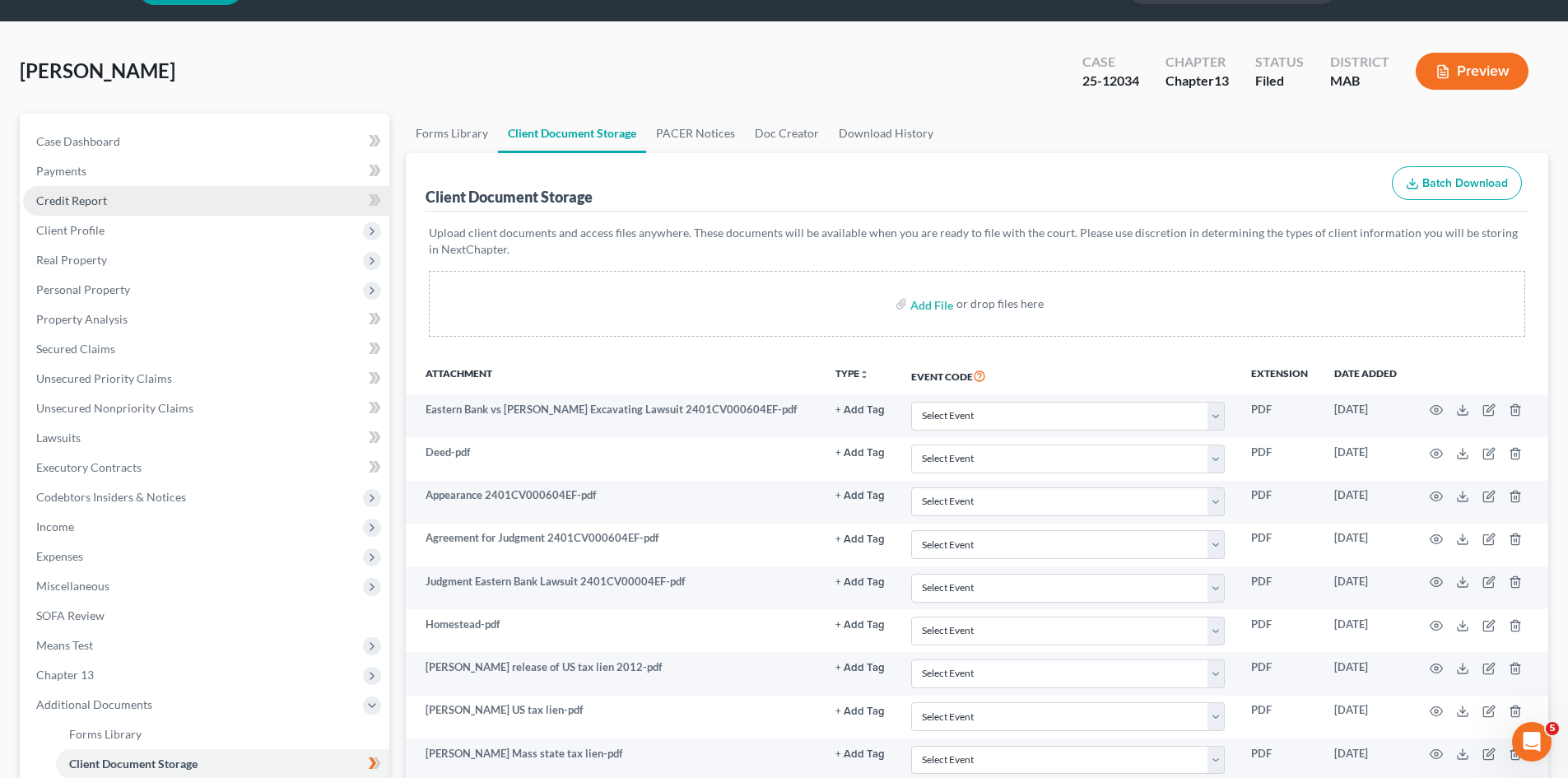
scroll to position [0, 0]
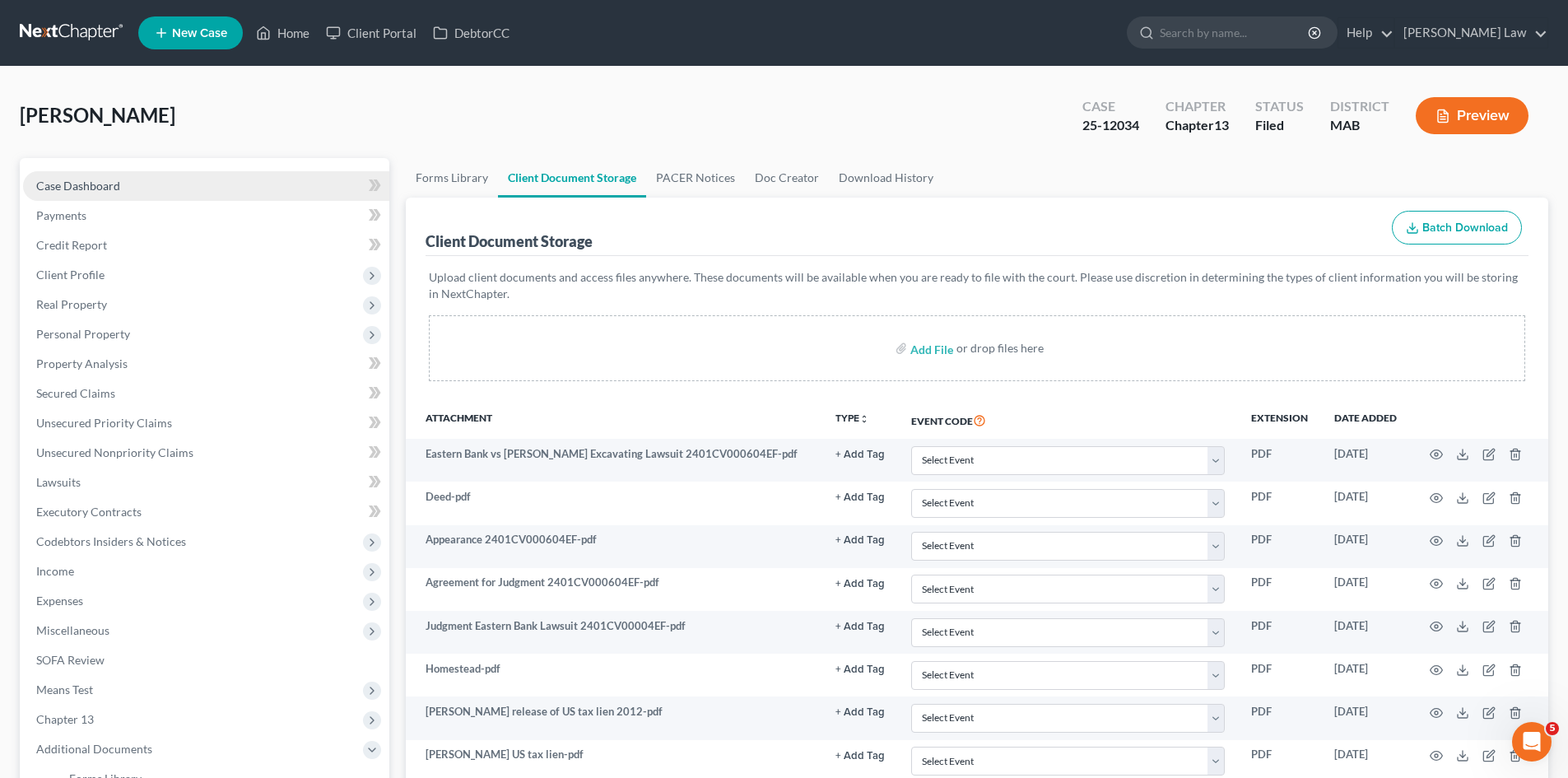
click at [103, 172] on link "Case Dashboard" at bounding box center [206, 187] width 367 height 30
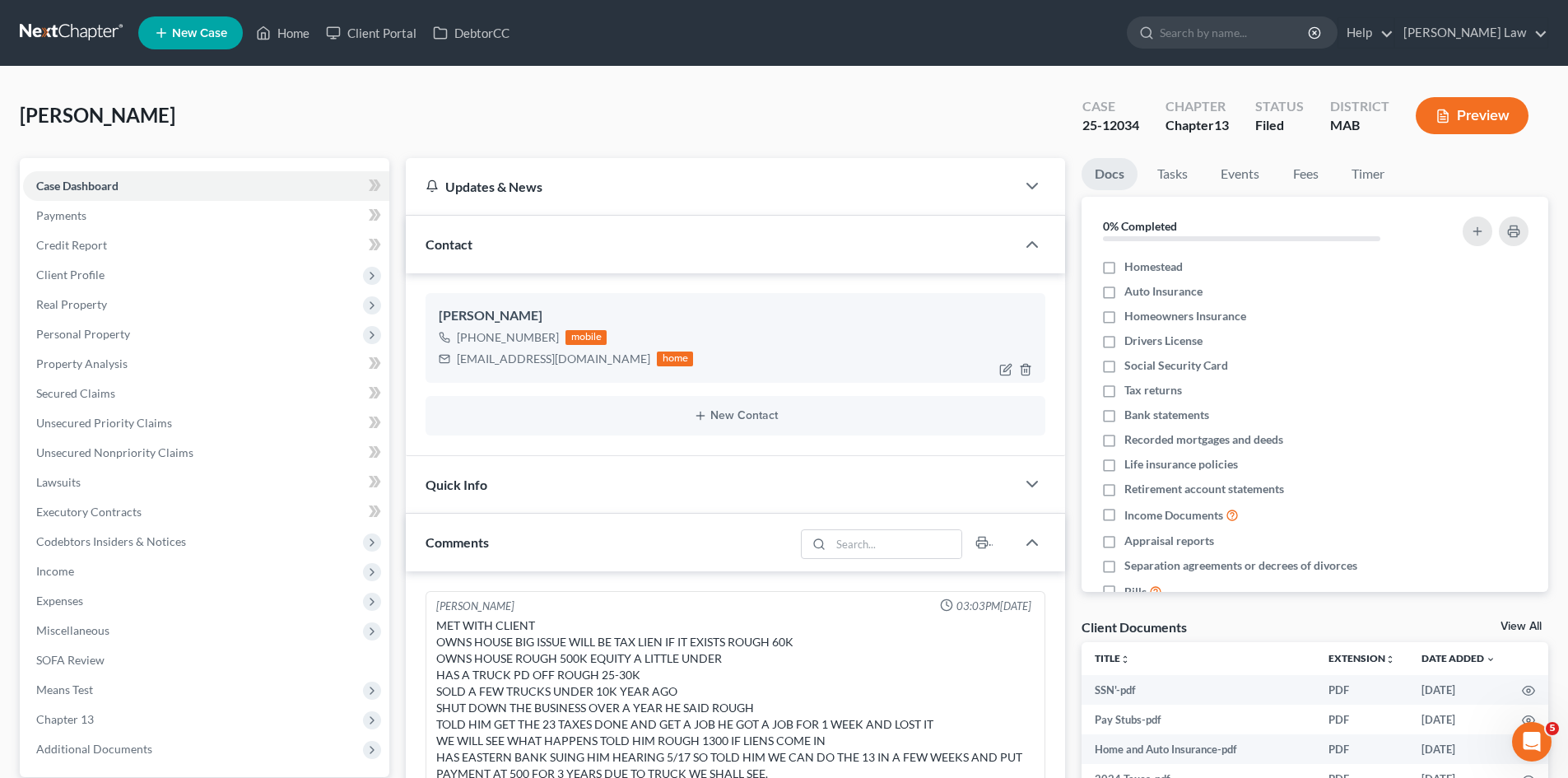
click at [484, 322] on div "John Pagliaro" at bounding box center [735, 317] width 594 height 19
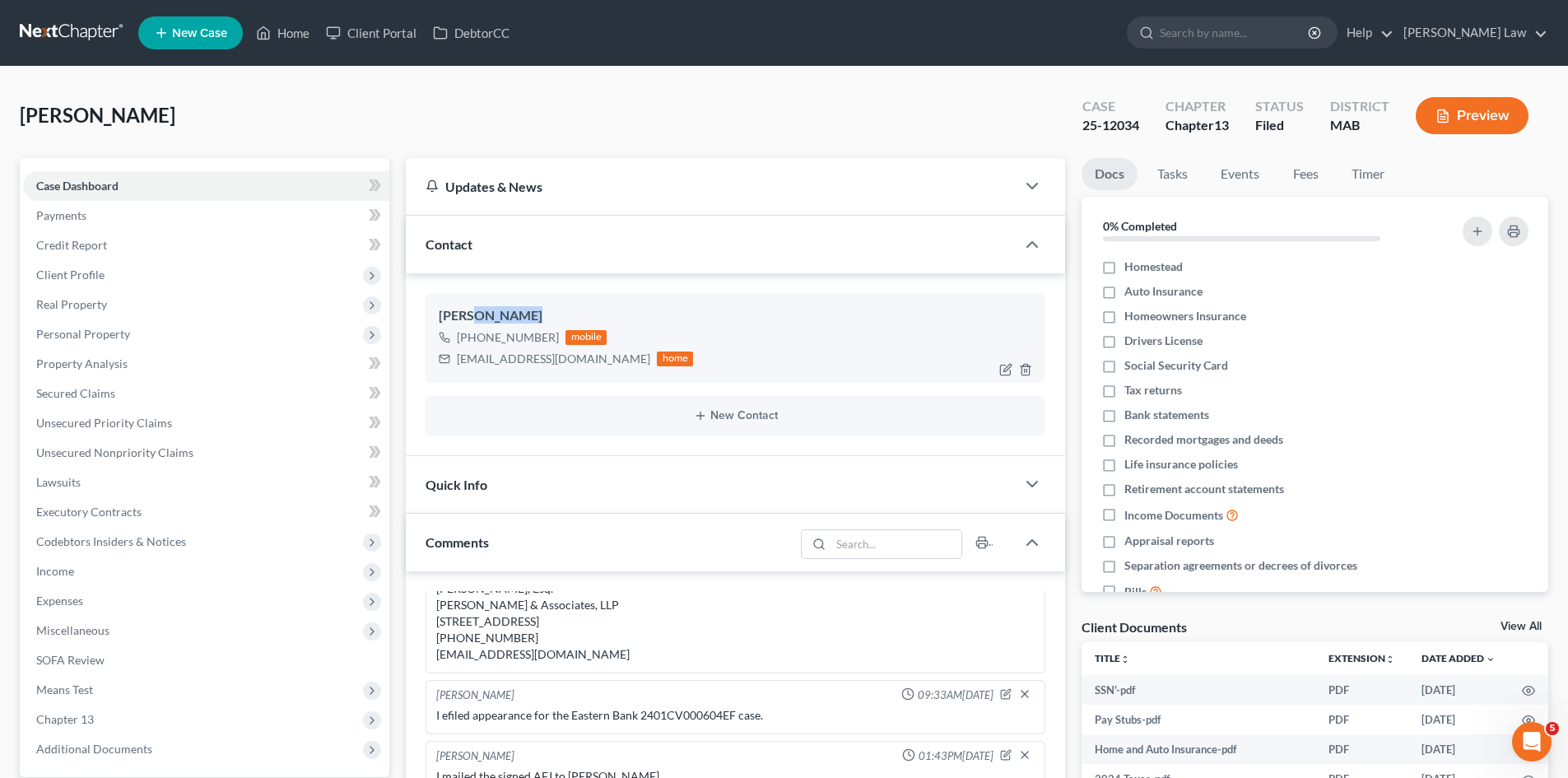
click at [484, 322] on div "John Pagliaro" at bounding box center [735, 317] width 594 height 19
copy div "John Pagliaro"
click at [1130, 125] on div "25-12034" at bounding box center [1111, 125] width 57 height 19
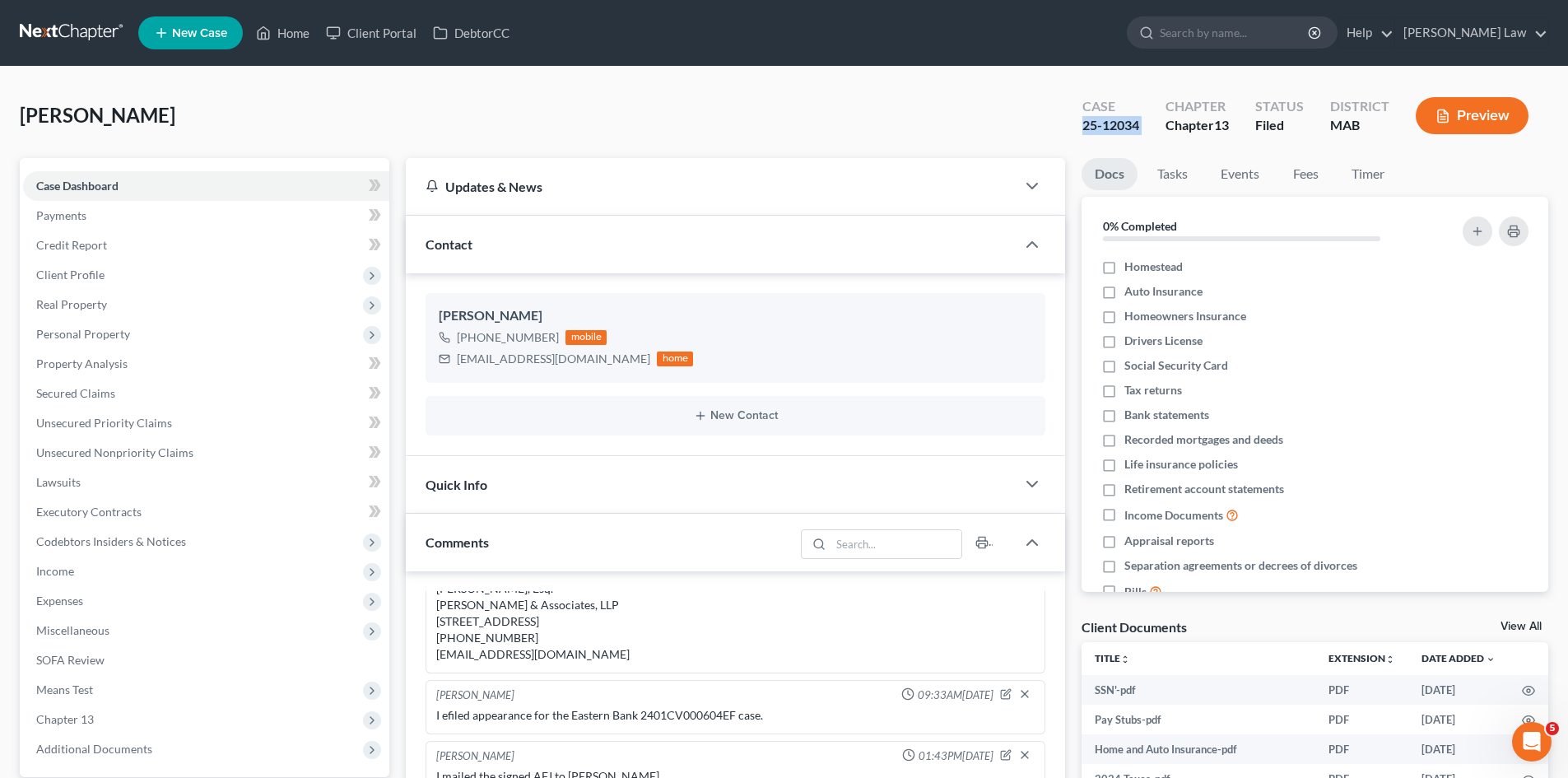
click at [1130, 125] on div "25-12034" at bounding box center [1111, 125] width 57 height 19
copy div "25-12034"
click at [1519, 626] on link "View All" at bounding box center [1521, 626] width 42 height 11
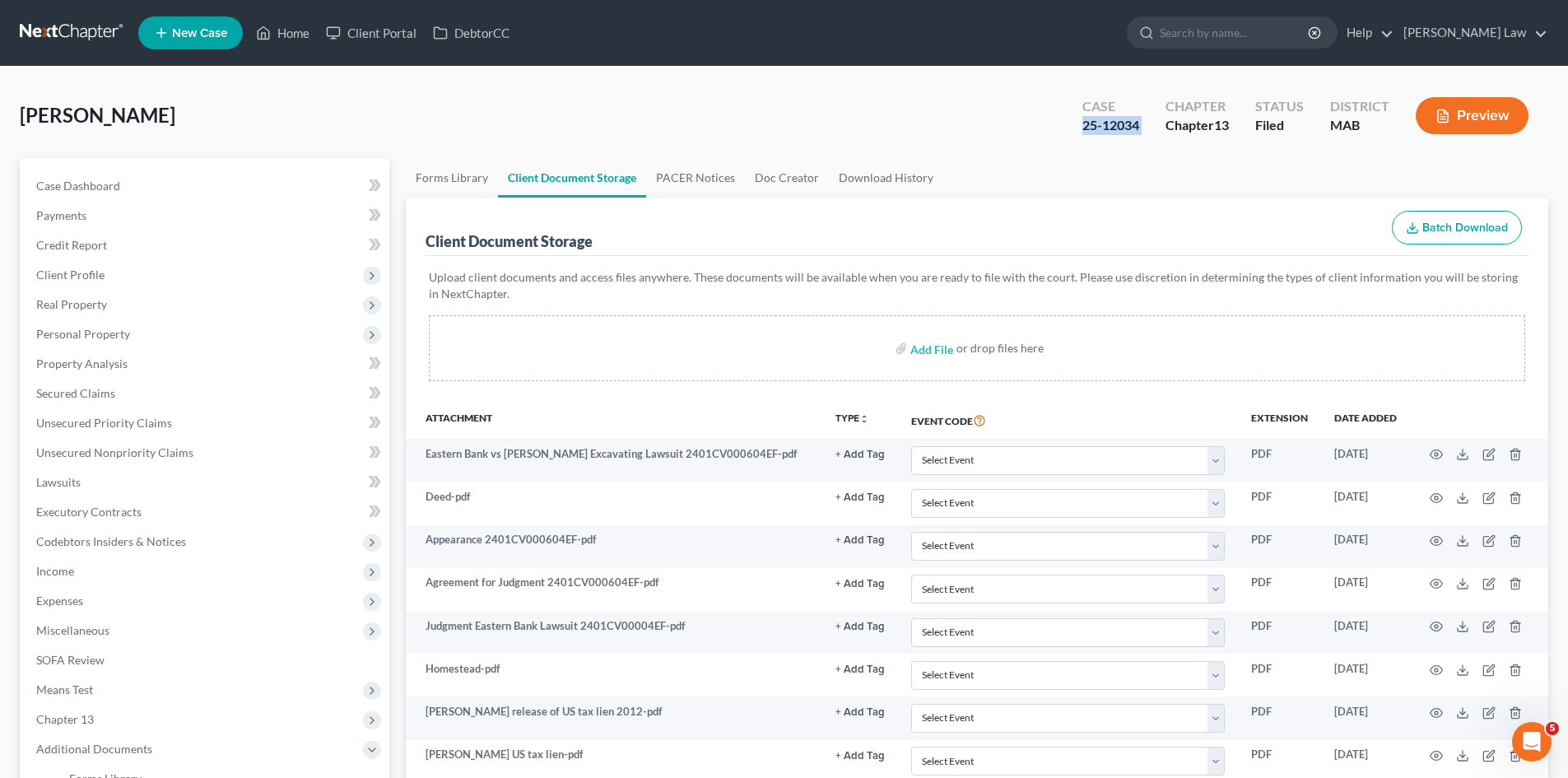
click at [47, 31] on link at bounding box center [72, 33] width 105 height 30
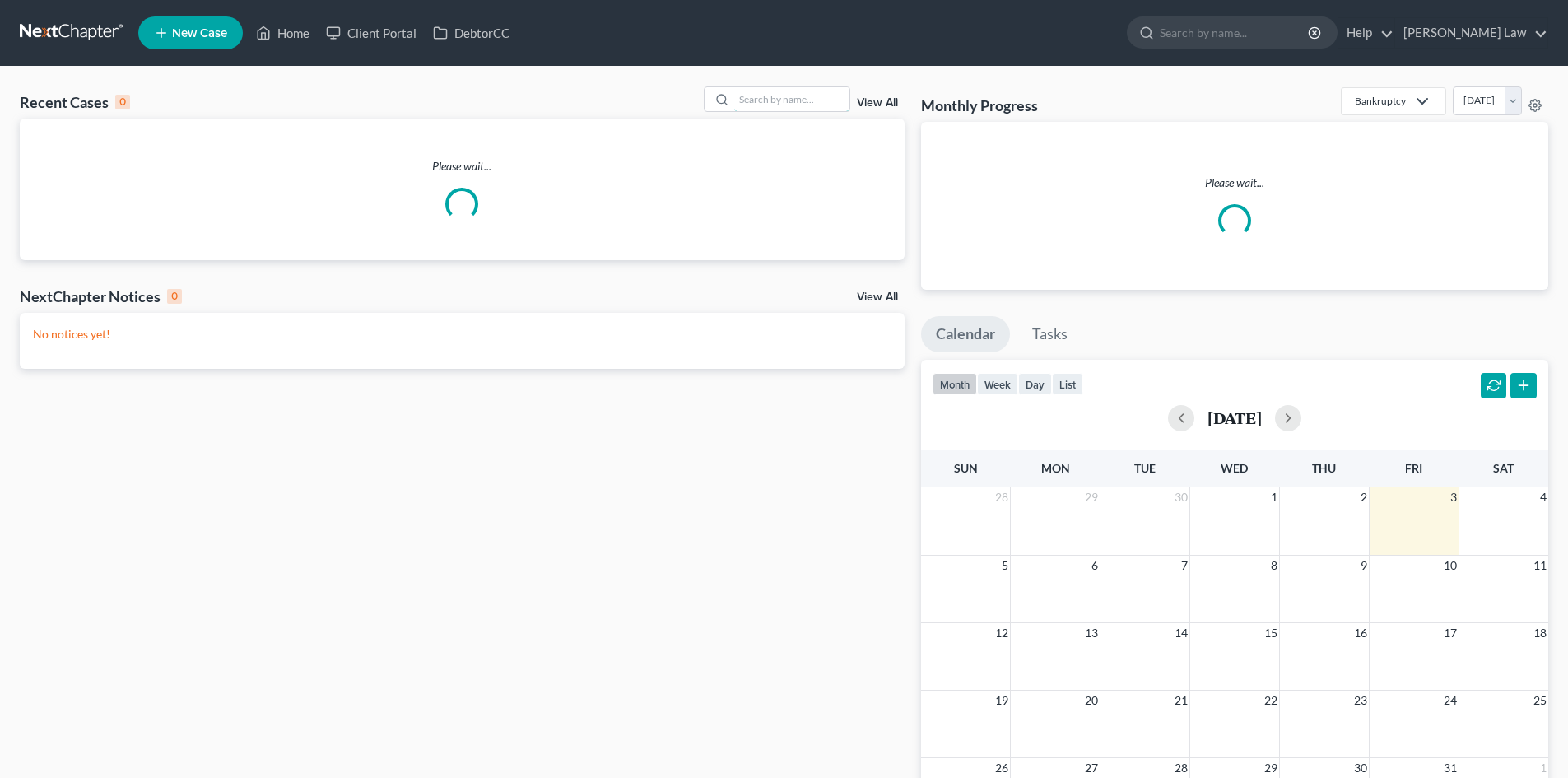
click at [795, 103] on input "search" at bounding box center [792, 99] width 115 height 24
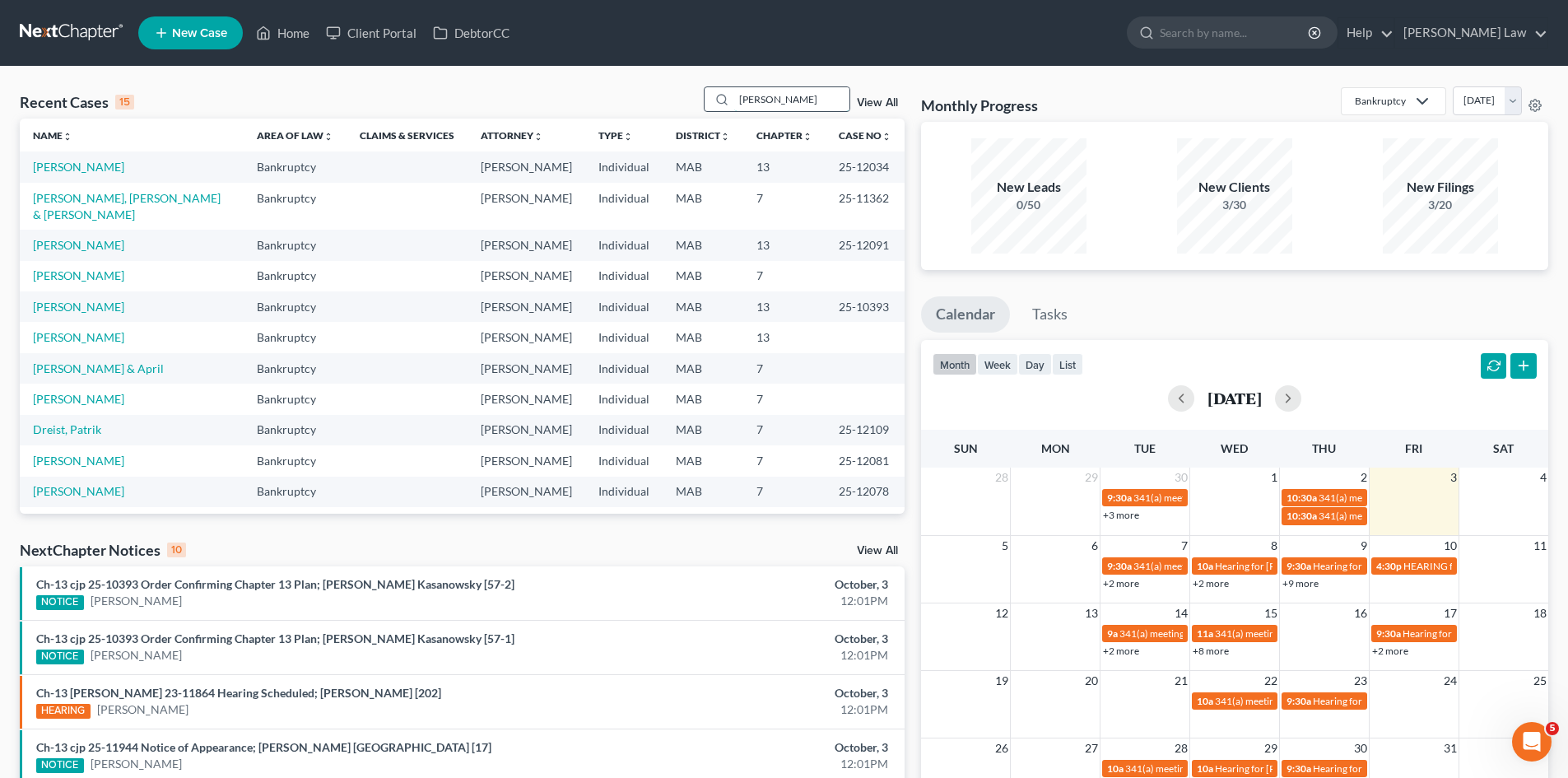
type input "[PERSON_NAME]"
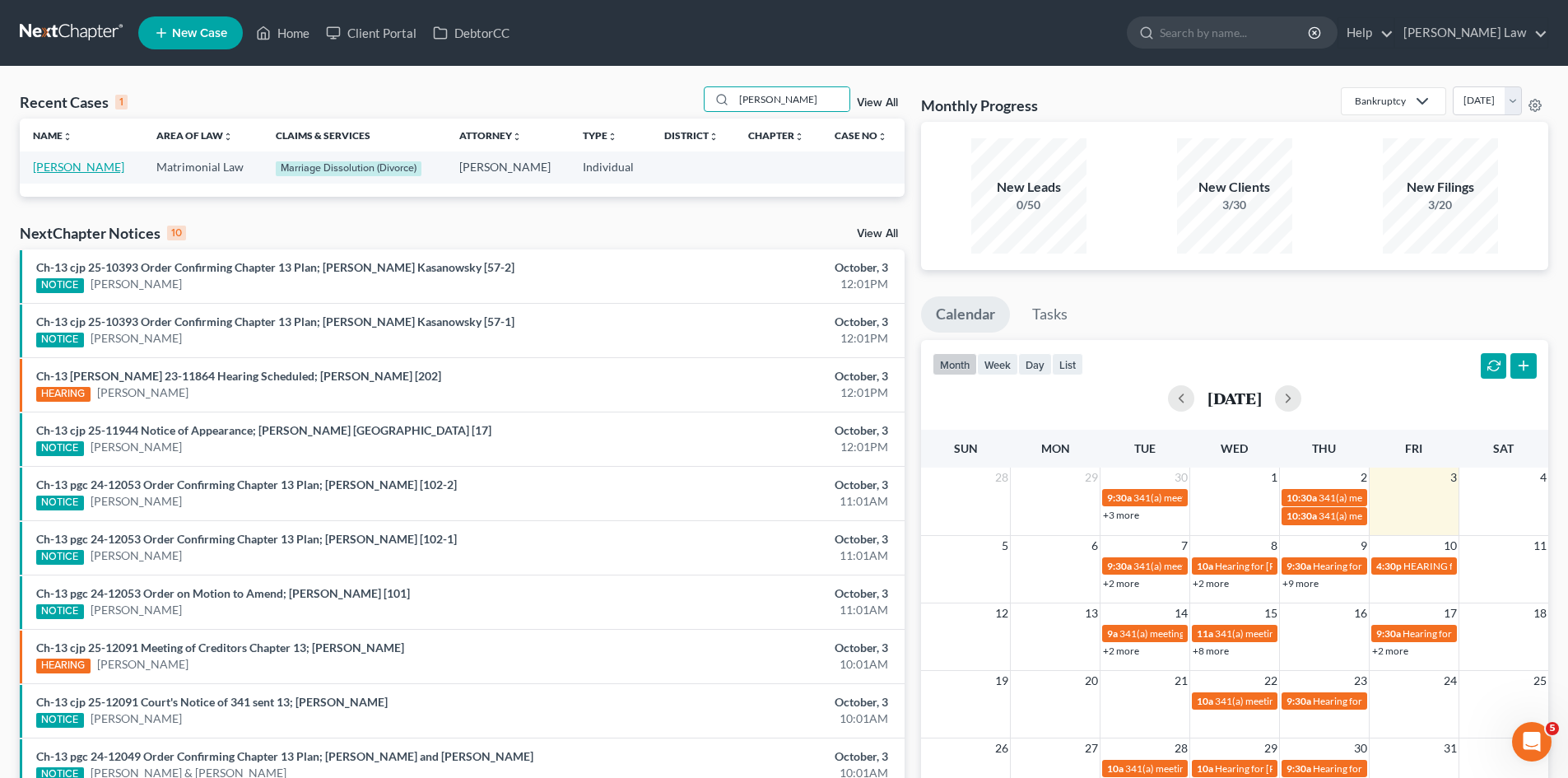
click at [72, 164] on link "[PERSON_NAME]" at bounding box center [78, 167] width 91 height 14
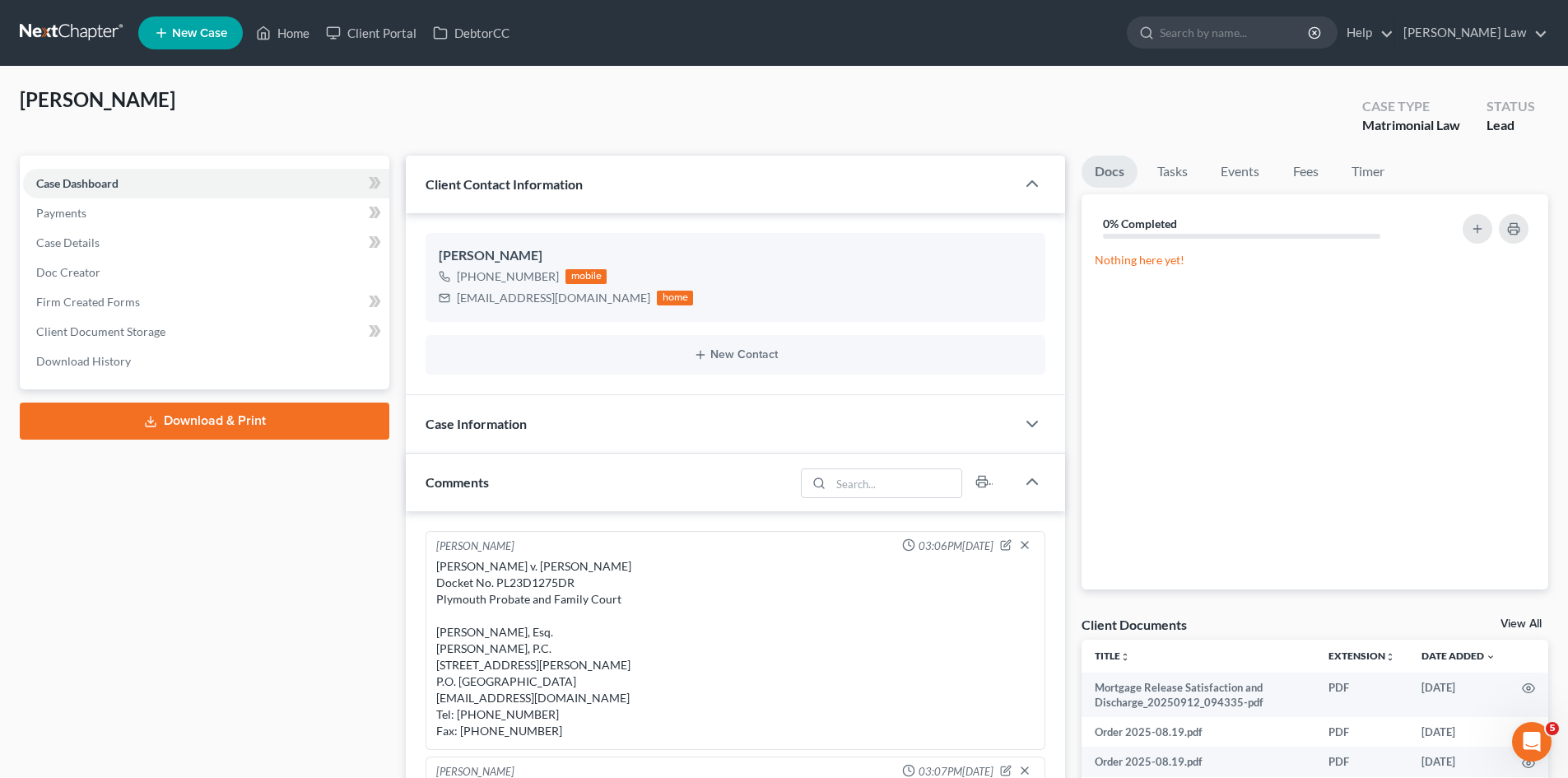
click at [1525, 620] on link "View All" at bounding box center [1521, 624] width 42 height 11
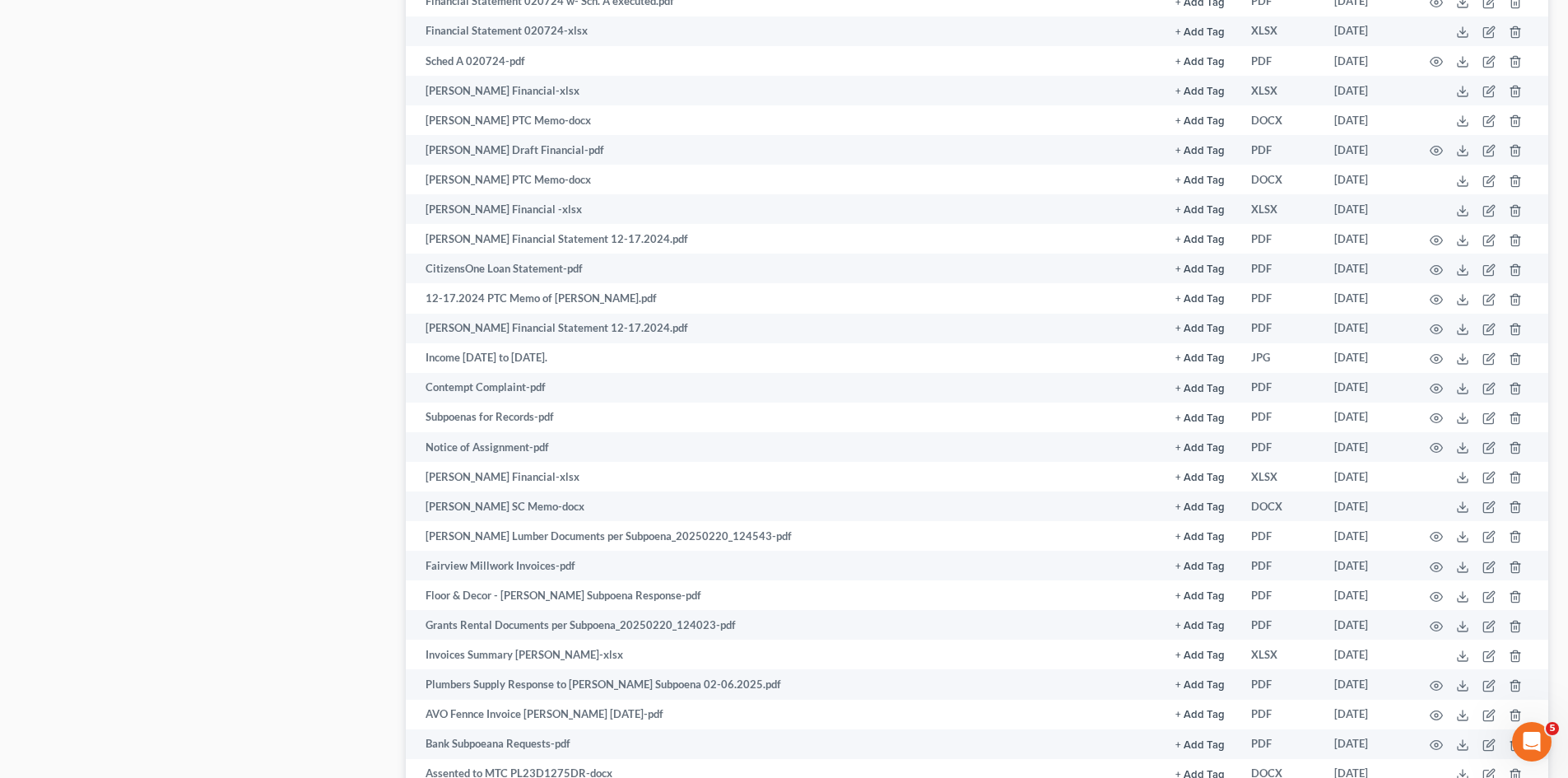
scroll to position [884, 0]
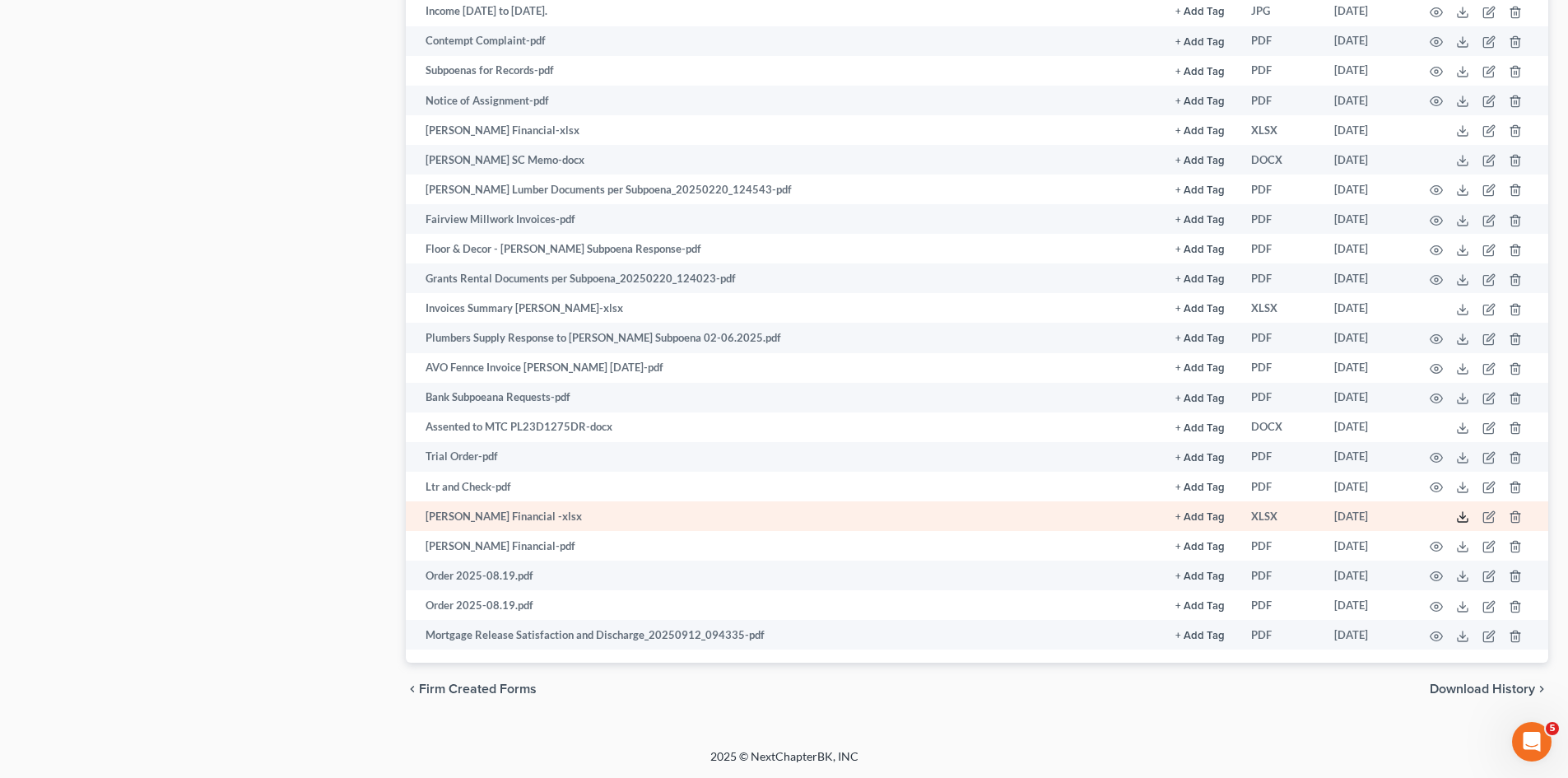
click at [1465, 517] on polyline at bounding box center [1463, 517] width 6 height 3
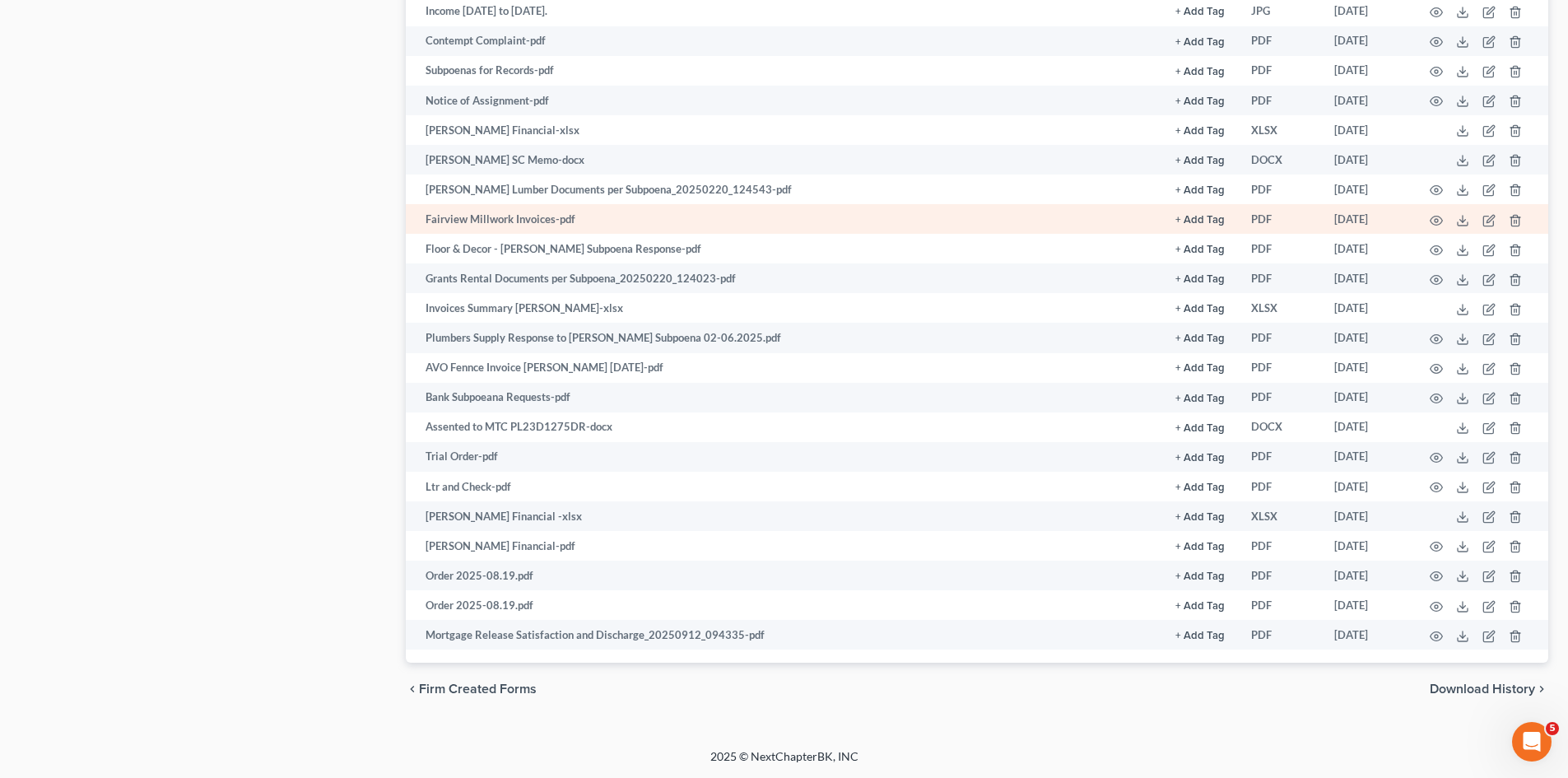
scroll to position [0, 0]
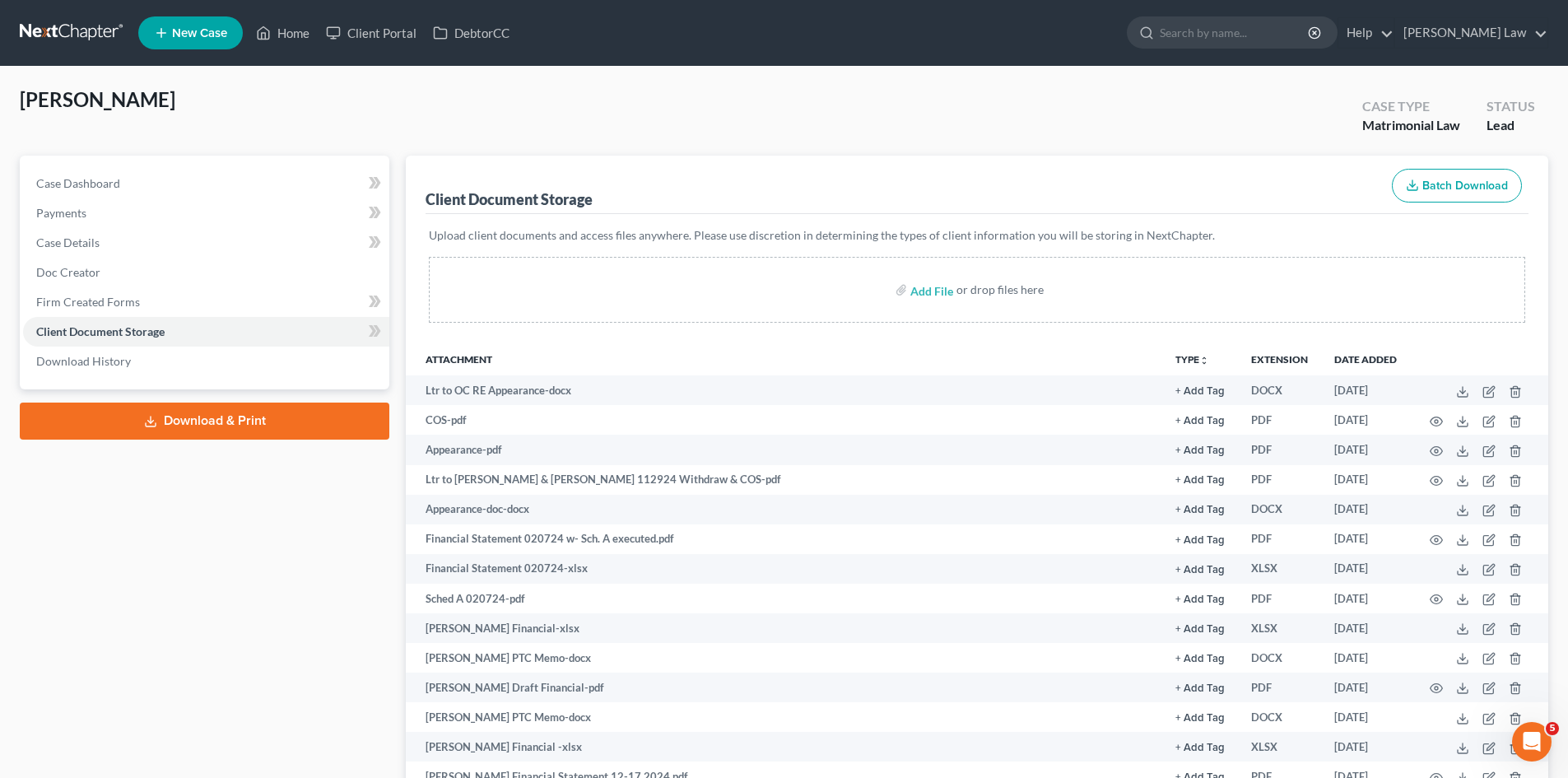
drag, startPoint x: 726, startPoint y: 96, endPoint x: 712, endPoint y: 98, distance: 14.1
click at [726, 96] on div "[PERSON_NAME] Upgraded Case Type Matrimonial Law Status Lead" at bounding box center [784, 121] width 1529 height 69
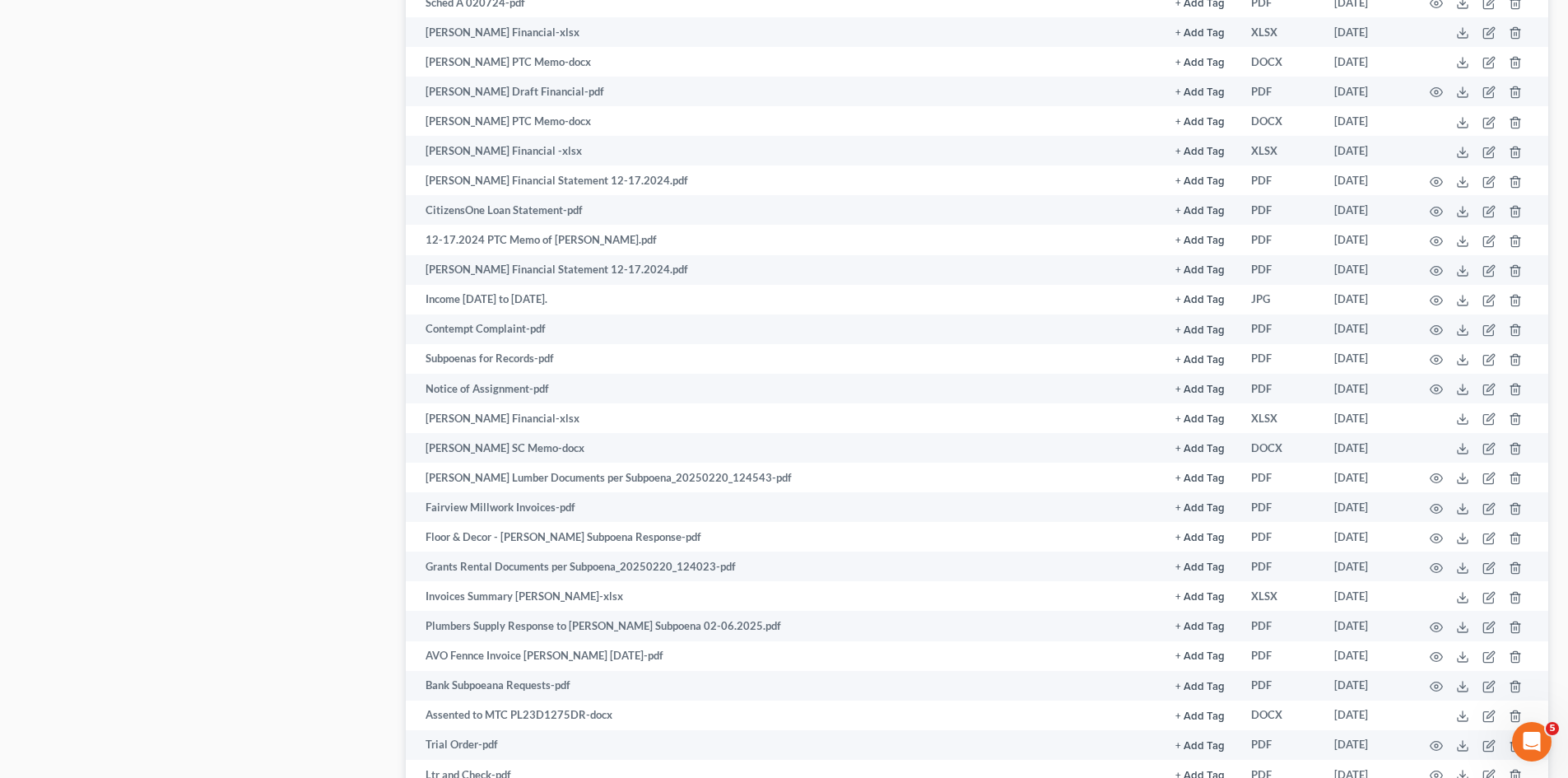
scroll to position [888, 0]
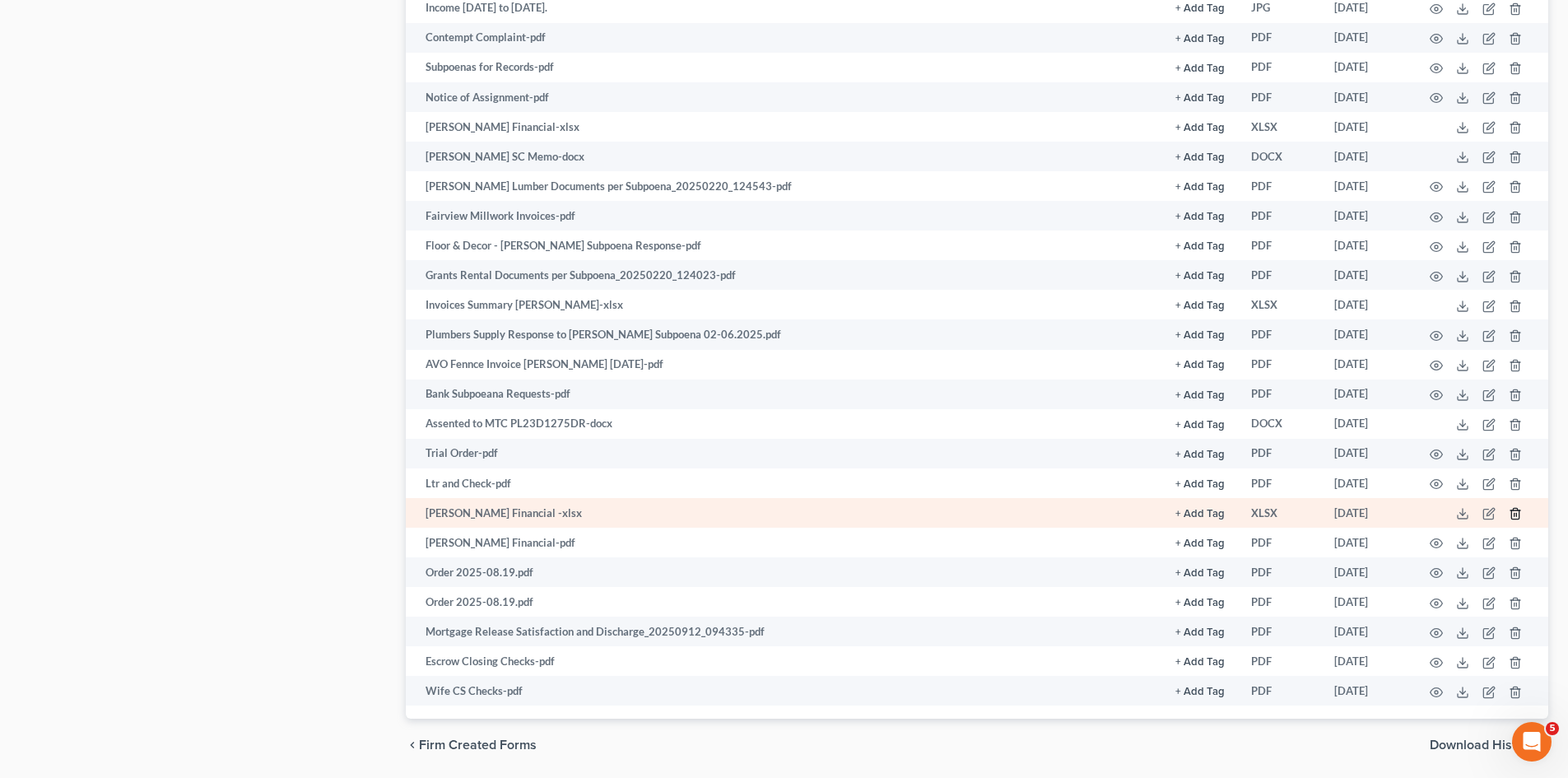
click at [1511, 513] on icon "button" at bounding box center [1515, 514] width 13 height 13
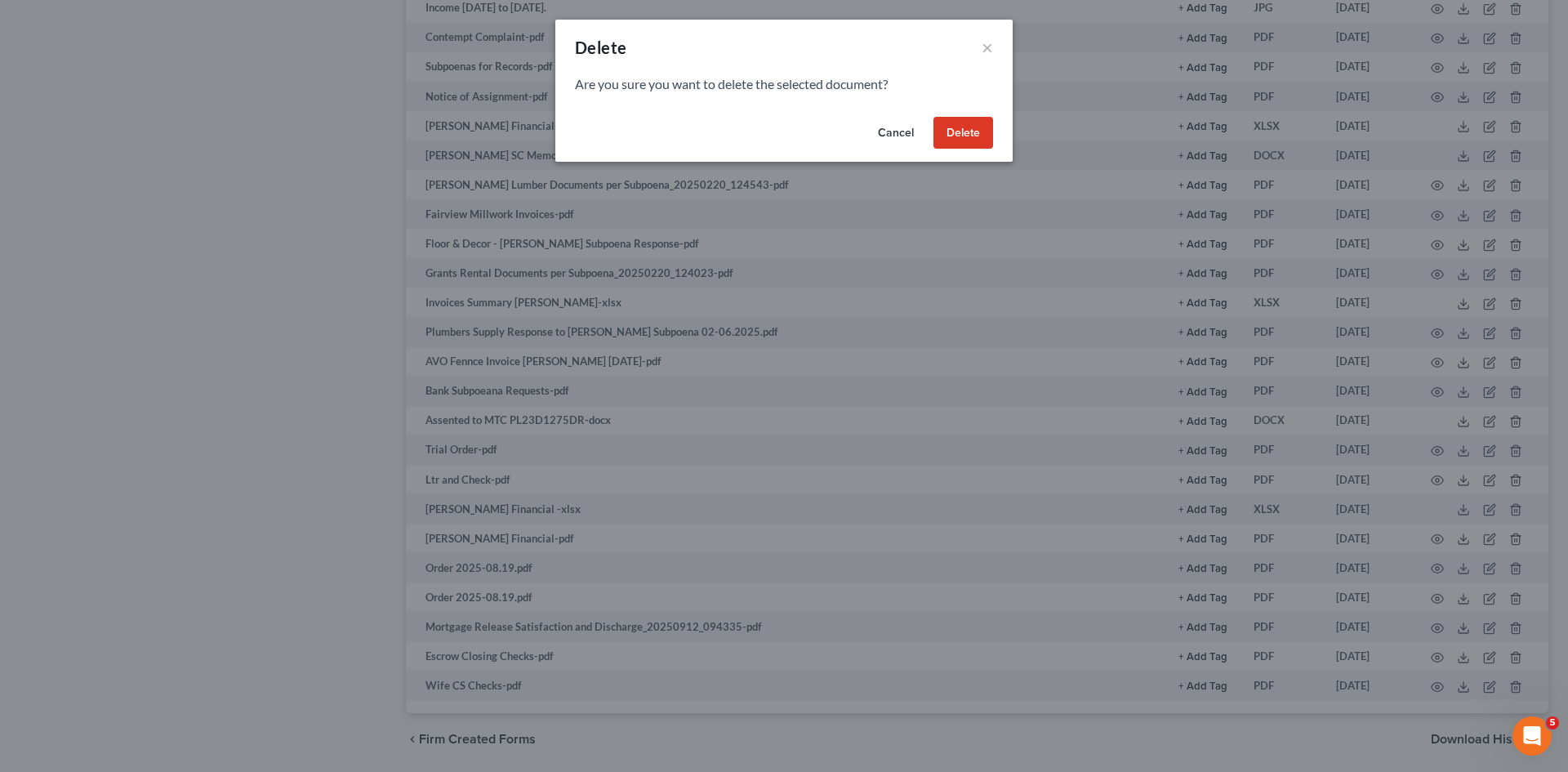
click at [972, 114] on div "Cancel Delete" at bounding box center [784, 137] width 458 height 53
click at [972, 124] on button "Delete" at bounding box center [964, 132] width 60 height 32
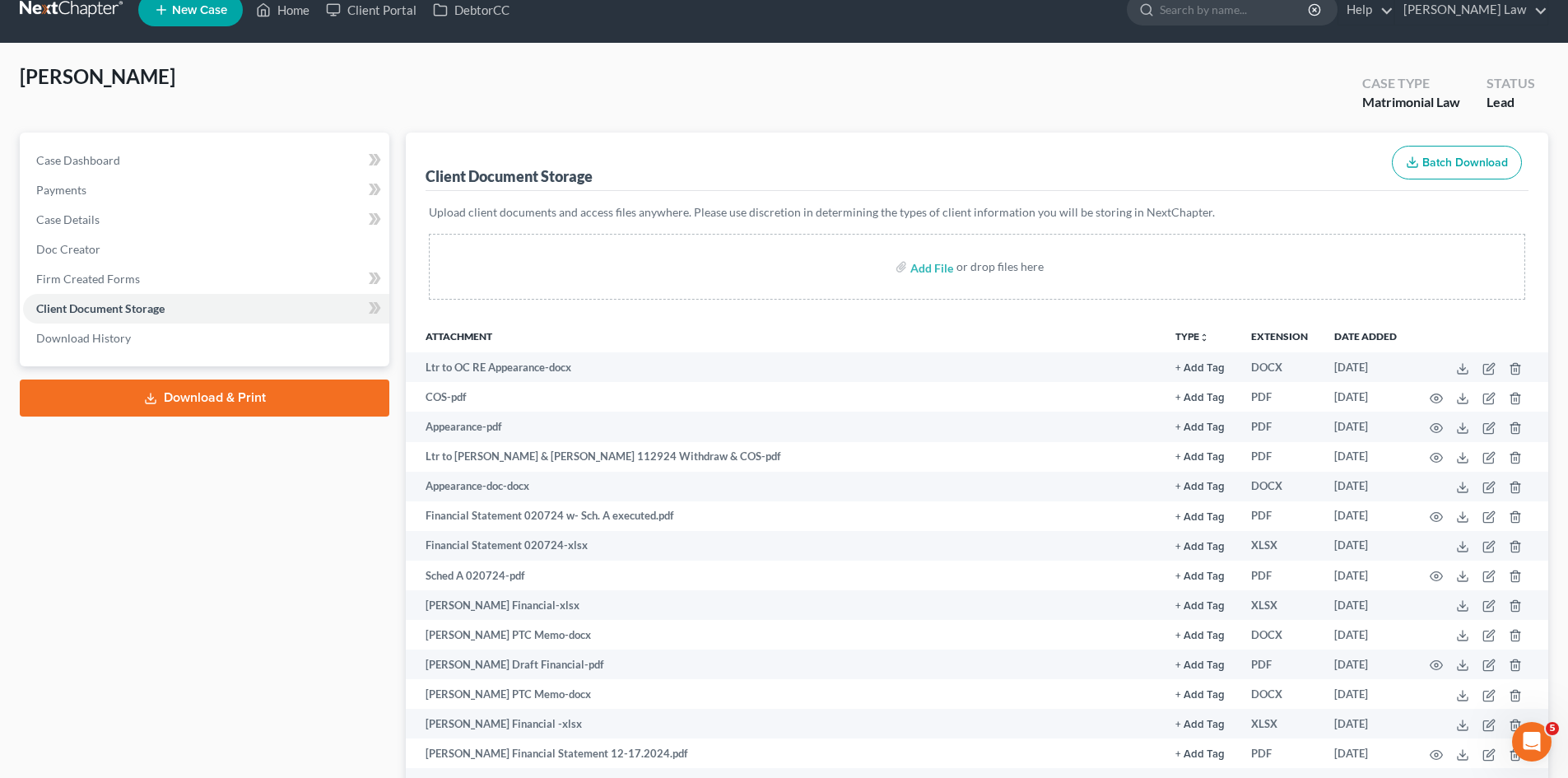
scroll to position [0, 0]
